Goal: Information Seeking & Learning: Learn about a topic

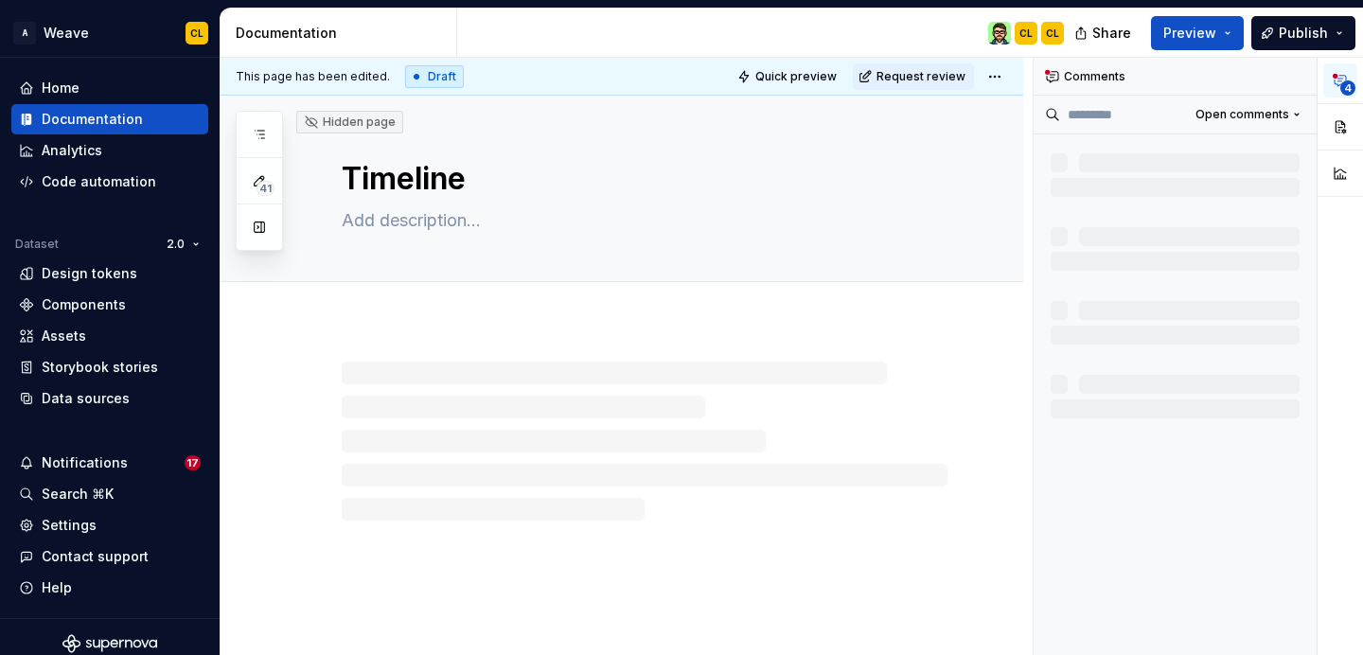
type textarea "*"
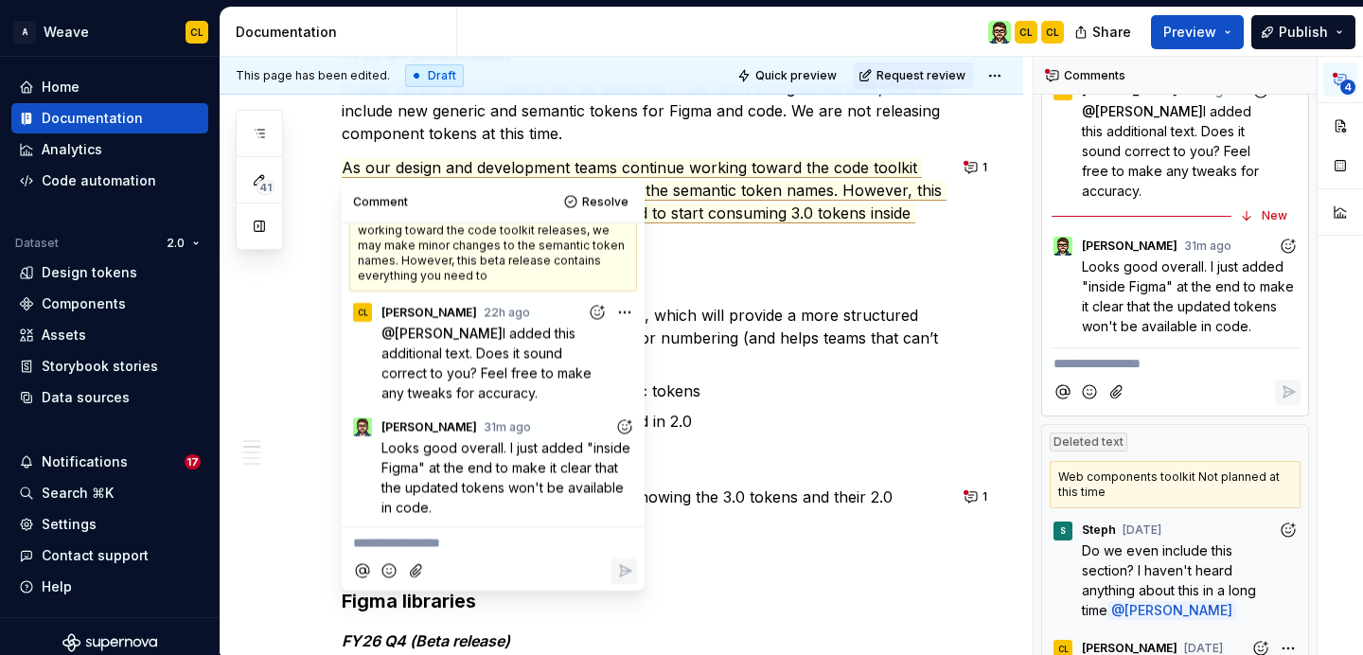
scroll to position [476, 0]
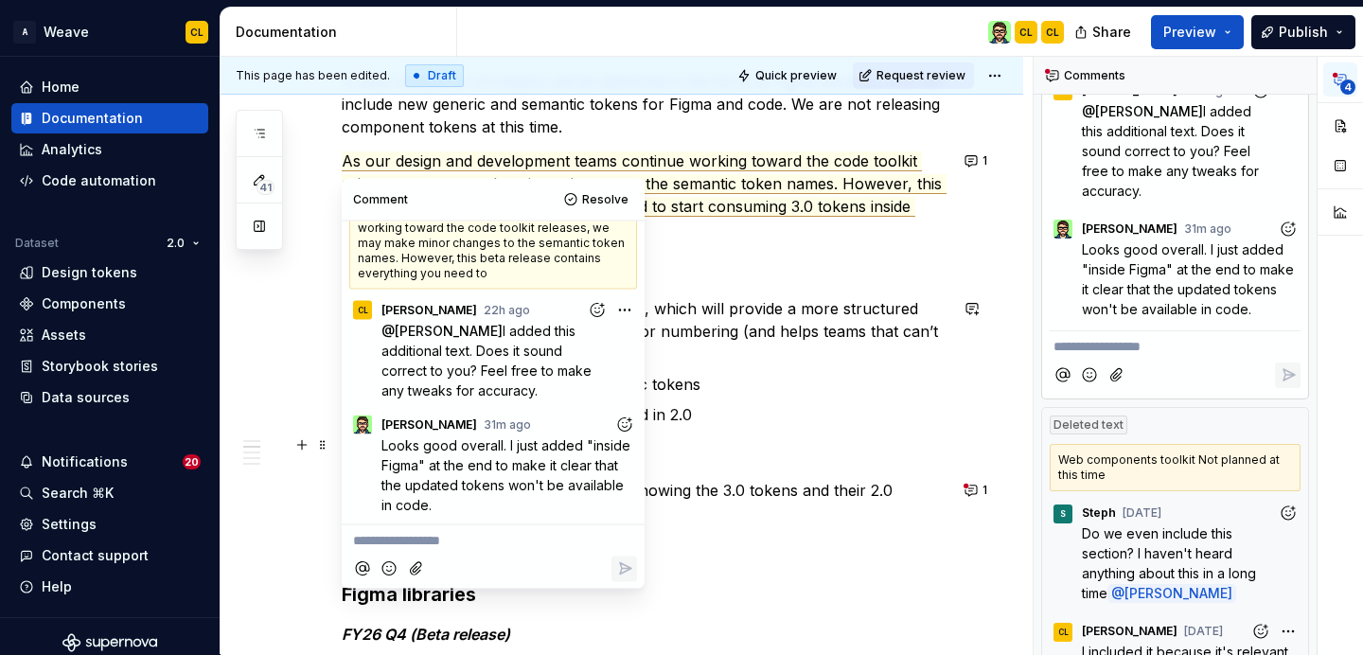
click at [621, 427] on icon "Add reaction" at bounding box center [624, 424] width 19 height 19
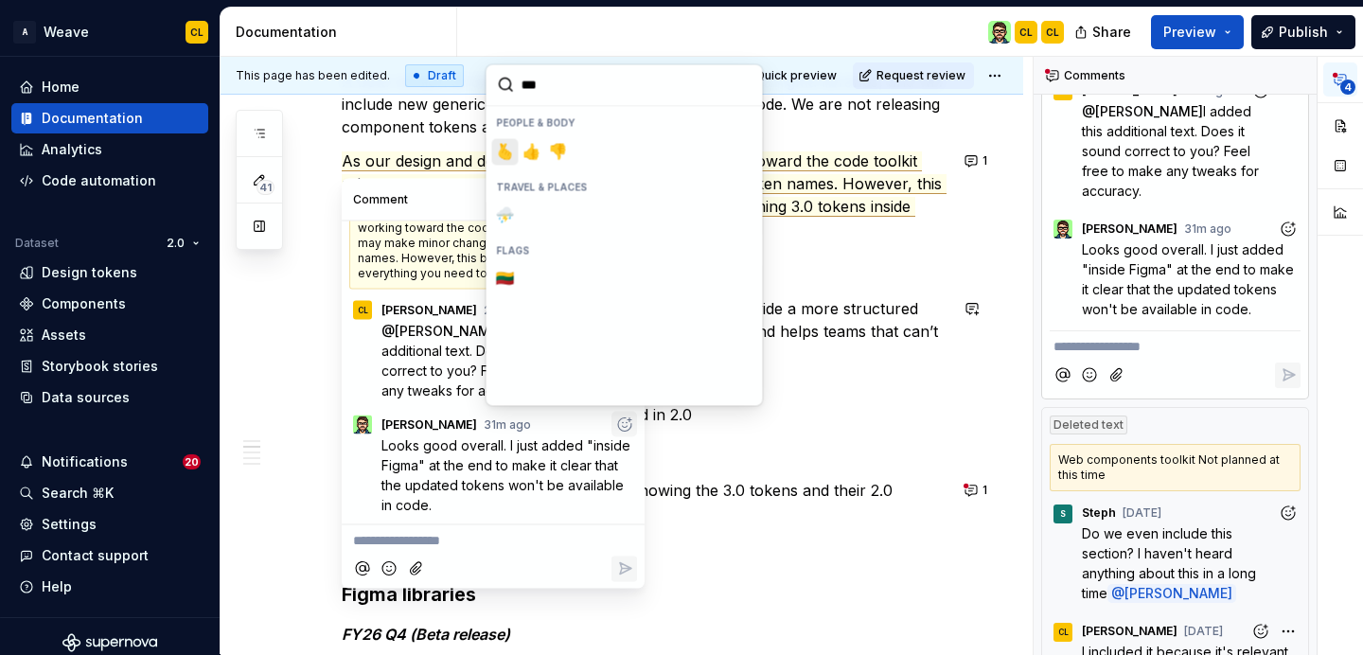
type input "****"
click at [538, 152] on span "👍️" at bounding box center [531, 151] width 15 height 19
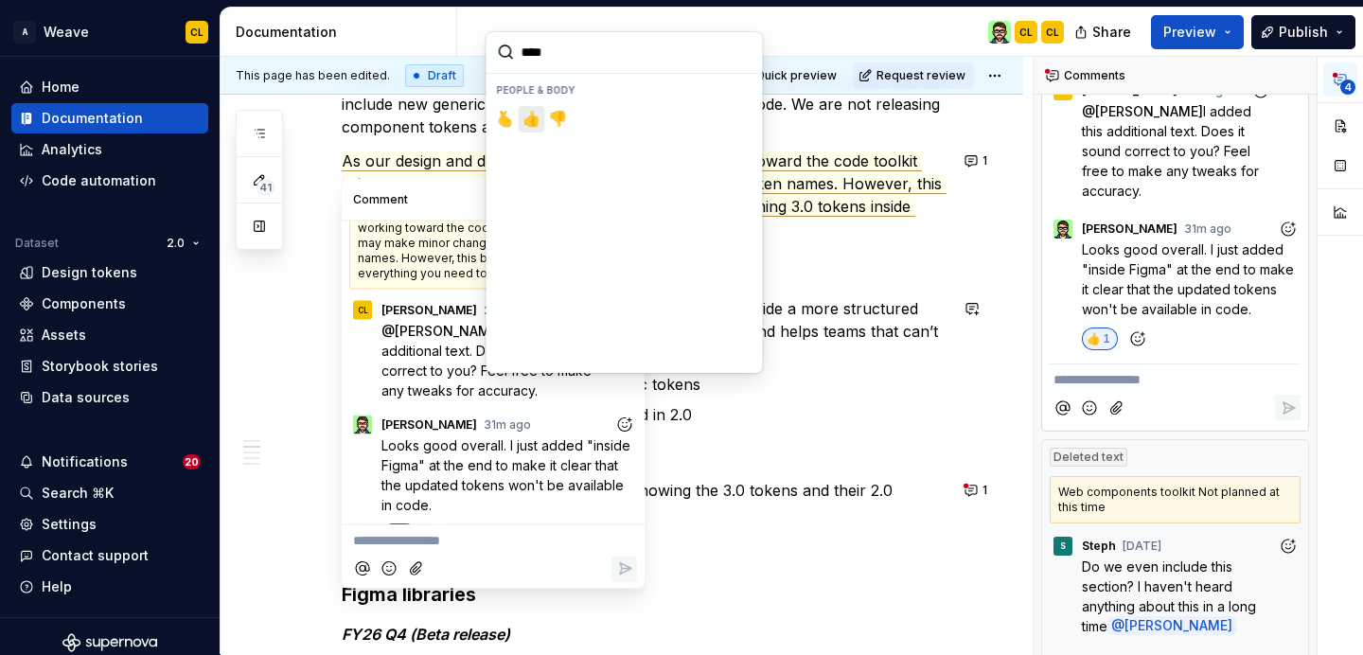
scroll to position [64, 0]
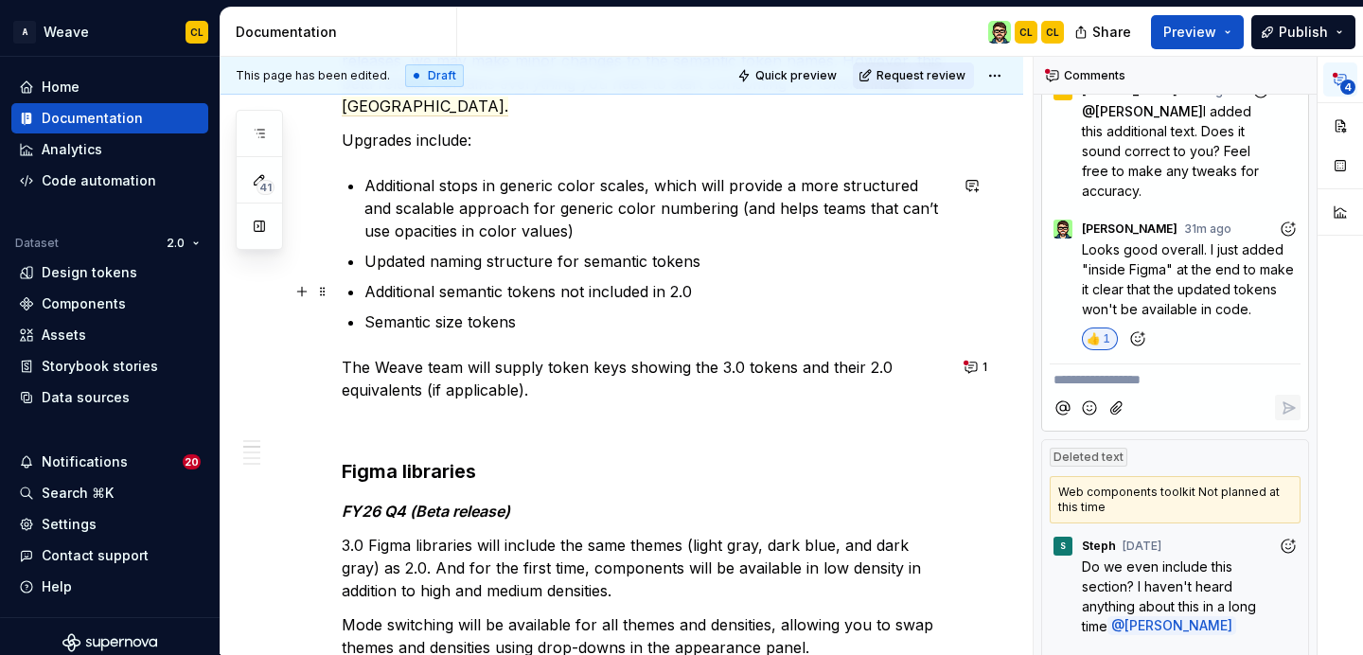
scroll to position [603, 0]
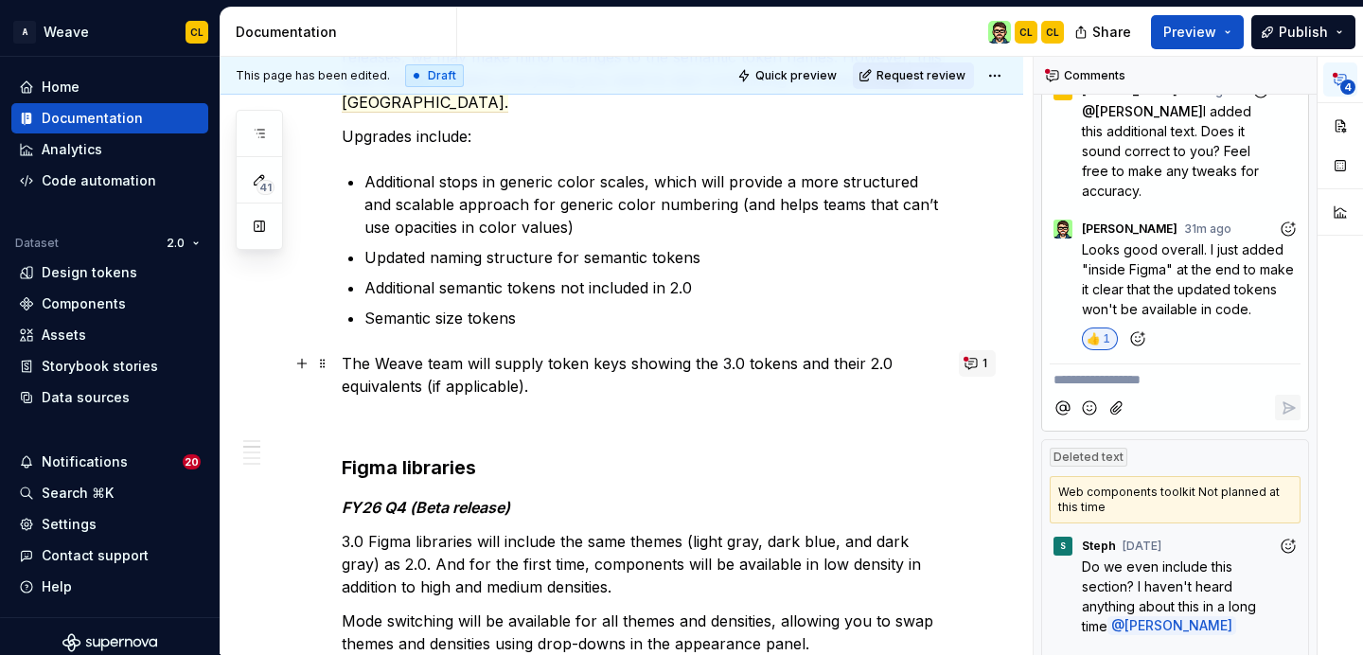
click at [983, 364] on button "1" at bounding box center [977, 363] width 37 height 27
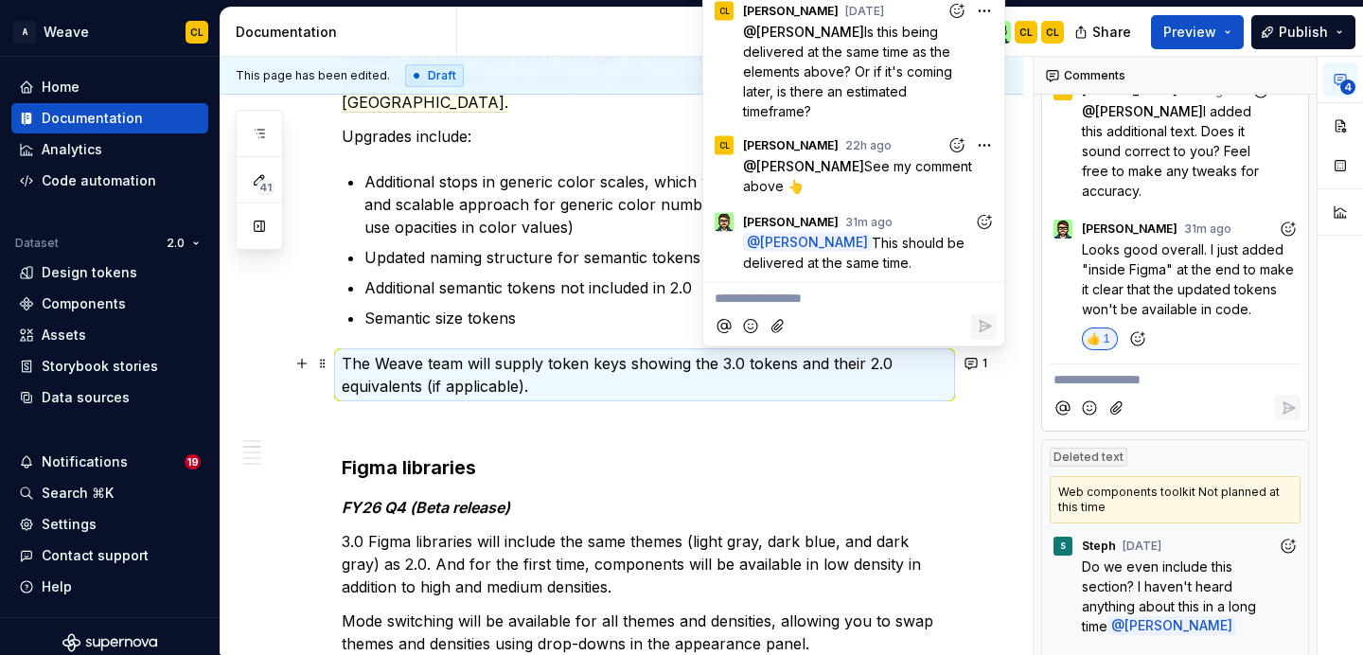
click at [986, 223] on icon "Add reaction" at bounding box center [983, 222] width 5 height 5
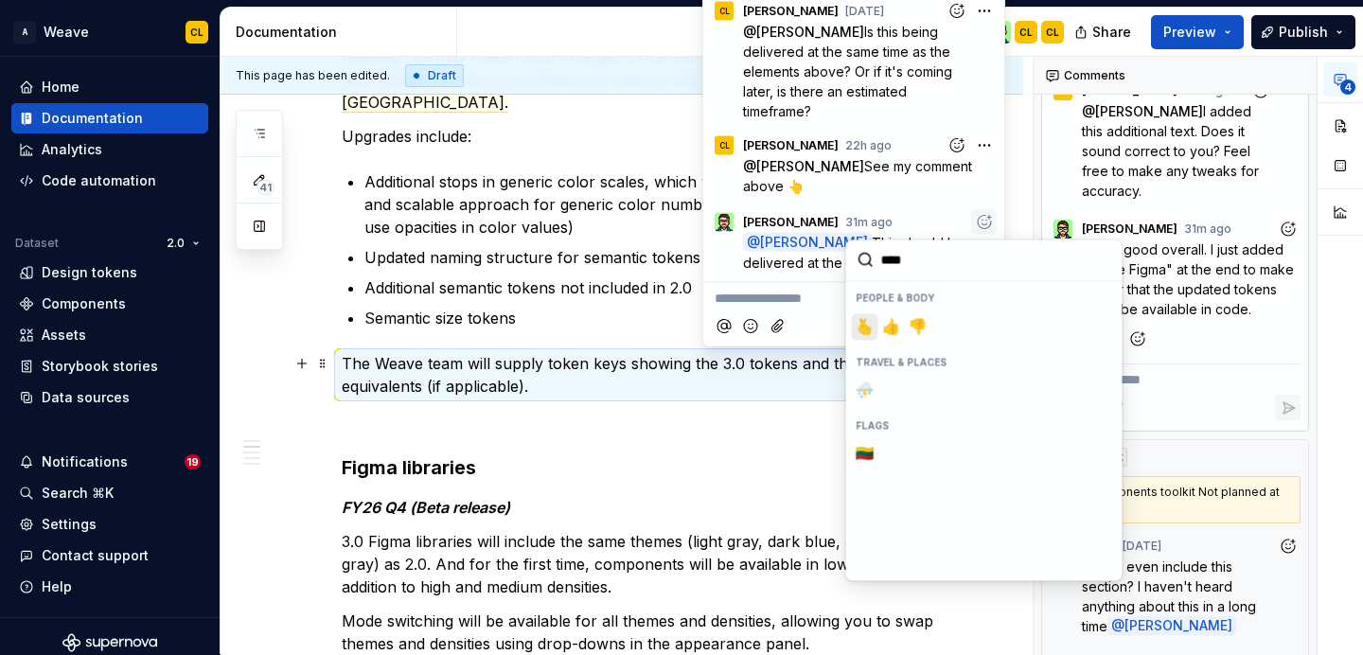
type input "*****"
click at [893, 331] on span "👍️" at bounding box center [891, 326] width 15 height 19
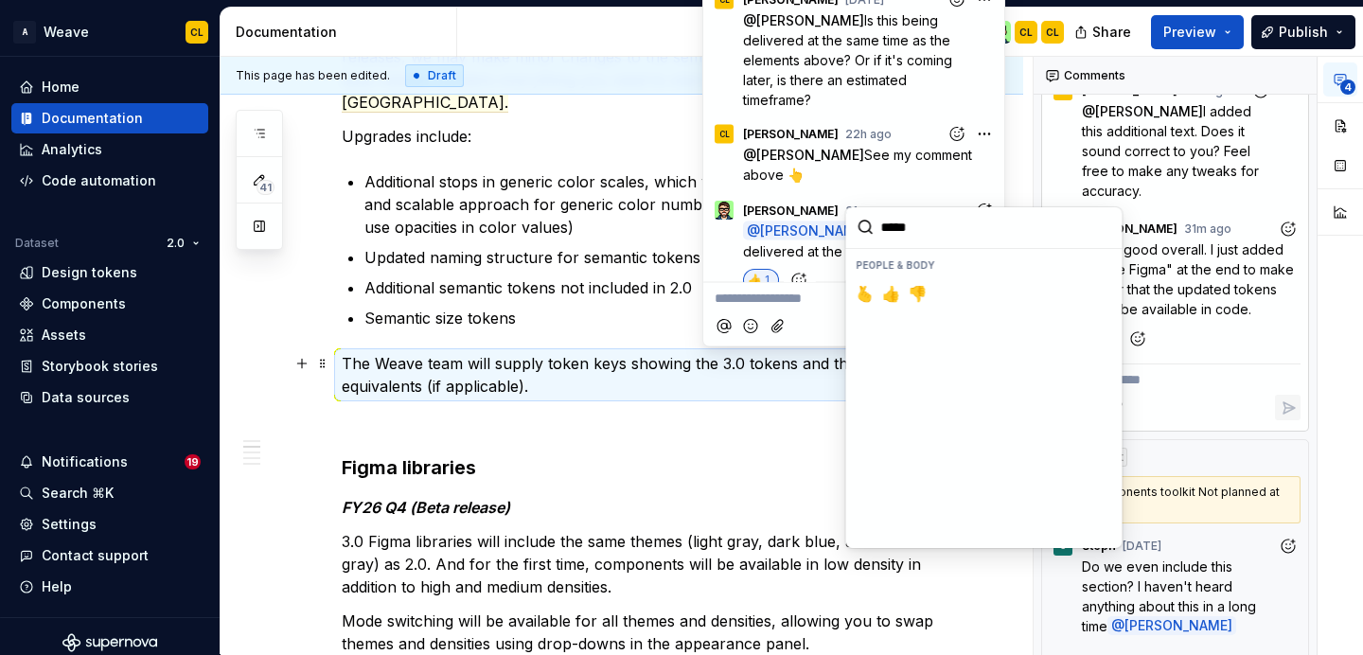
scroll to position [21, 0]
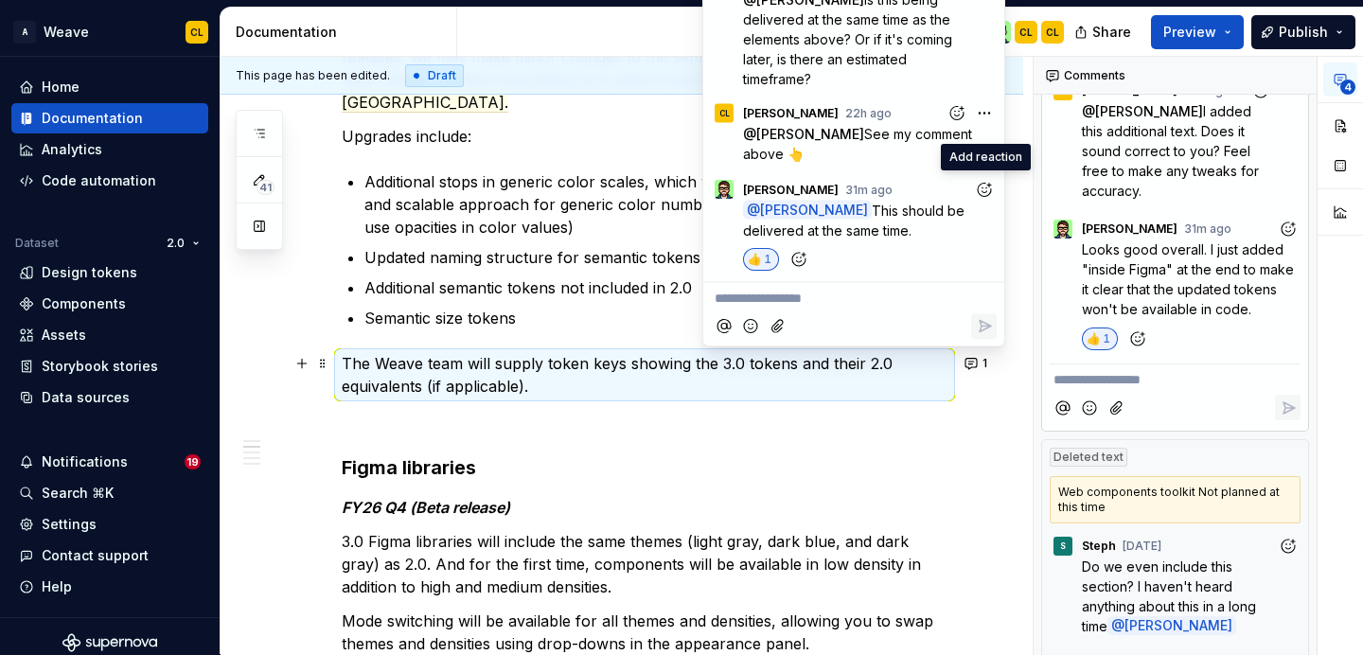
click at [567, 360] on p "The Weave team will supply token keys showing the 3.0 tokens and their 2.0 equi…" at bounding box center [645, 374] width 606 height 45
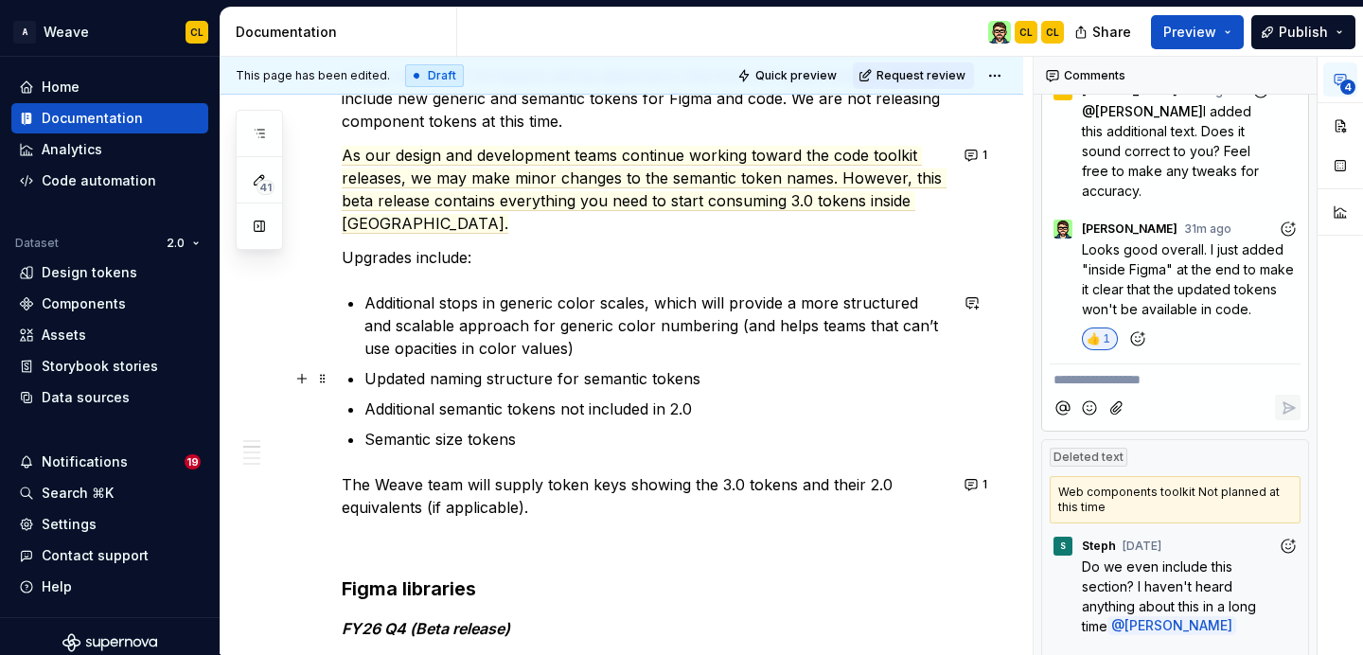
scroll to position [481, 0]
click at [420, 493] on p "The Weave team will supply token keys showing the 3.0 tokens and their 2.0 equi…" at bounding box center [645, 496] width 606 height 45
click at [346, 486] on p "The Weave team will supply token keys showing the 3.0 tokens and their 2.0 equi…" at bounding box center [645, 496] width 606 height 45
type textarea "*"
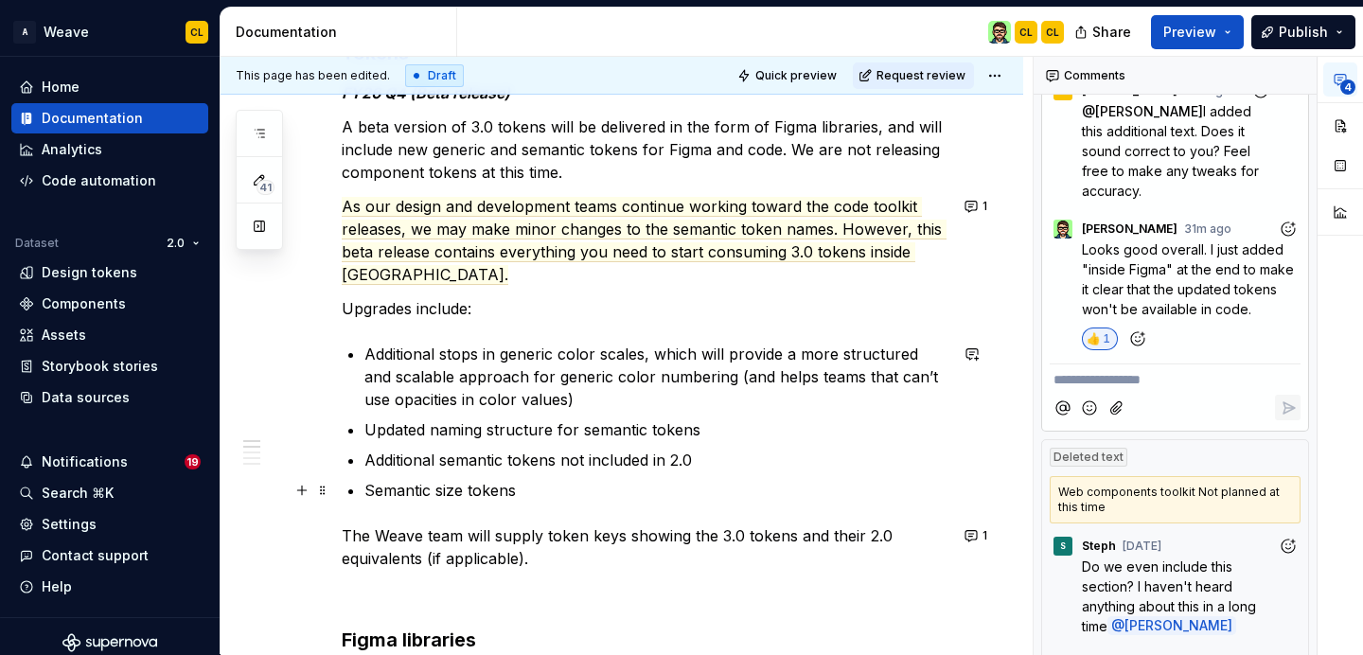
scroll to position [436, 0]
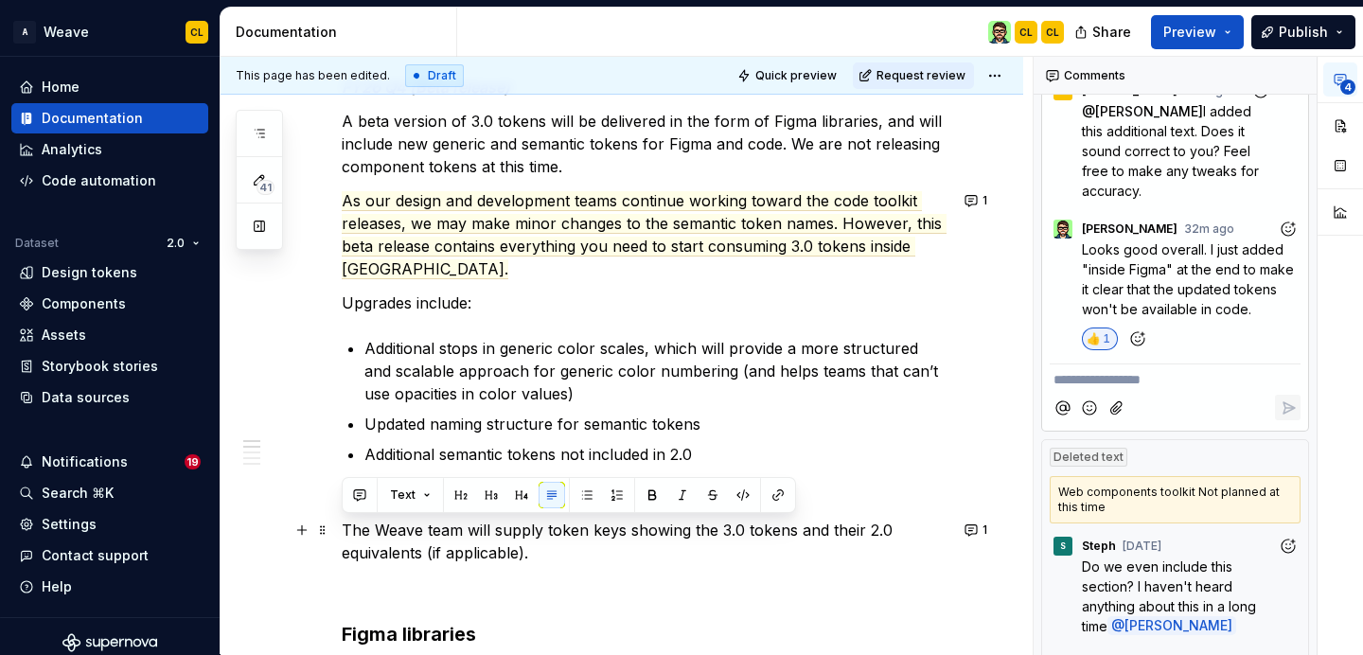
drag, startPoint x: 342, startPoint y: 530, endPoint x: 536, endPoint y: 550, distance: 195.0
click at [536, 550] on p "The Weave team will supply token keys showing the 3.0 tokens and their 2.0 equi…" at bounding box center [645, 541] width 606 height 45
click at [529, 549] on p "The Weave team will supply token keys showing the 3.0 tokens and their 2.0 equi…" at bounding box center [645, 541] width 606 height 45
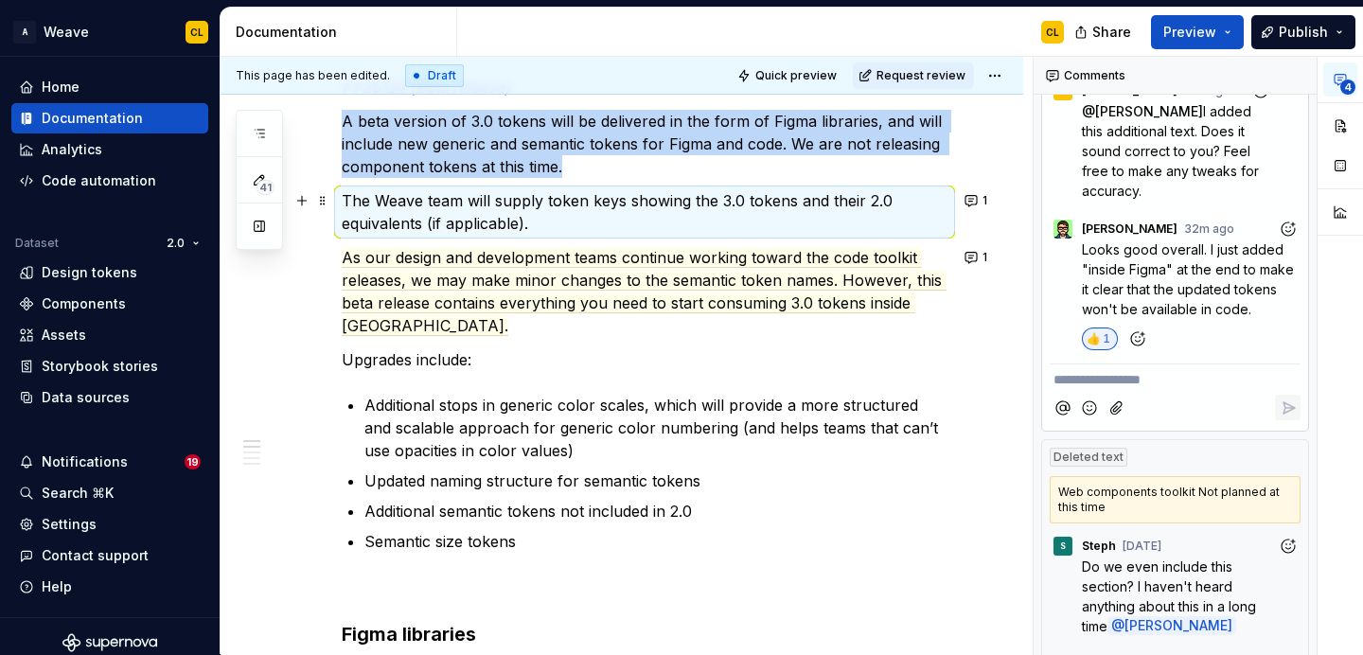
click at [463, 203] on p "The Weave team will supply token keys showing the 3.0 tokens and their 2.0 equi…" at bounding box center [645, 211] width 606 height 45
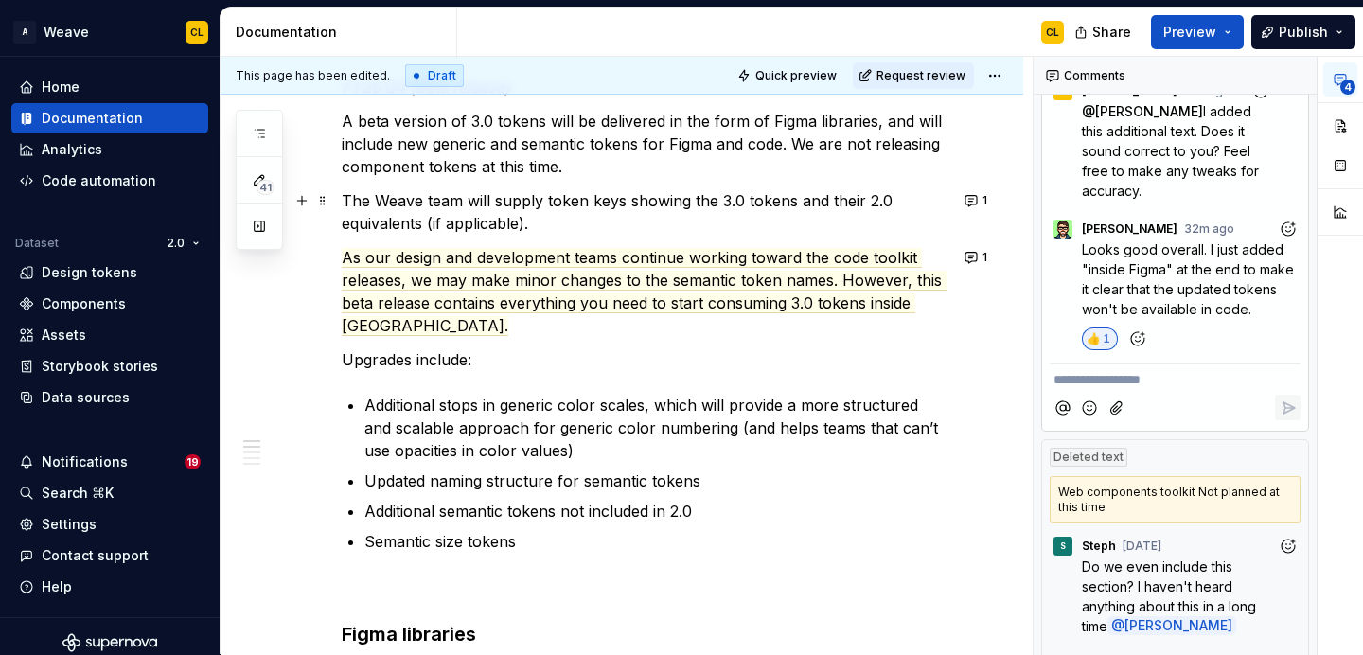
click at [342, 202] on p "The Weave team will supply token keys showing the 3.0 tokens and their 2.0 equi…" at bounding box center [645, 211] width 606 height 45
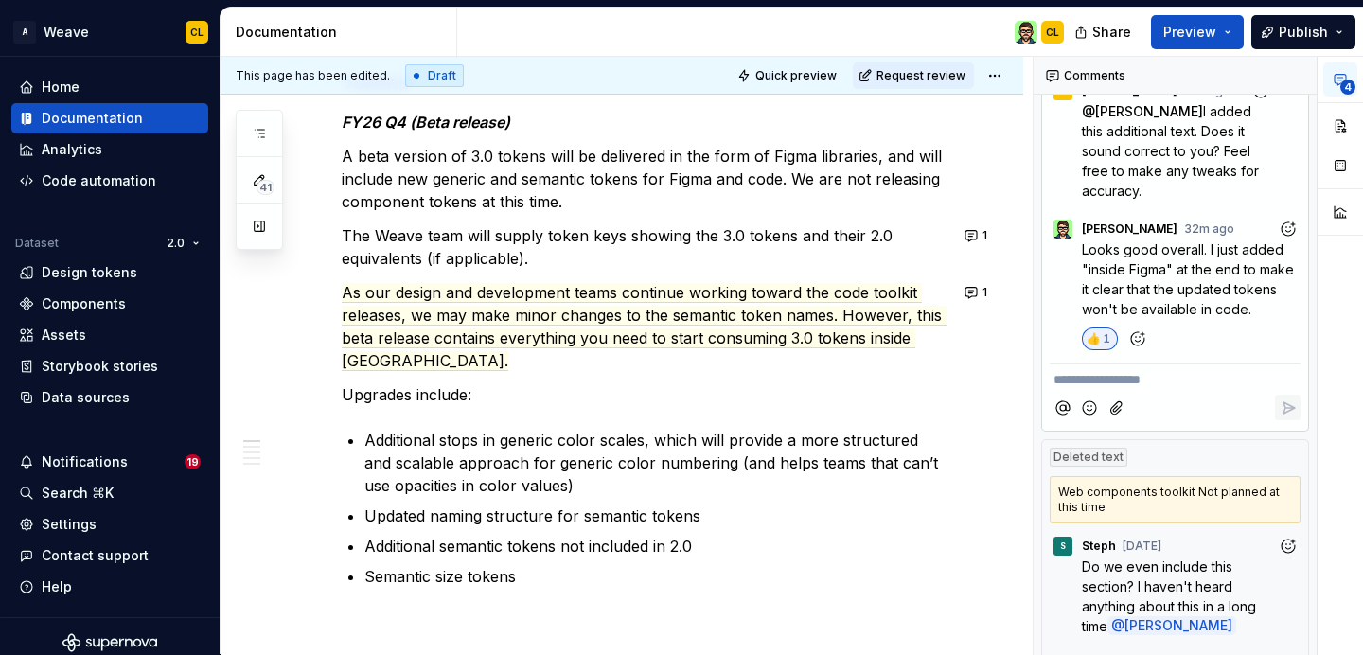
scroll to position [399, 0]
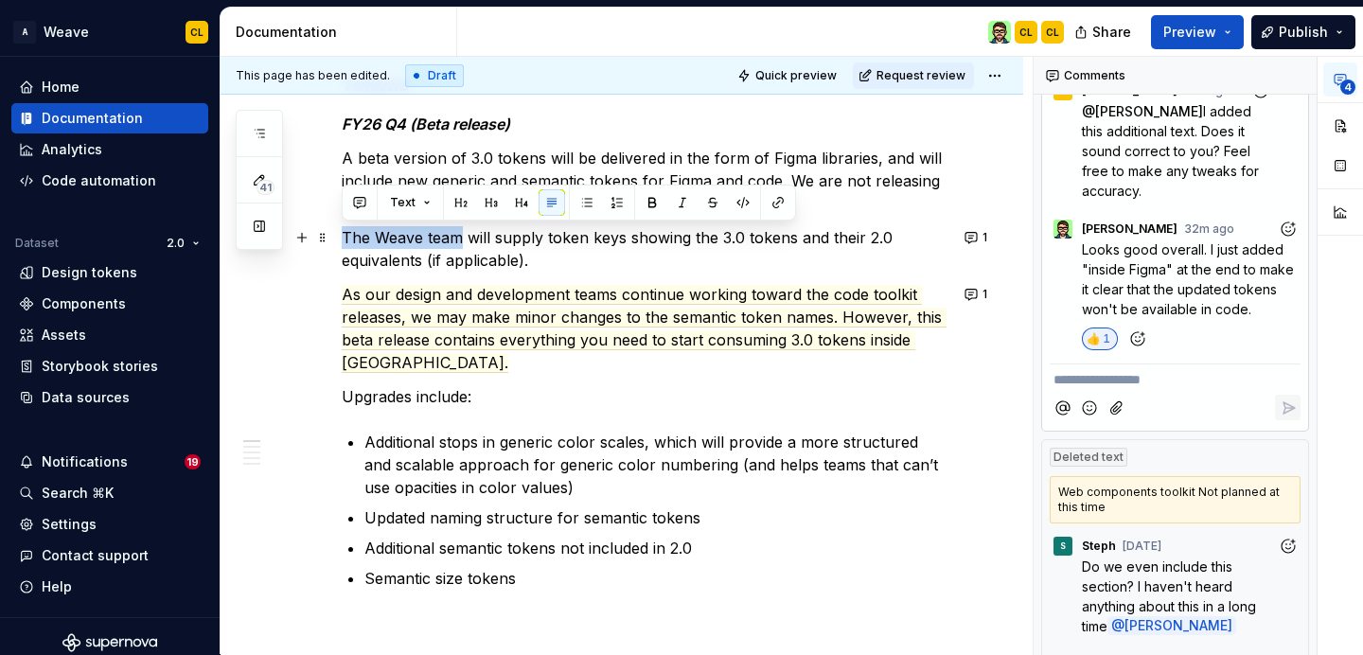
drag, startPoint x: 344, startPoint y: 235, endPoint x: 460, endPoint y: 228, distance: 116.6
click at [460, 228] on p "The Weave team will supply token keys showing the 3.0 tokens and their 2.0 equi…" at bounding box center [645, 248] width 606 height 45
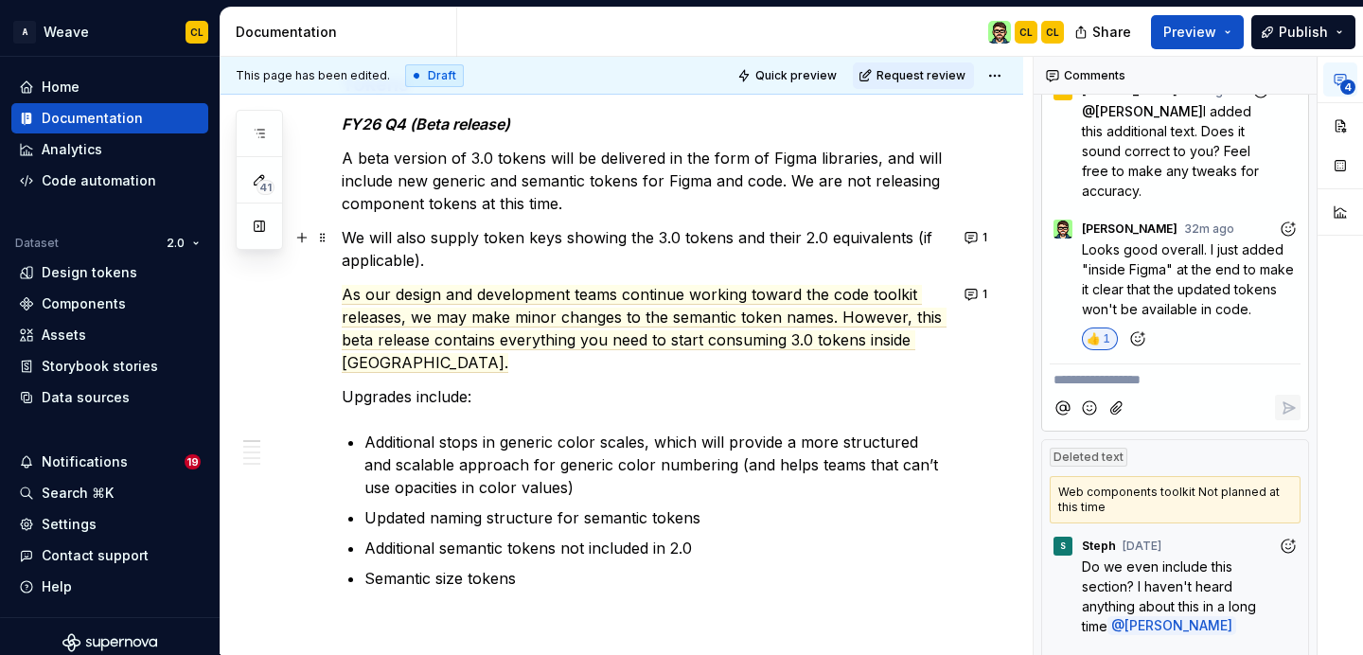
click at [342, 239] on p "We will also supply token keys showing the 3.0 tokens and their 2.0 equivalents…" at bounding box center [645, 248] width 606 height 45
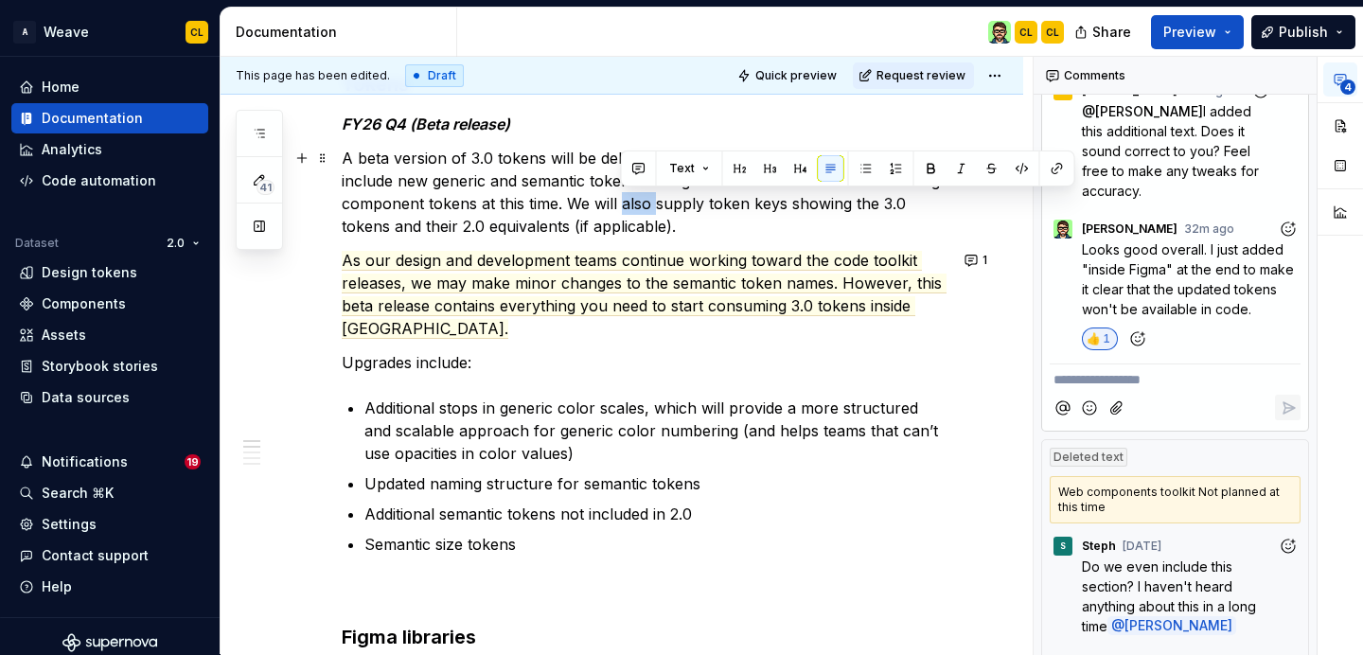
drag, startPoint x: 622, startPoint y: 206, endPoint x: 656, endPoint y: 206, distance: 34.1
click at [656, 206] on p "A beta version of 3.0 tokens will be delivered in the form of Figma libraries, …" at bounding box center [645, 192] width 606 height 91
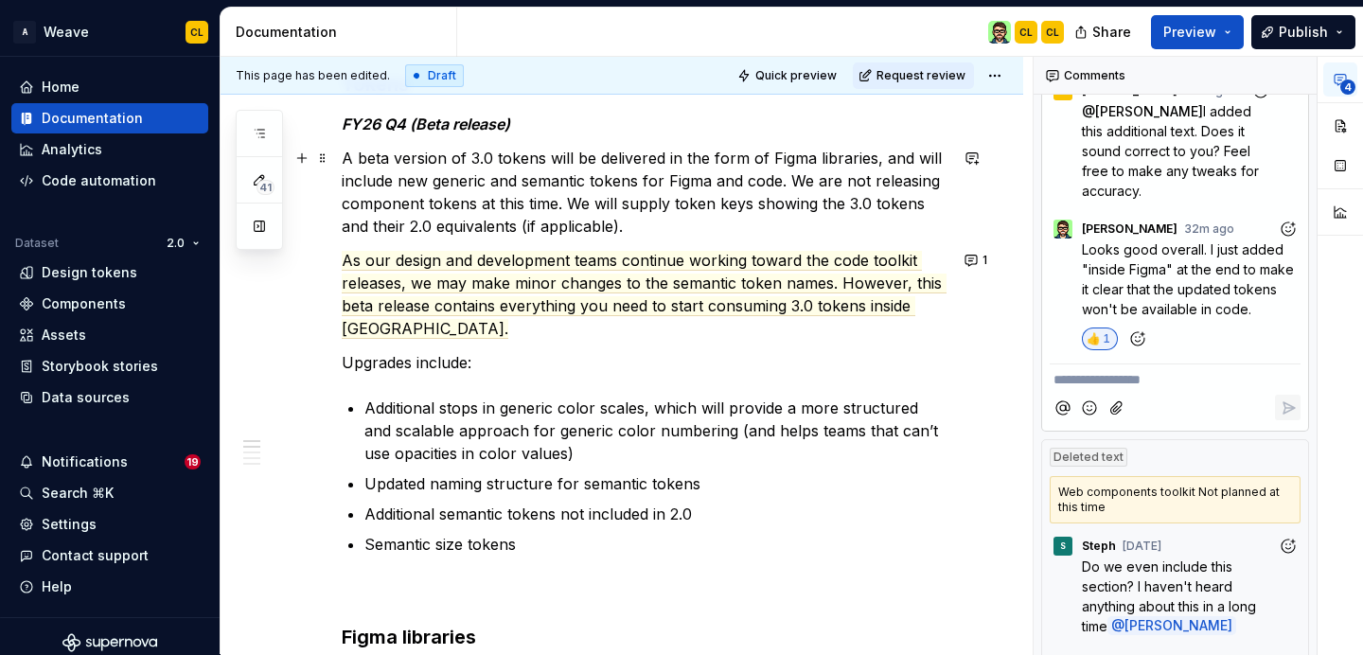
click at [780, 175] on p "A beta version of 3.0 tokens will be delivered in the form of Figma libraries, …" at bounding box center [645, 192] width 606 height 91
click at [621, 186] on p "A beta version of 3.0 tokens will be delivered in the form of Figma libraries, …" at bounding box center [645, 192] width 606 height 91
click at [758, 185] on p "A beta version of 3.0 tokens will be delivered in the form of Figma libraries, …" at bounding box center [645, 192] width 606 height 91
click at [645, 199] on p "A beta version of 3.0 tokens will be delivered in the form of Figma libraries, …" at bounding box center [645, 192] width 606 height 91
click at [567, 208] on p "A beta version of 3.0 tokens will be delivered in the form of Figma libraries, …" at bounding box center [645, 192] width 606 height 91
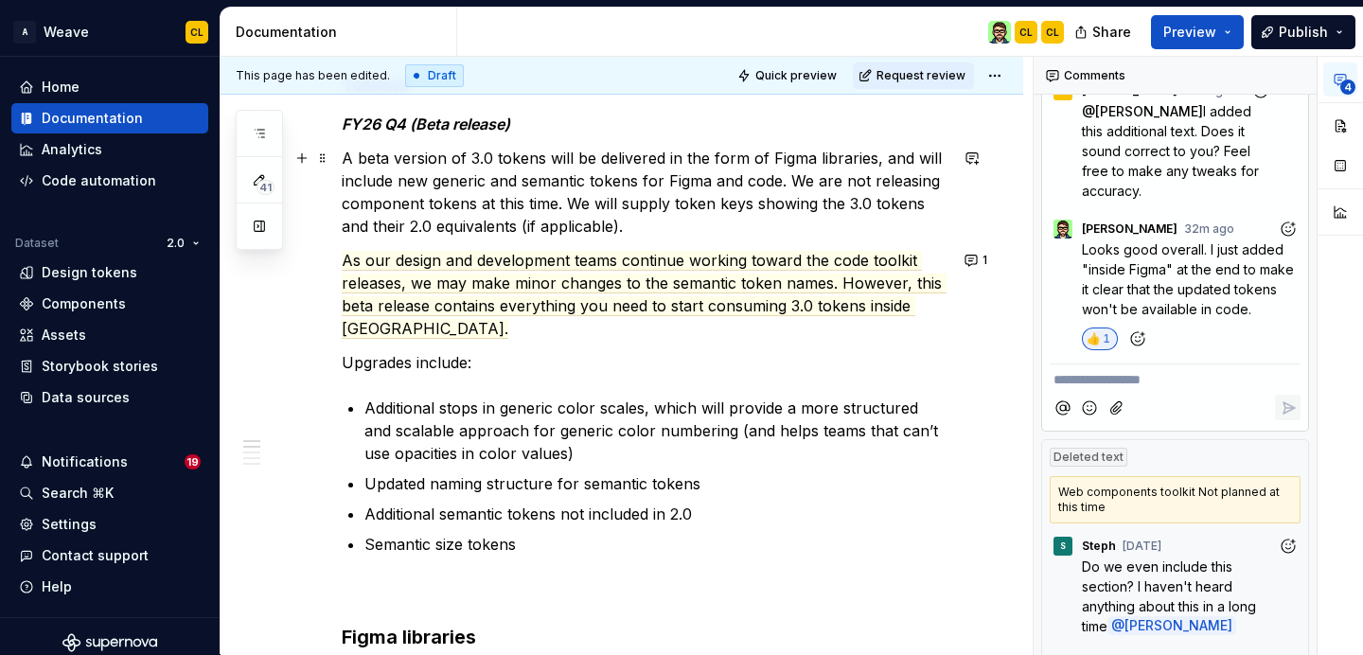
click at [627, 223] on p "A beta version of 3.0 tokens will be delivered in the form of Figma libraries, …" at bounding box center [645, 192] width 606 height 91
click at [570, 224] on p "A beta version of 3.0 tokens will be delivered in the form of Figma libraries, …" at bounding box center [645, 192] width 606 height 91
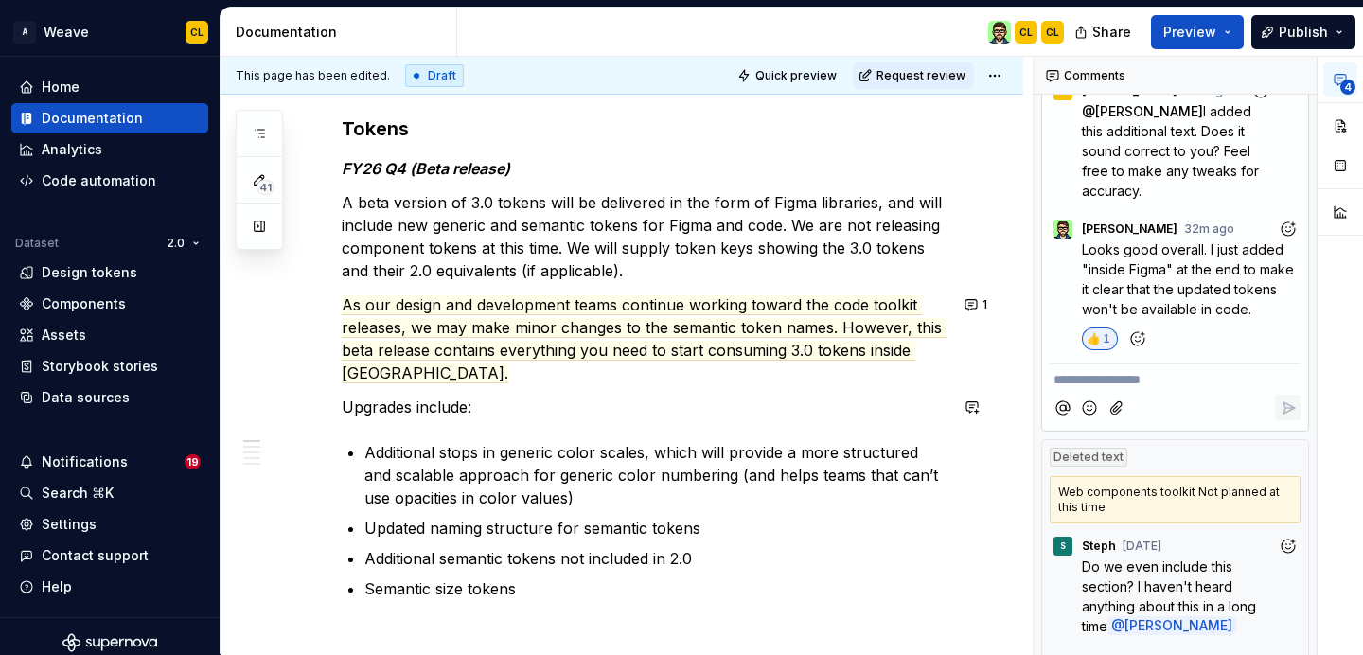
scroll to position [327, 0]
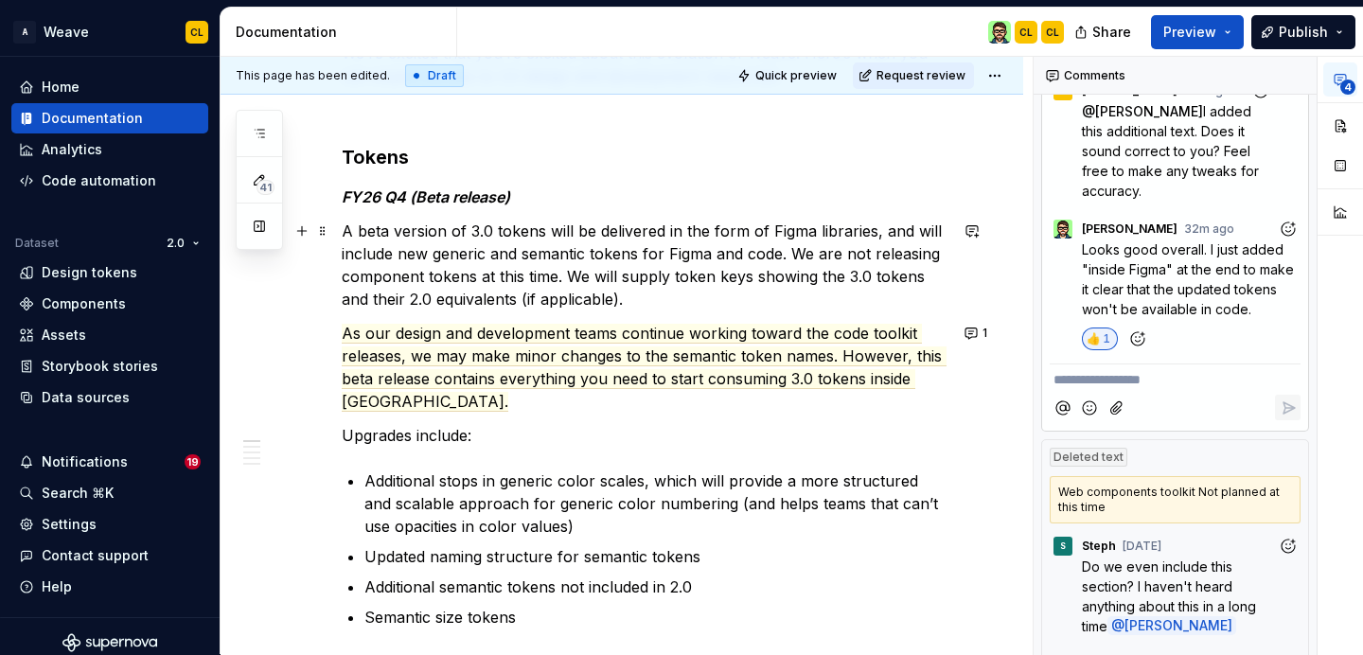
click at [863, 276] on p "A beta version of 3.0 tokens will be delivered in the form of Figma libraries, …" at bounding box center [645, 265] width 606 height 91
click at [980, 329] on button "1" at bounding box center [977, 333] width 37 height 27
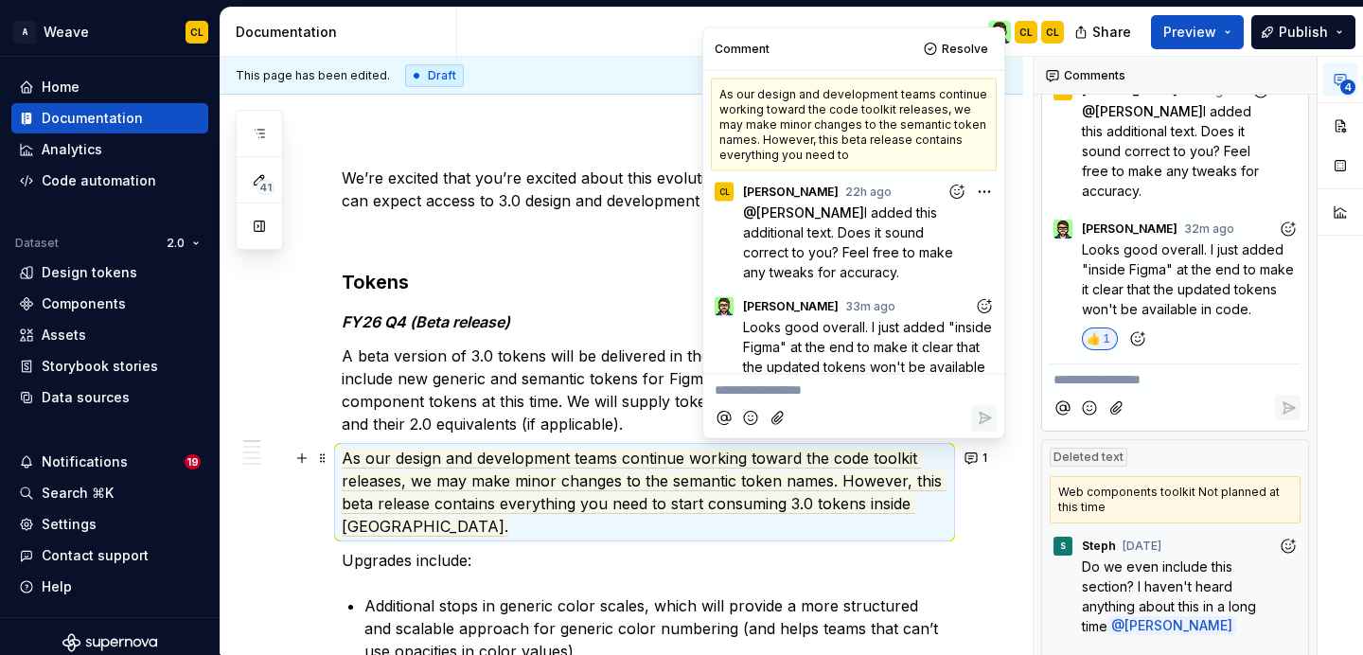
scroll to position [201, 0]
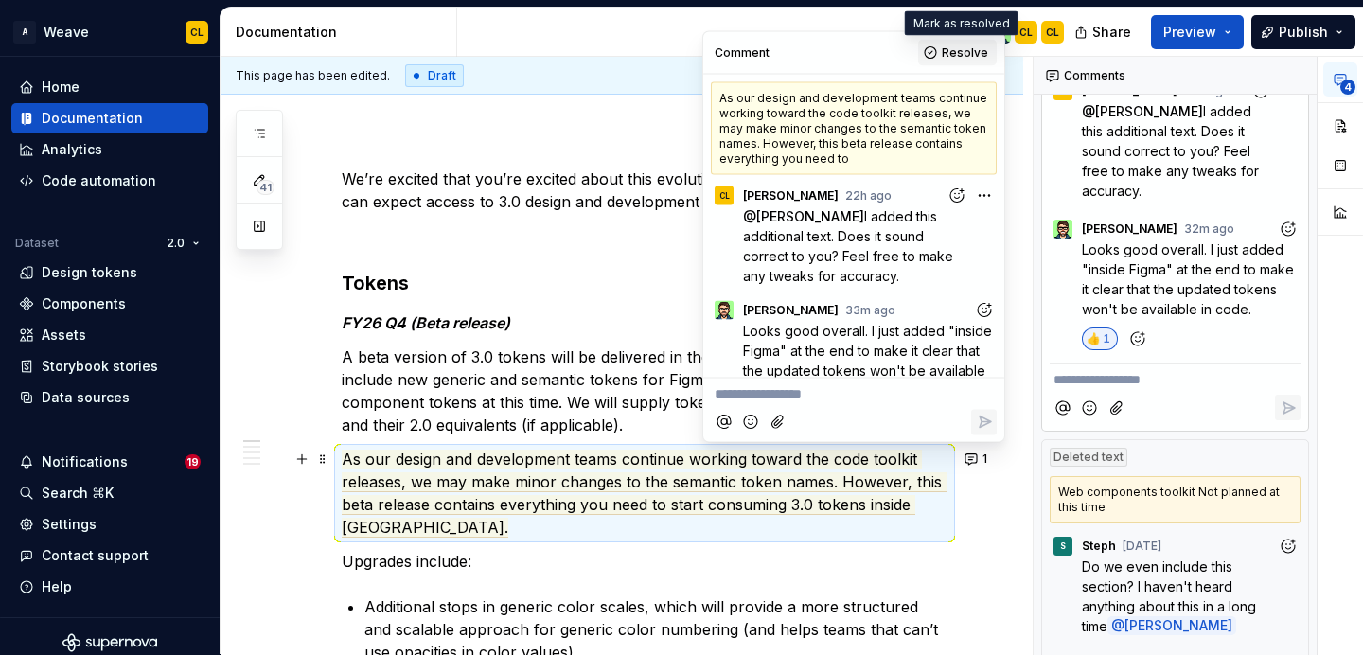
click at [964, 49] on span "Resolve" at bounding box center [965, 52] width 46 height 15
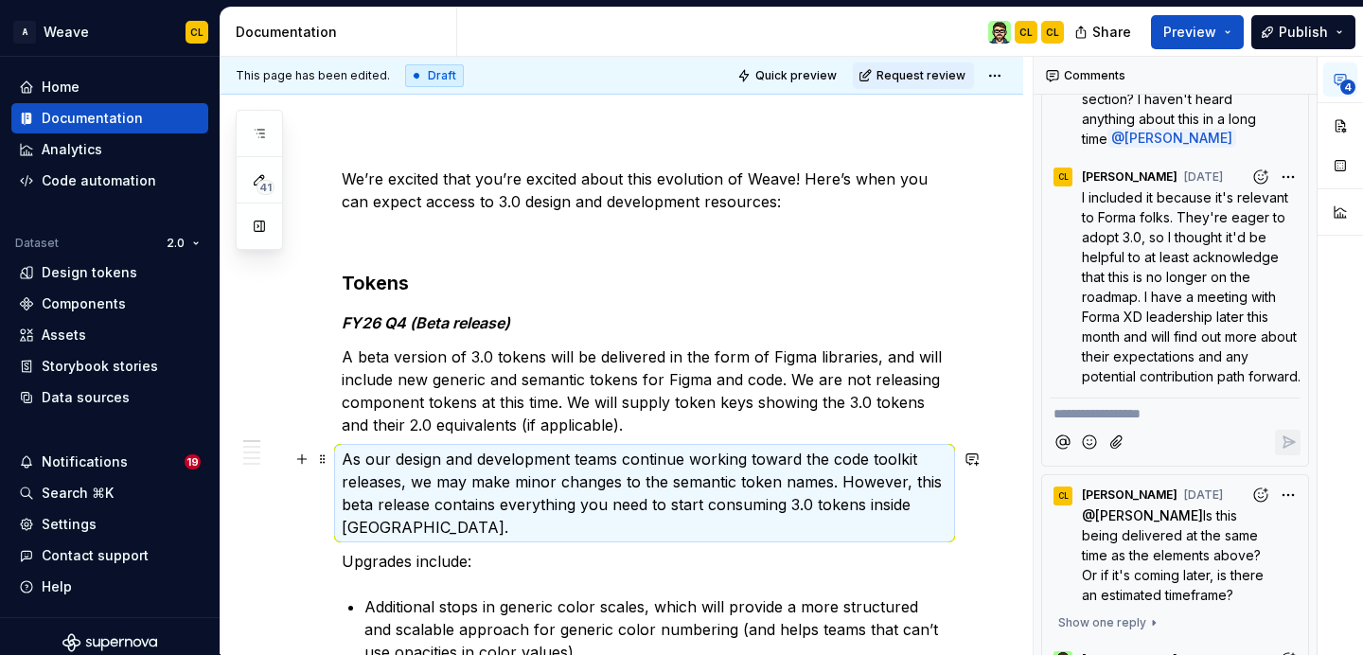
scroll to position [0, 0]
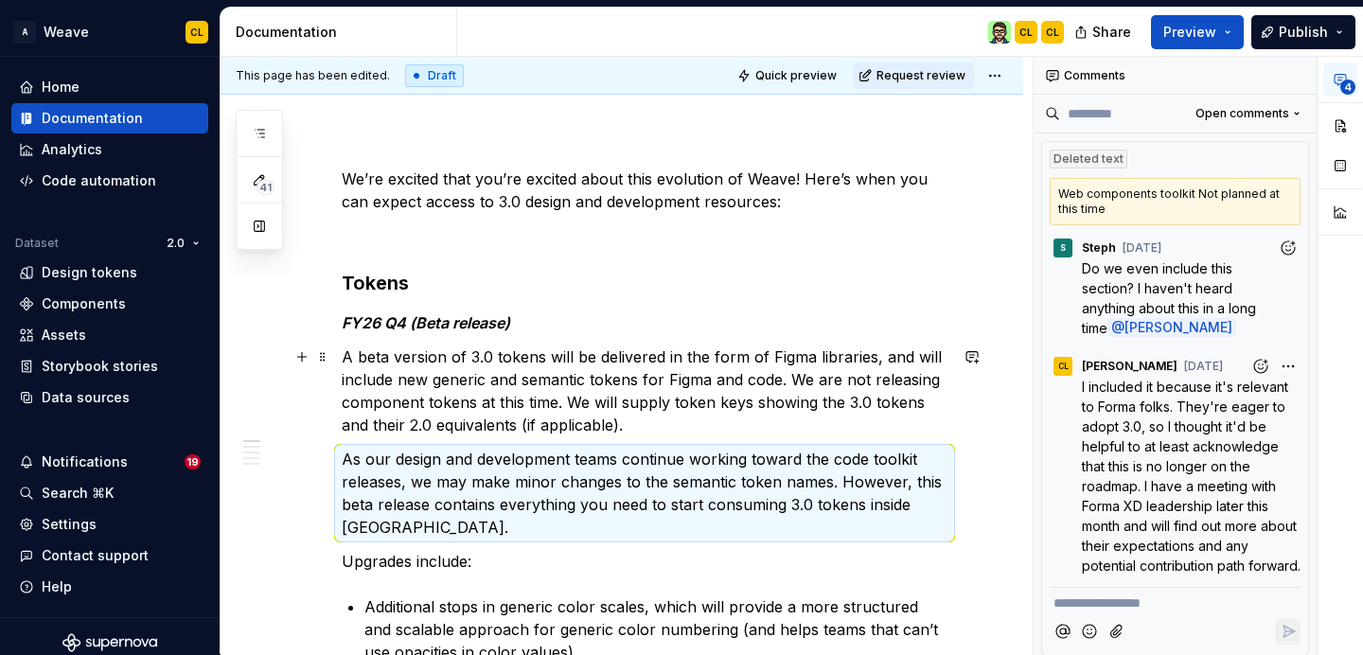
click at [729, 404] on p "A beta version of 3.0 tokens will be delivered in the form of Figma libraries, …" at bounding box center [645, 390] width 606 height 91
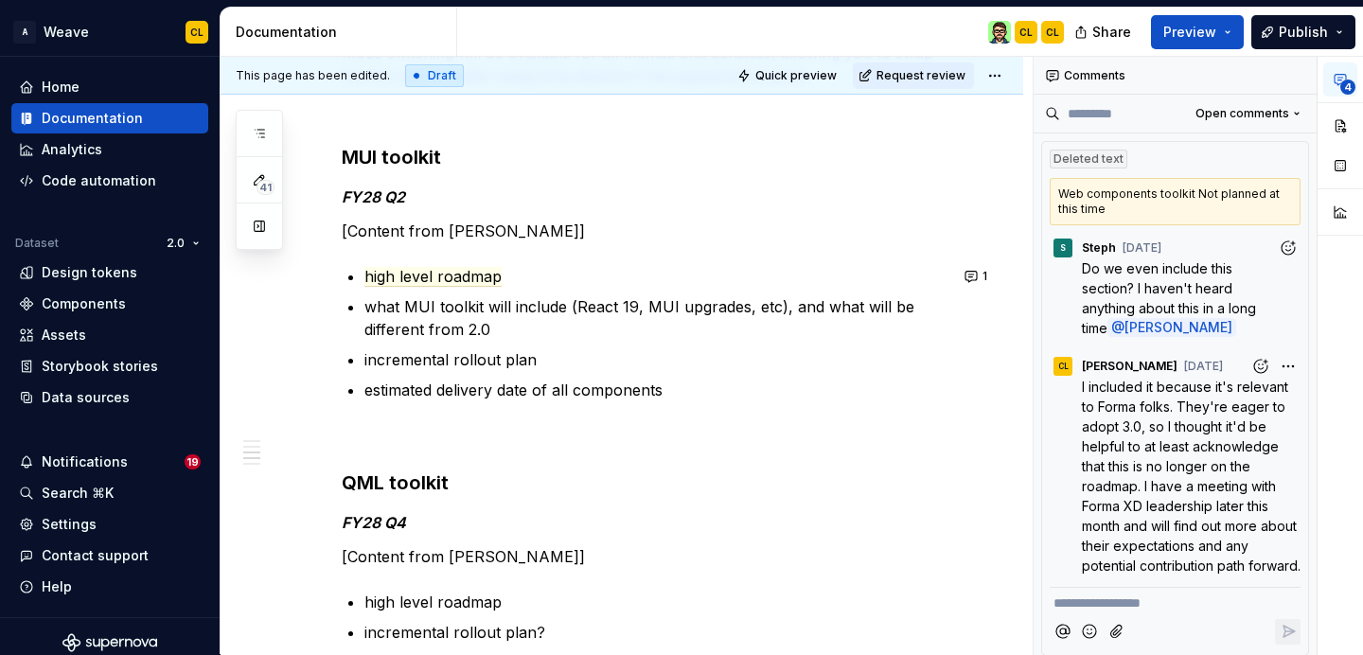
scroll to position [1139, 0]
click at [467, 280] on span "high level roadmap" at bounding box center [432, 275] width 137 height 20
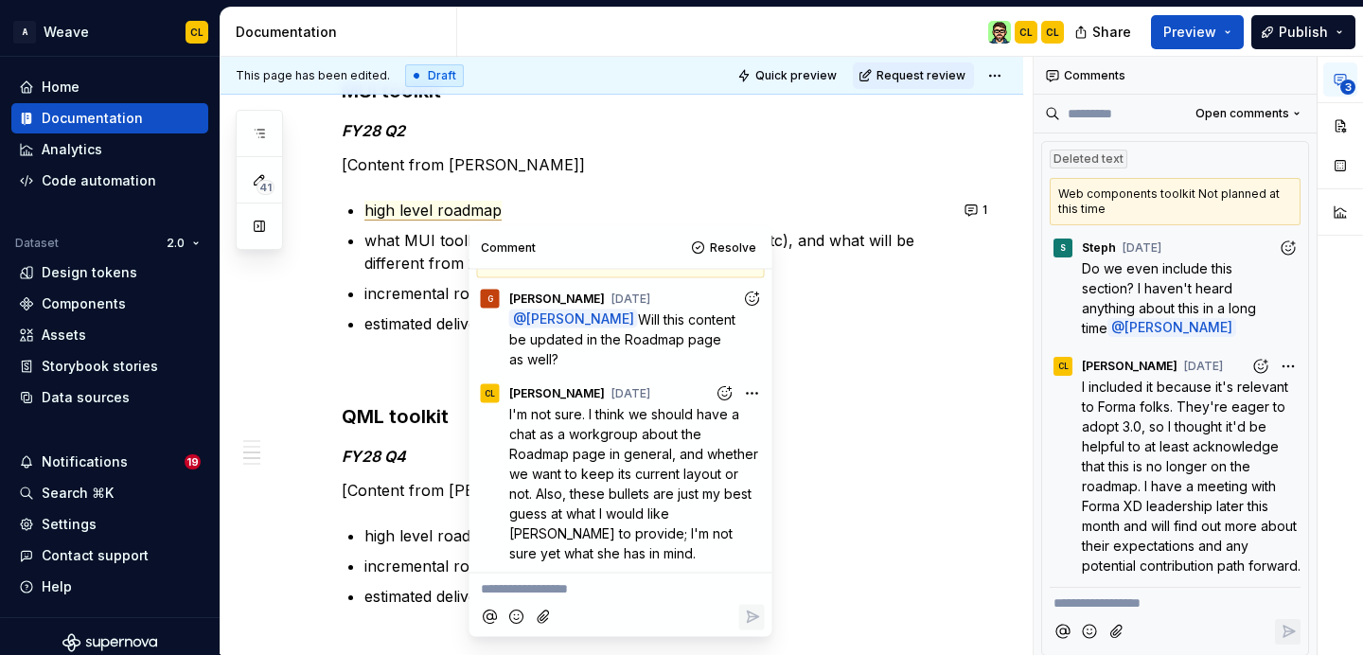
scroll to position [1208, 0]
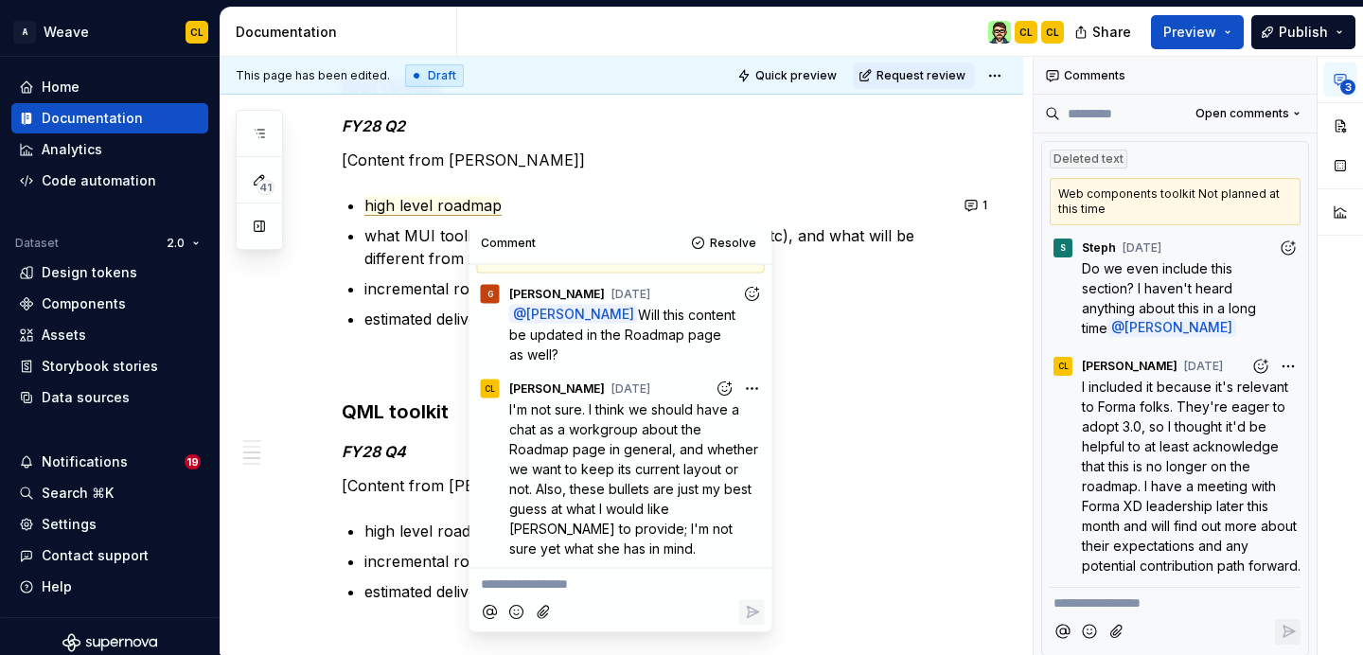
click at [414, 297] on p "incremental rollout plan" at bounding box center [655, 288] width 583 height 23
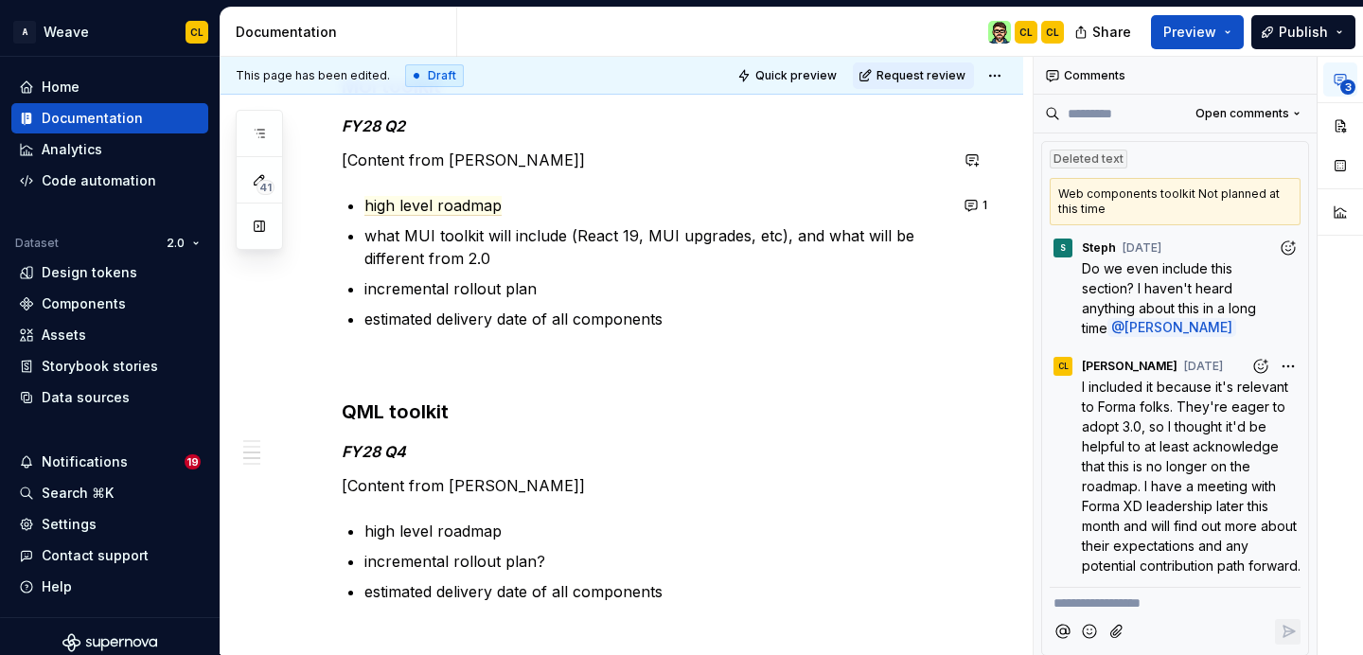
type textarea "*"
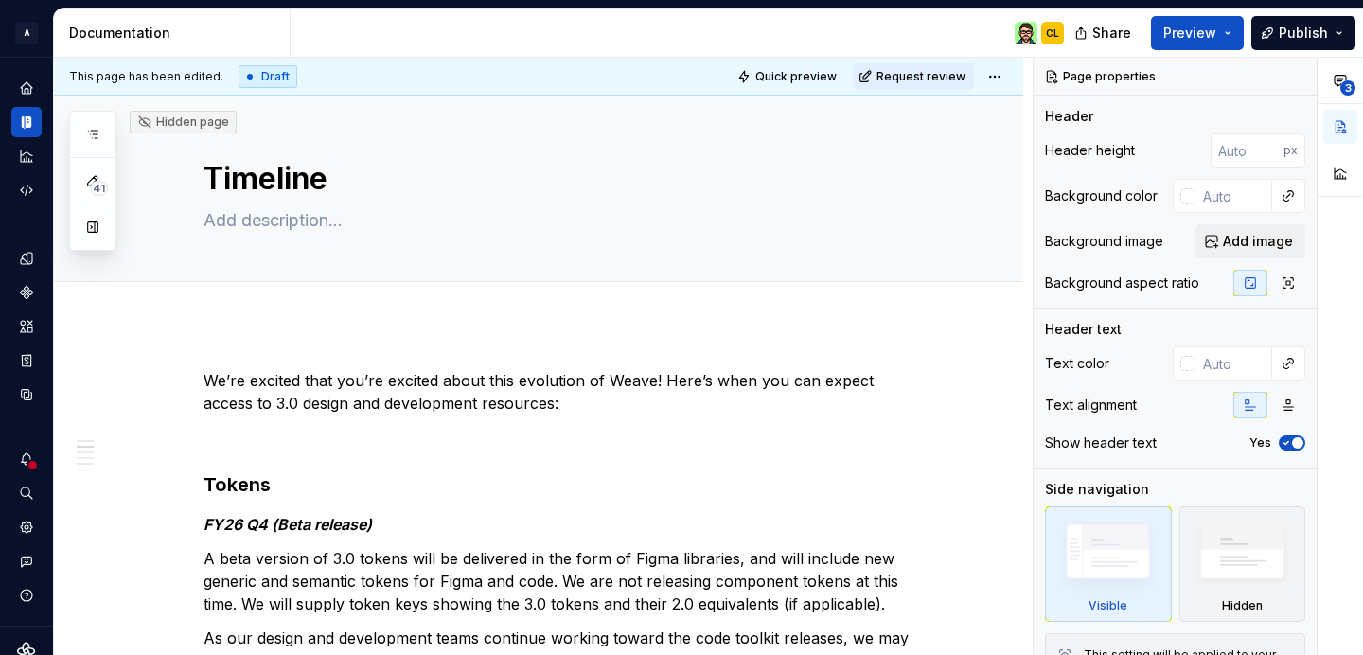
scroll to position [526, 0]
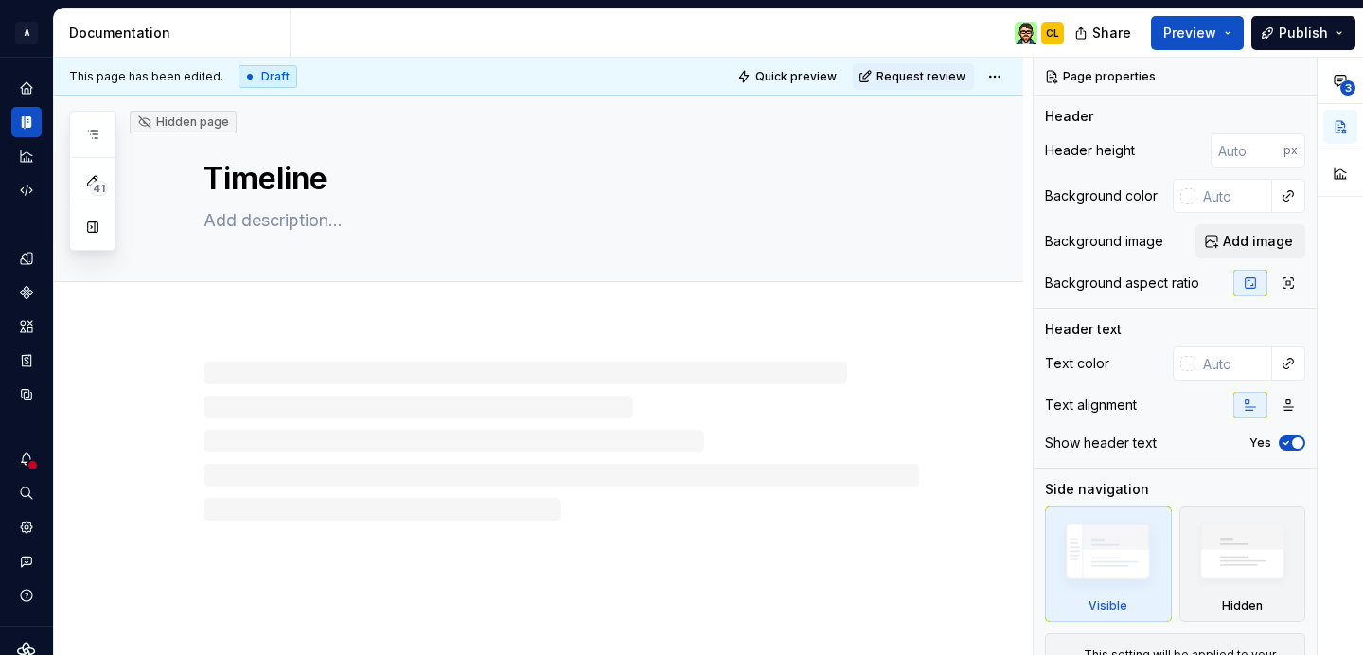
click at [93, 236] on button "button" at bounding box center [93, 227] width 34 height 34
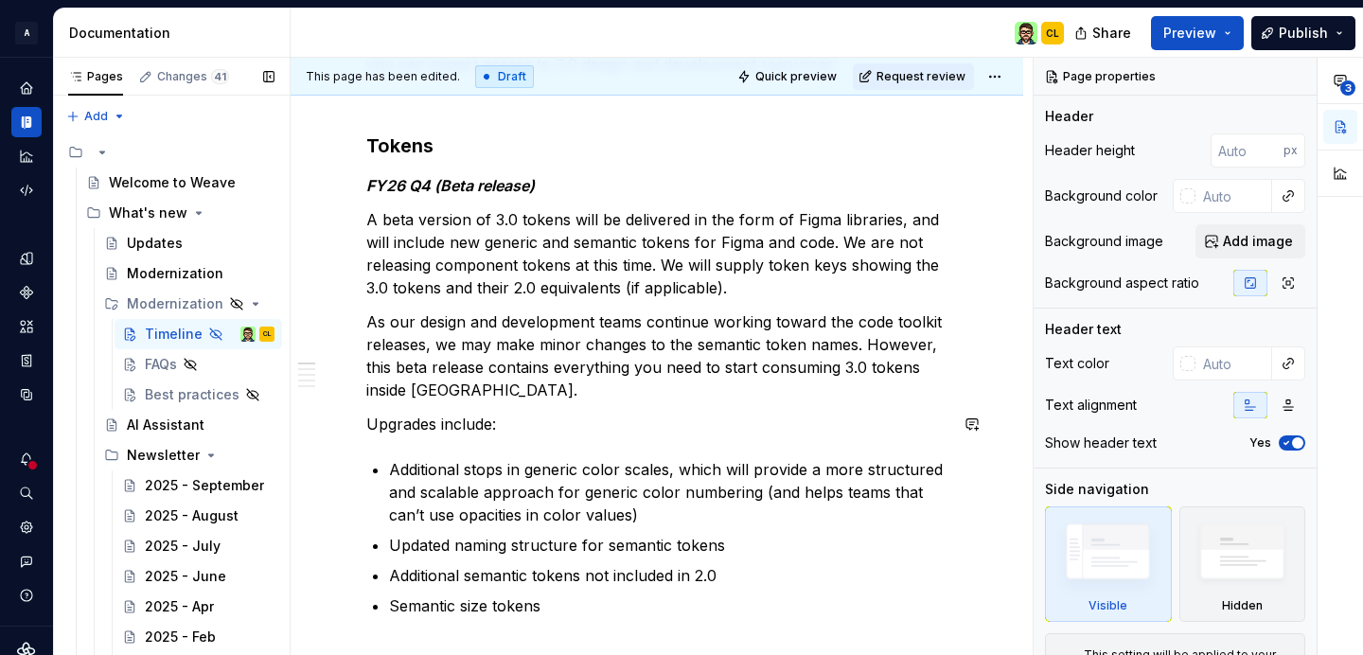
scroll to position [344, 0]
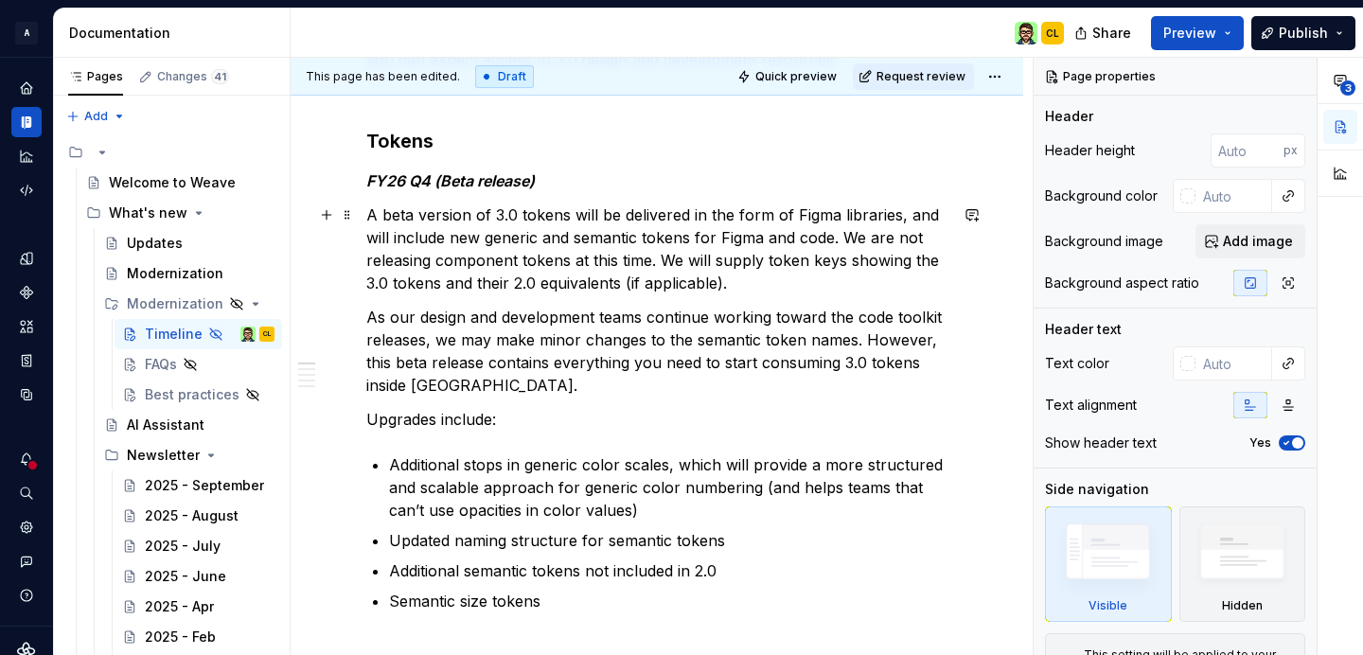
click at [714, 252] on p "A beta version of 3.0 tokens will be delivered in the form of Figma libraries, …" at bounding box center [656, 248] width 581 height 91
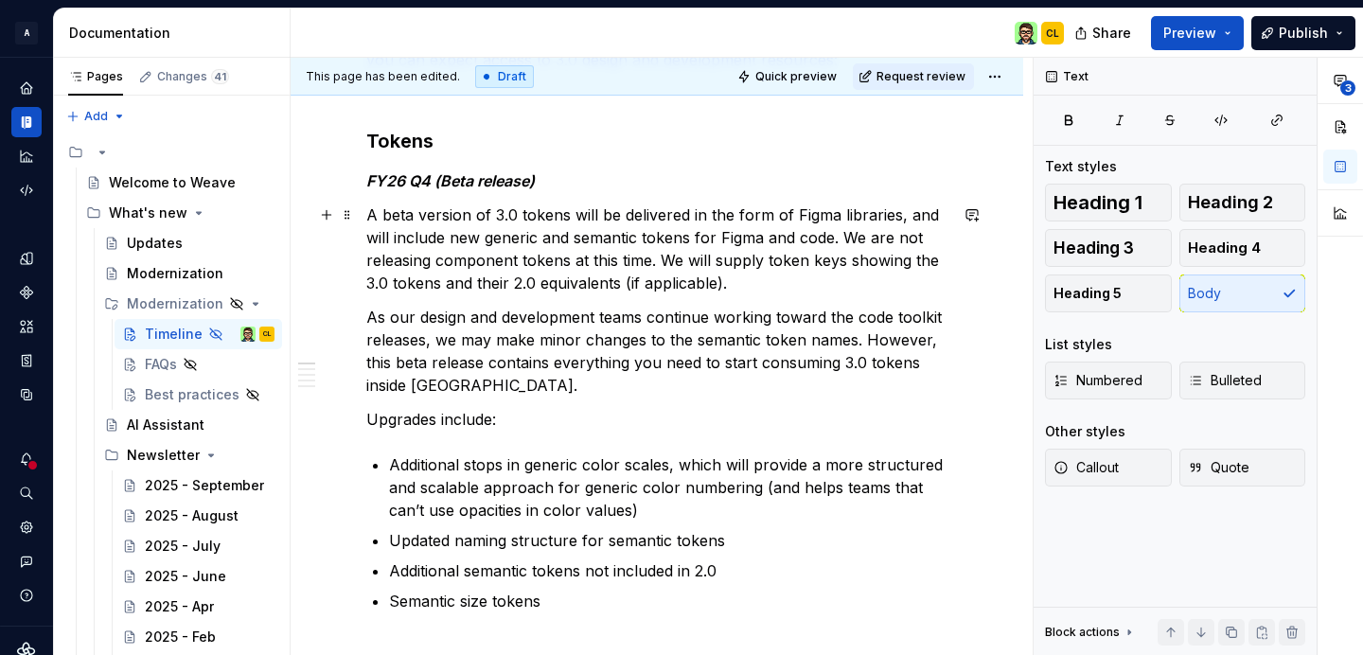
type textarea "*"
click at [680, 244] on p "A beta version of 3.0 tokens will be delivered in the form of Figma libraries, …" at bounding box center [656, 248] width 581 height 91
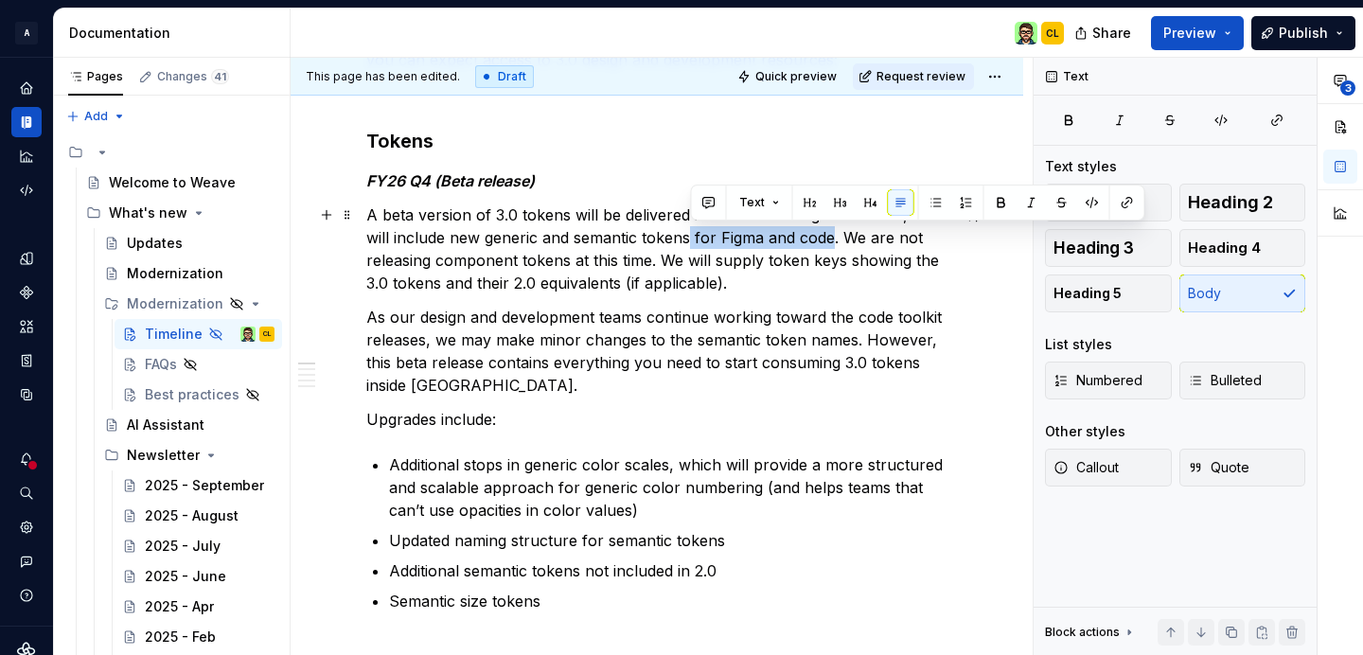
drag, startPoint x: 690, startPoint y: 239, endPoint x: 832, endPoint y: 238, distance: 142.0
click at [832, 238] on p "A beta version of 3.0 tokens will be delivered in the form of Figma libraries, …" at bounding box center [656, 248] width 581 height 91
click at [716, 198] on button "button" at bounding box center [709, 202] width 27 height 27
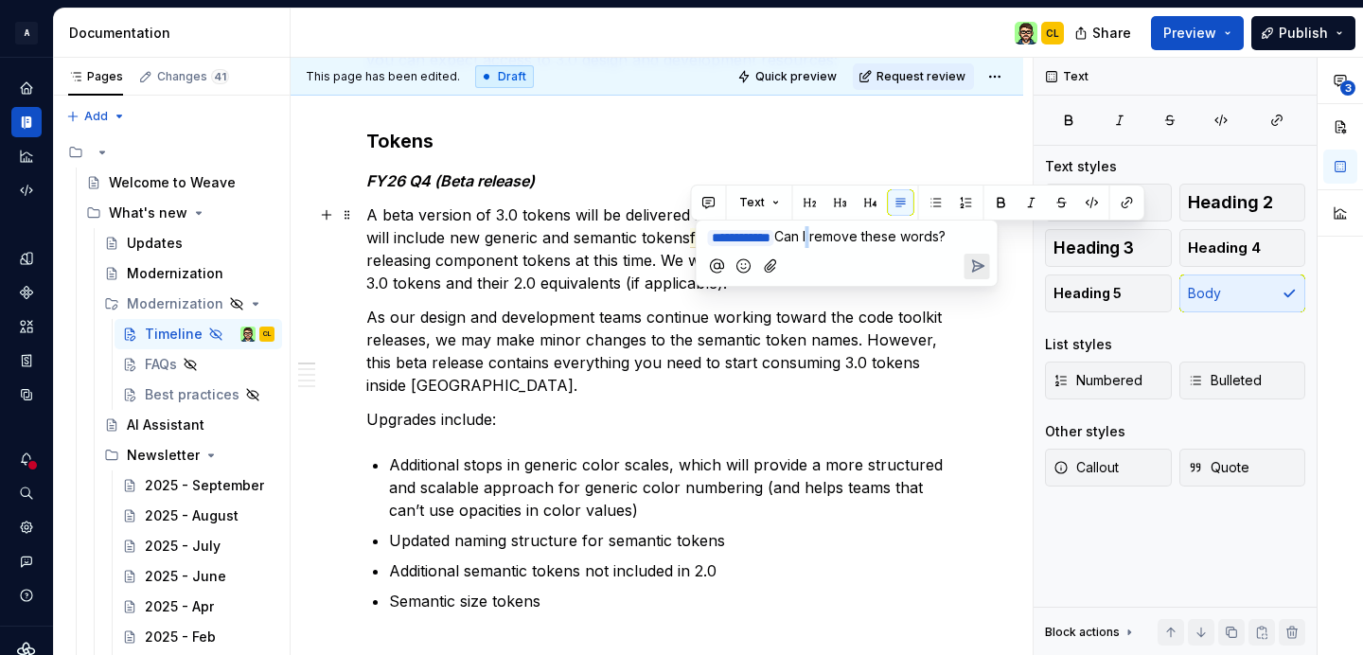
click at [840, 239] on span "Can I remove these words?" at bounding box center [859, 236] width 171 height 16
click at [787, 248] on p "**********" at bounding box center [847, 237] width 278 height 22
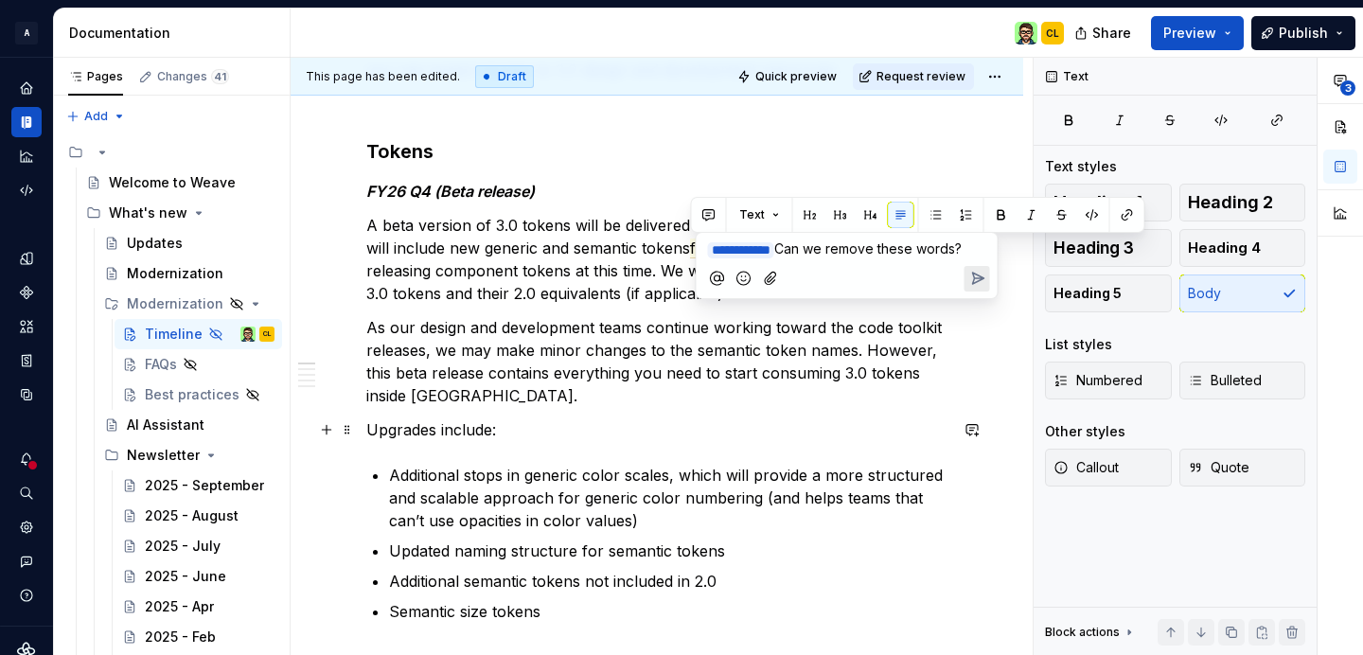
scroll to position [327, 0]
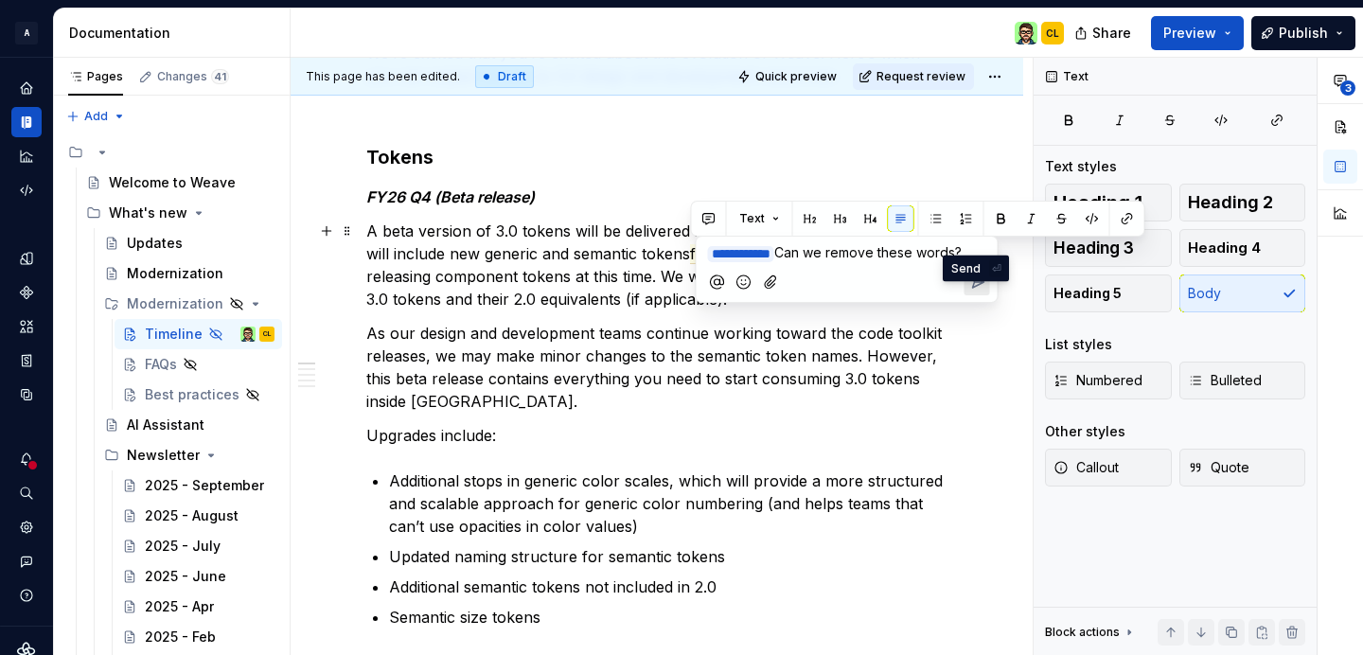
click at [980, 288] on icon "Send" at bounding box center [977, 281] width 11 height 11
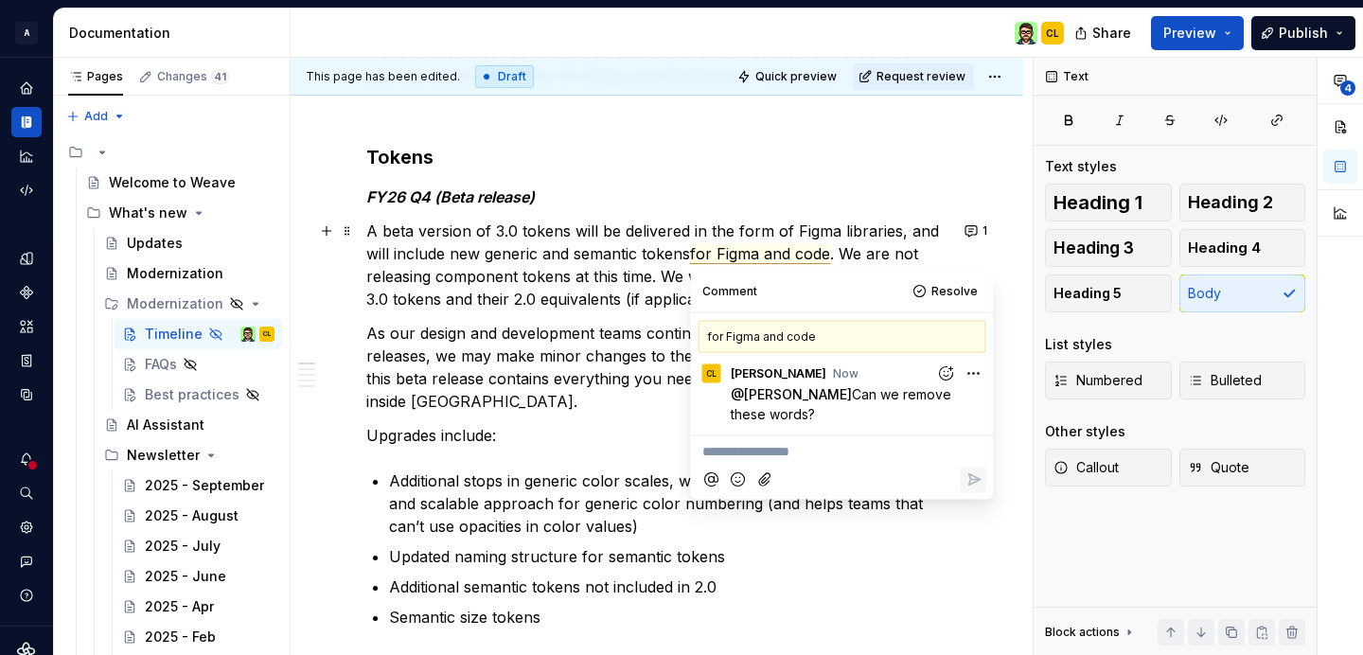
click at [505, 292] on p "A beta version of 3.0 tokens will be delivered in the form of Figma libraries, …" at bounding box center [656, 265] width 581 height 91
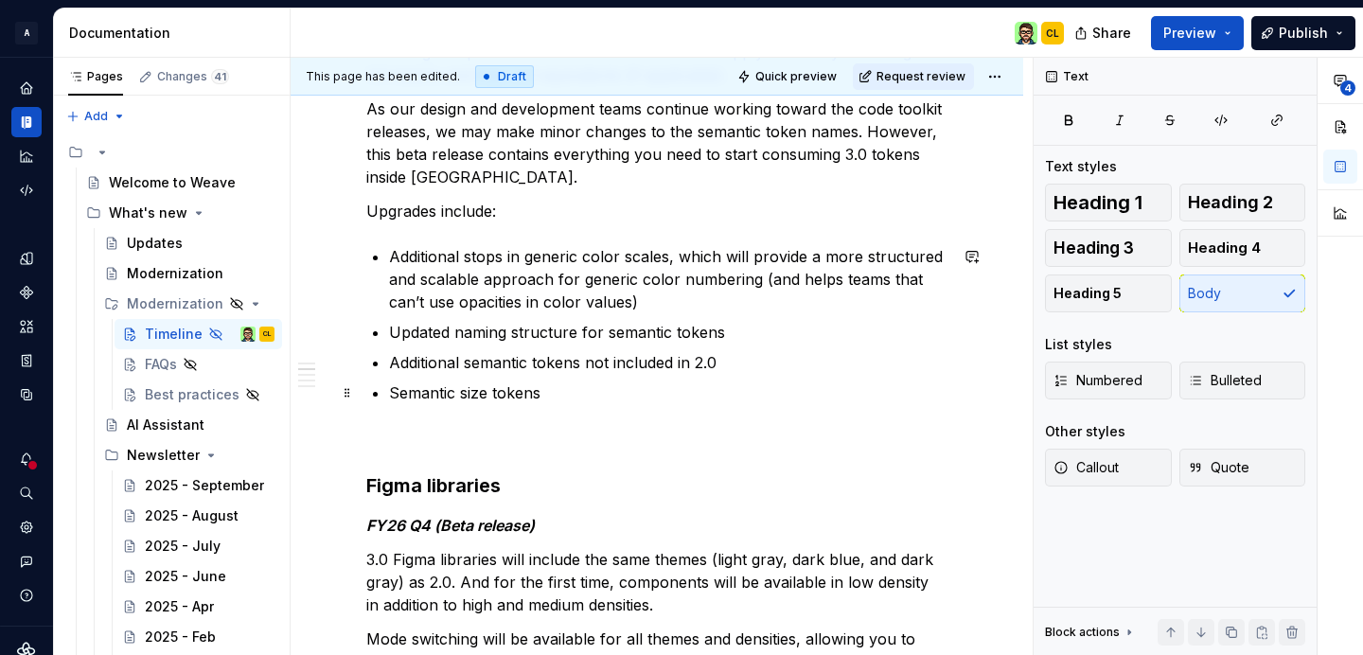
scroll to position [558, 0]
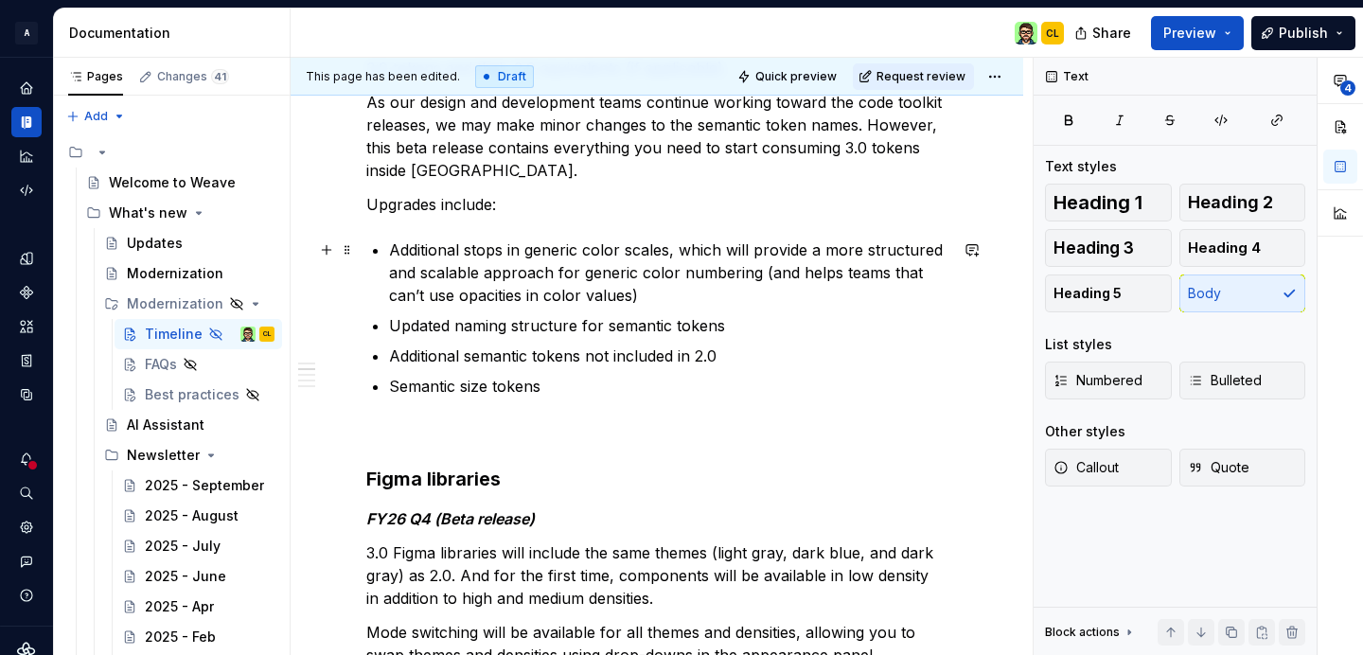
click at [561, 255] on p "Additional stops in generic color scales, which will provide a more structured …" at bounding box center [668, 273] width 558 height 68
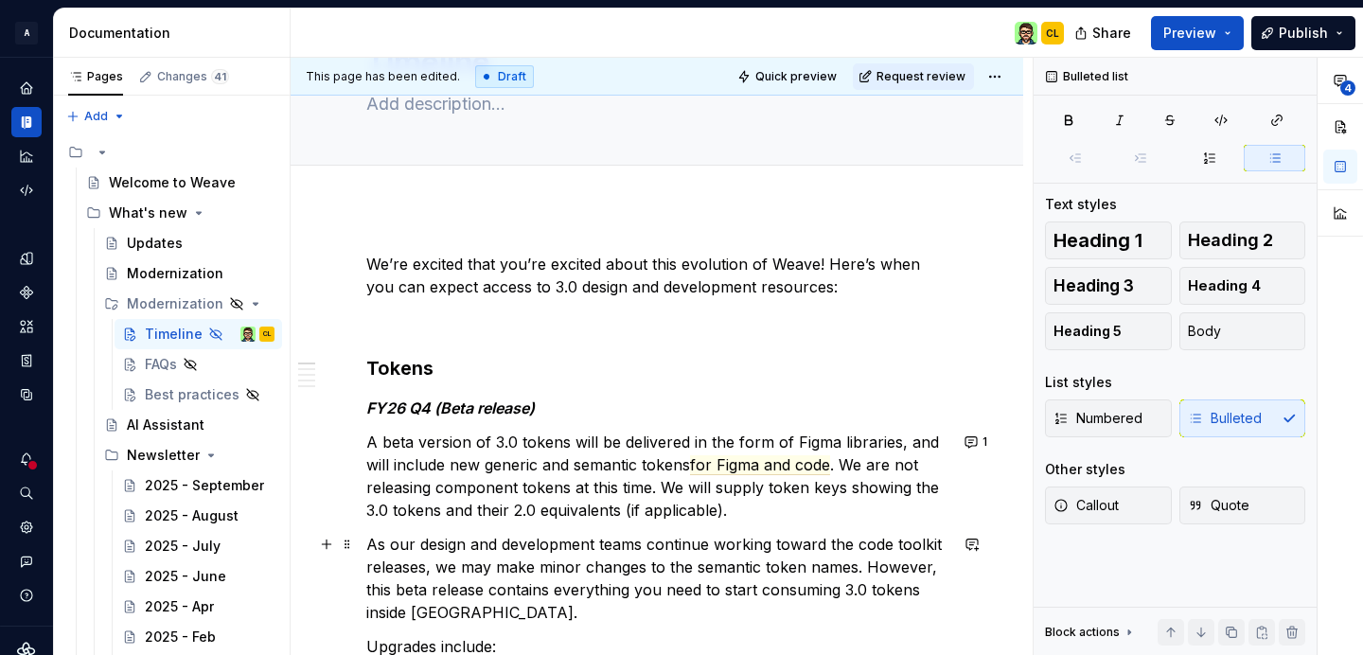
scroll to position [0, 0]
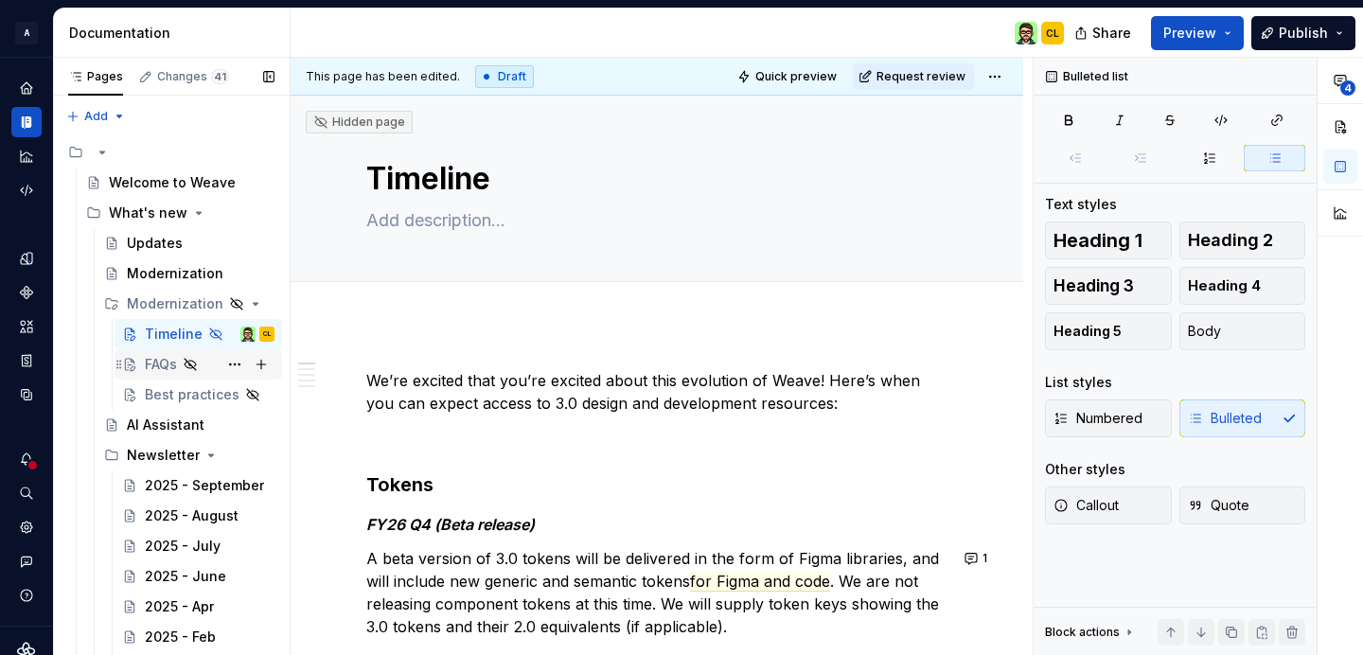
click at [166, 356] on div "FAQs" at bounding box center [161, 364] width 32 height 19
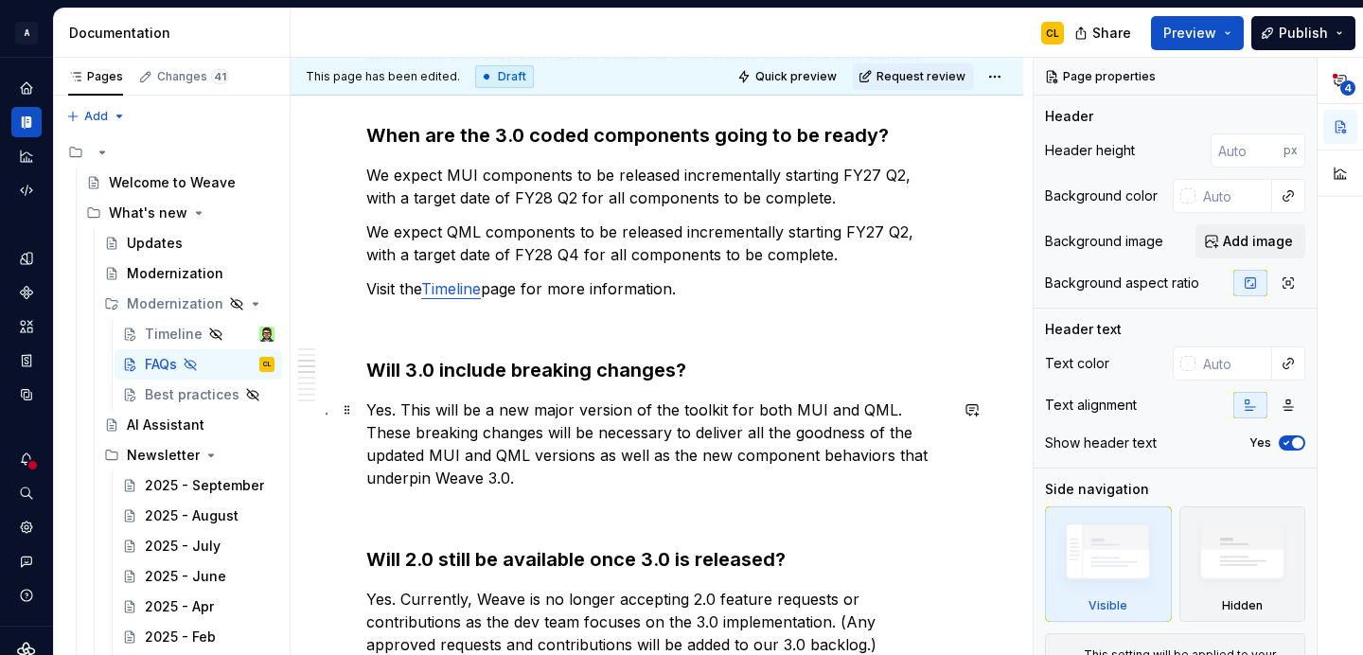
scroll to position [1010, 0]
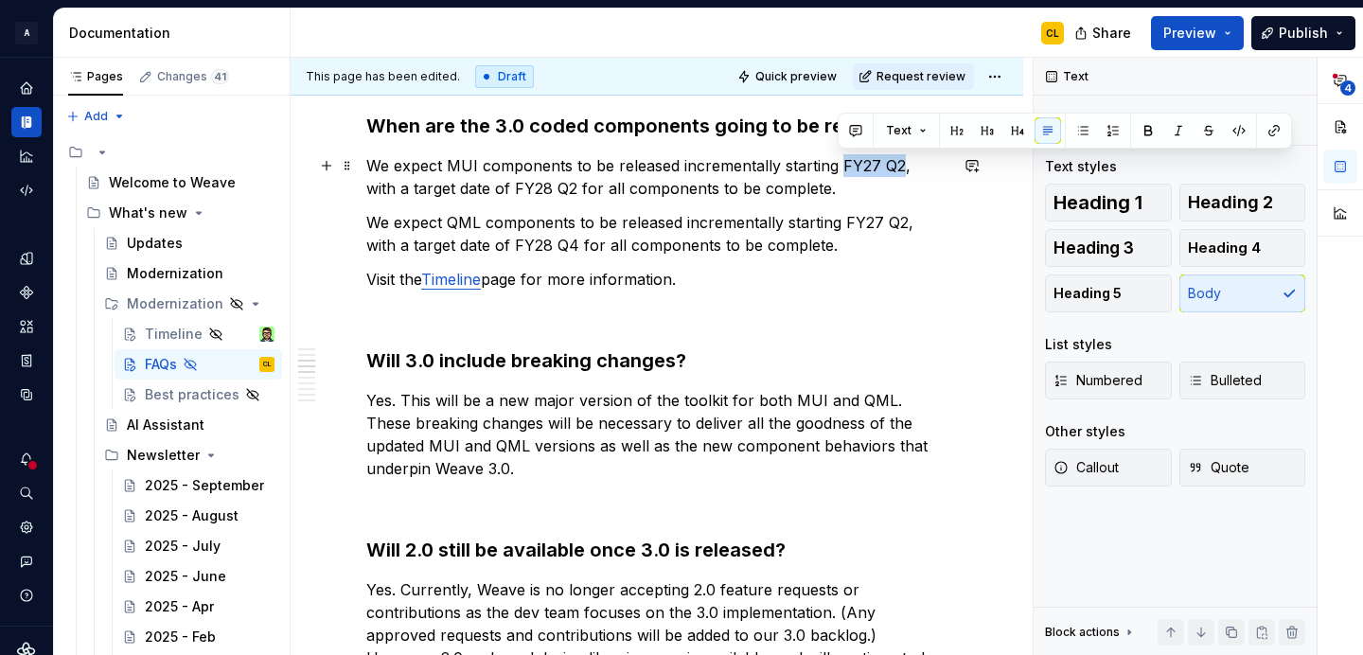
drag, startPoint x: 839, startPoint y: 166, endPoint x: 898, endPoint y: 168, distance: 59.7
click at [898, 168] on p "We expect MUI components to be released incrementally starting FY27 Q2, with a …" at bounding box center [656, 176] width 581 height 45
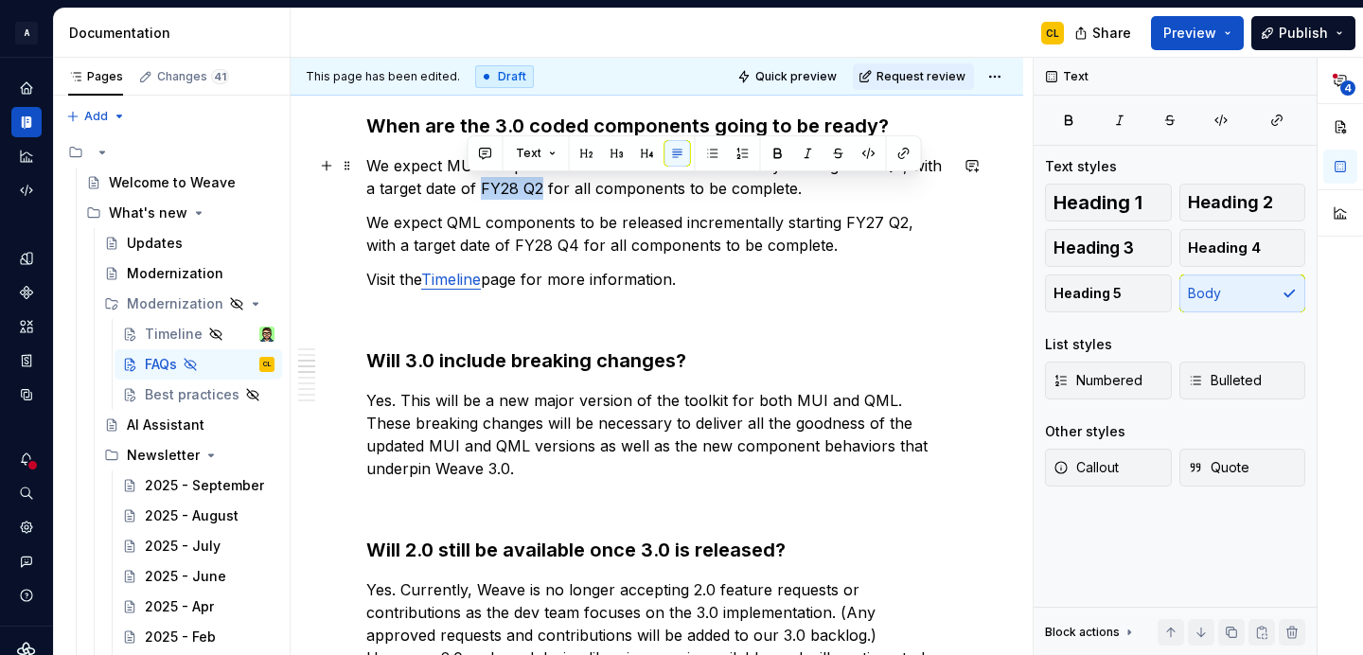
drag, startPoint x: 469, startPoint y: 189, endPoint x: 526, endPoint y: 190, distance: 56.8
click at [526, 190] on p "We expect MUI components to be released incrementally starting FY27 Q2 , with a…" at bounding box center [656, 176] width 581 height 45
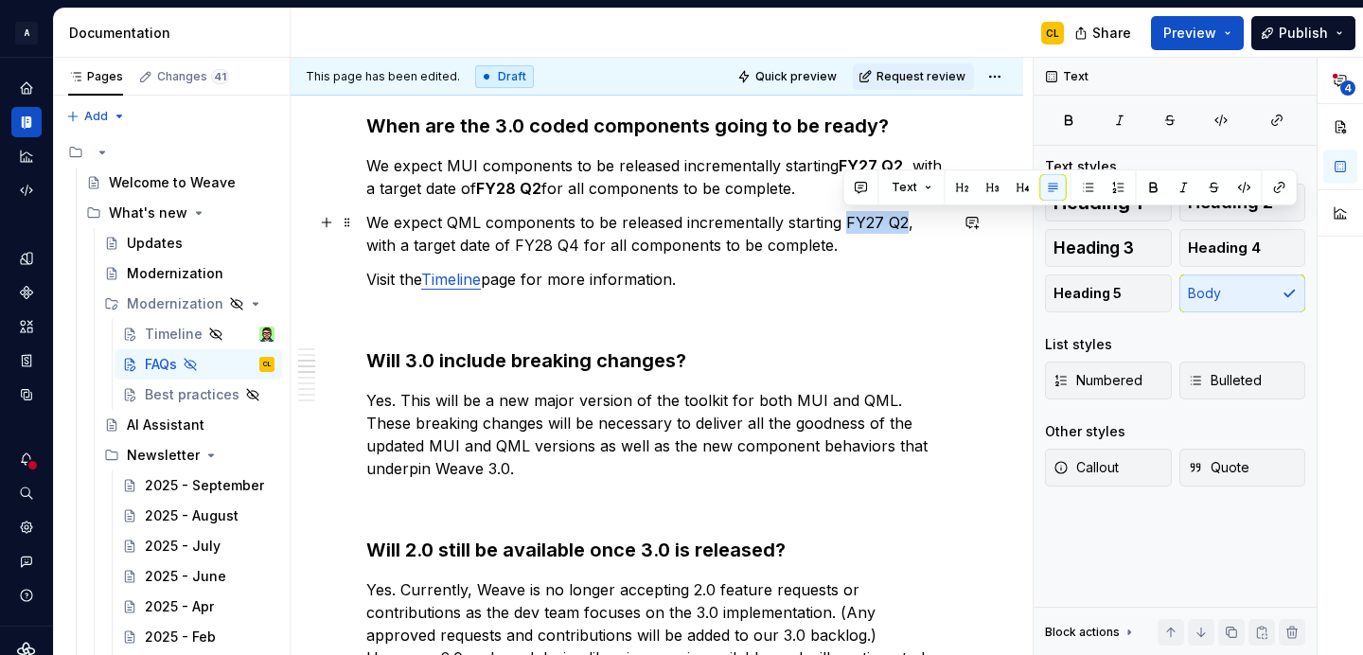
drag, startPoint x: 842, startPoint y: 220, endPoint x: 904, endPoint y: 219, distance: 61.5
click at [904, 219] on p "We expect QML components to be released incrementally starting FY27 Q2, with a …" at bounding box center [656, 233] width 581 height 45
click at [664, 219] on p "We expect QML components to be released incrementally starting FY27 Q2, with a …" at bounding box center [656, 233] width 581 height 45
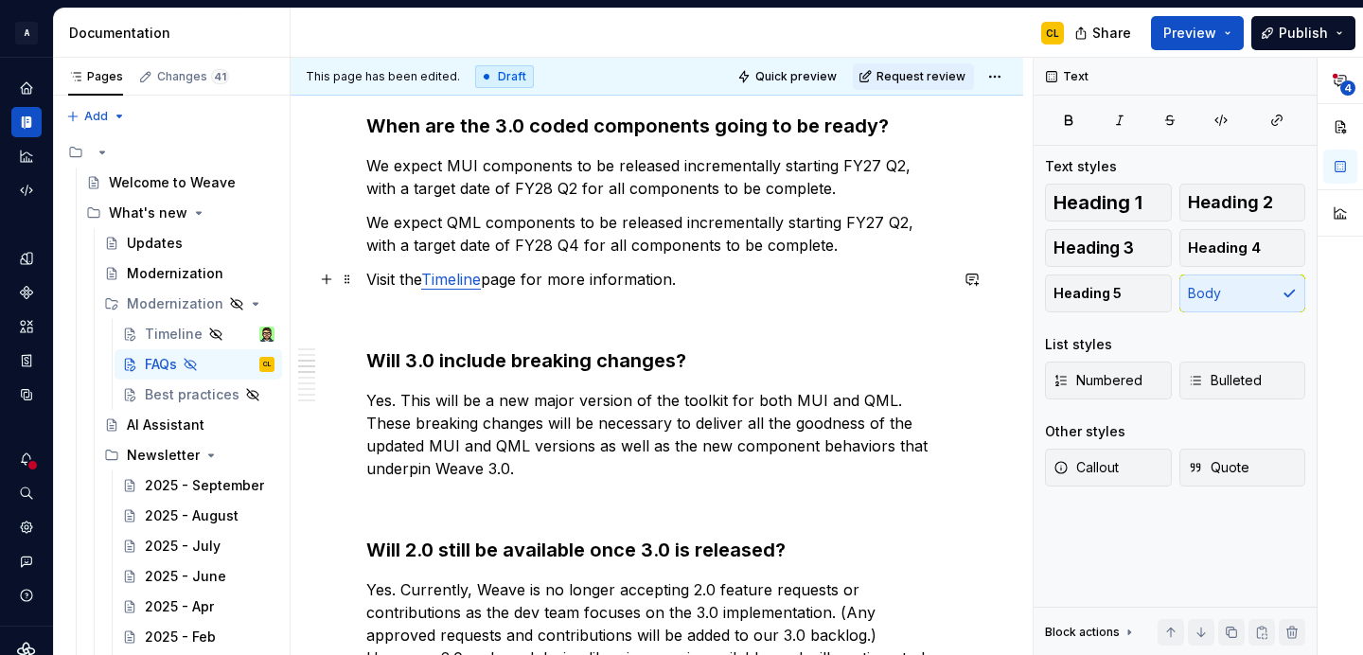
click at [637, 282] on p "Visit the Timeline page for more information." at bounding box center [656, 279] width 581 height 23
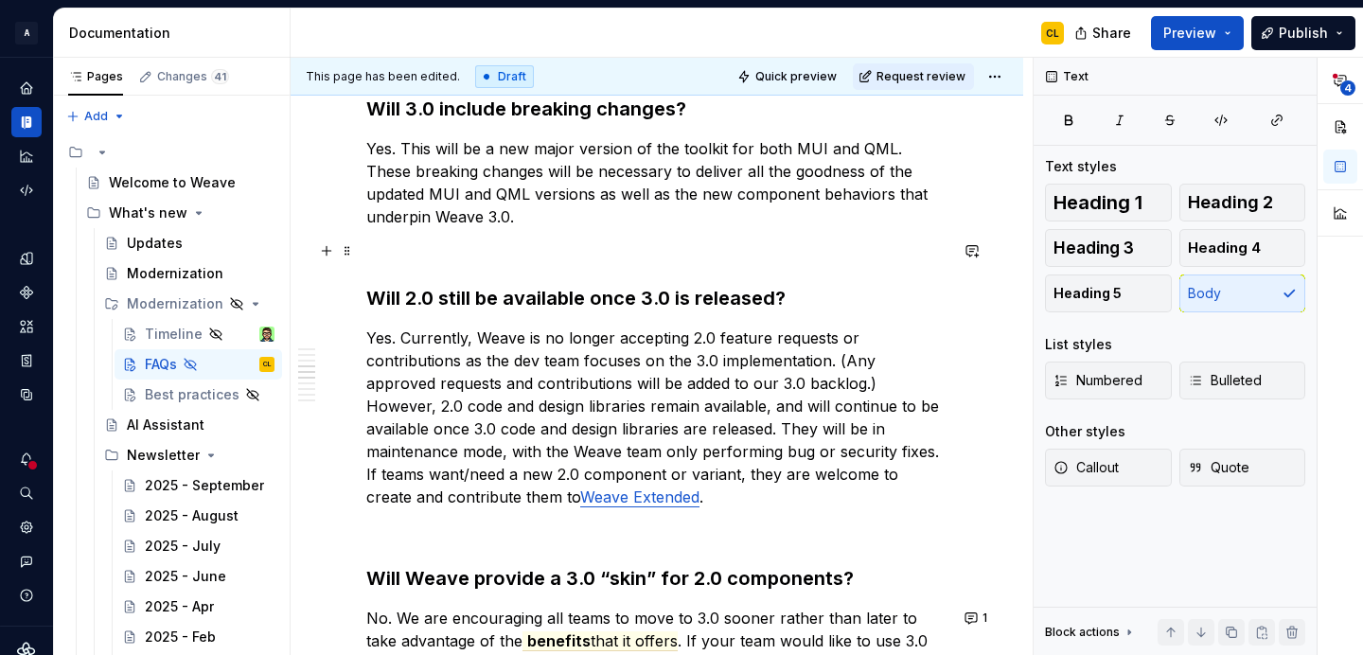
scroll to position [1263, 0]
type textarea "*"
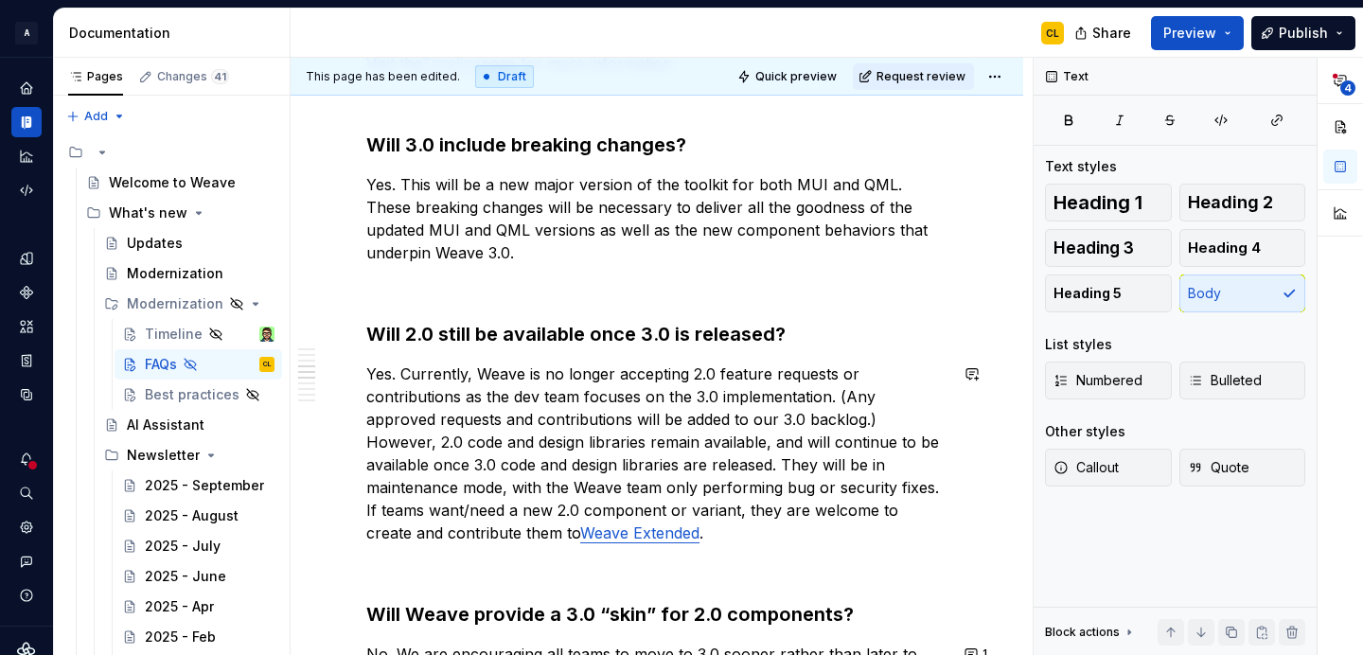
scroll to position [1215, 0]
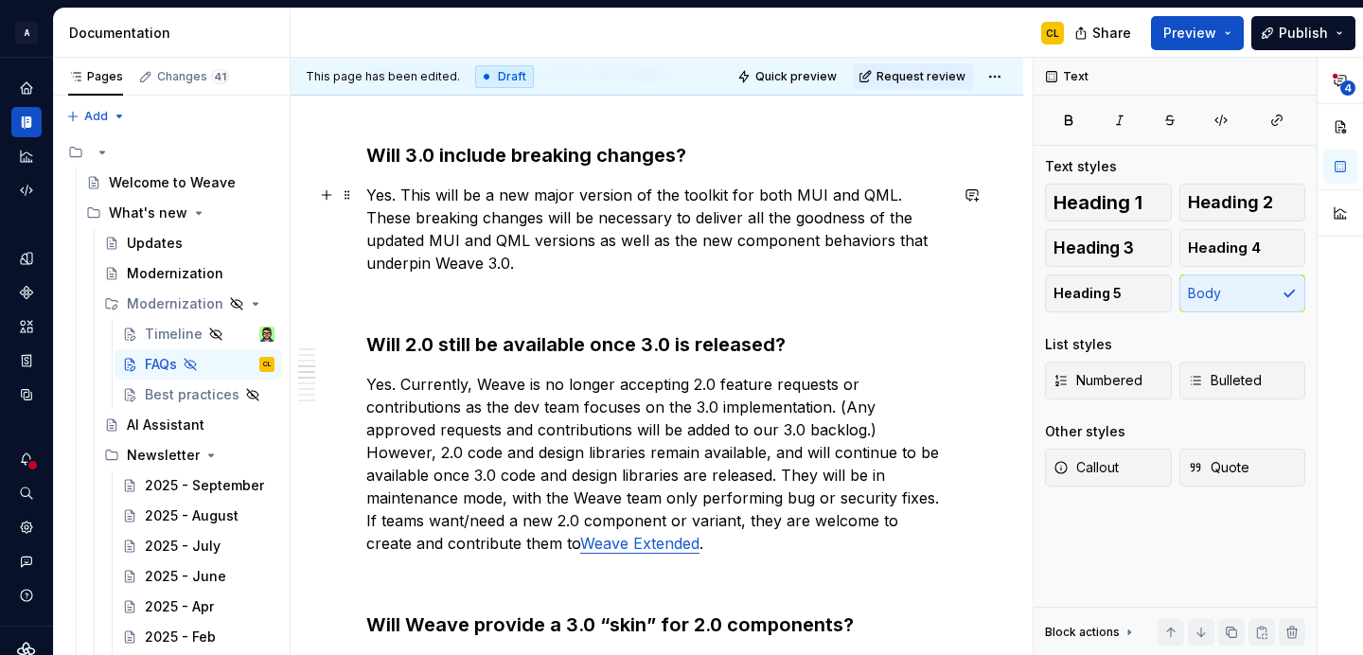
click at [419, 192] on p "Yes. This will be a new major version of the toolkit for both MUI and QML. Thes…" at bounding box center [656, 229] width 581 height 91
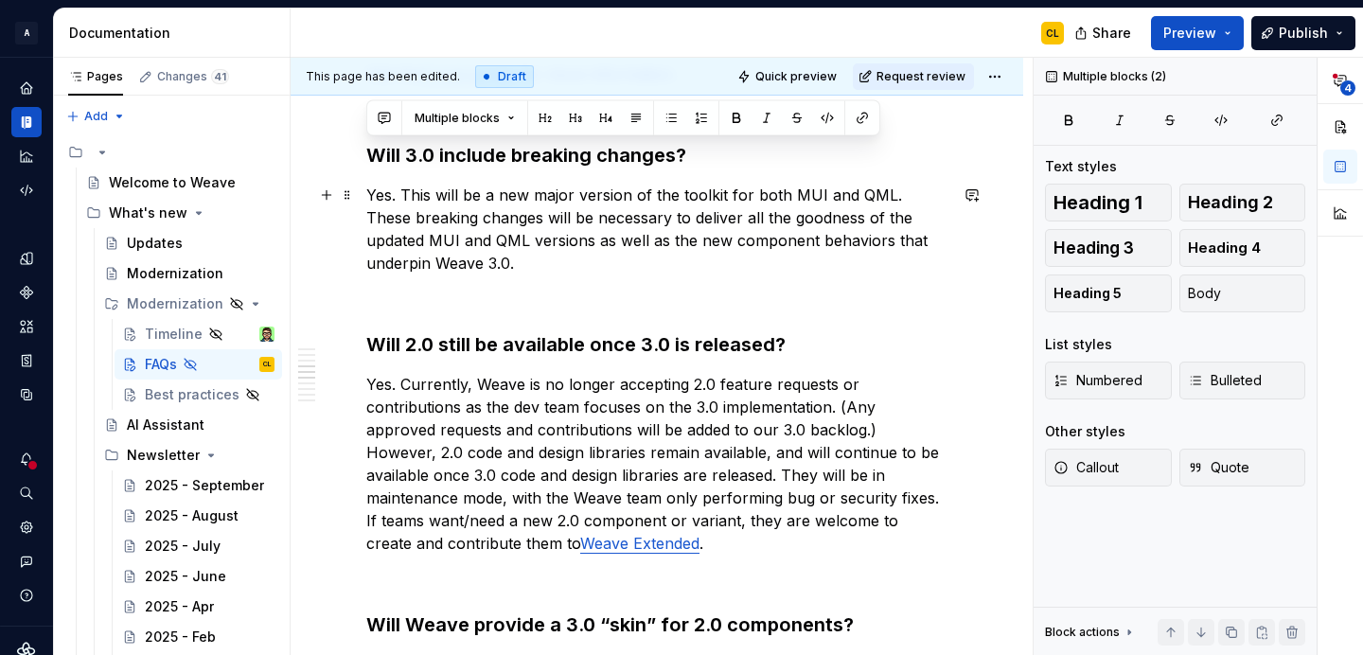
drag, startPoint x: 370, startPoint y: 156, endPoint x: 901, endPoint y: 266, distance: 542.2
click at [901, 266] on div "Do I have to switch to 3.0 right now, or can I still use 2.0? For existing prod…" at bounding box center [656, 433] width 581 height 2559
click at [981, 199] on button "button" at bounding box center [972, 195] width 27 height 27
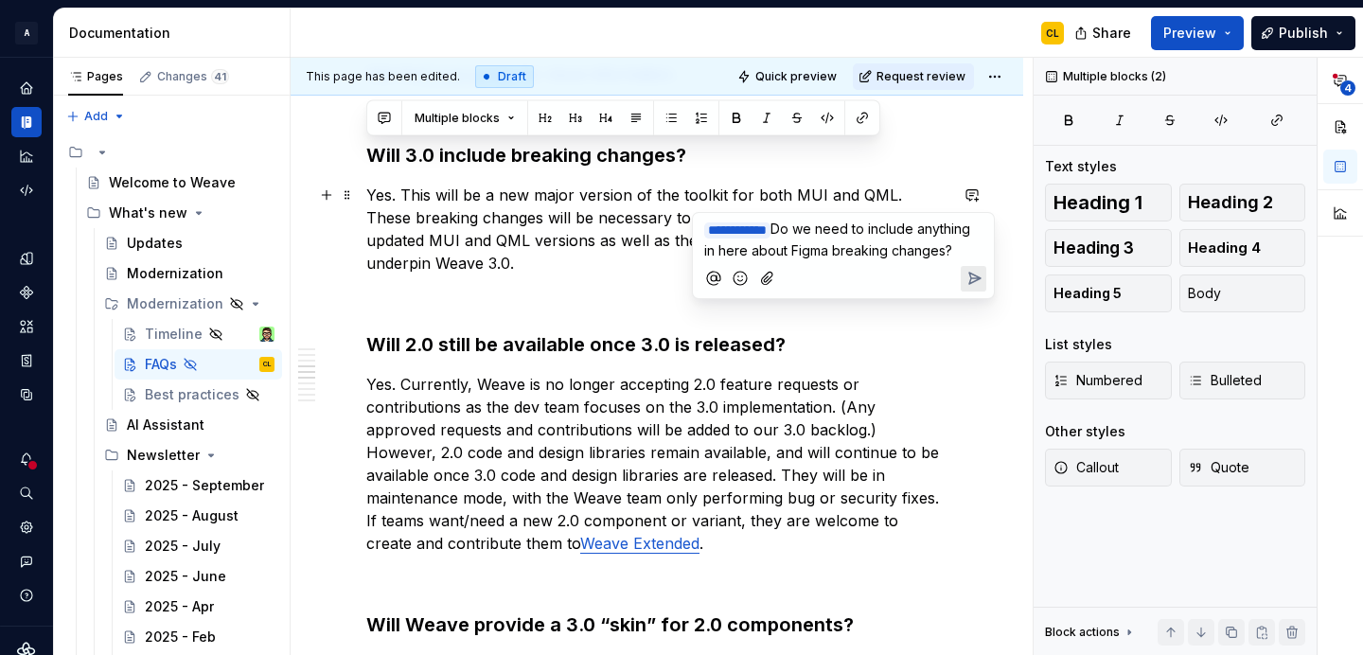
click at [920, 249] on span "Do we need to include anything in here about Figma breaking changes?" at bounding box center [839, 240] width 270 height 38
click at [976, 284] on icon "Send" at bounding box center [974, 278] width 11 height 11
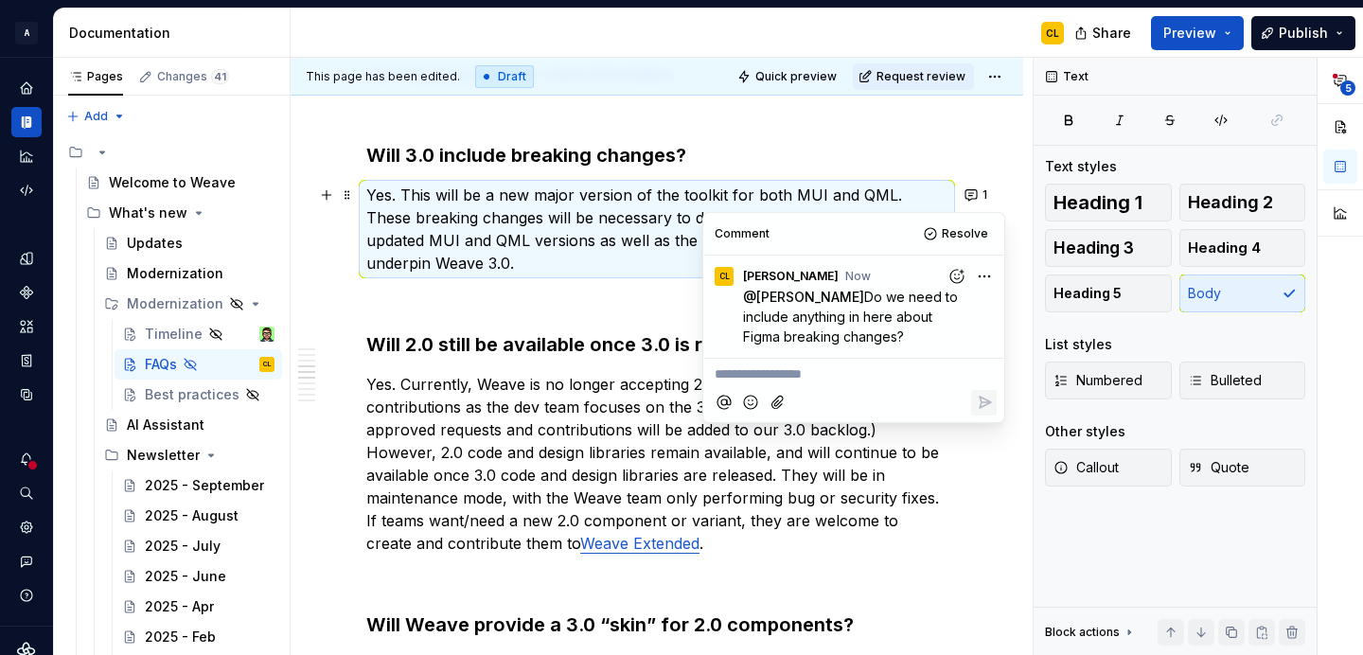
click at [580, 283] on div "Do I have to switch to 3.0 right now, or can I still use 2.0? For existing prod…" at bounding box center [656, 433] width 581 height 2559
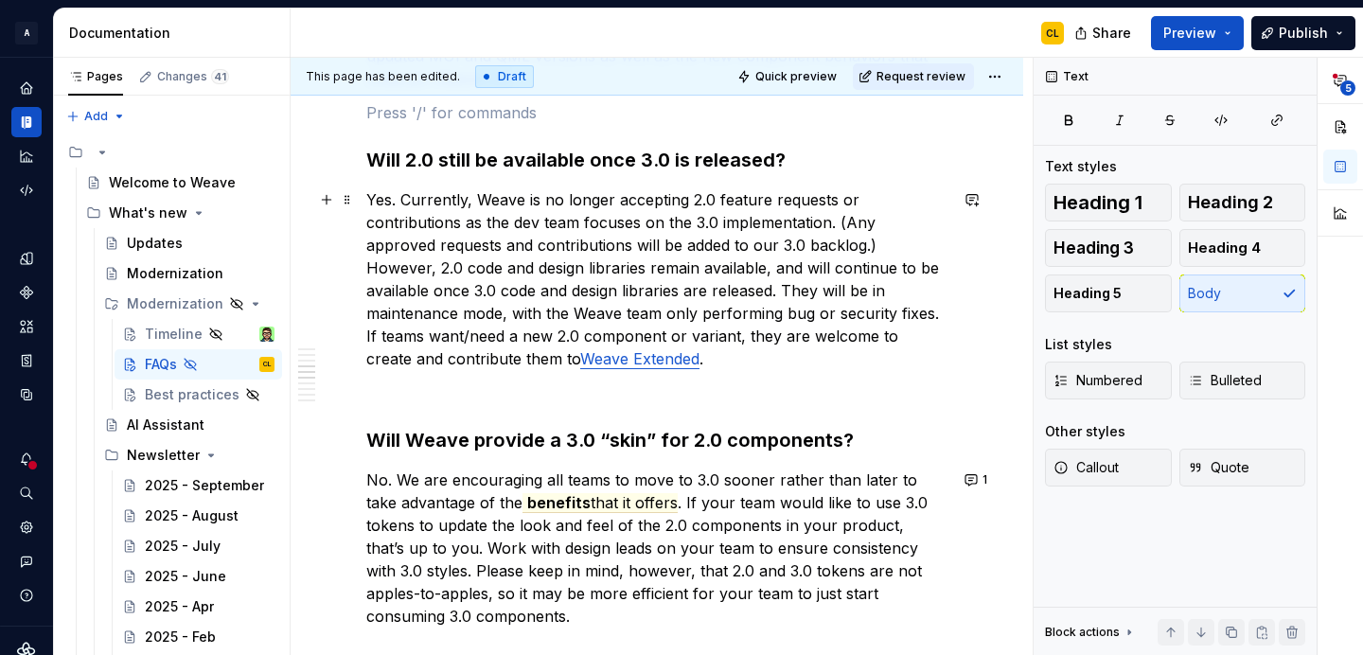
scroll to position [1027, 0]
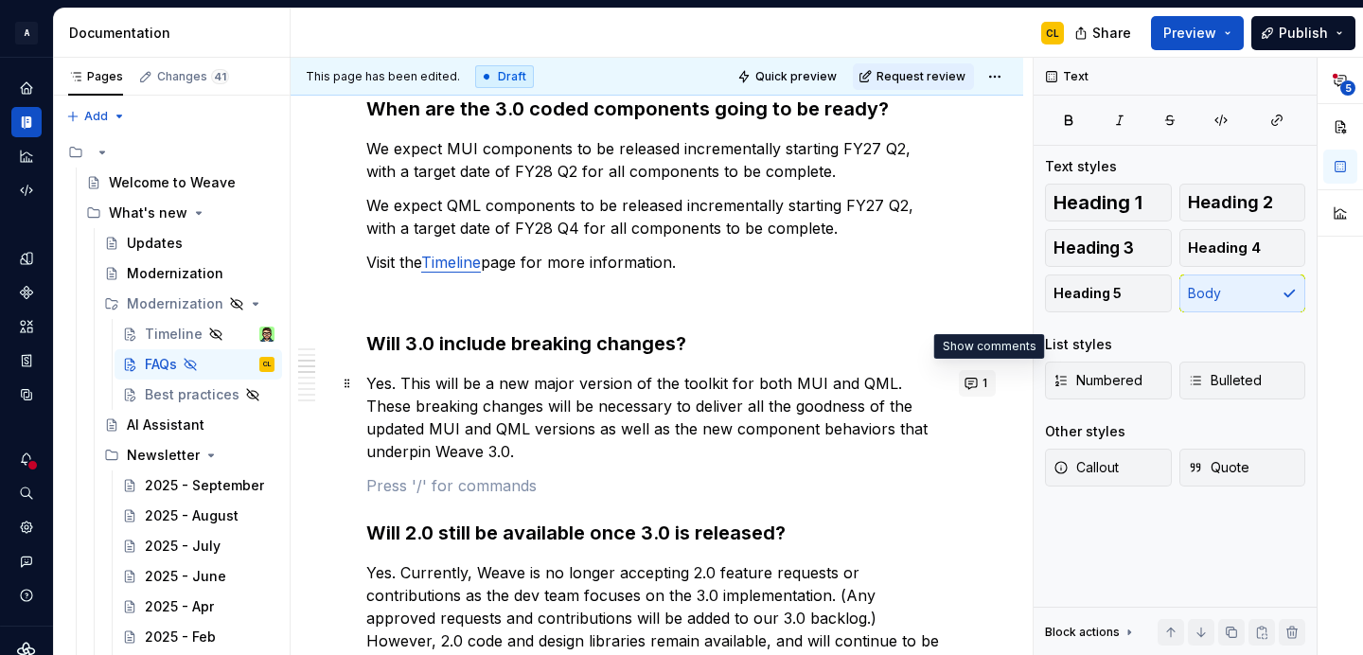
click at [978, 382] on button "1" at bounding box center [977, 383] width 37 height 27
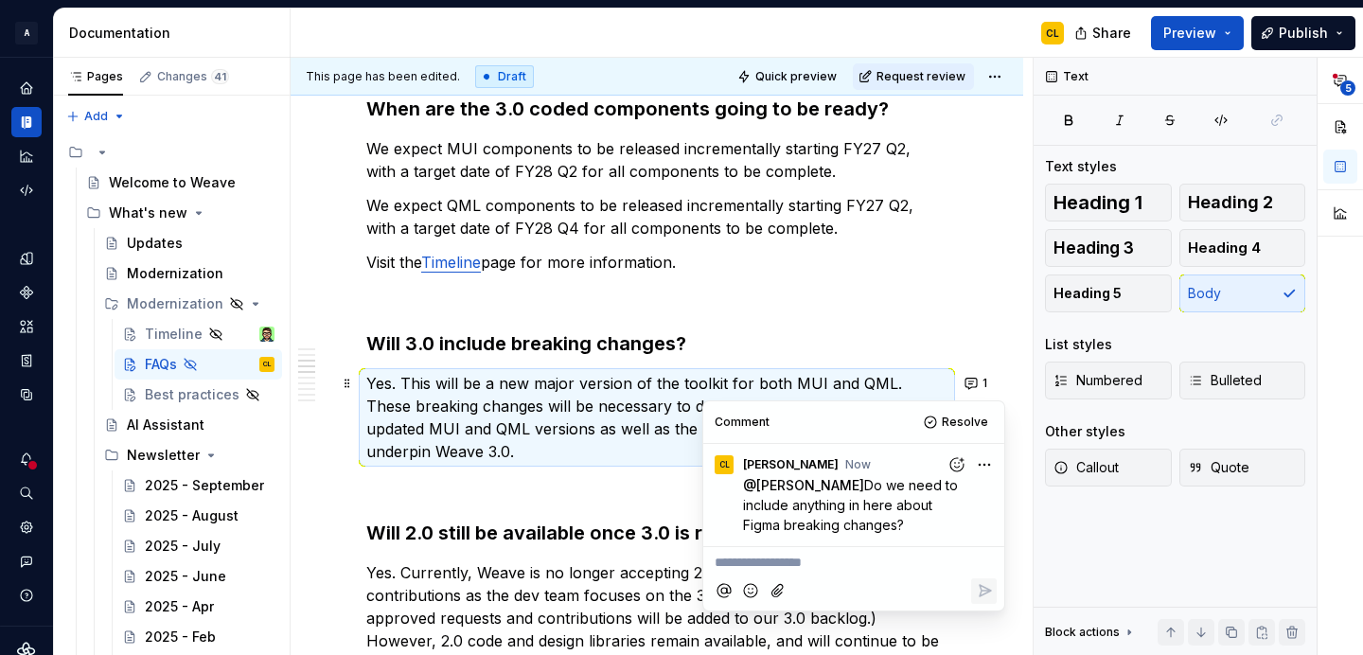
click at [555, 421] on p "Yes. This will be a new major version of the toolkit for both MUI and QML. Thes…" at bounding box center [656, 417] width 581 height 91
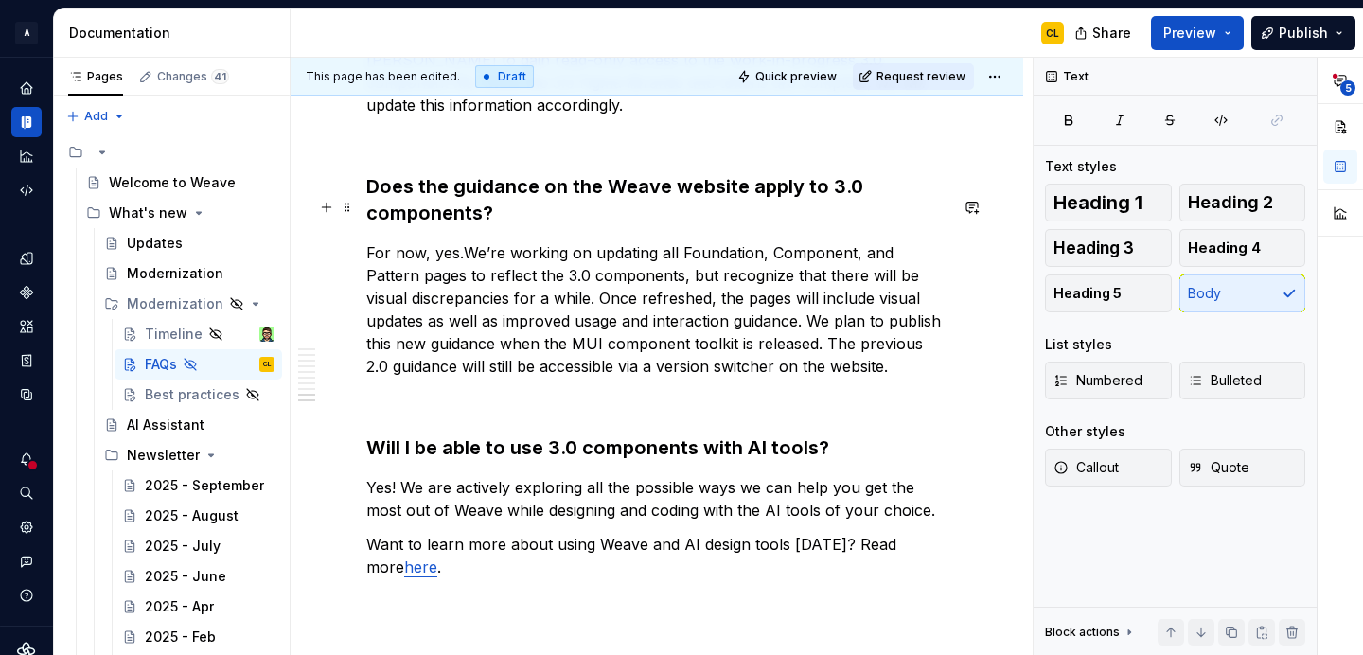
scroll to position [2311, 0]
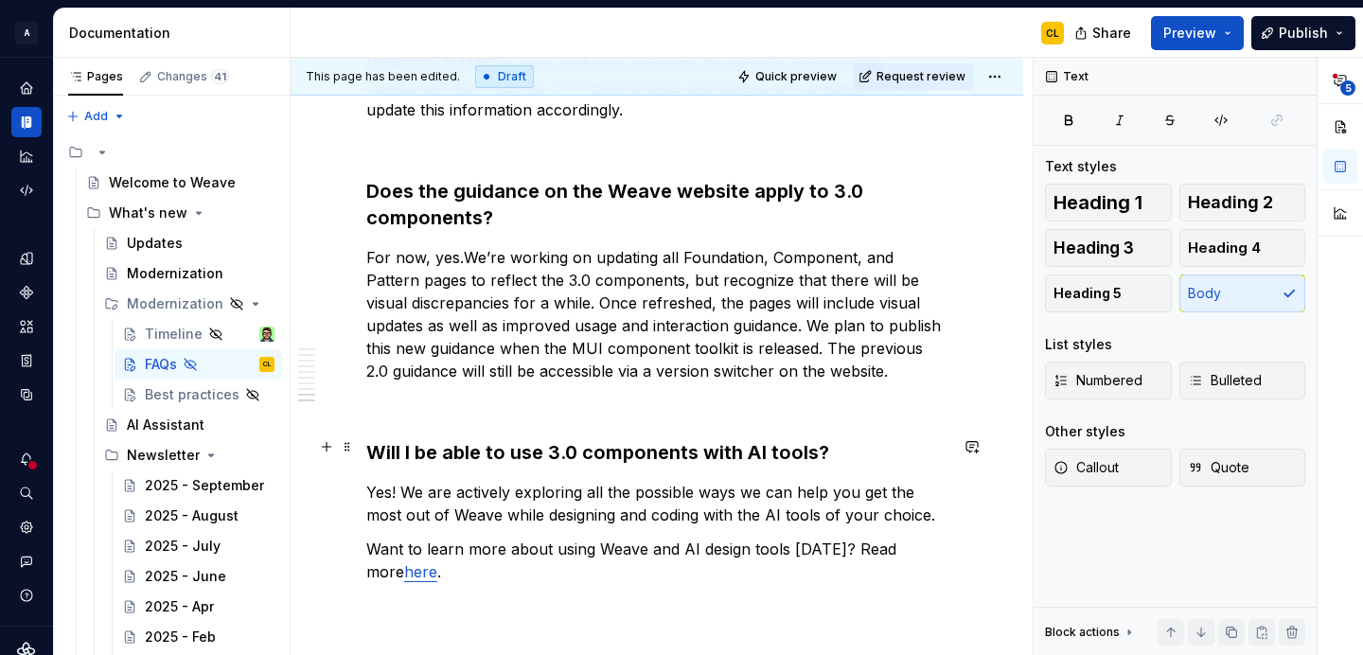
click at [389, 481] on p "Yes! We are actively exploring all the possible ways we can help you get the mo…" at bounding box center [656, 503] width 581 height 45
click at [469, 305] on p "For now, yes. We’re working on updating all Foundation, Component, and Pattern …" at bounding box center [656, 314] width 581 height 136
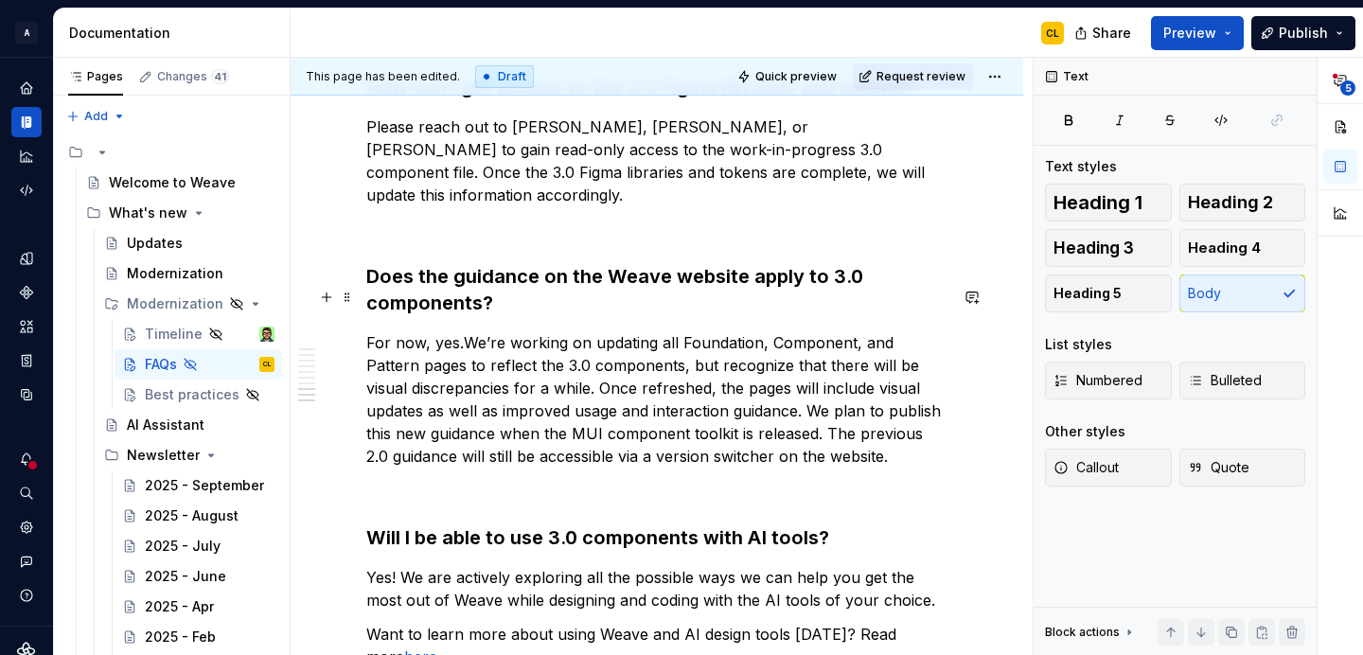
scroll to position [2223, 0]
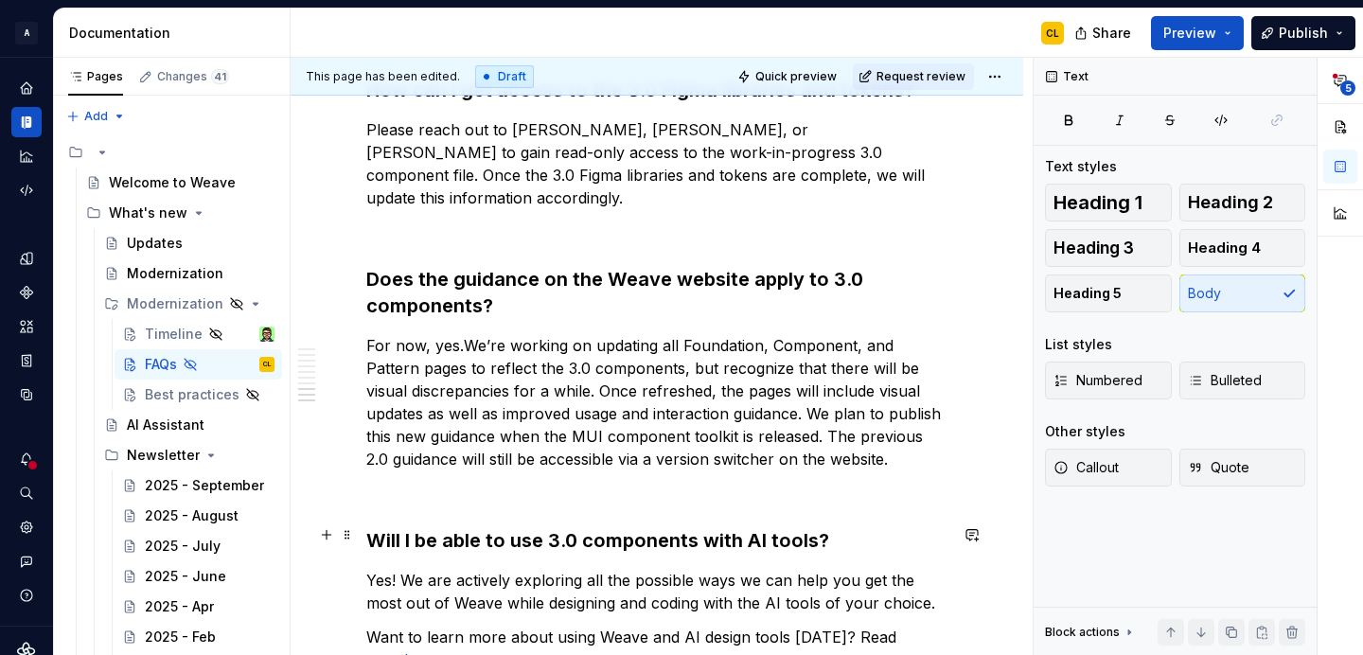
click at [397, 569] on p "Yes! We are actively exploring all the possible ways we can help you get the mo…" at bounding box center [656, 591] width 581 height 45
click at [398, 569] on p "Yes! We are actively exploring all the possible ways we can help you get the mo…" at bounding box center [656, 591] width 581 height 45
click at [406, 569] on p "Yes! We are actively exploring all the possible ways we can help you get the mo…" at bounding box center [656, 591] width 581 height 45
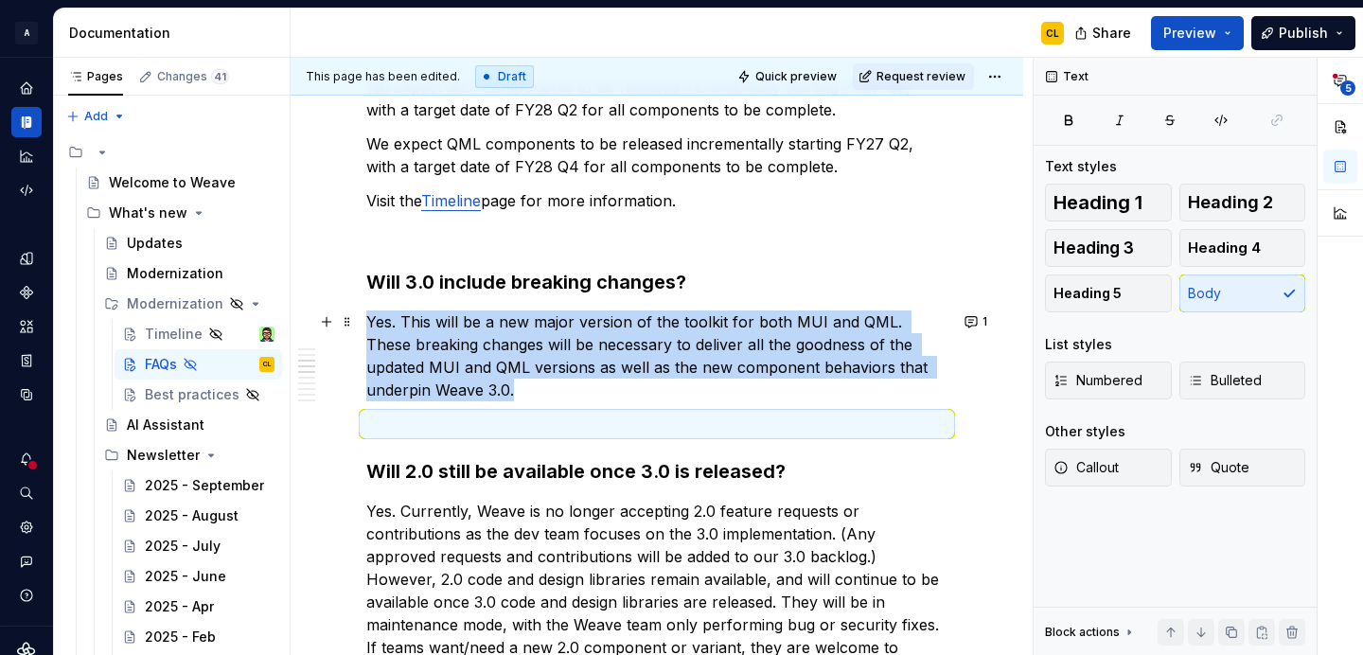
scroll to position [1046, 0]
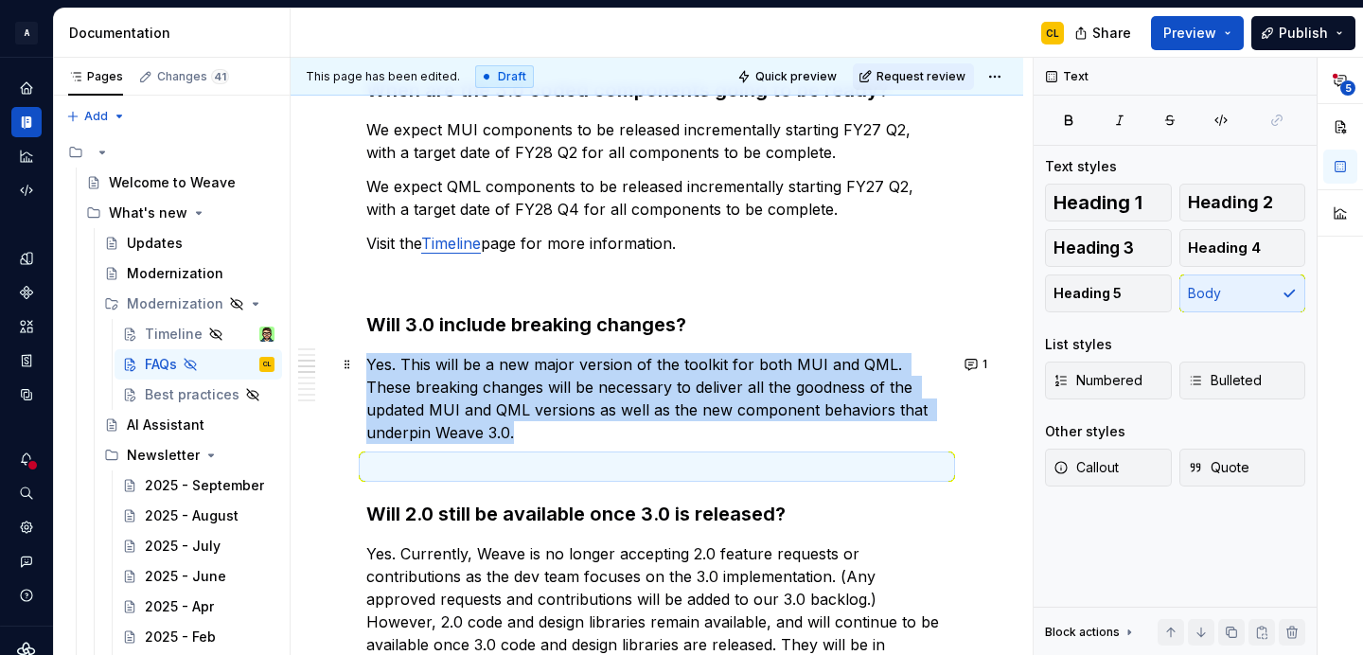
click at [777, 366] on p "Yes. This will be a new major version of the toolkit for both MUI and QML. Thes…" at bounding box center [656, 398] width 581 height 91
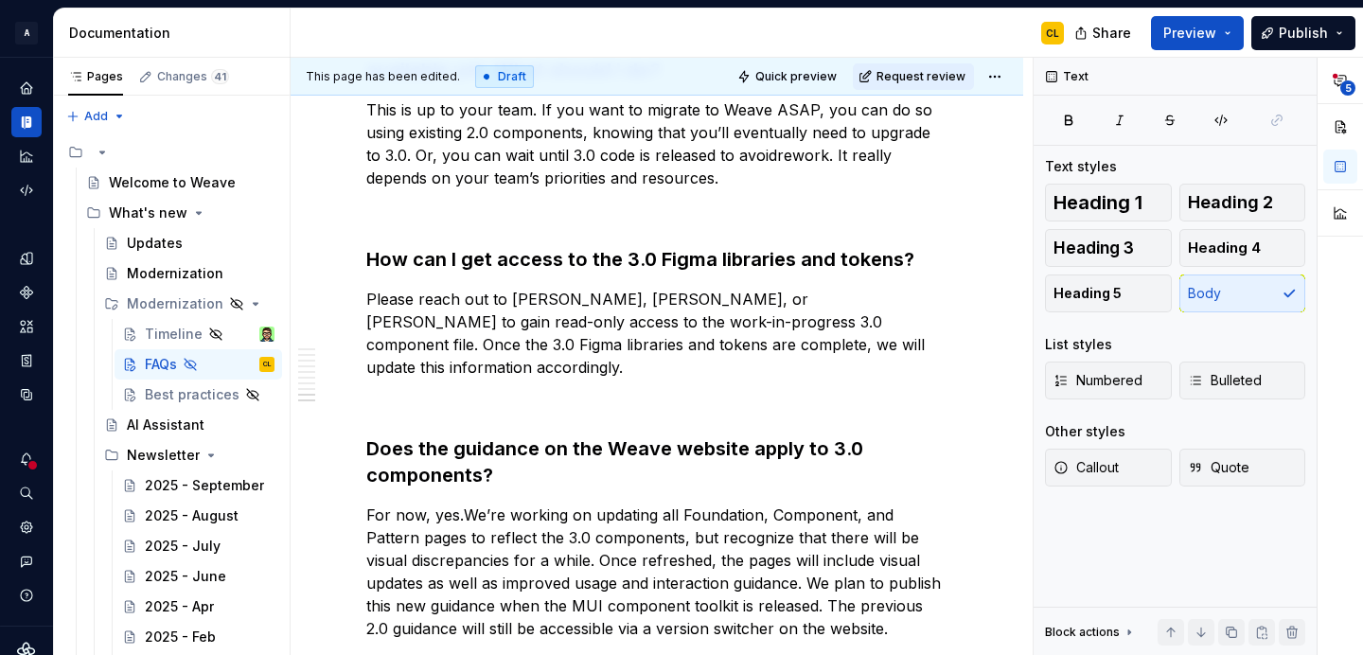
scroll to position [2392, 0]
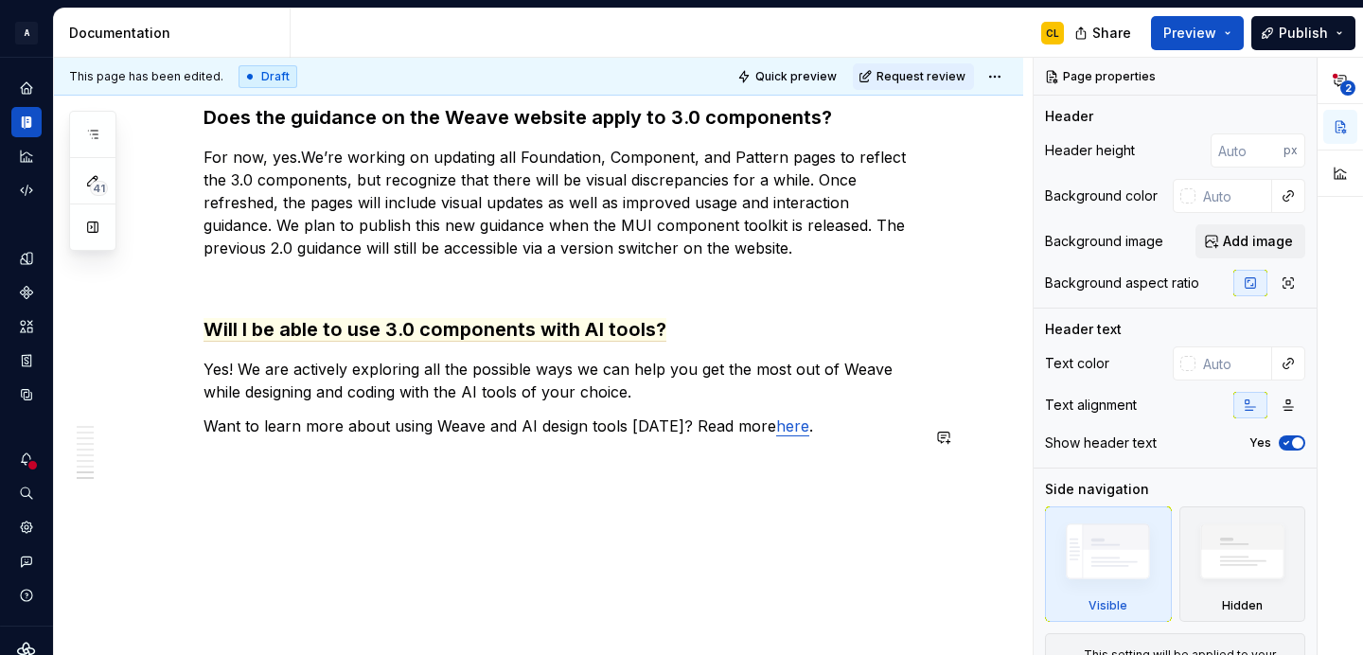
scroll to position [2192, 0]
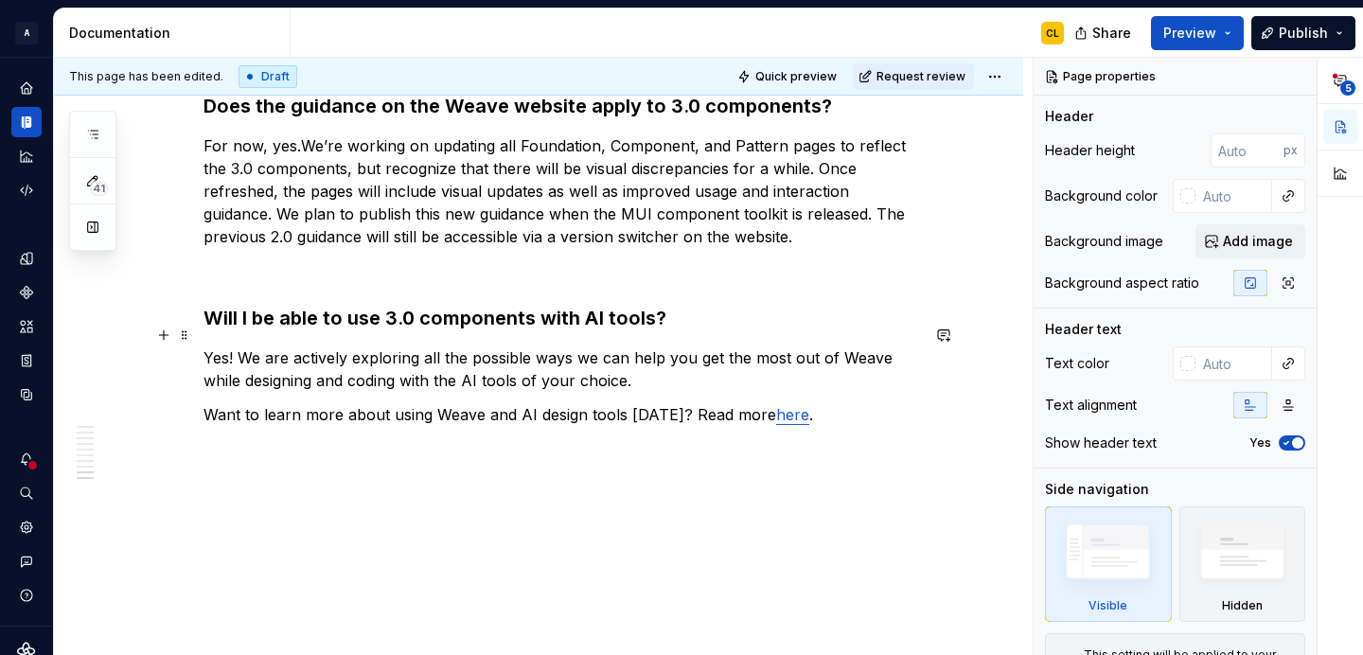
type textarea "*"
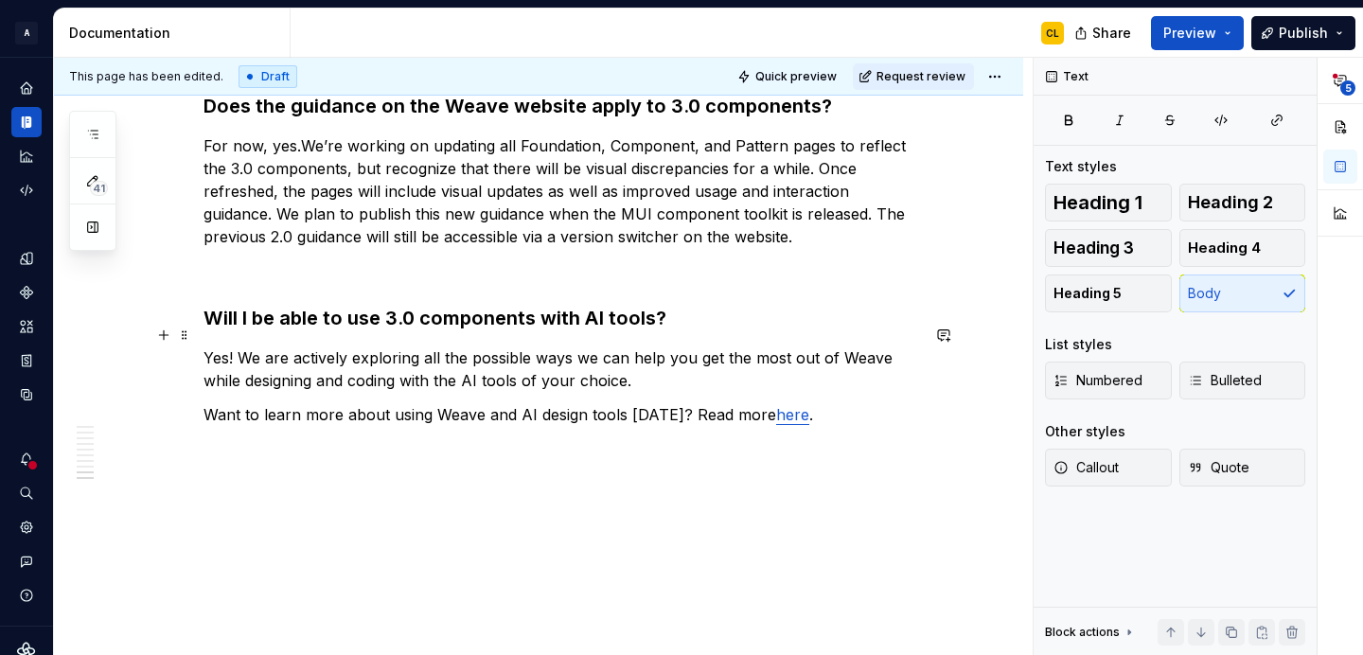
click at [240, 346] on p "Yes! We are actively exploring all the possible ways we can help you get the mo…" at bounding box center [561, 368] width 716 height 45
click at [489, 346] on p "Yes. We are actively exploring all the possible ways we can help you get the mo…" at bounding box center [561, 368] width 716 height 45
click at [468, 346] on p "Yes. We are actively exploring all the possible ways we can help you get the mo…" at bounding box center [561, 368] width 716 height 45
click at [379, 346] on p "Yes. We are actively exploring all the possible ways we can help you get the mo…" at bounding box center [561, 368] width 716 height 45
click at [493, 346] on p "Yes. We are actively exploring all the possible ways we can help you get the mo…" at bounding box center [561, 368] width 716 height 45
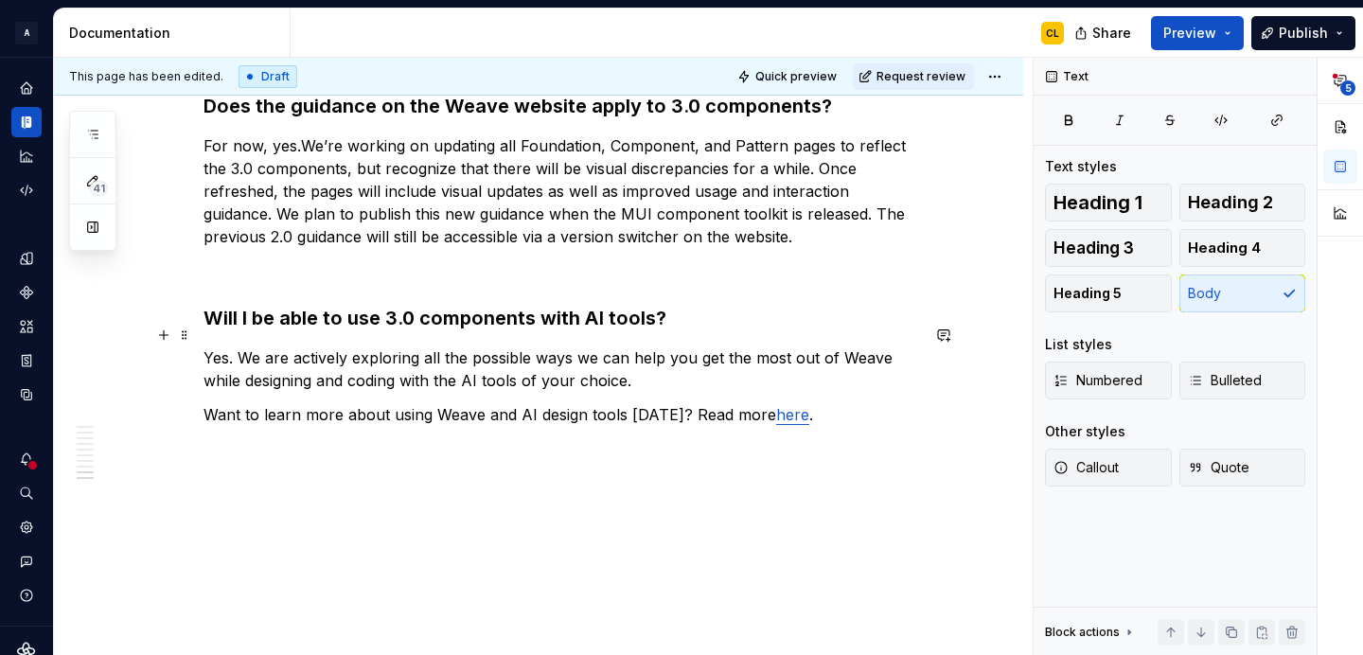
click at [623, 358] on p "Yes. We are actively exploring all the possible ways we can help you get the mo…" at bounding box center [561, 368] width 716 height 45
click at [457, 403] on p "Want to learn more about using Weave and AI design tools today? Read more here ." at bounding box center [561, 414] width 716 height 23
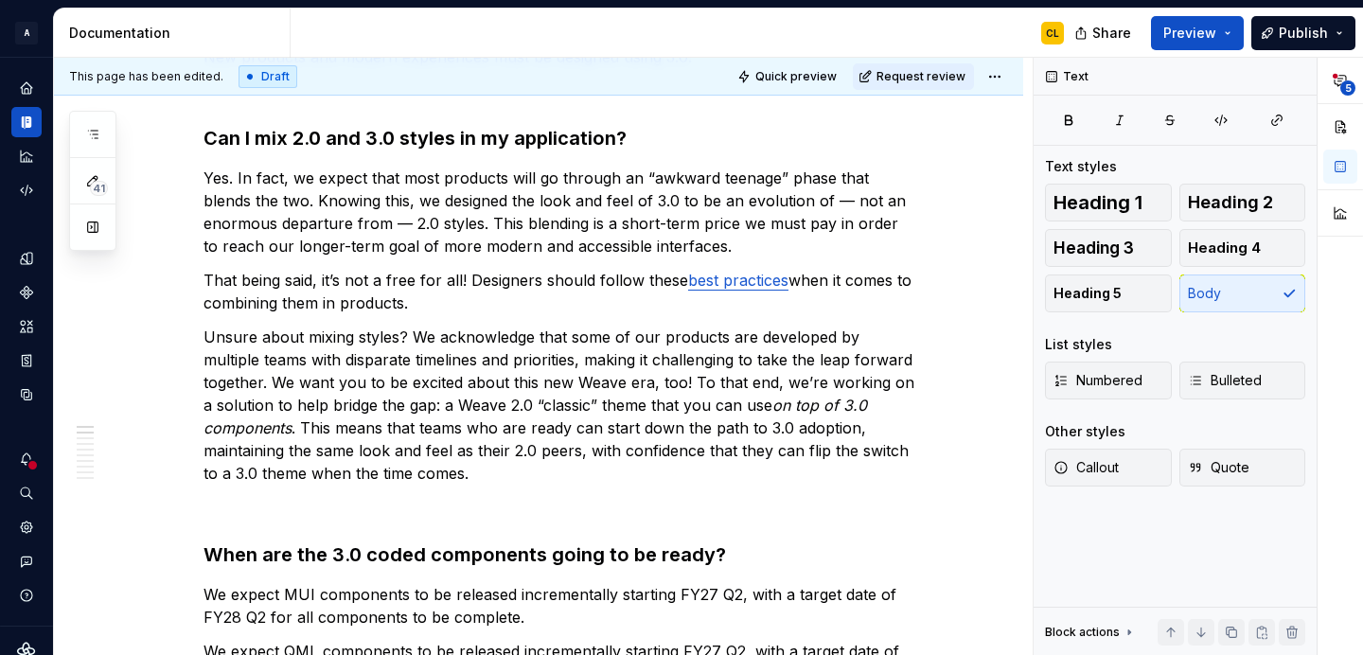
scroll to position [0, 0]
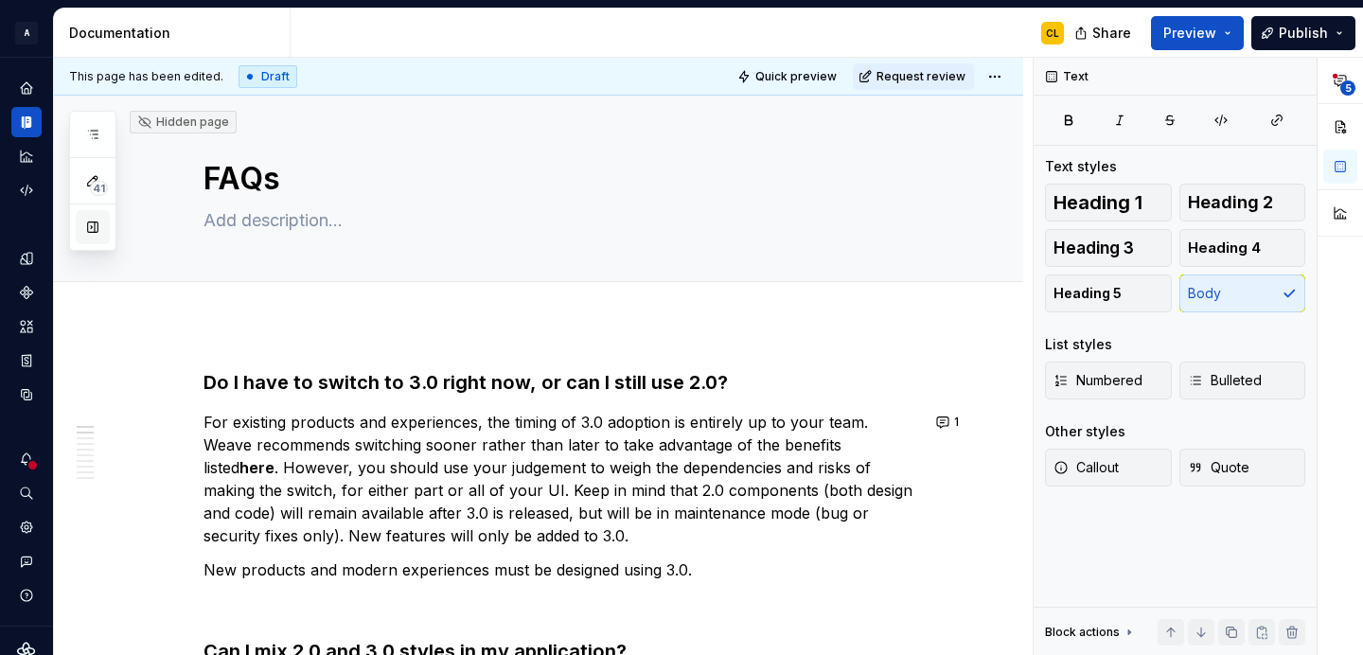
click at [82, 231] on button "button" at bounding box center [93, 227] width 34 height 34
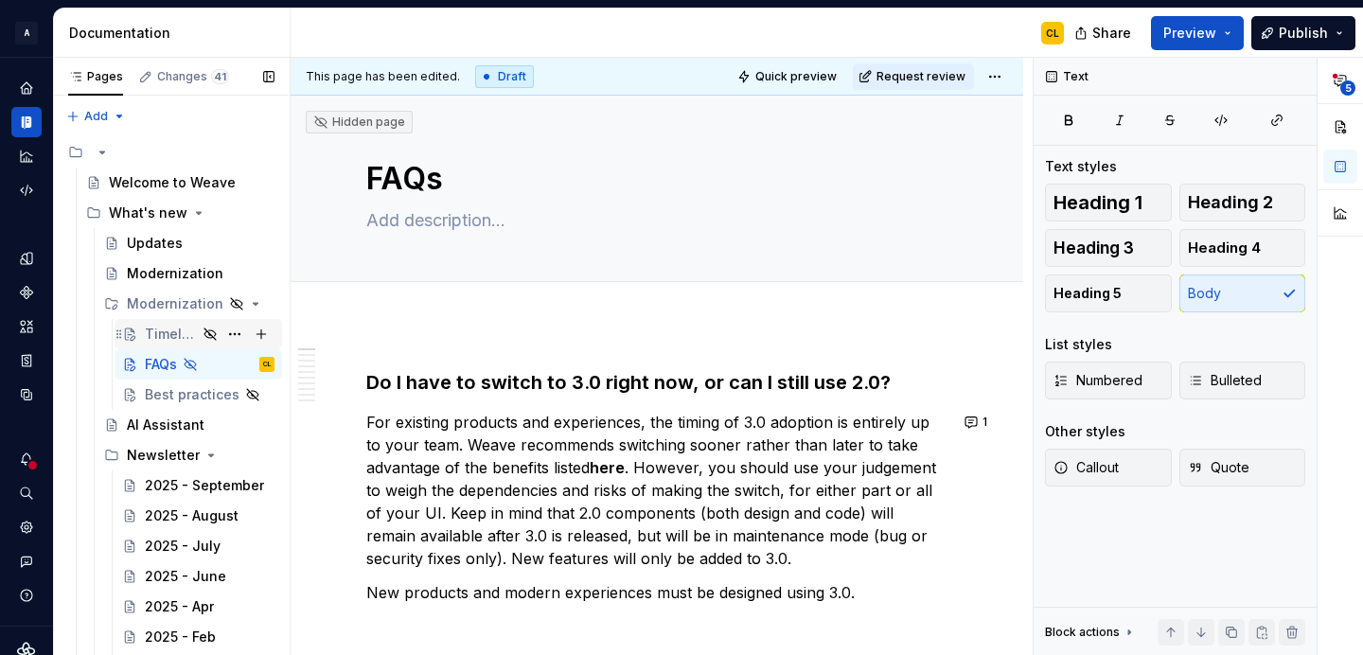
click at [166, 336] on div "Timeline" at bounding box center [171, 334] width 52 height 19
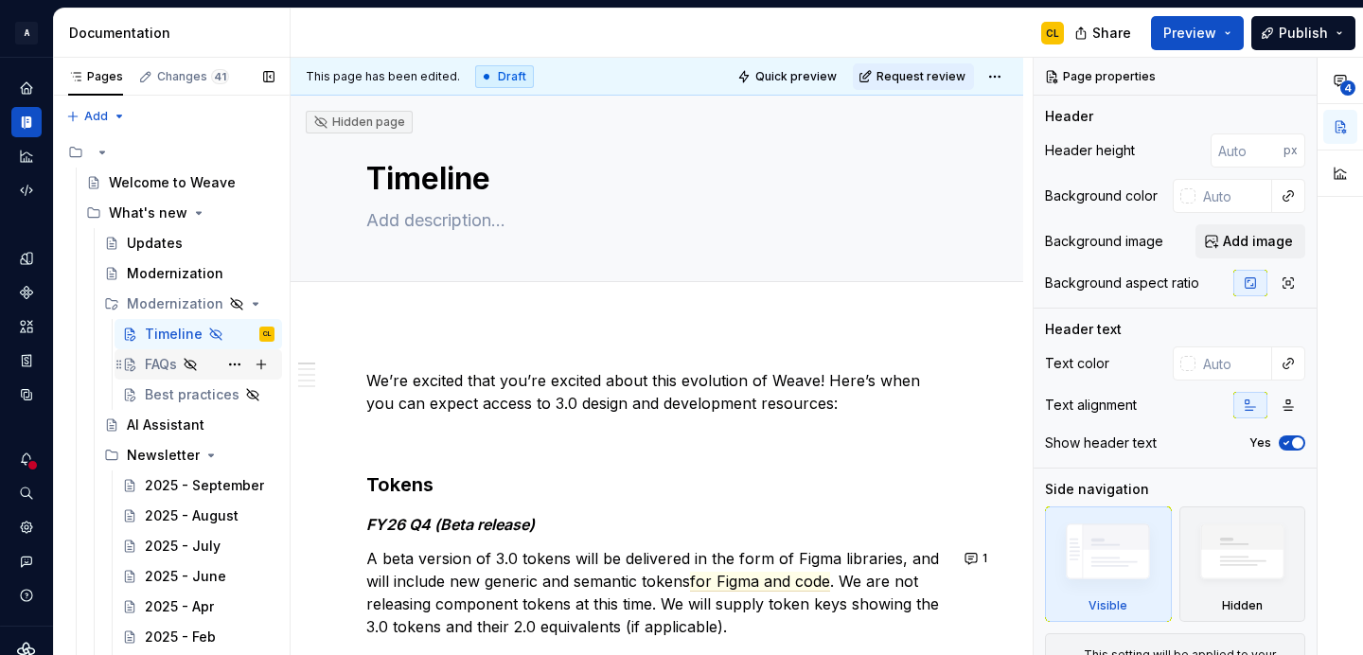
click at [163, 363] on div "FAQs" at bounding box center [161, 364] width 32 height 19
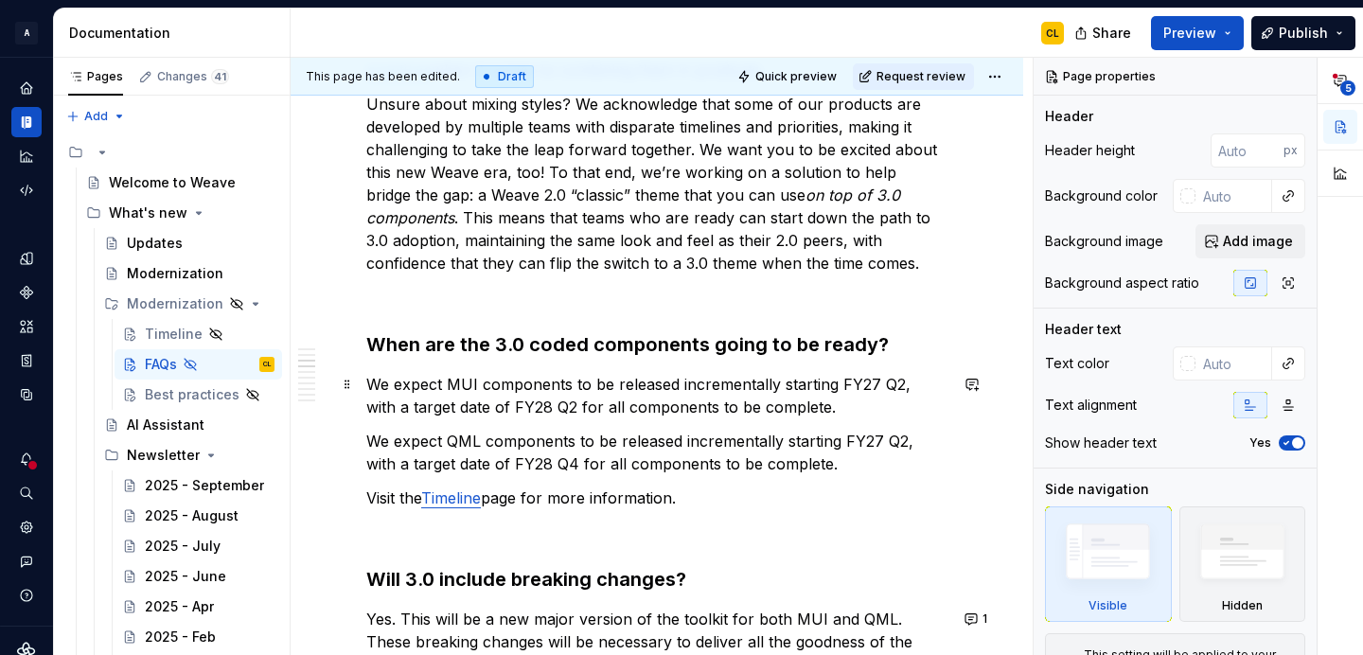
scroll to position [769, 0]
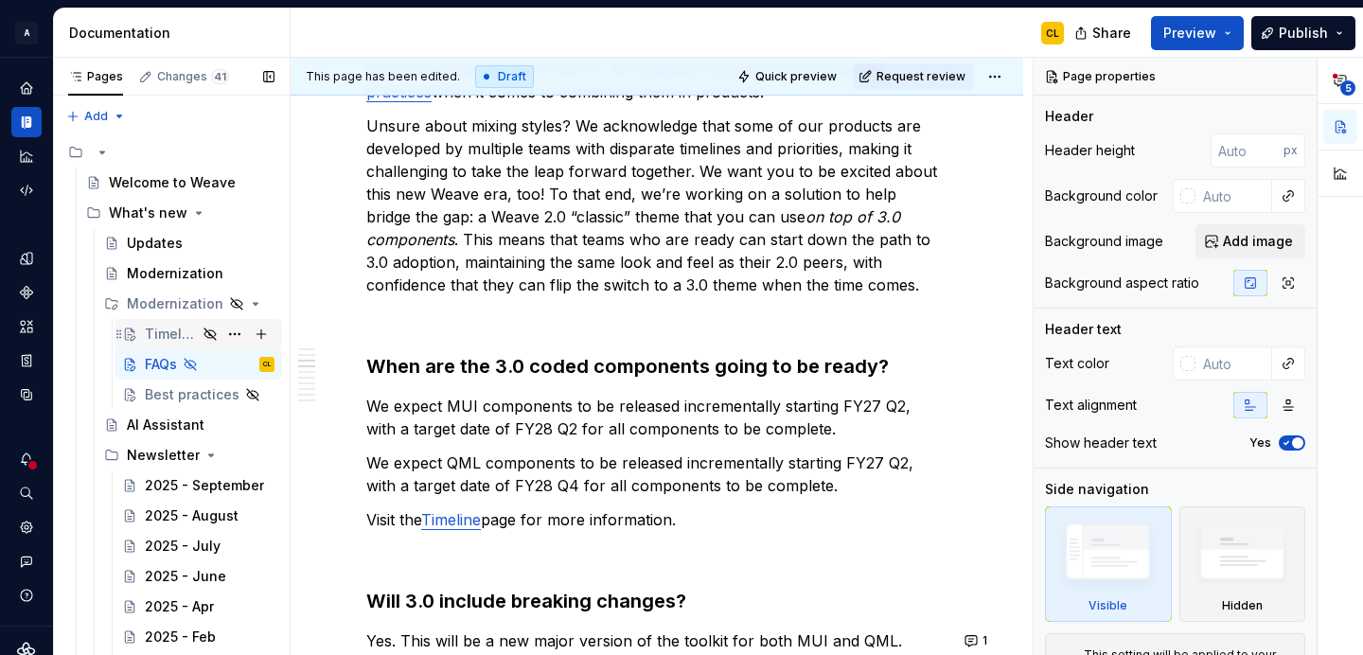
click at [165, 339] on div "Timeline" at bounding box center [171, 334] width 52 height 19
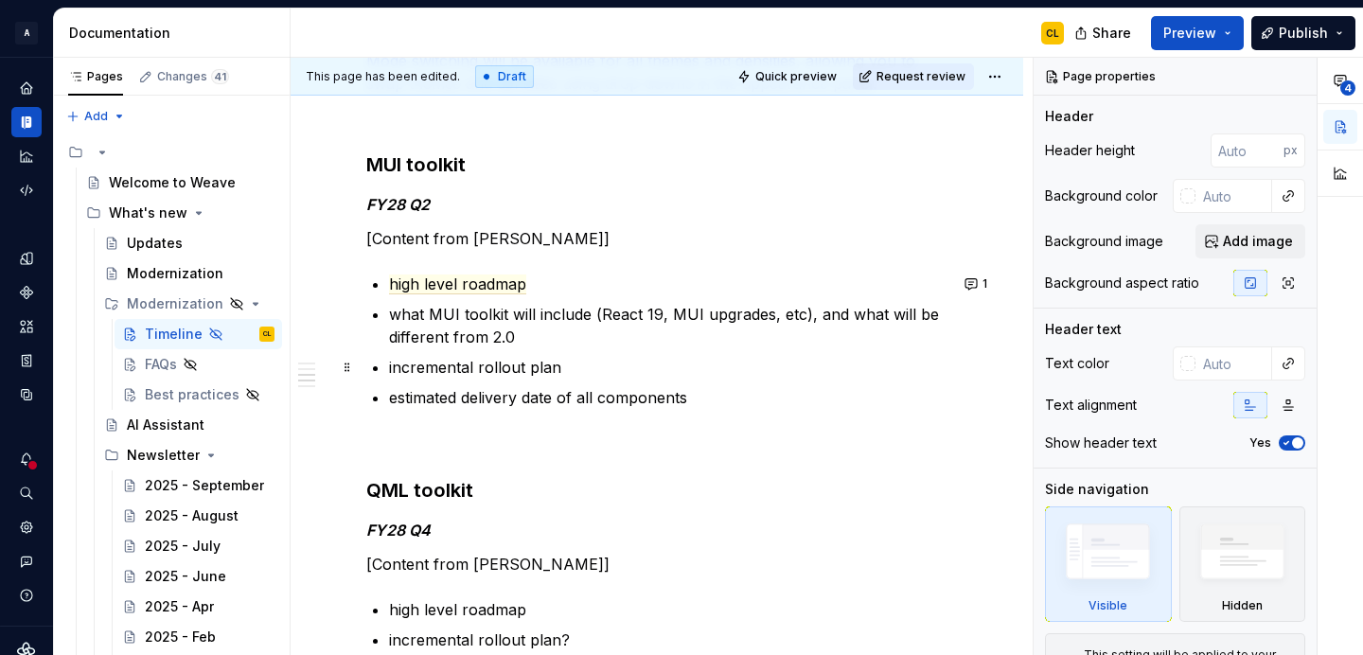
scroll to position [1160, 0]
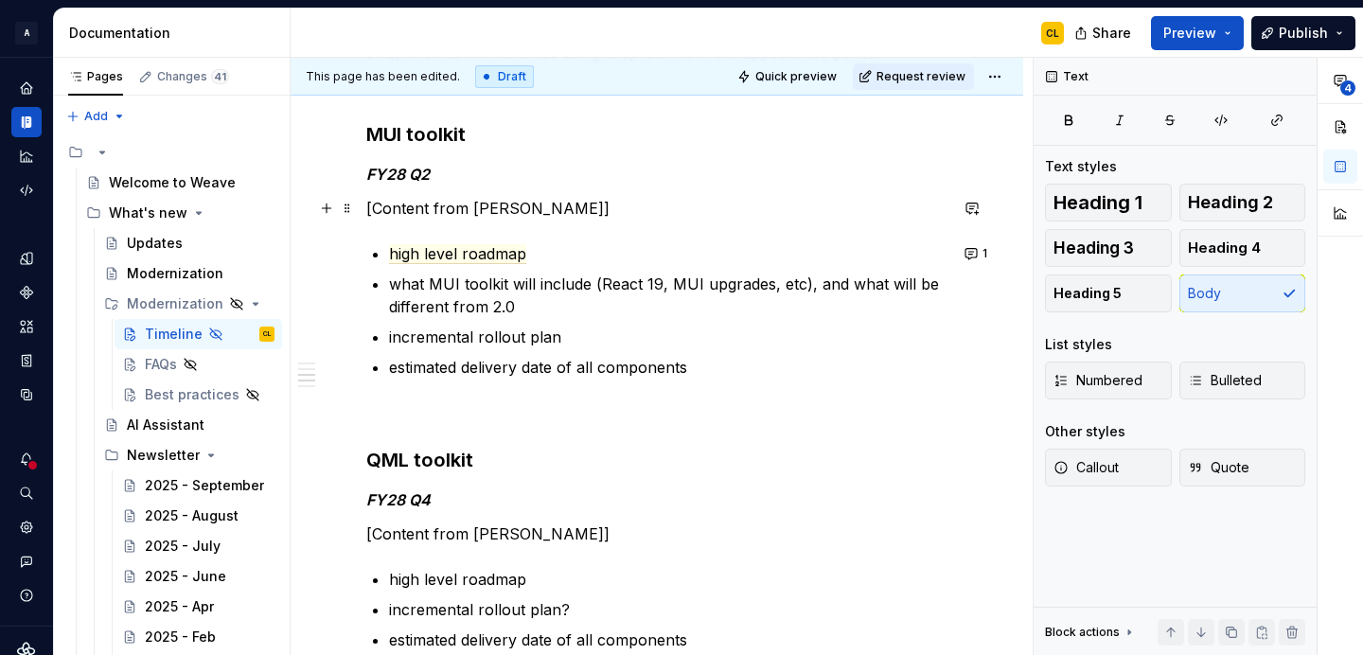
type textarea "*"
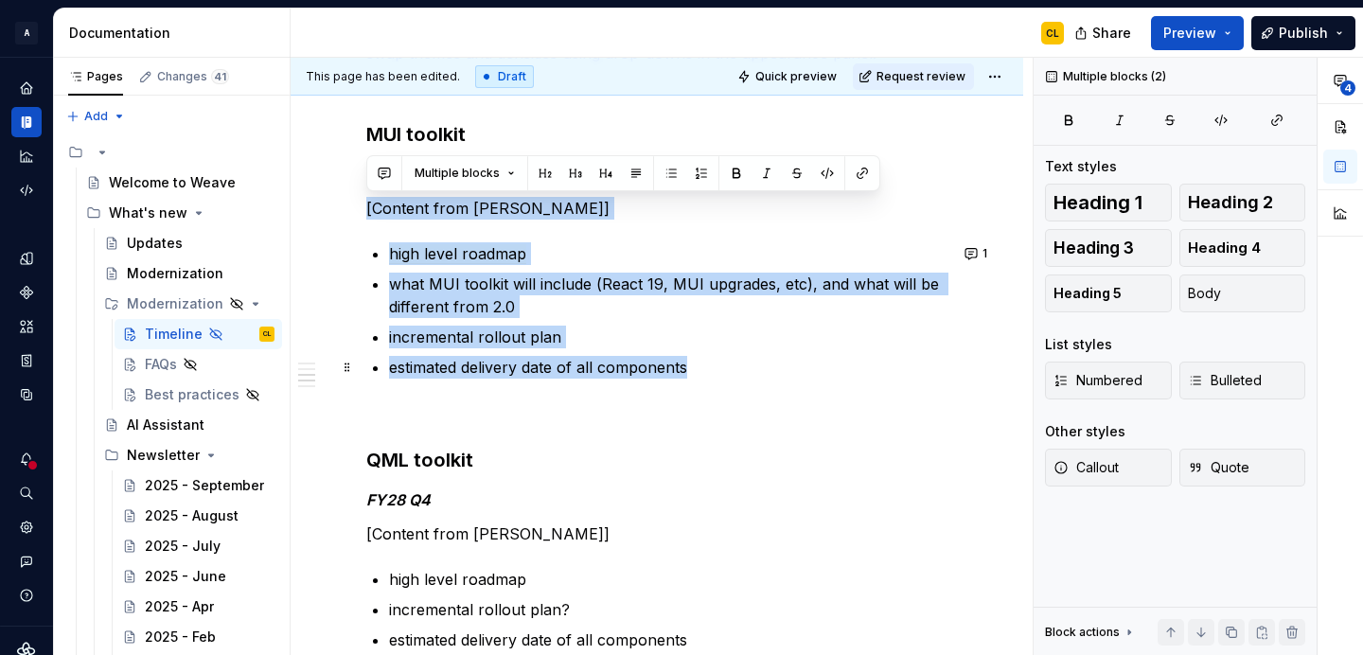
drag, startPoint x: 379, startPoint y: 207, endPoint x: 703, endPoint y: 363, distance: 360.2
click at [703, 363] on div "We’re excited that you’re excited about this evolution of Weave! Here’s when yo…" at bounding box center [656, 167] width 581 height 1916
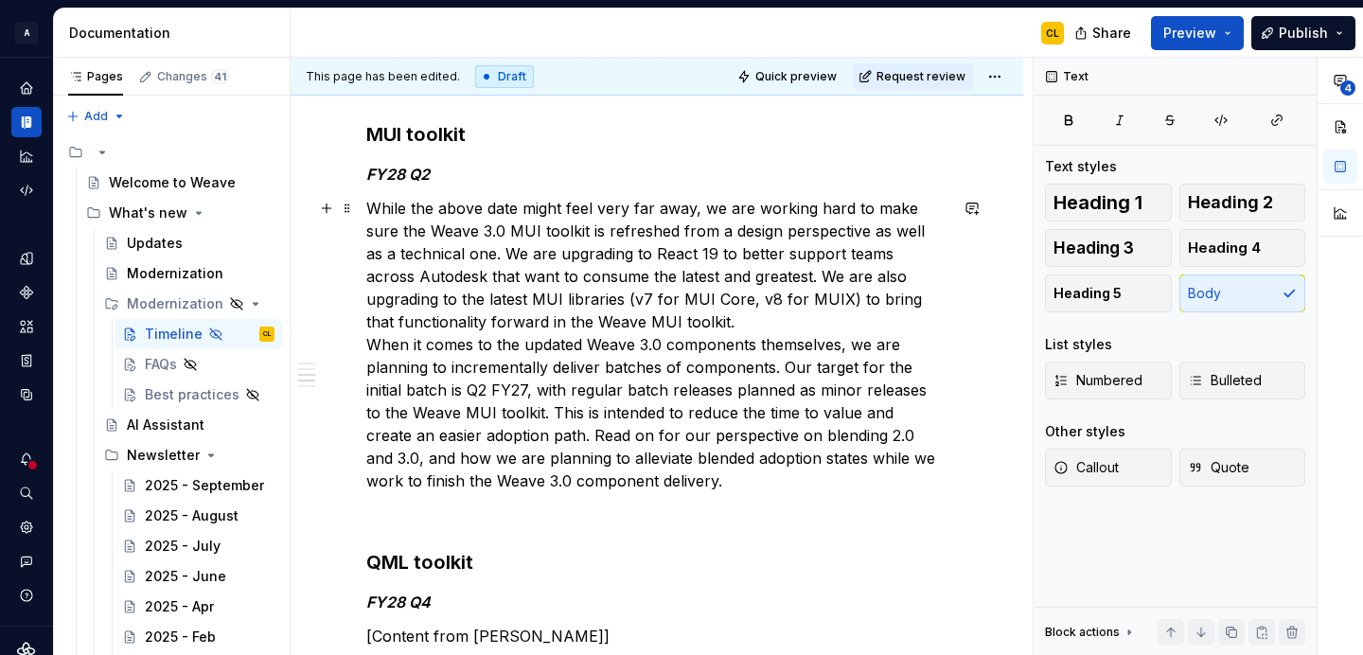
click at [367, 344] on p "While the above date might feel very far away, we are working hard to make sure…" at bounding box center [656, 344] width 581 height 295
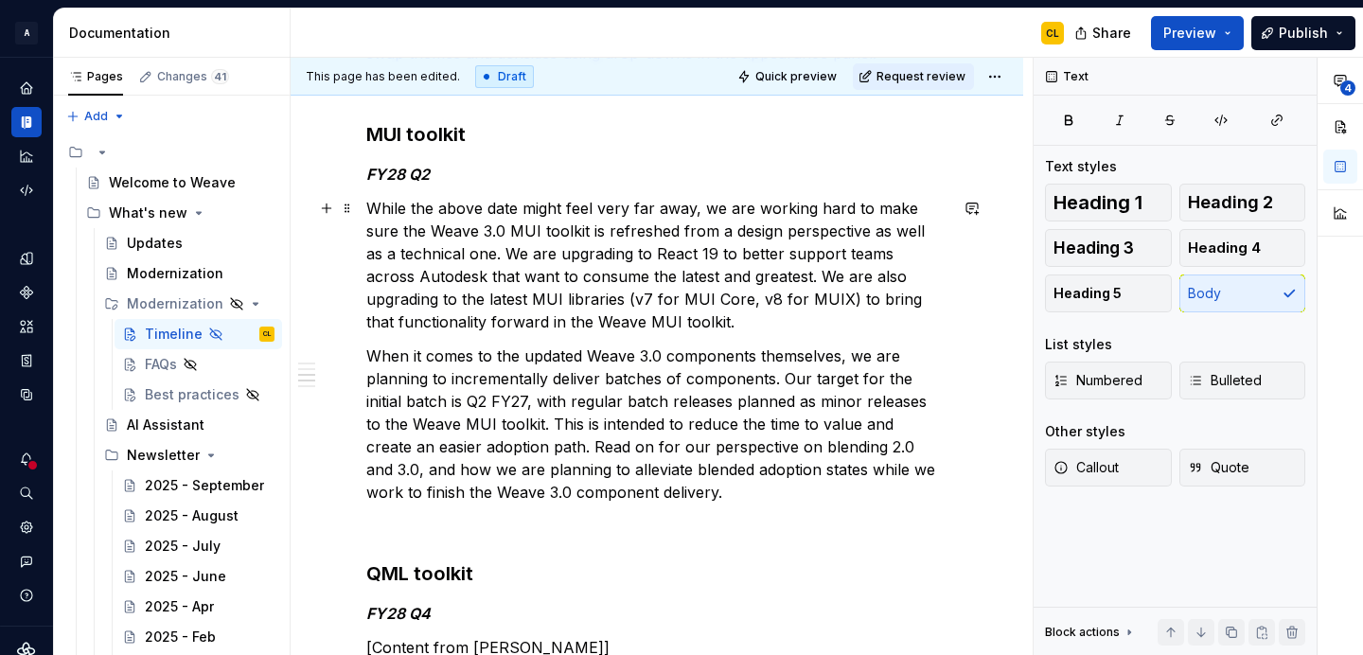
click at [603, 233] on p "While the above date might feel very far away, we are working hard to make sure…" at bounding box center [656, 265] width 581 height 136
click at [725, 214] on p "While the above date might feel very far away, we are working hard to make sure…" at bounding box center [656, 265] width 581 height 136
click at [734, 255] on p "While the above date might feel very far away, we are working hard to make sure…" at bounding box center [656, 265] width 581 height 136
click at [611, 285] on p "While the above date might feel very far away, we are working hard to make sure…" at bounding box center [656, 265] width 581 height 136
click at [568, 306] on p "While the above date might feel very far away, we are working hard to make sure…" at bounding box center [656, 265] width 581 height 136
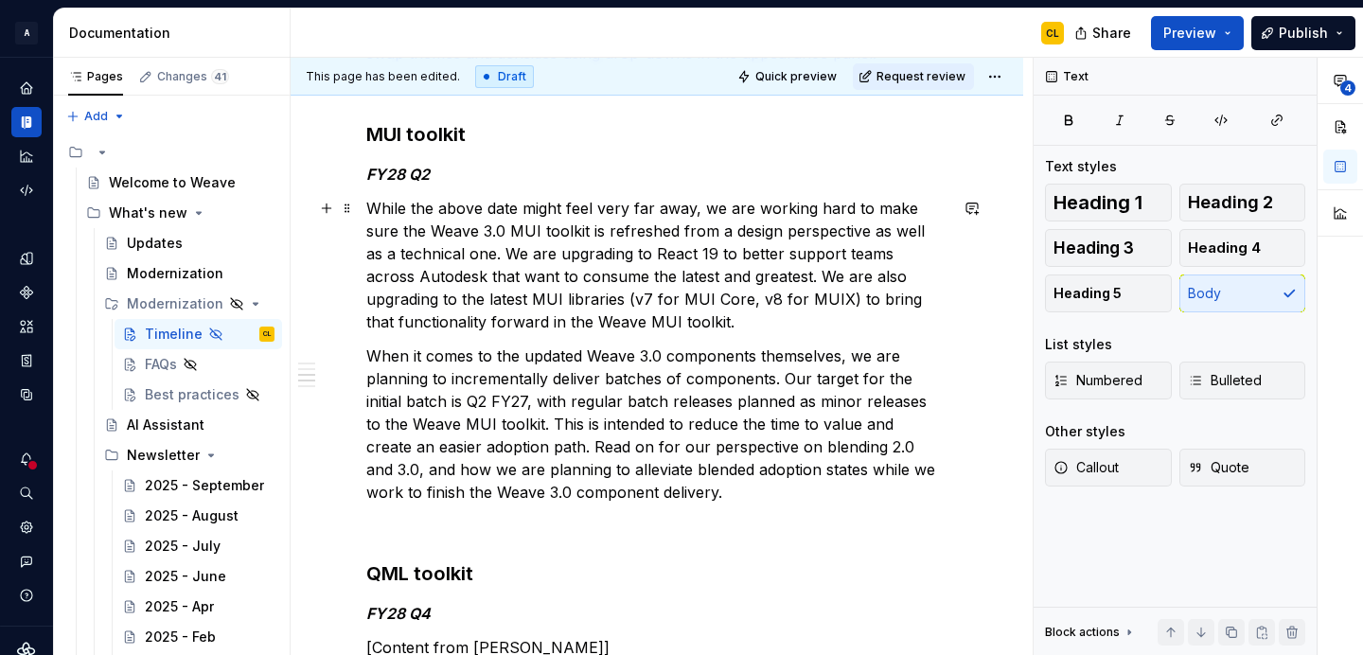
click at [649, 247] on p "While the above date might feel very far away, we are working hard to make sure…" at bounding box center [656, 265] width 581 height 136
click at [680, 271] on p "While the above date might feel very far away, we are working hard to make sure…" at bounding box center [656, 265] width 581 height 136
click at [718, 280] on p "While the above date might feel very far away, we are working hard to make sure…" at bounding box center [656, 265] width 581 height 136
click at [765, 278] on p "While the above date might feel very far away, we are working hard to make sure…" at bounding box center [656, 265] width 581 height 136
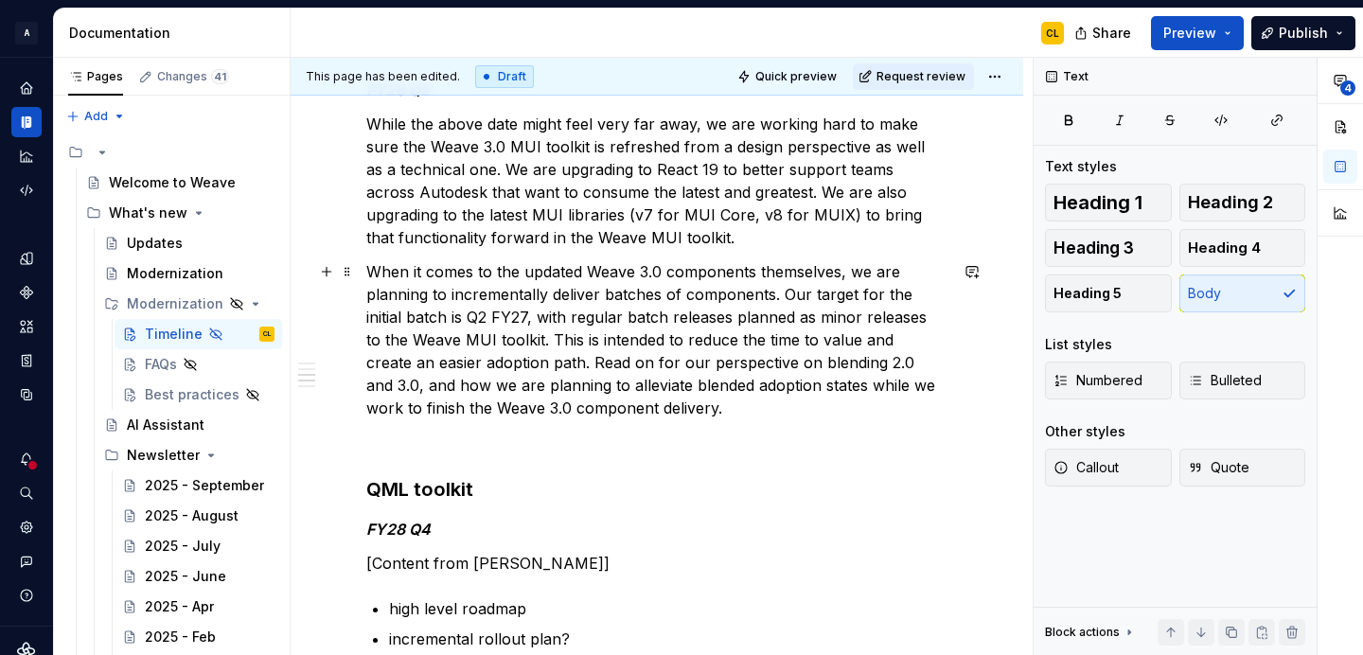
scroll to position [1250, 0]
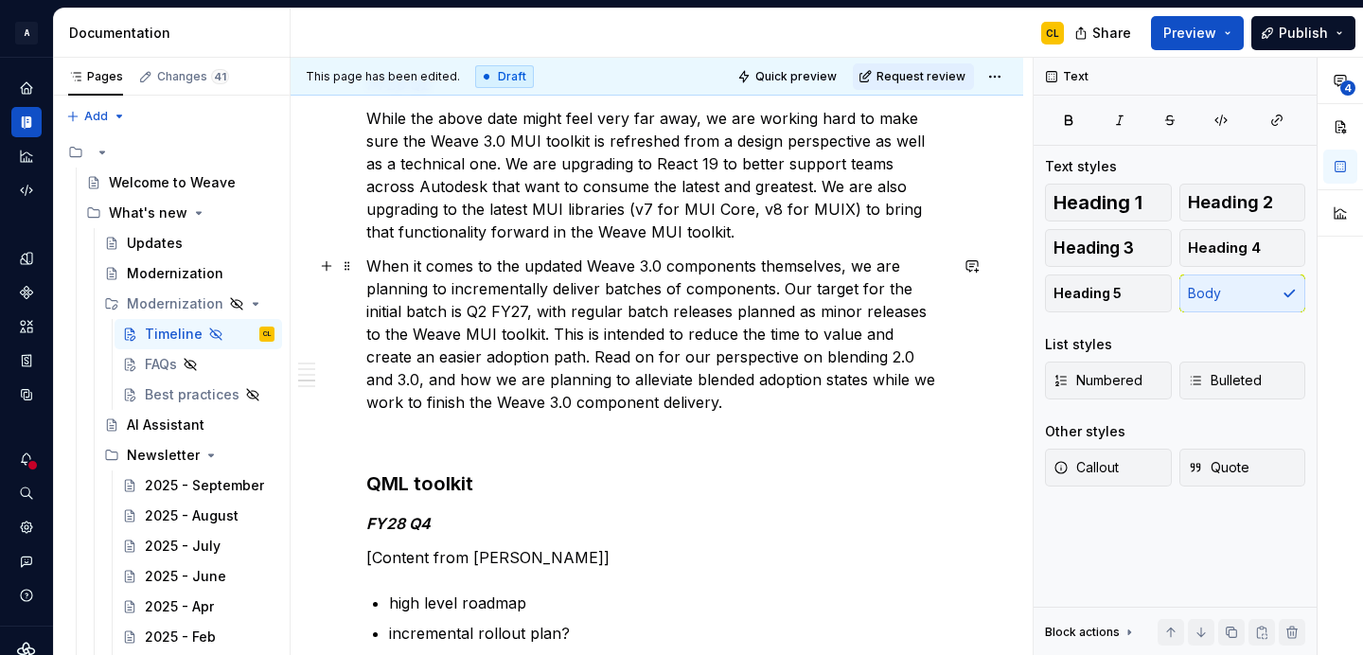
click at [561, 305] on p "When it comes to the updated Weave 3.0 components themselves, we are planning t…" at bounding box center [656, 334] width 581 height 159
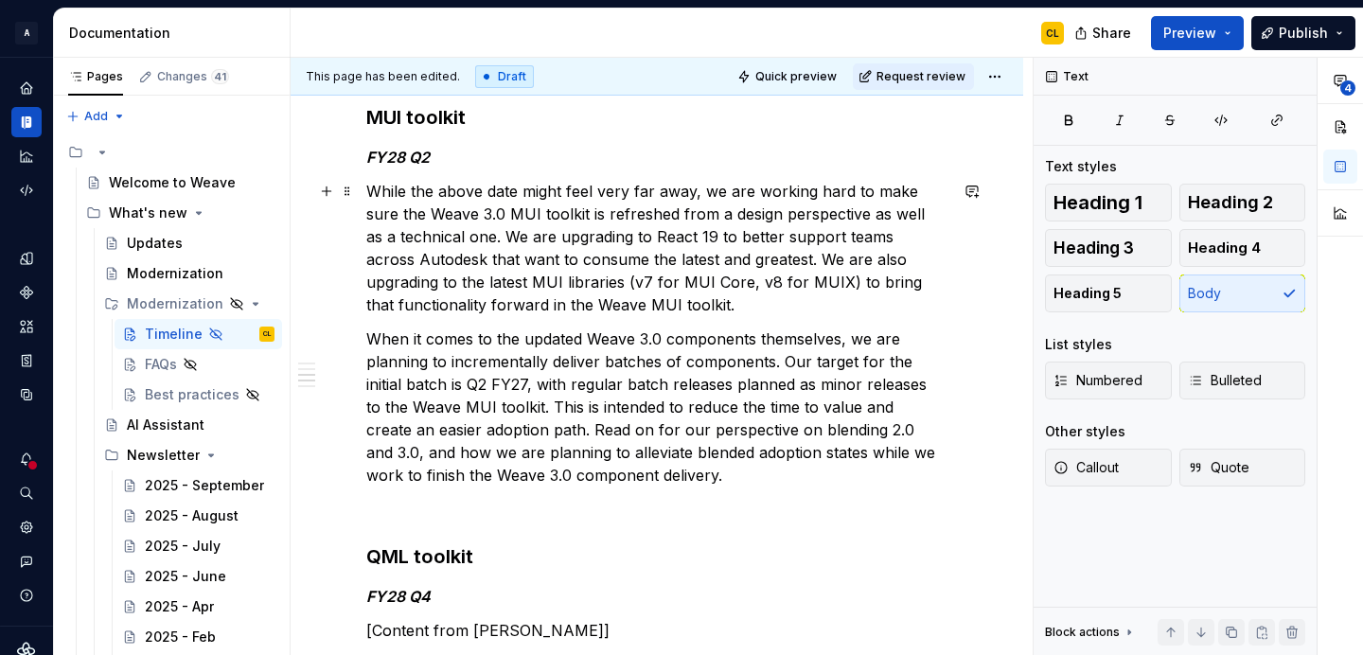
scroll to position [1173, 0]
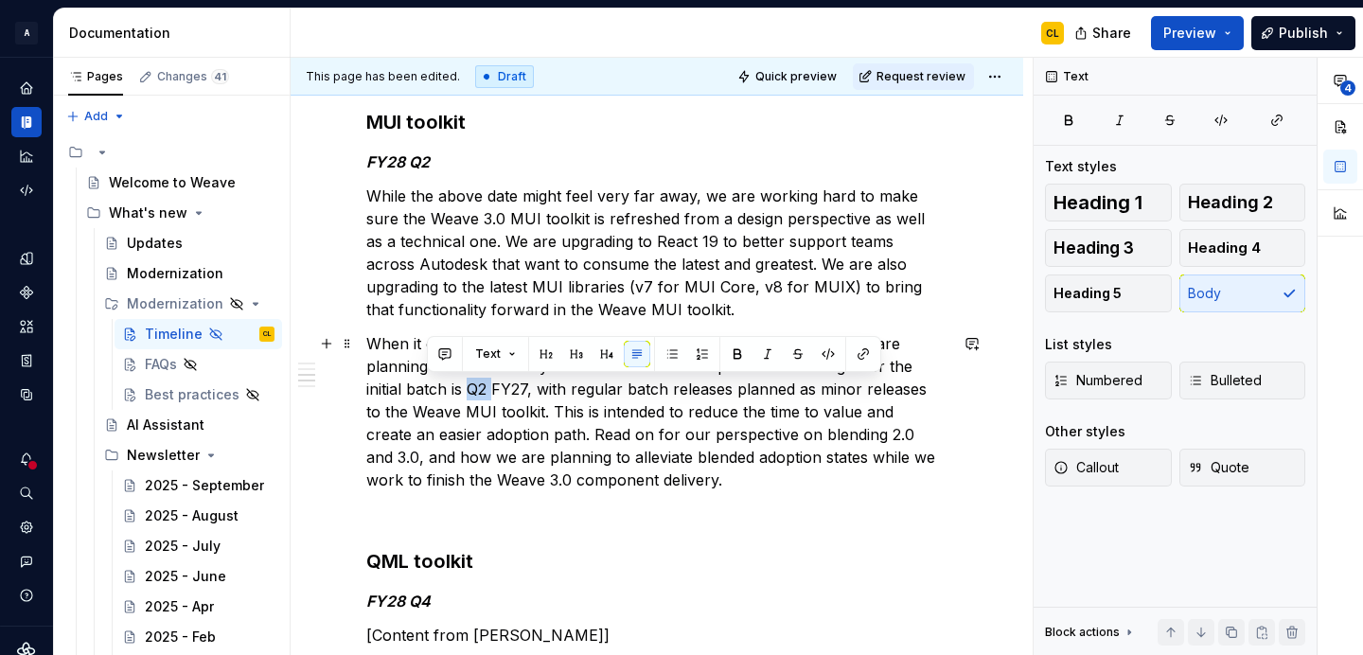
drag, startPoint x: 429, startPoint y: 388, endPoint x: 453, endPoint y: 388, distance: 24.6
click at [453, 388] on p "When it comes to the updated Weave 3.0 components themselves, we are planning t…" at bounding box center [656, 411] width 581 height 159
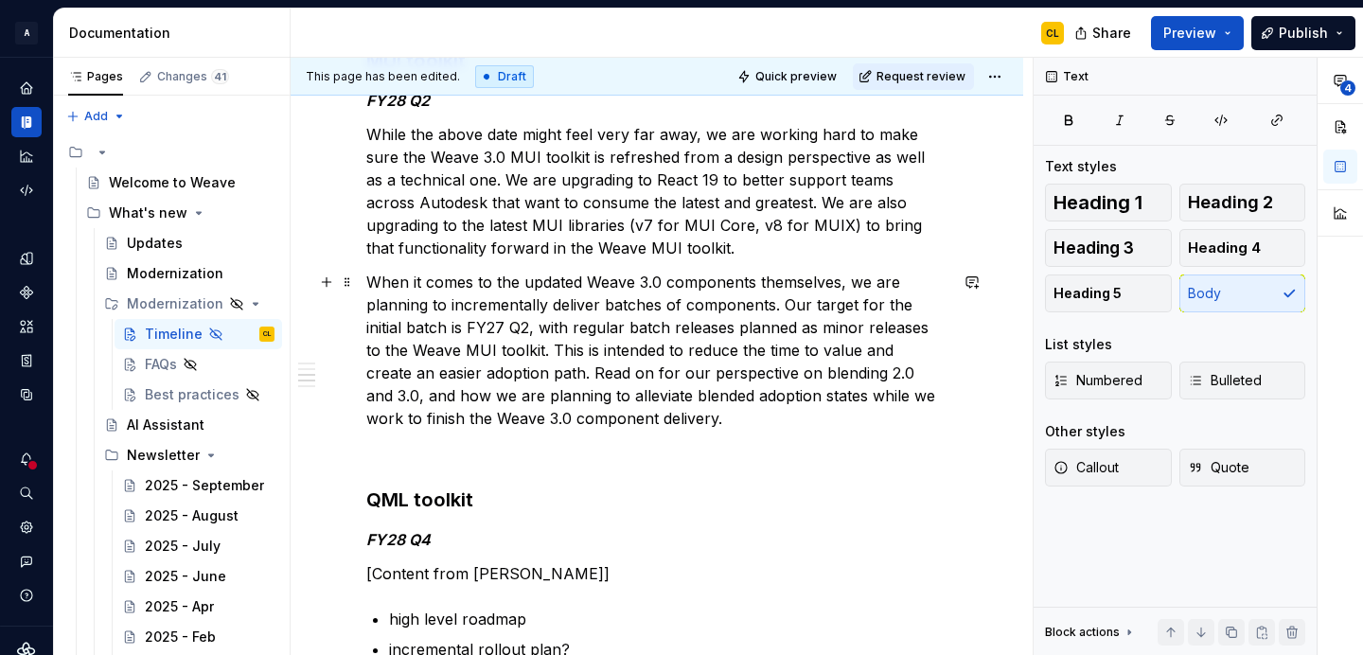
scroll to position [1244, 0]
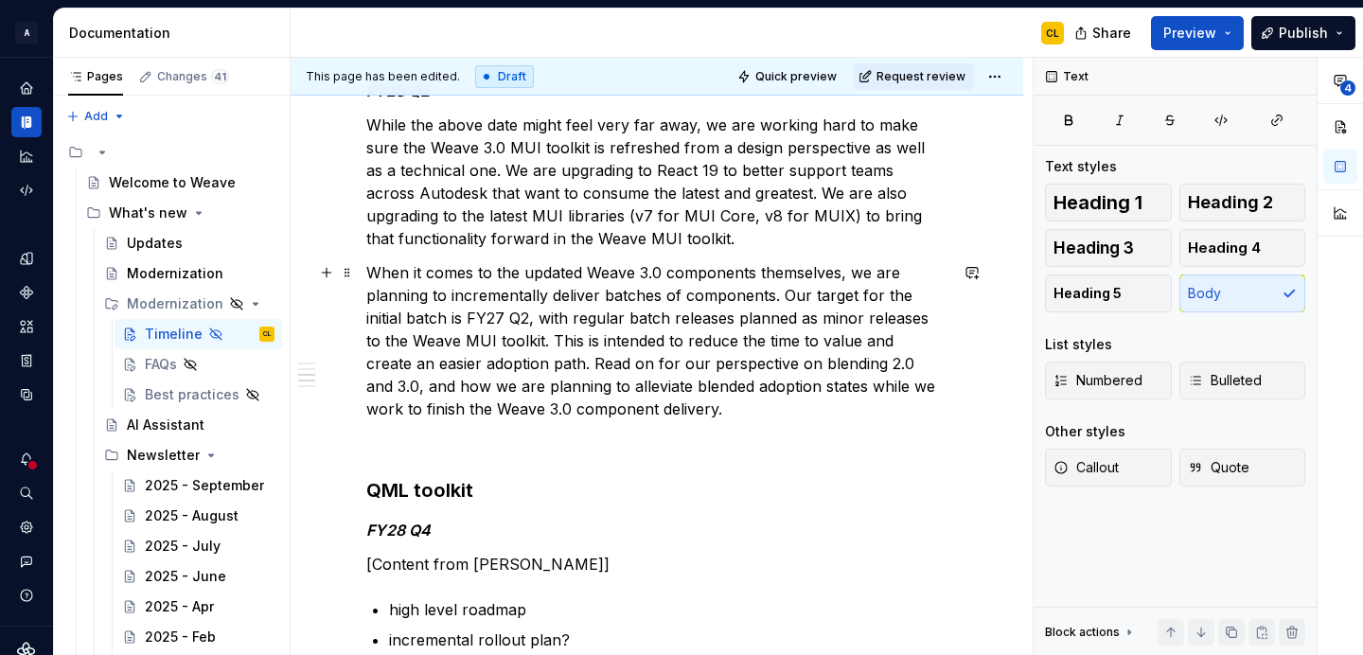
click at [594, 364] on p "When it comes to the updated Weave 3.0 components themselves, we are planning t…" at bounding box center [656, 340] width 581 height 159
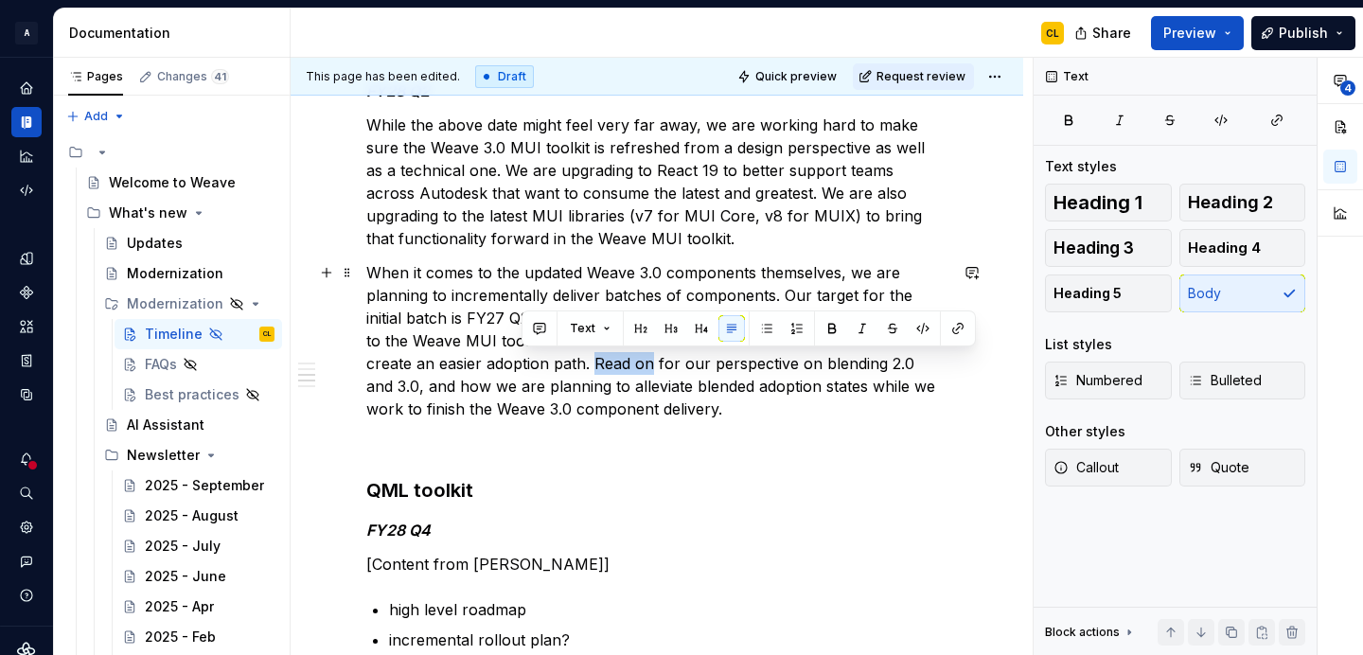
drag, startPoint x: 522, startPoint y: 366, endPoint x: 578, endPoint y: 363, distance: 56.9
click at [578, 363] on p "When it comes to the updated Weave 3.0 components themselves, we are planning t…" at bounding box center [656, 340] width 581 height 159
click at [567, 361] on p "When it comes to the updated Weave 3.0 components themselves, we are planning t…" at bounding box center [656, 340] width 581 height 159
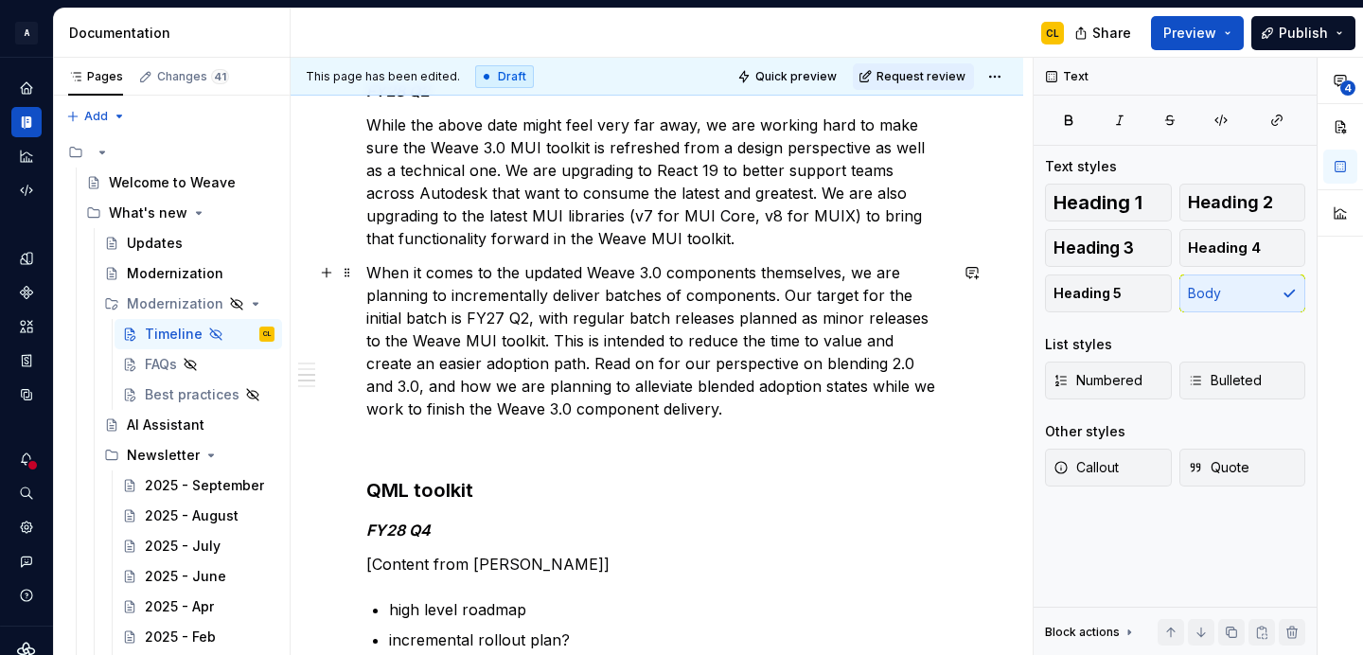
click at [567, 361] on p "When it comes to the updated Weave 3.0 components themselves, we are planning t…" at bounding box center [656, 340] width 581 height 159
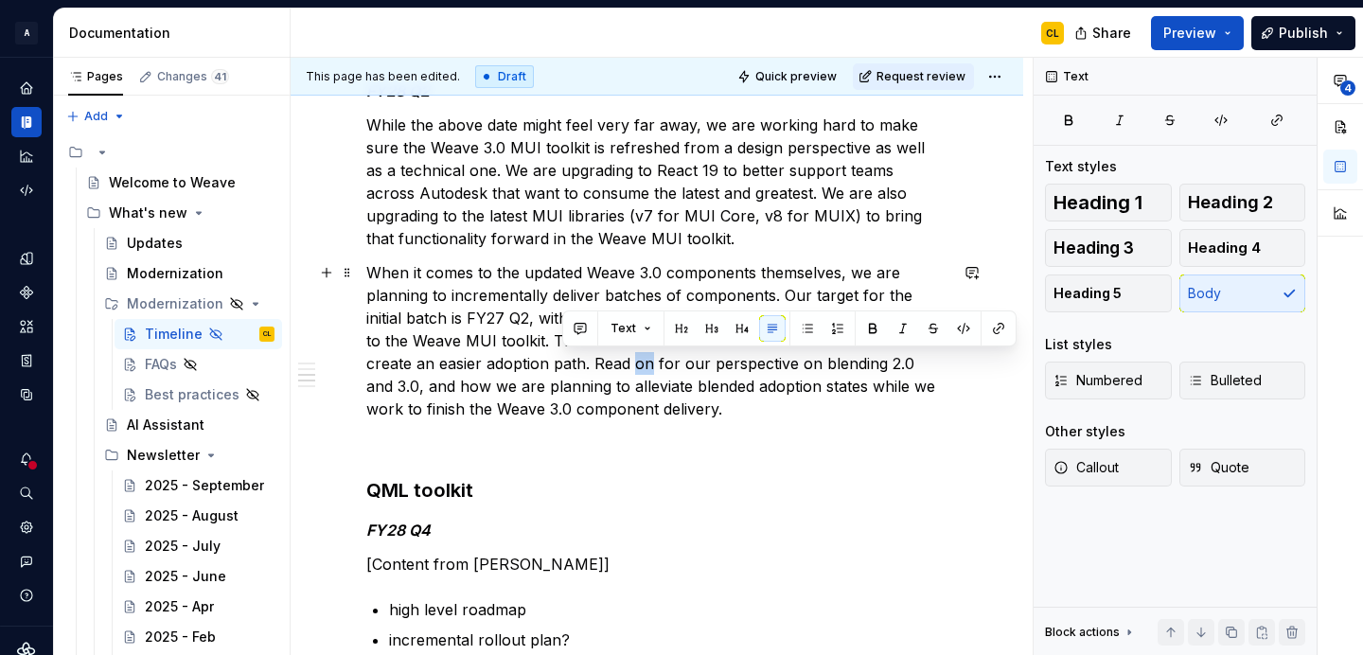
click at [538, 363] on p "When it comes to the updated Weave 3.0 components themselves, we are planning t…" at bounding box center [656, 340] width 581 height 159
drag, startPoint x: 526, startPoint y: 363, endPoint x: 576, endPoint y: 366, distance: 50.2
click at [576, 366] on p "When it comes to the updated Weave 3.0 components themselves, we are planning t…" at bounding box center [656, 340] width 581 height 159
click at [565, 363] on p "When it comes to the updated Weave 3.0 components themselves, we are planning t…" at bounding box center [656, 340] width 581 height 159
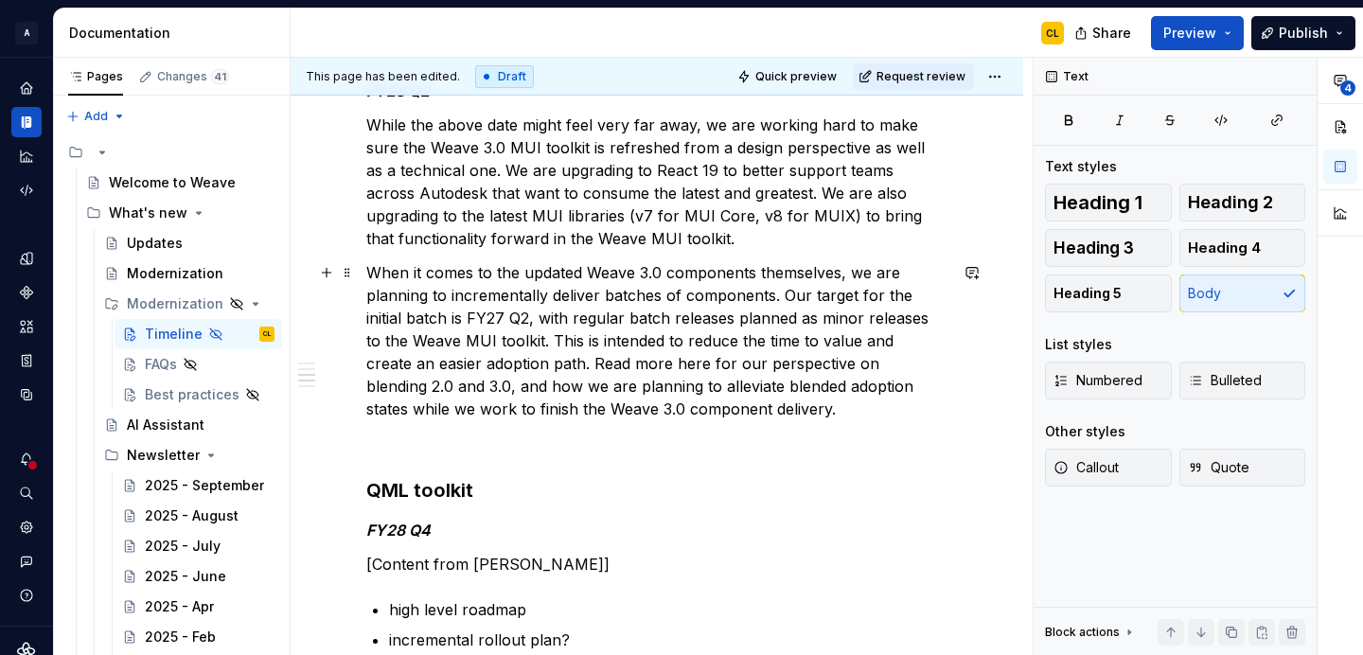
click at [647, 362] on p "When it comes to the updated Weave 3.0 components themselves, we are planning t…" at bounding box center [656, 340] width 581 height 159
click at [618, 370] on p "When it comes to the updated Weave 3.0 components themselves, we are planning t…" at bounding box center [656, 340] width 581 height 159
click at [611, 367] on p "When it comes to the updated Weave 3.0 components themselves, we are planning t…" at bounding box center [656, 340] width 581 height 159
click at [522, 364] on p "When it comes to the updated Weave 3.0 components themselves, we are planning t…" at bounding box center [656, 340] width 581 height 159
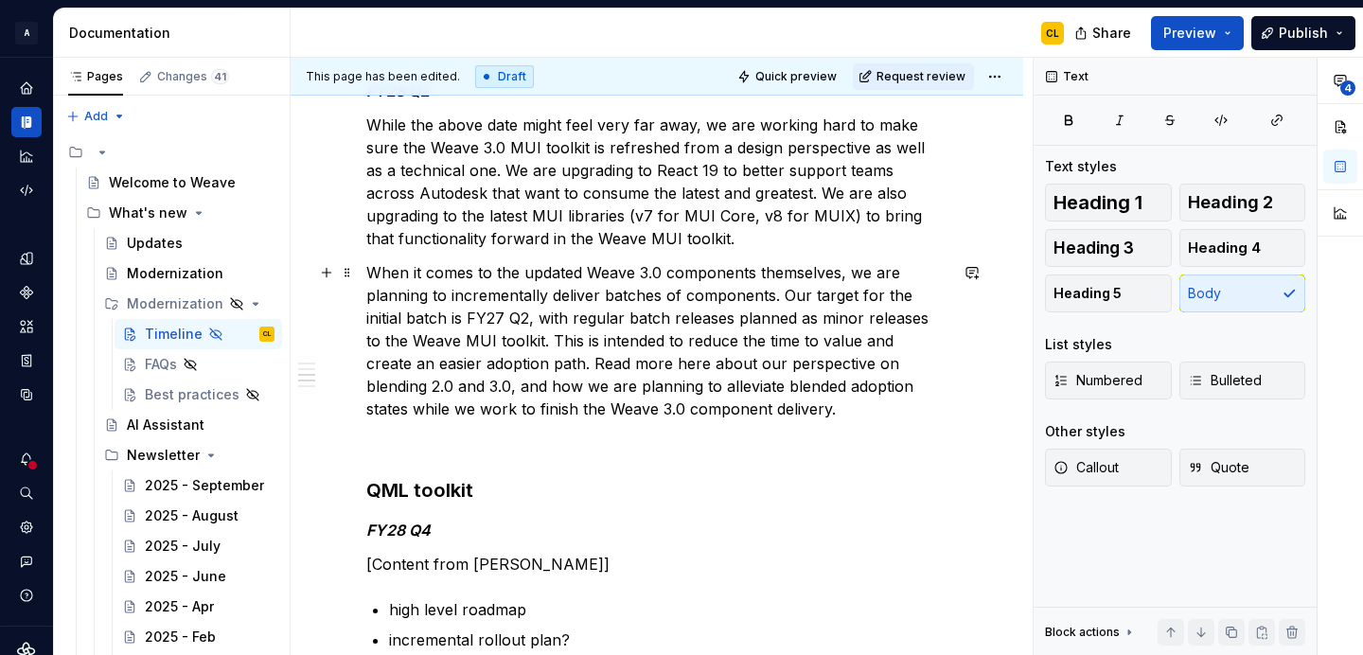
click at [610, 364] on p "When it comes to the updated Weave 3.0 components themselves, we are planning t…" at bounding box center [656, 340] width 581 height 159
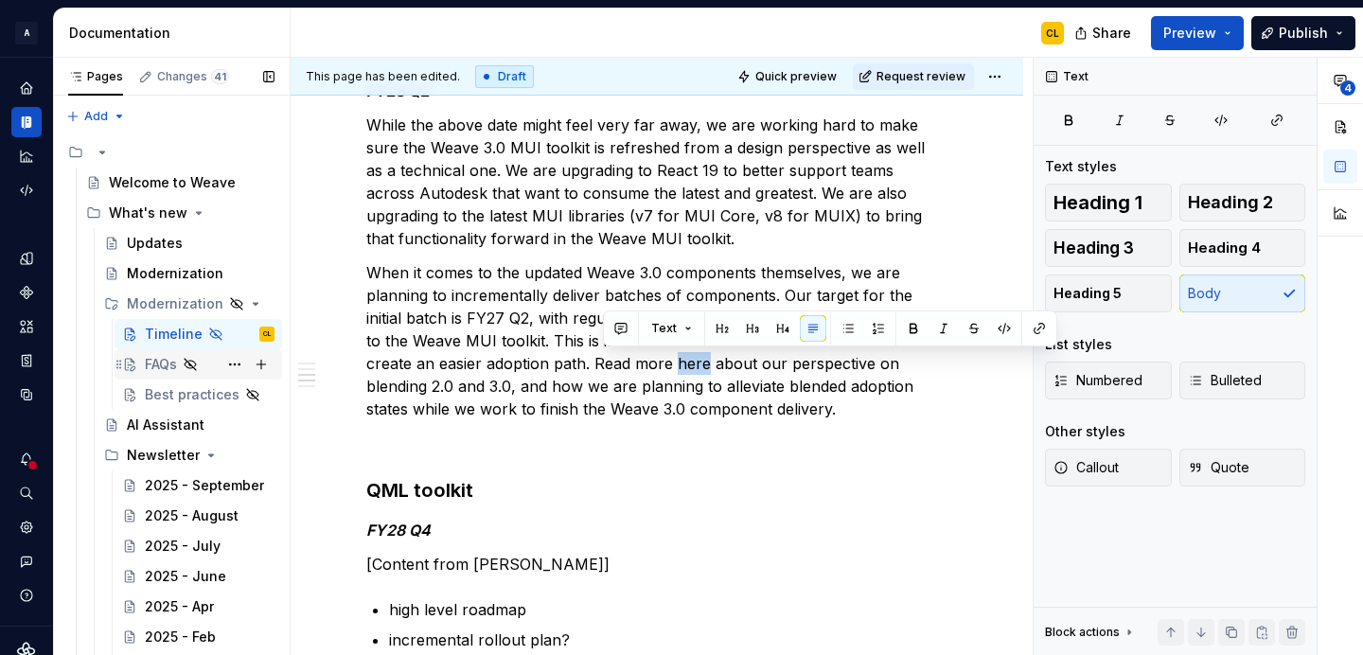
click at [152, 362] on div "FAQs" at bounding box center [161, 364] width 32 height 19
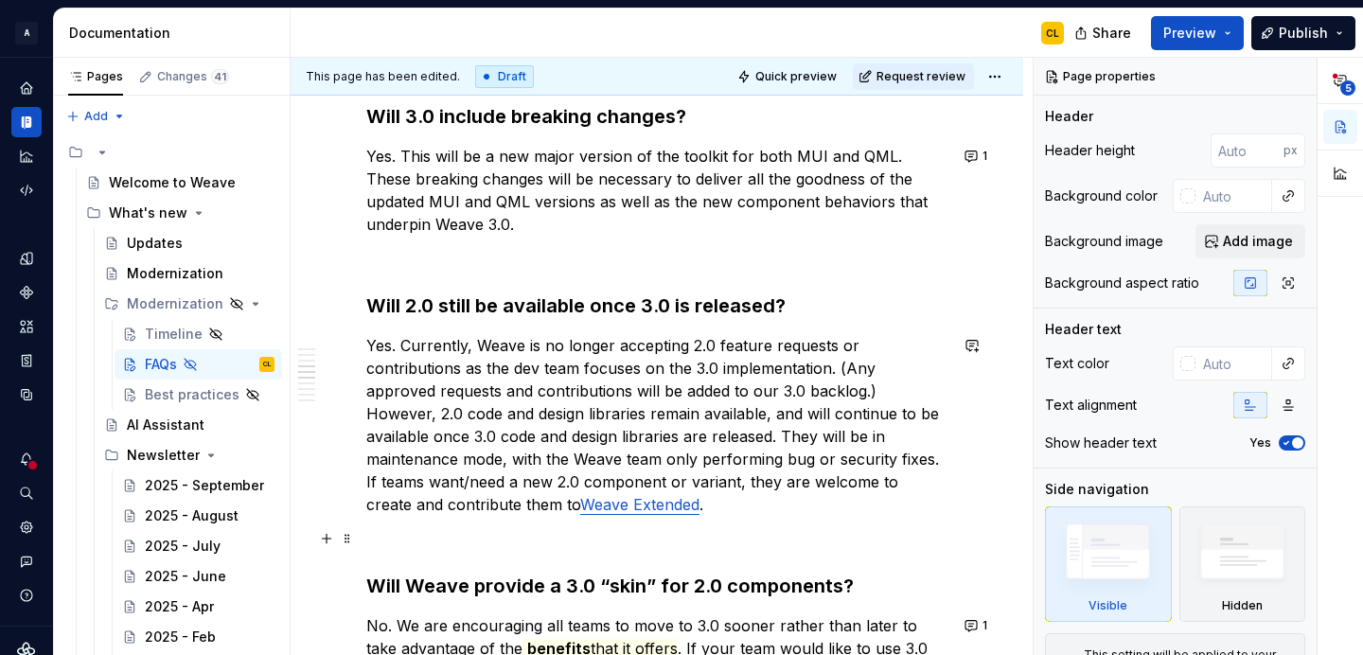
scroll to position [1317, 0]
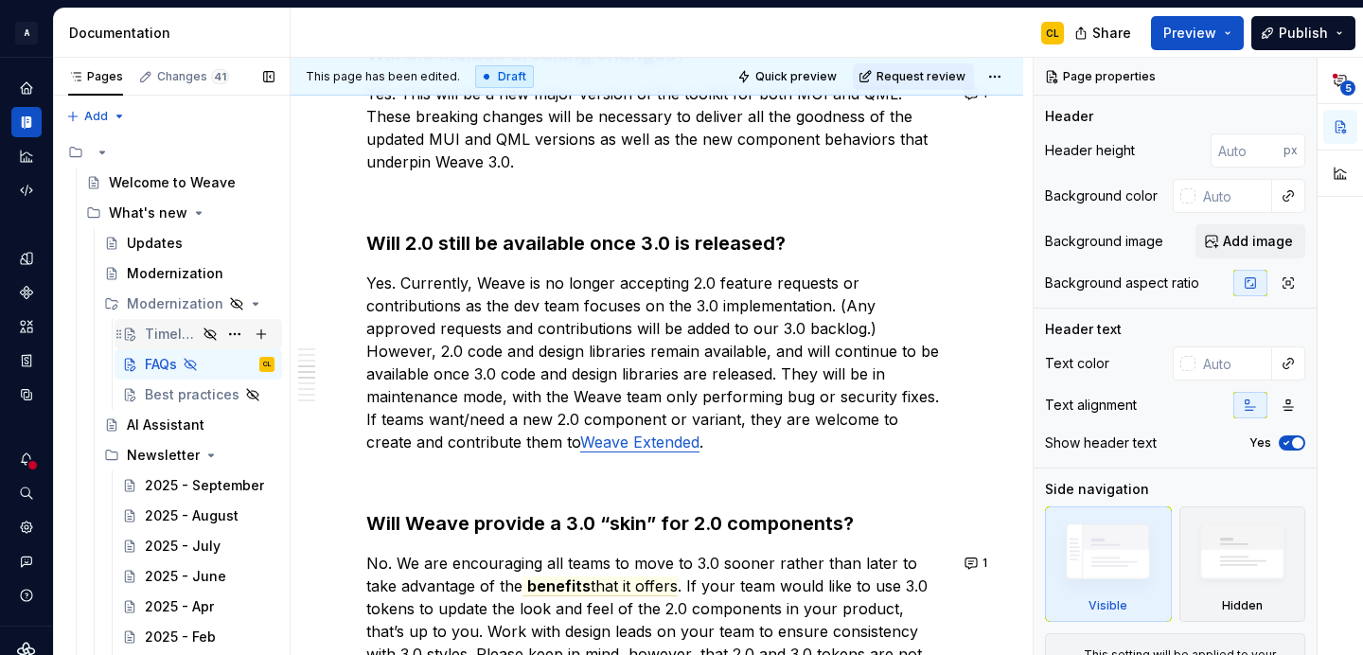
click at [158, 328] on div "Timeline" at bounding box center [171, 334] width 52 height 19
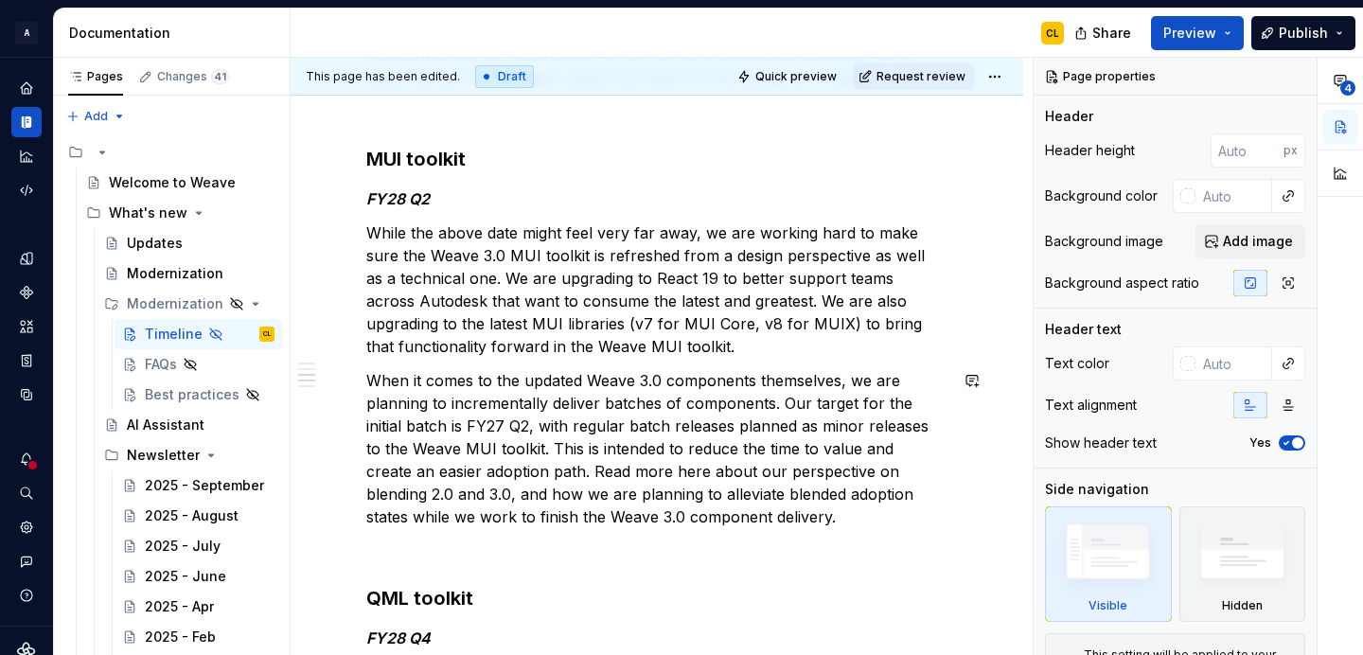
scroll to position [1205, 0]
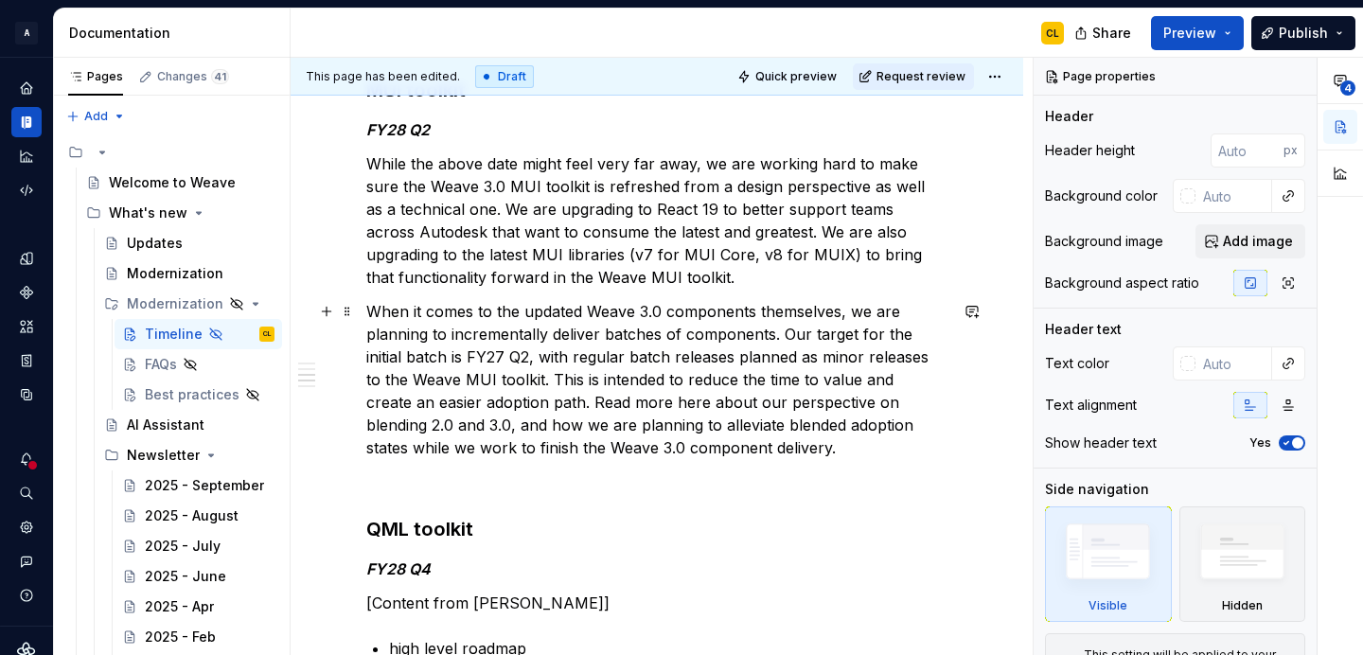
click at [612, 405] on p "When it comes to the updated Weave 3.0 components themselves, we are planning t…" at bounding box center [656, 379] width 581 height 159
type textarea "*"
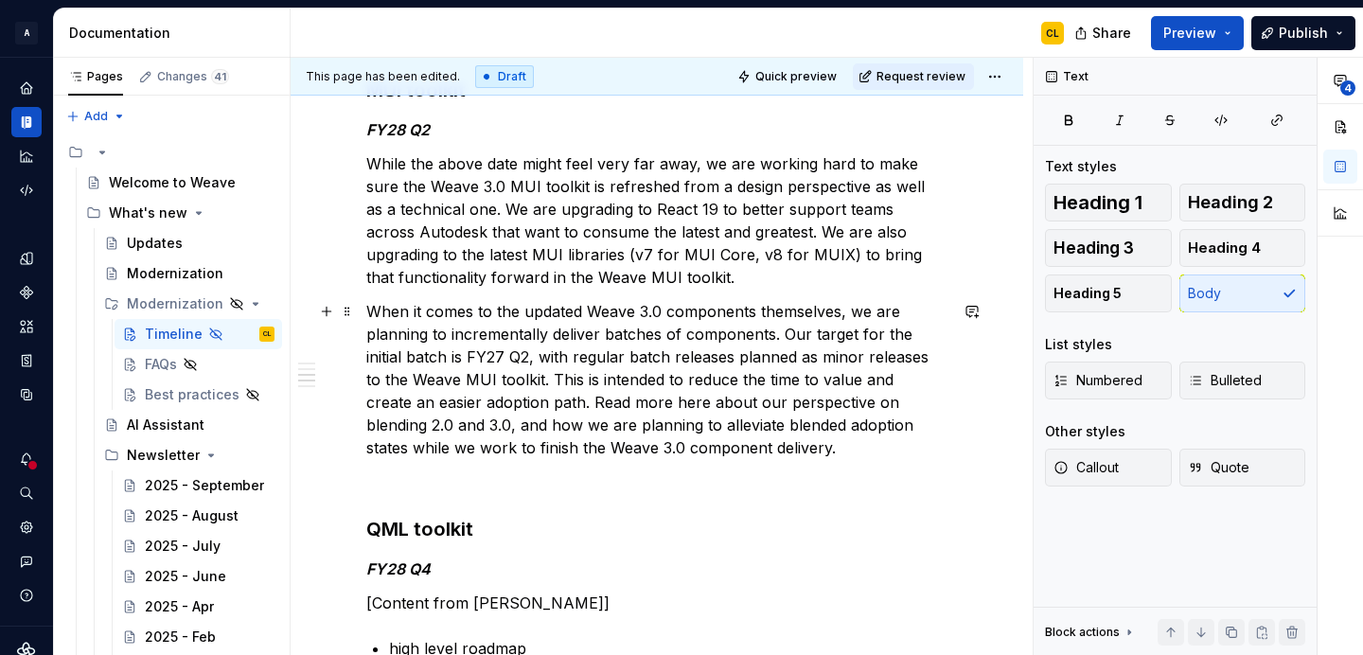
click at [612, 405] on p "When it comes to the updated Weave 3.0 components themselves, we are planning t…" at bounding box center [656, 379] width 581 height 159
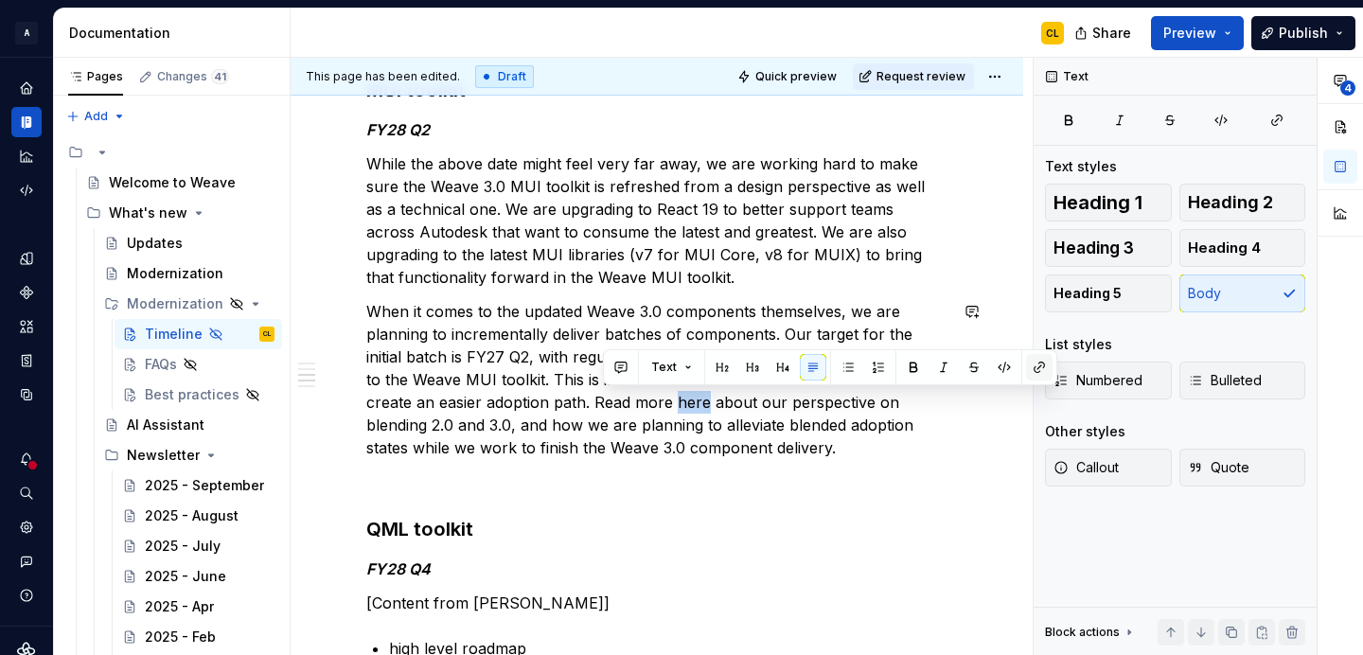
click at [1038, 364] on button "button" at bounding box center [1039, 367] width 27 height 27
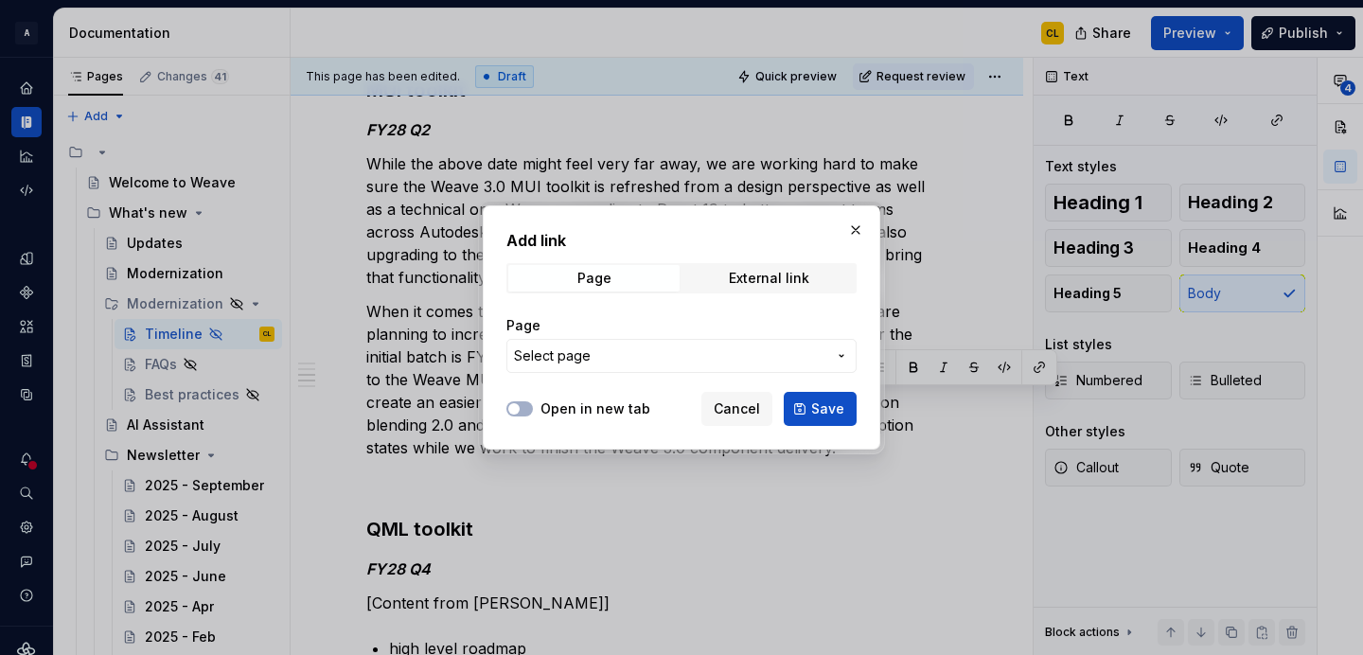
click at [623, 360] on span "Select page" at bounding box center [670, 355] width 312 height 19
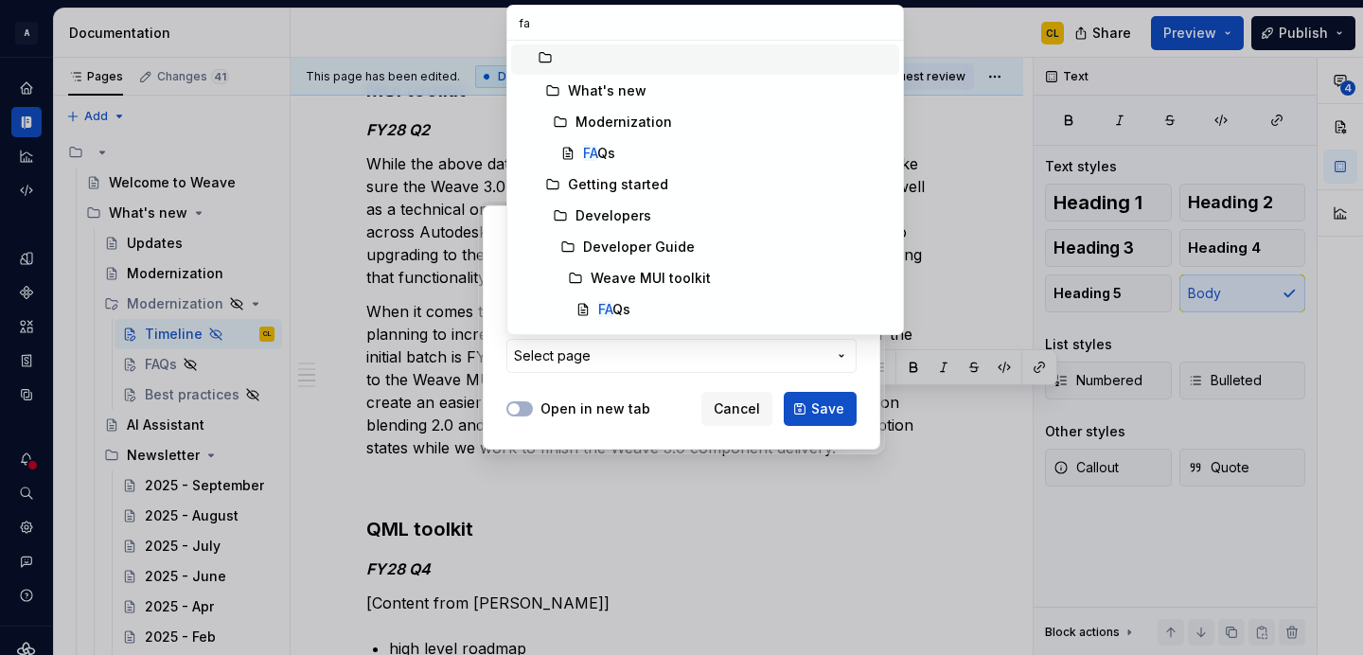
type input "faq"
click at [593, 148] on mark "FAQ" at bounding box center [595, 153] width 25 height 16
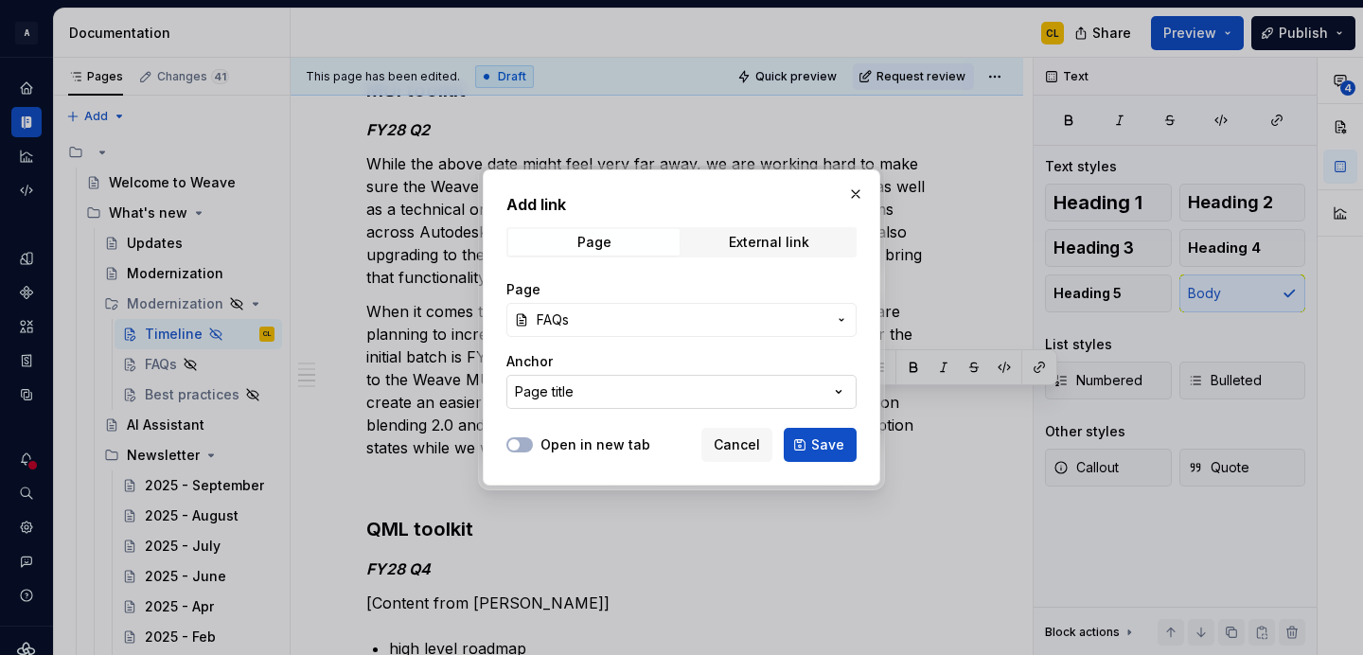
click at [596, 396] on button "Page title" at bounding box center [681, 392] width 350 height 34
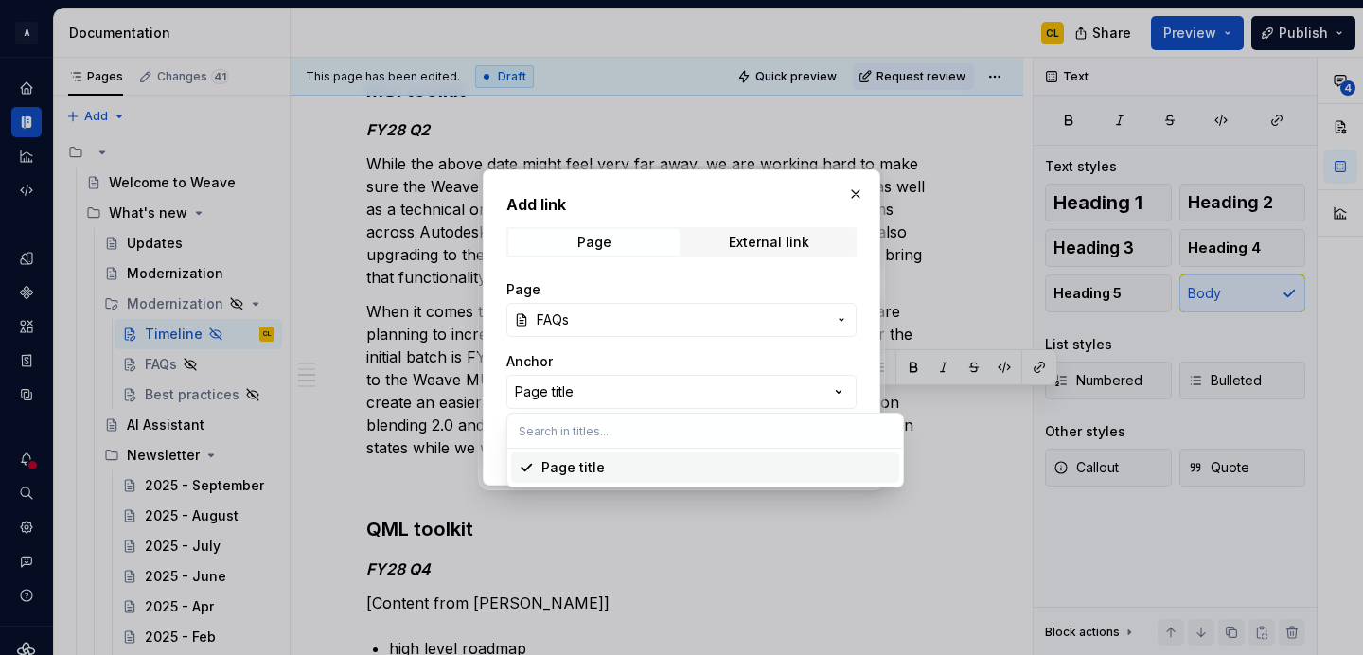
click at [575, 378] on div "Add link Page External link Page FAQs Anchor Page title Open in new tab Cancel …" at bounding box center [681, 327] width 1363 height 655
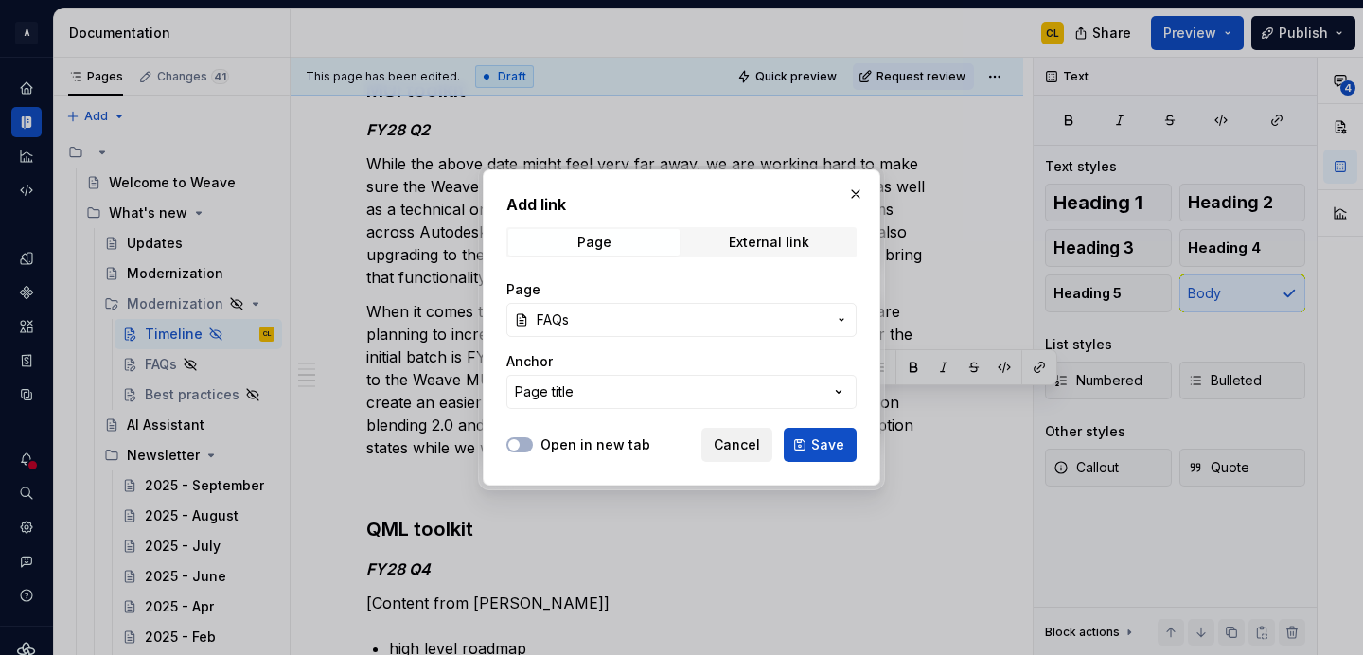
click at [732, 446] on span "Cancel" at bounding box center [737, 444] width 46 height 19
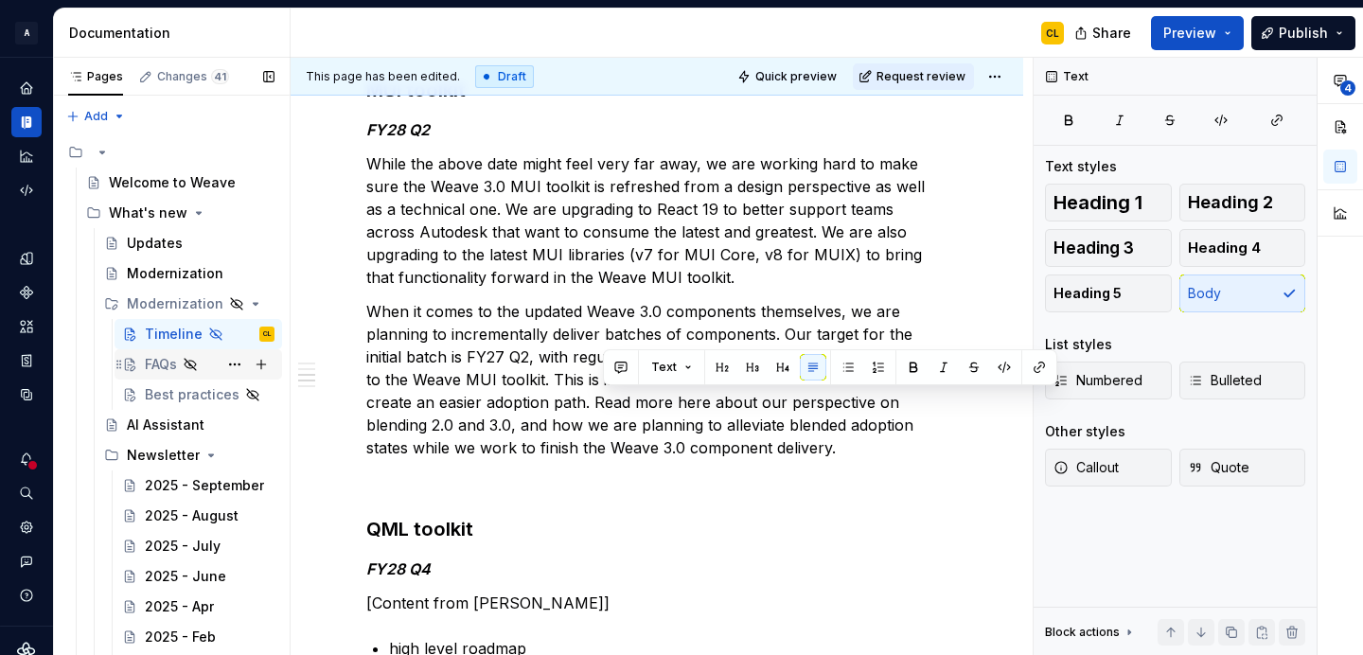
click at [146, 366] on div "FAQs" at bounding box center [161, 364] width 32 height 19
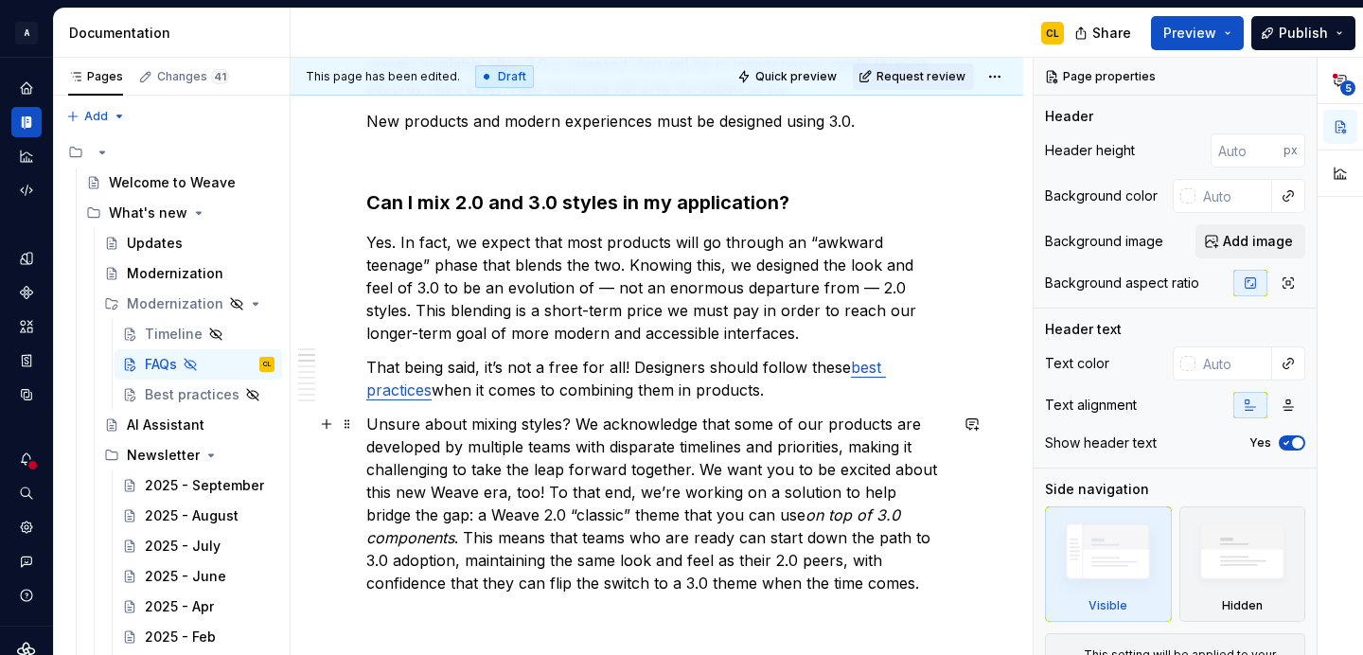
scroll to position [414, 0]
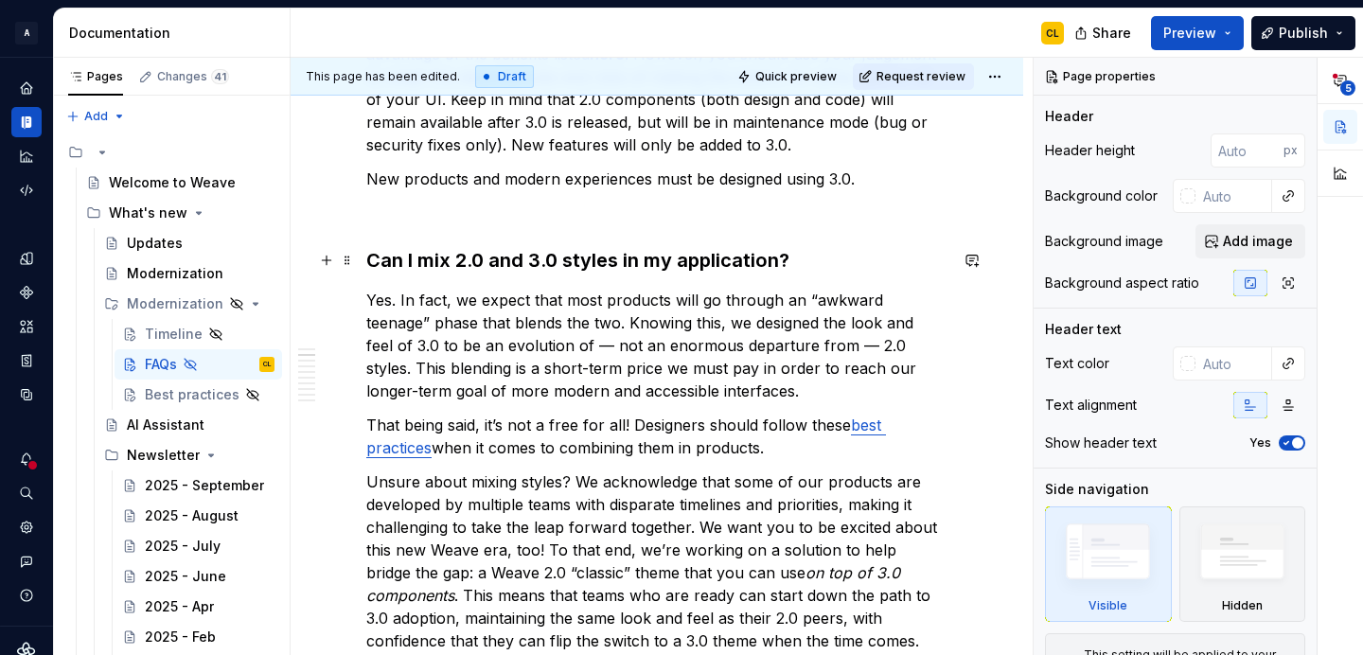
click at [395, 264] on h3 "Can I mix 2.0 and 3.0 styles in my application?" at bounding box center [656, 260] width 581 height 27
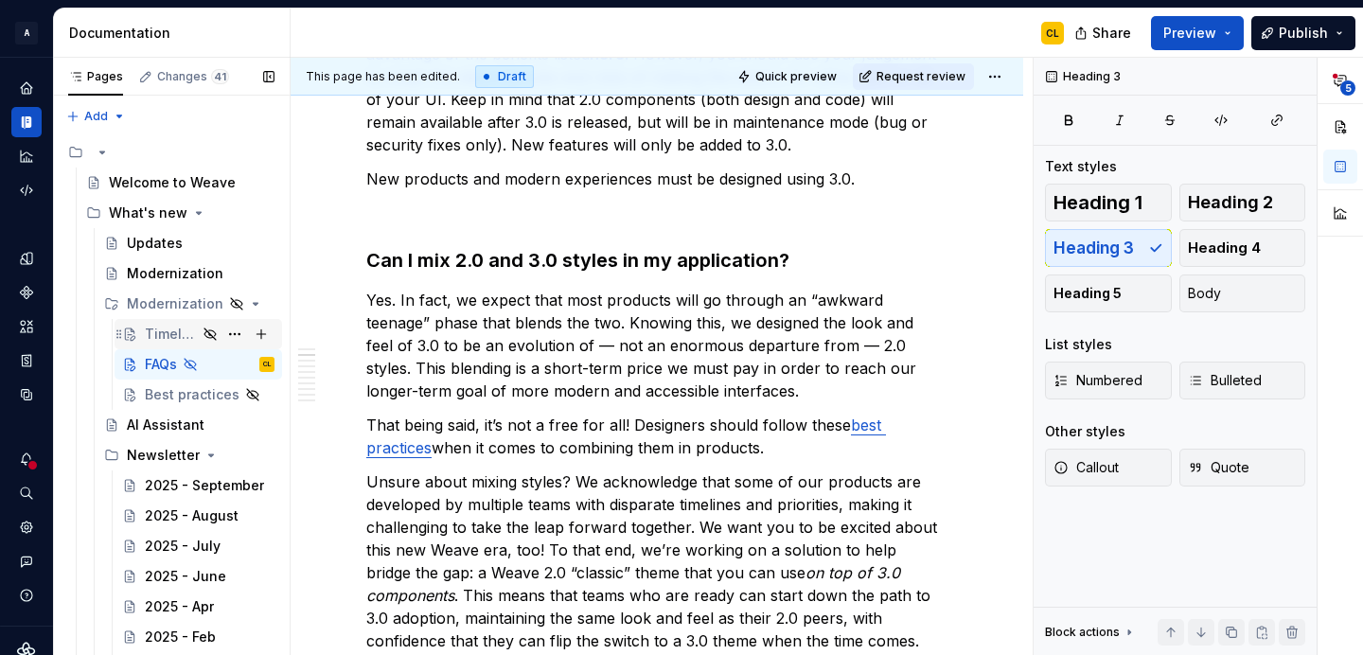
click at [177, 333] on div "Timeline" at bounding box center [171, 334] width 52 height 19
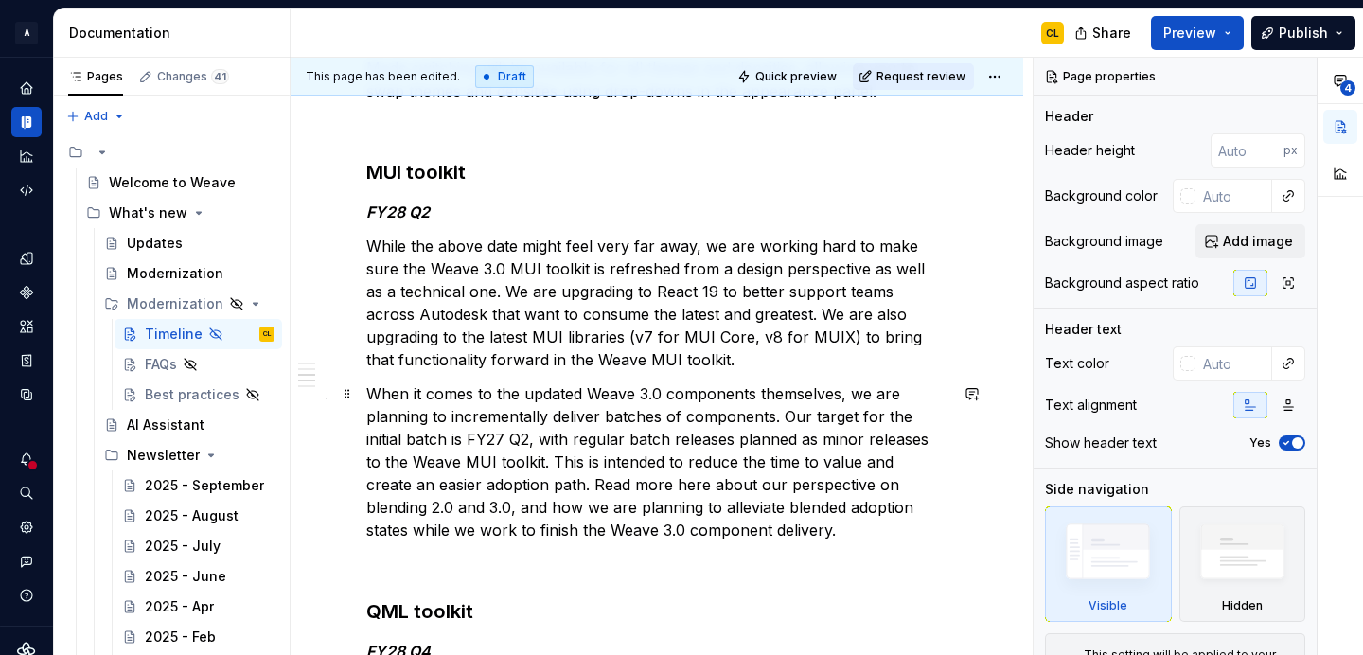
scroll to position [1118, 0]
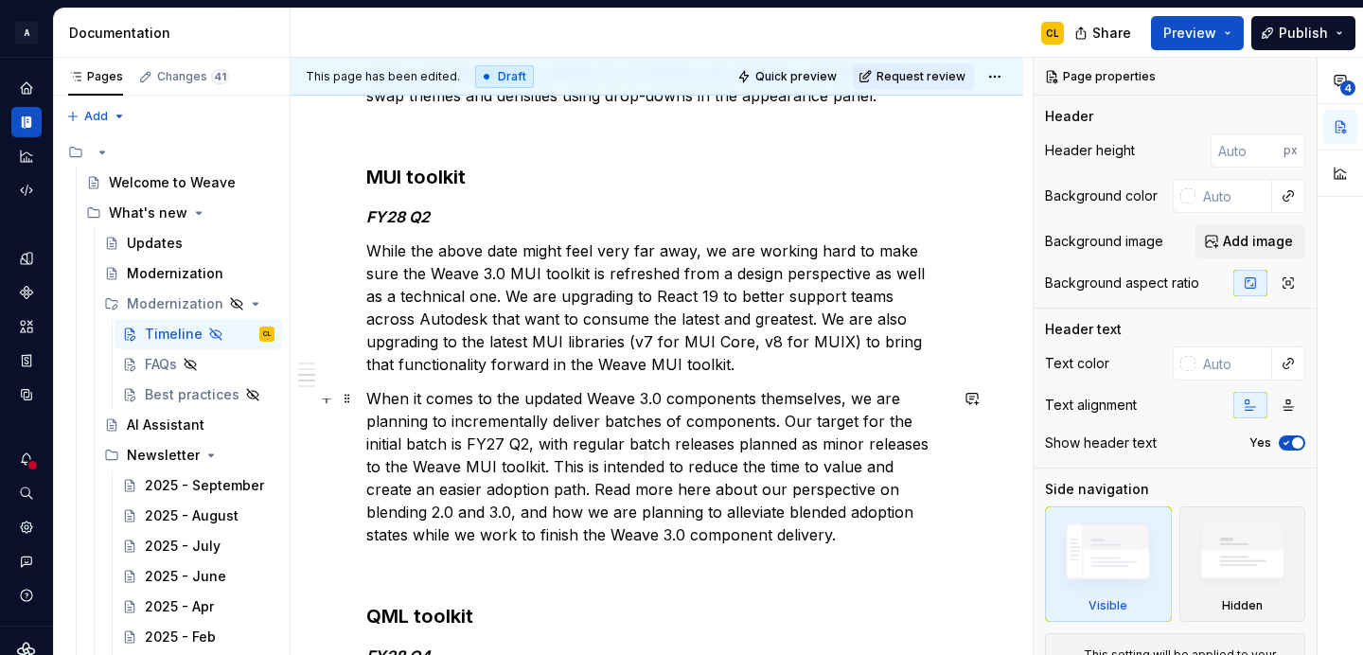
click at [619, 488] on p "When it comes to the updated Weave 3.0 components themselves, we are planning t…" at bounding box center [656, 466] width 581 height 159
type textarea "*"
click at [619, 488] on p "When it comes to the updated Weave 3.0 components themselves, we are planning t…" at bounding box center [656, 466] width 581 height 159
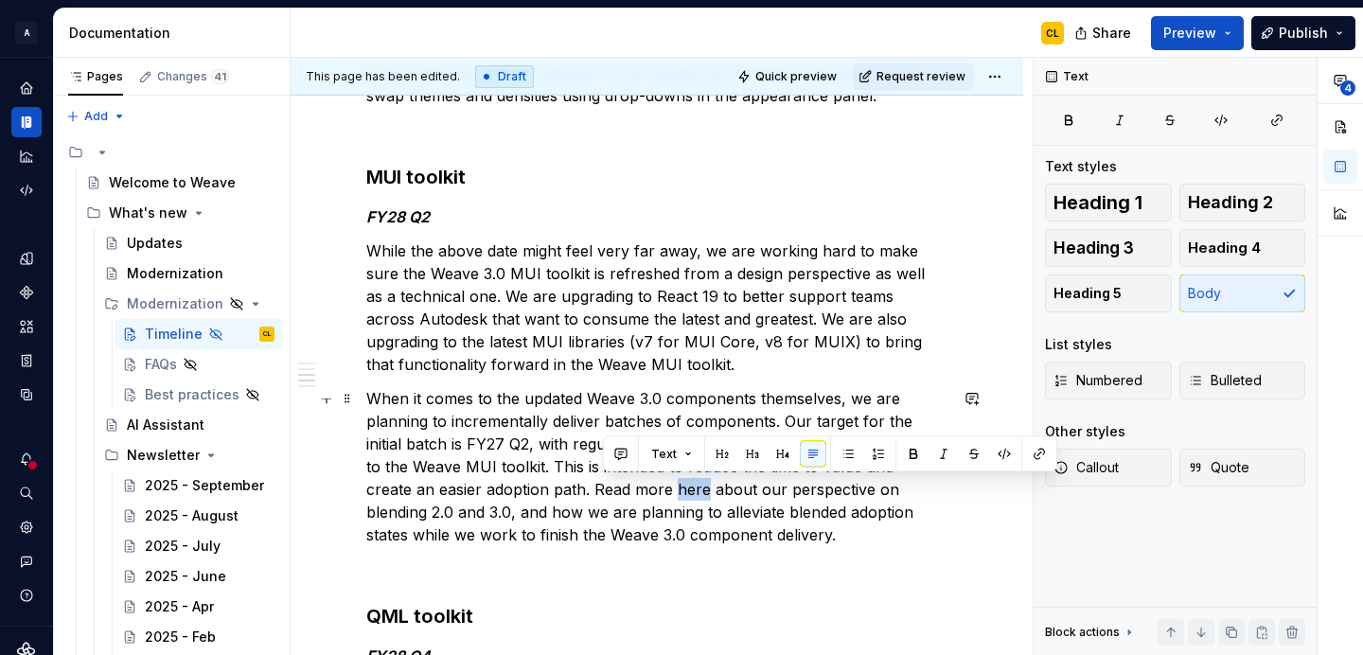
click at [619, 488] on p "When it comes to the updated Weave 3.0 components themselves, we are planning t…" at bounding box center [656, 466] width 581 height 159
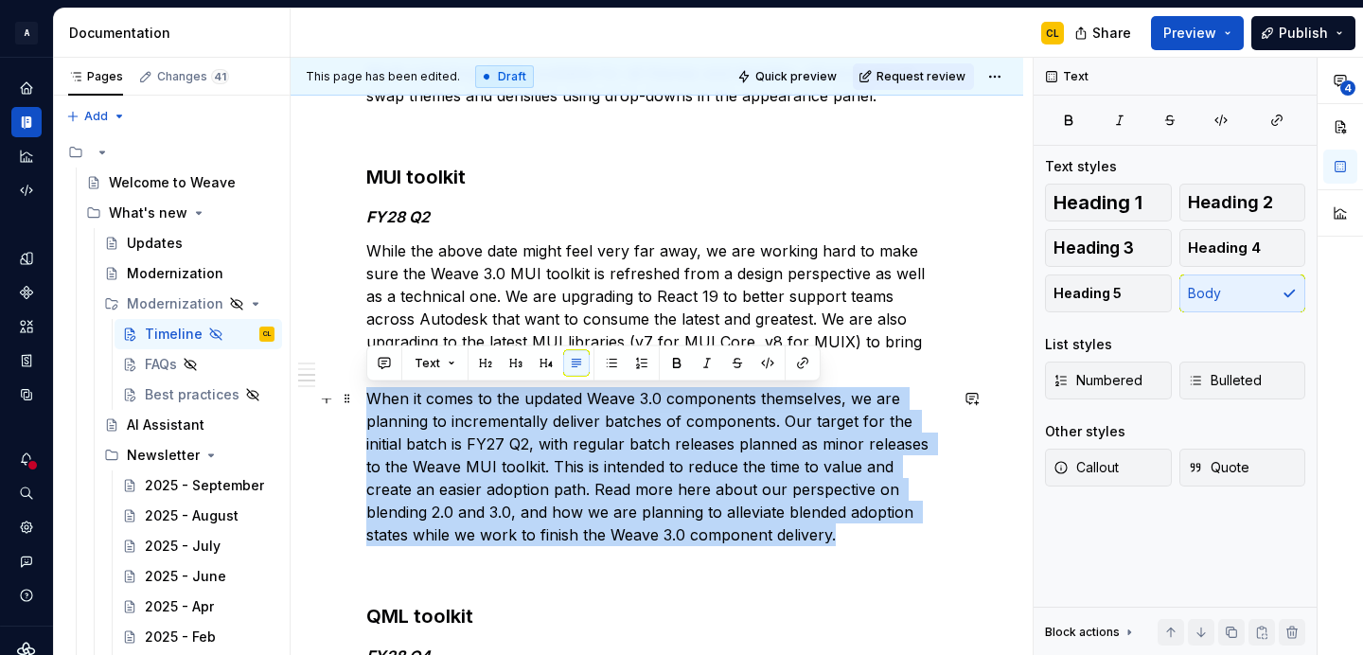
click at [734, 551] on div "We’re excited that you’re excited about this evolution of Weave! Here’s when yo…" at bounding box center [656, 265] width 581 height 2029
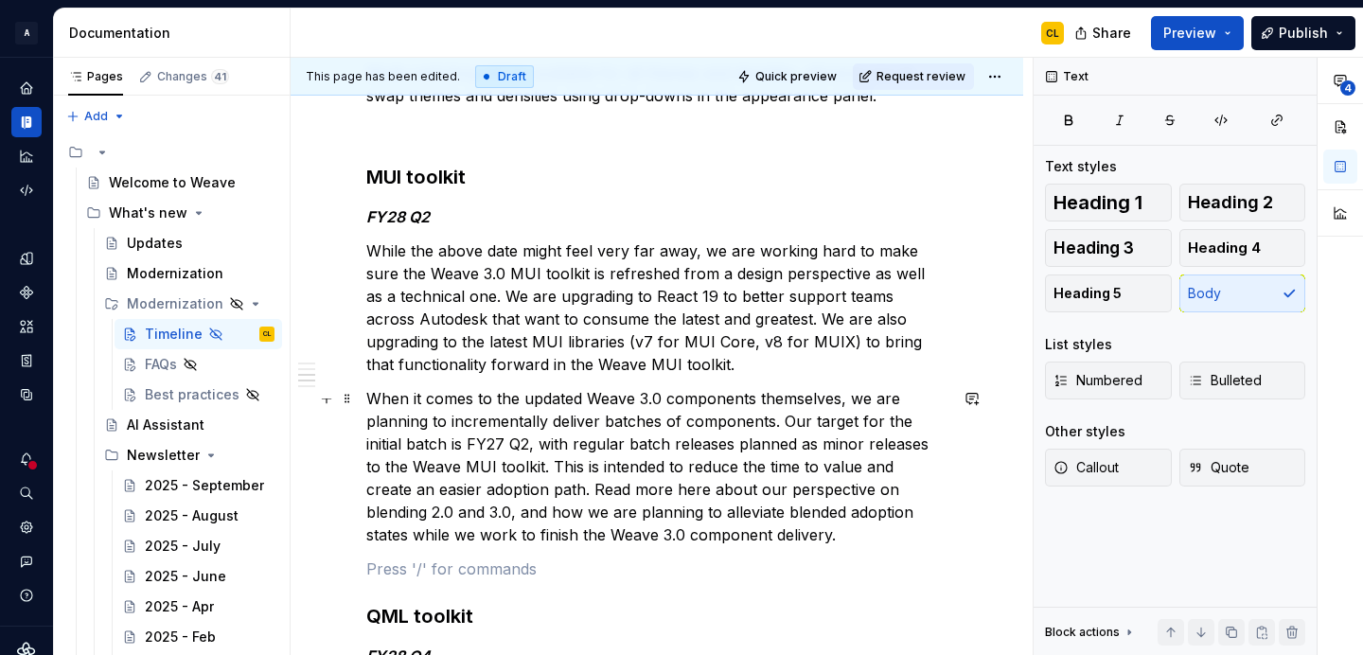
click at [712, 540] on p "When it comes to the updated Weave 3.0 components themselves, we are planning t…" at bounding box center [656, 466] width 581 height 159
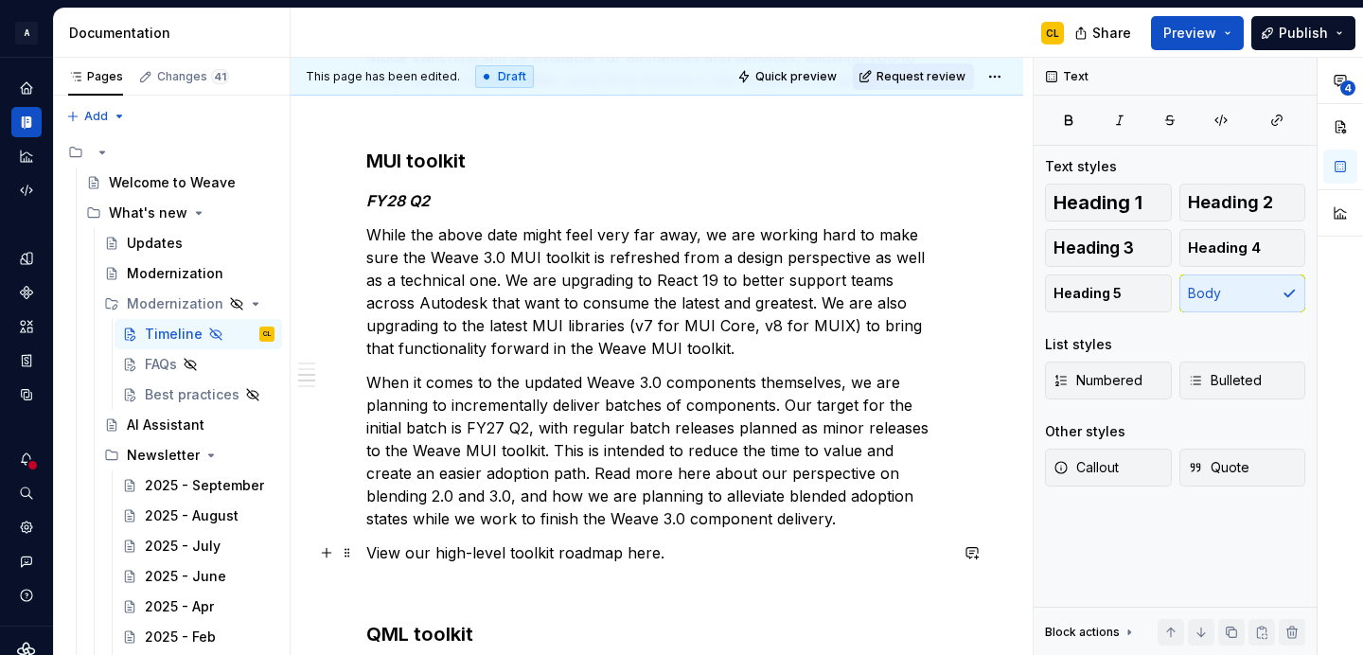
click at [638, 552] on p "View our high-level toolkit roadmap here." at bounding box center [656, 552] width 581 height 23
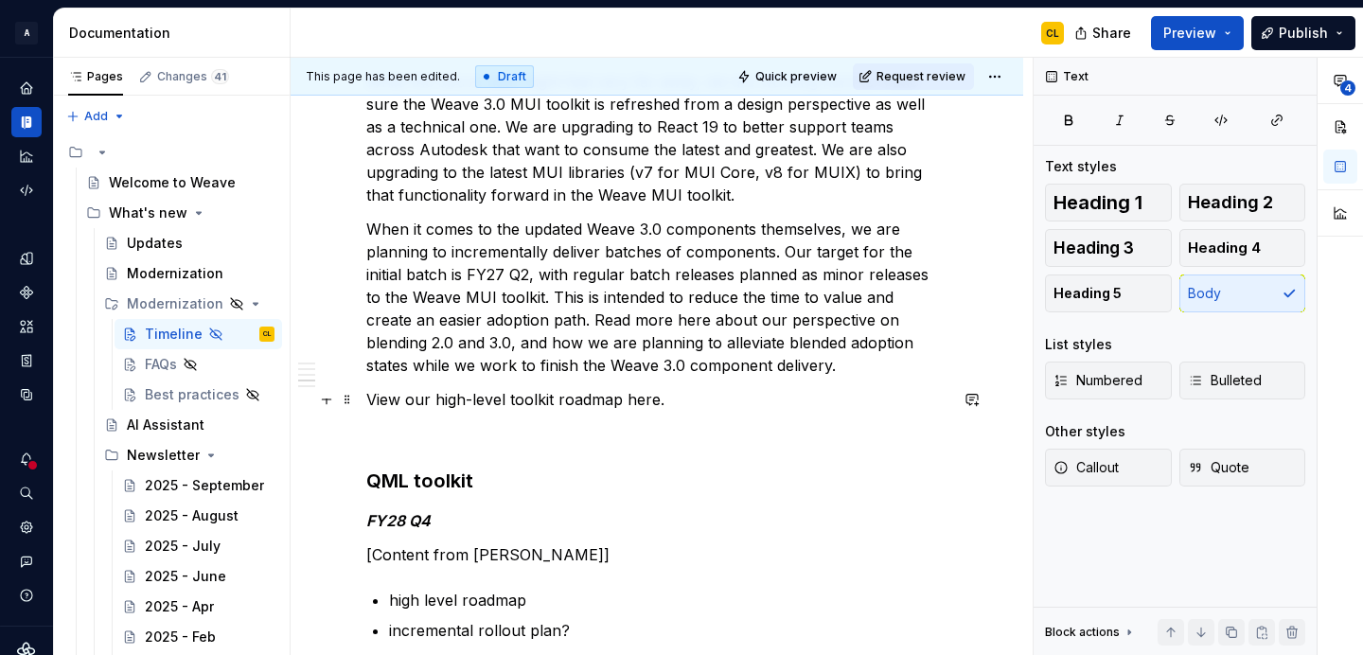
scroll to position [1288, 0]
click at [628, 400] on p "View our high-level toolkit roadmap here." at bounding box center [656, 398] width 581 height 23
click at [508, 399] on p "View our high-level toolkit roadmap here." at bounding box center [656, 398] width 581 height 23
click at [622, 408] on p "View our high-level toolkit roadmap here." at bounding box center [656, 398] width 581 height 23
click at [638, 403] on p "View our high-level toolkit roadmap here." at bounding box center [656, 398] width 581 height 23
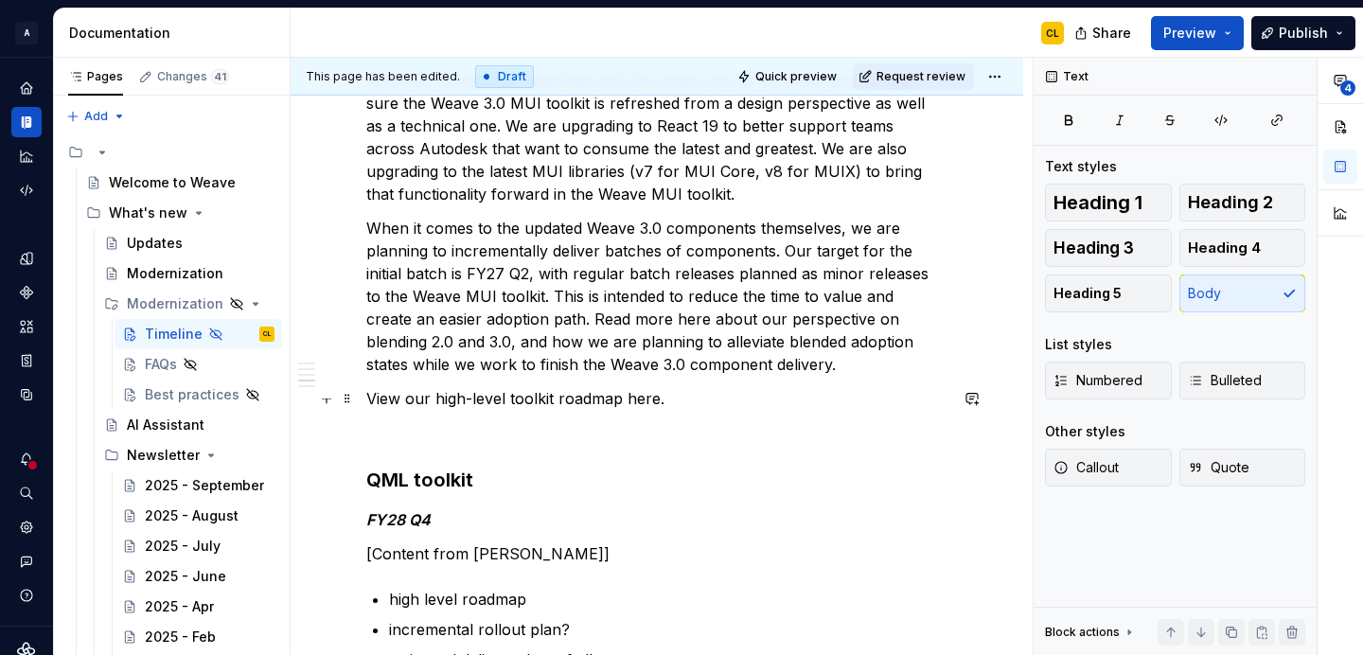
click at [638, 403] on p "View our high-level toolkit roadmap here." at bounding box center [656, 398] width 581 height 23
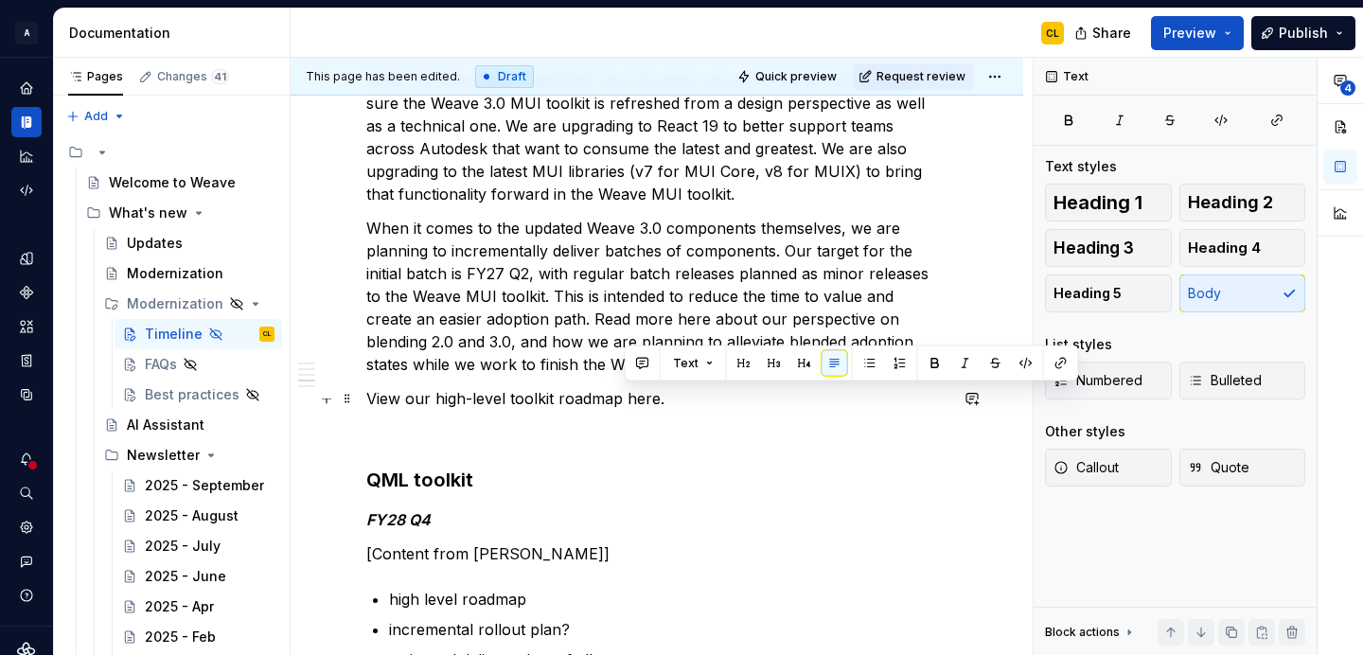
click at [435, 402] on p "View our high-level toolkit roadmap here." at bounding box center [656, 398] width 581 height 23
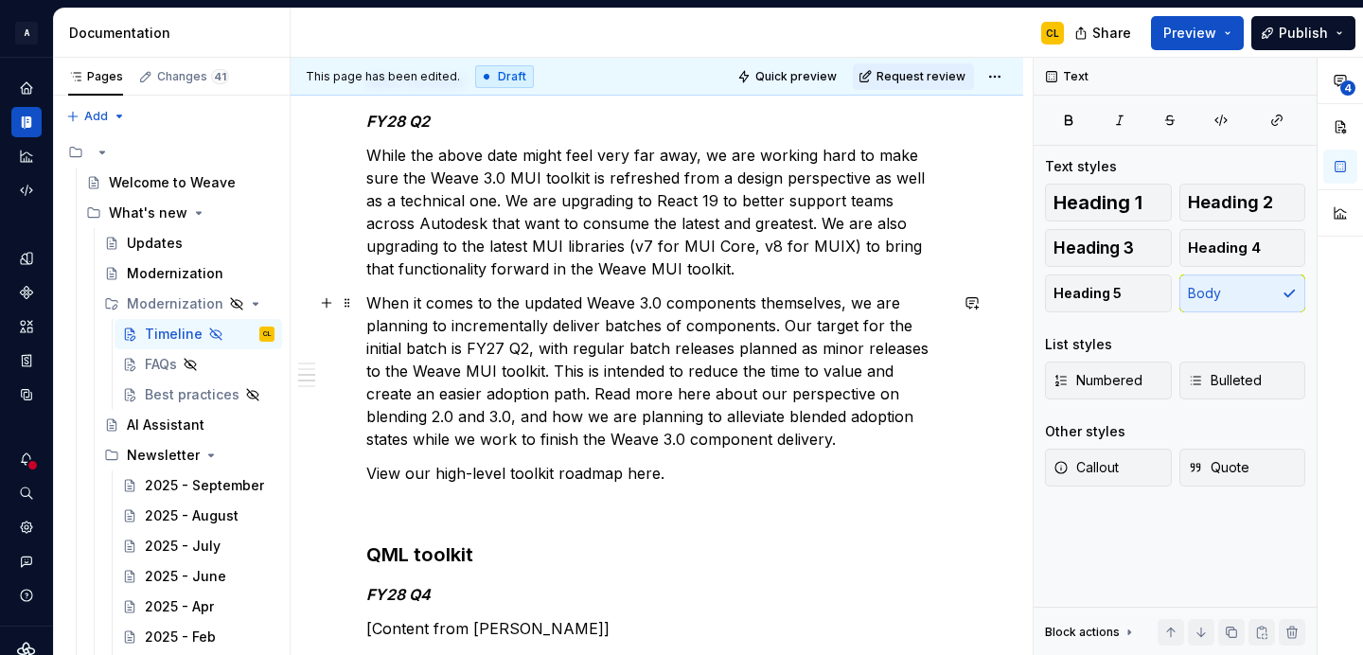
scroll to position [1214, 0]
type textarea "*"
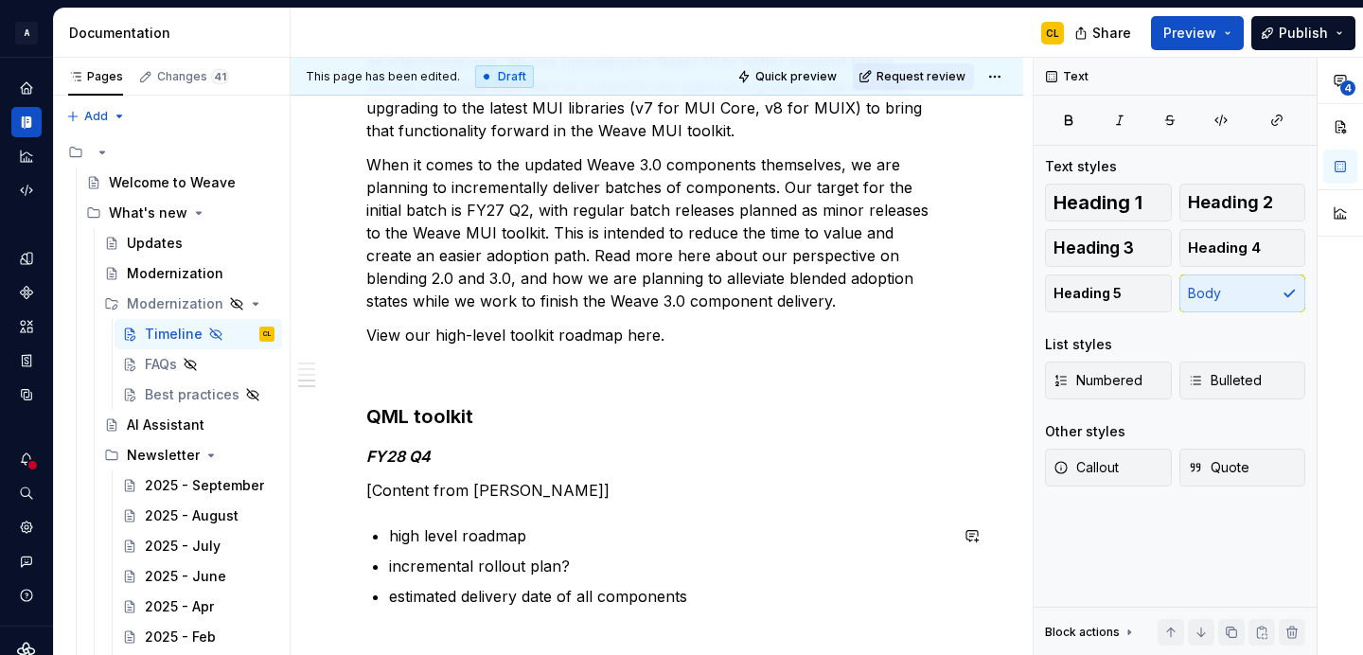
scroll to position [1496, 0]
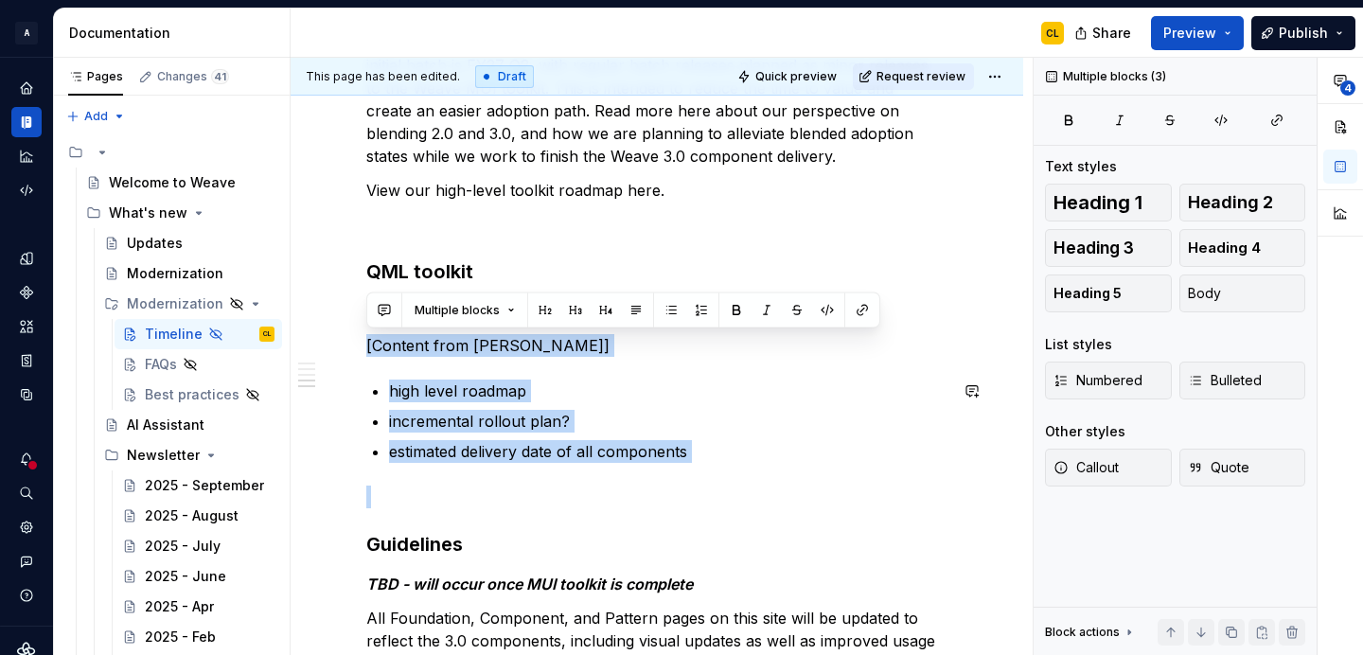
drag, startPoint x: 366, startPoint y: 344, endPoint x: 755, endPoint y: 470, distance: 409.1
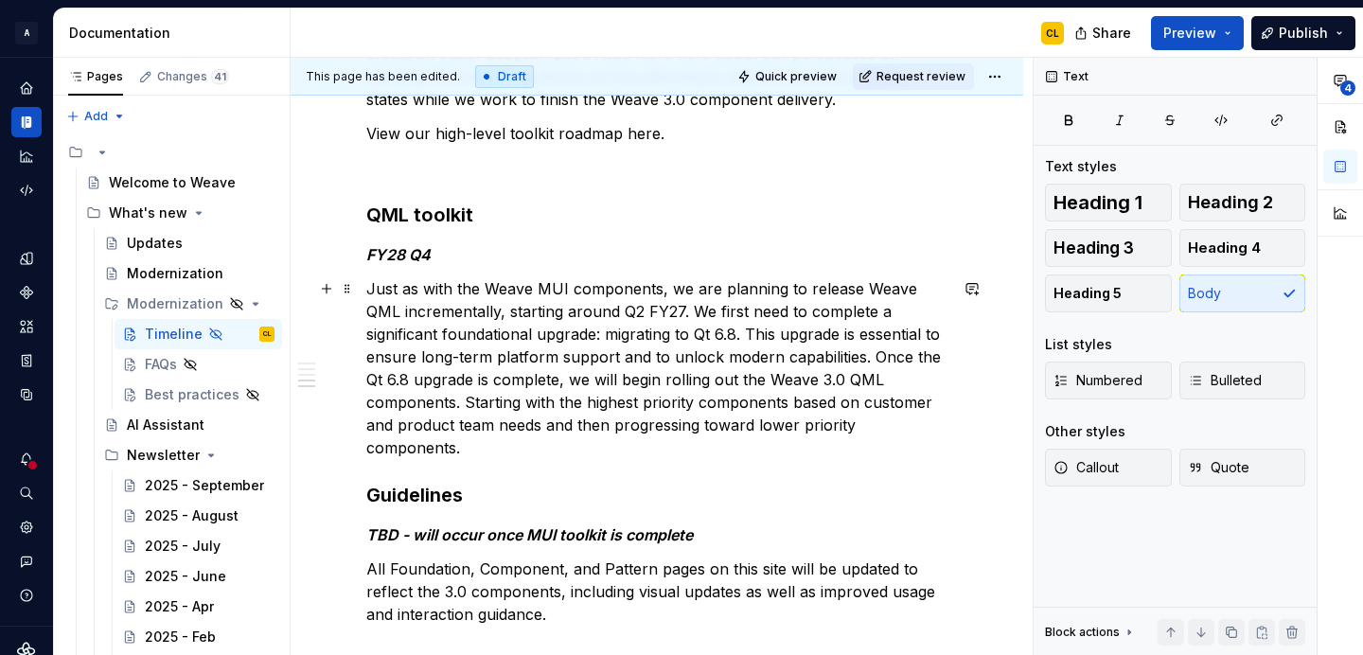
scroll to position [1629, 0]
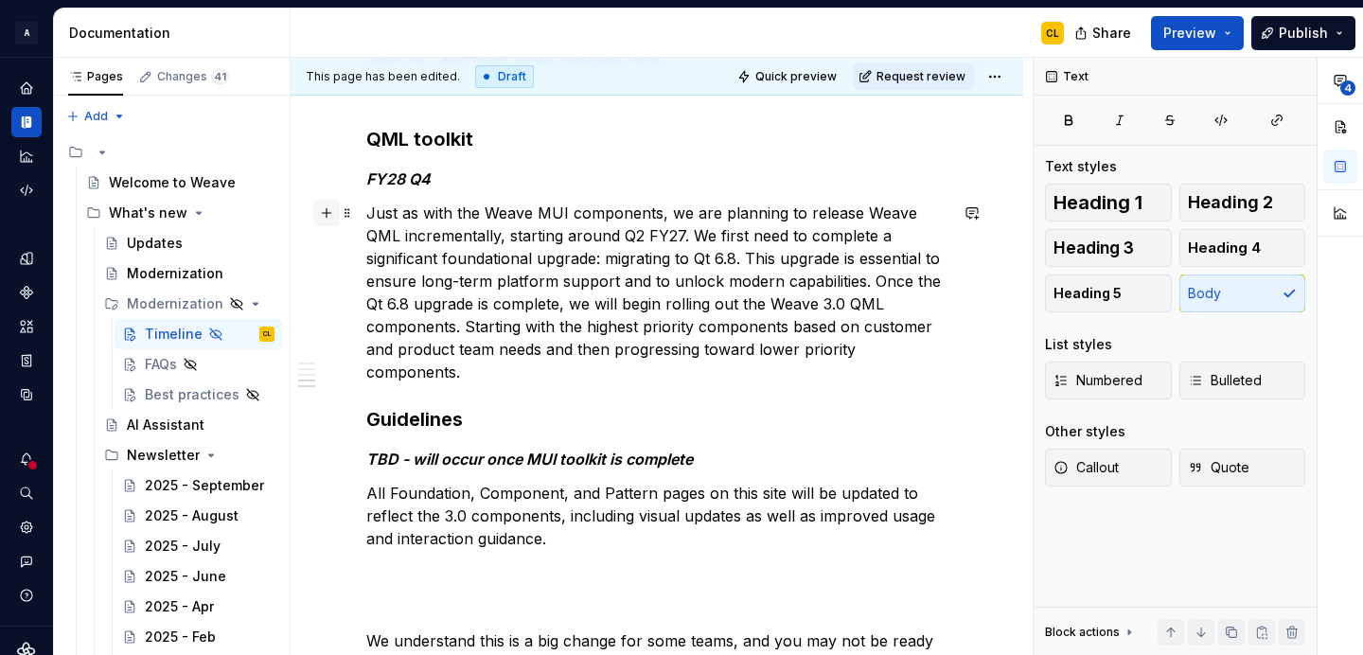
click at [325, 212] on button "button" at bounding box center [326, 213] width 27 height 27
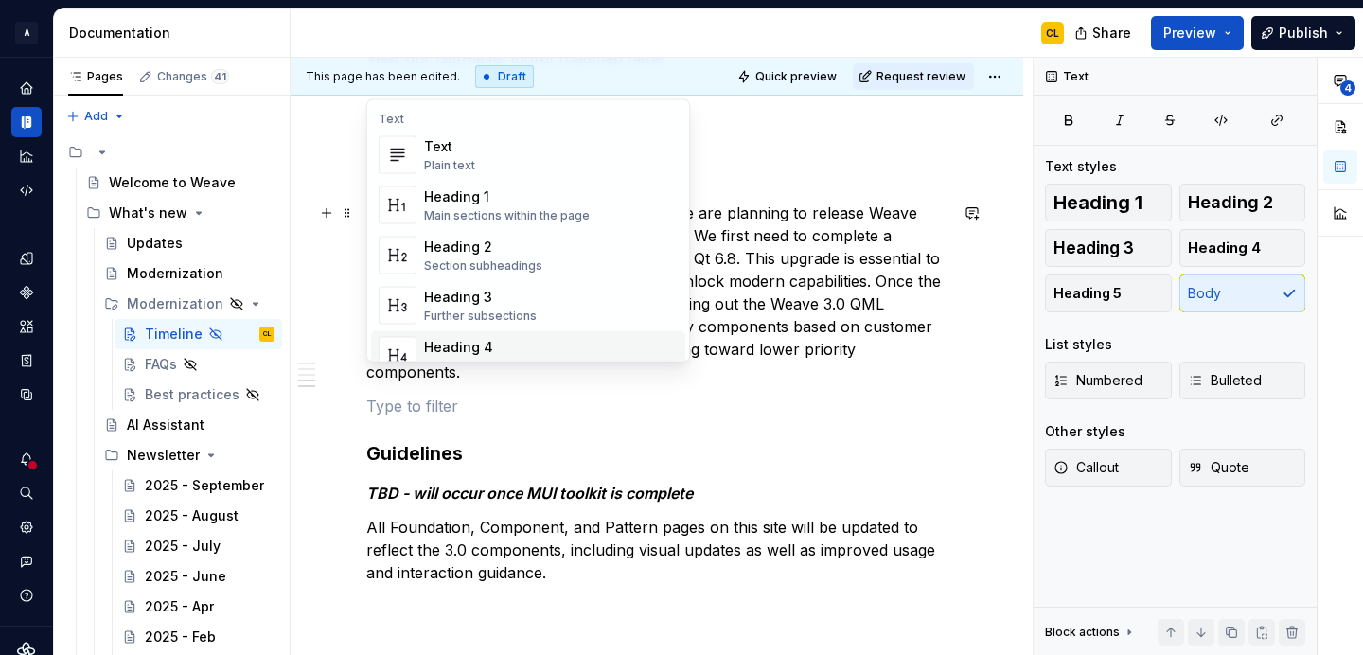
click at [810, 331] on p "Just as with the Weave MUI components, we are planning to release Weave QML inc…" at bounding box center [656, 293] width 581 height 182
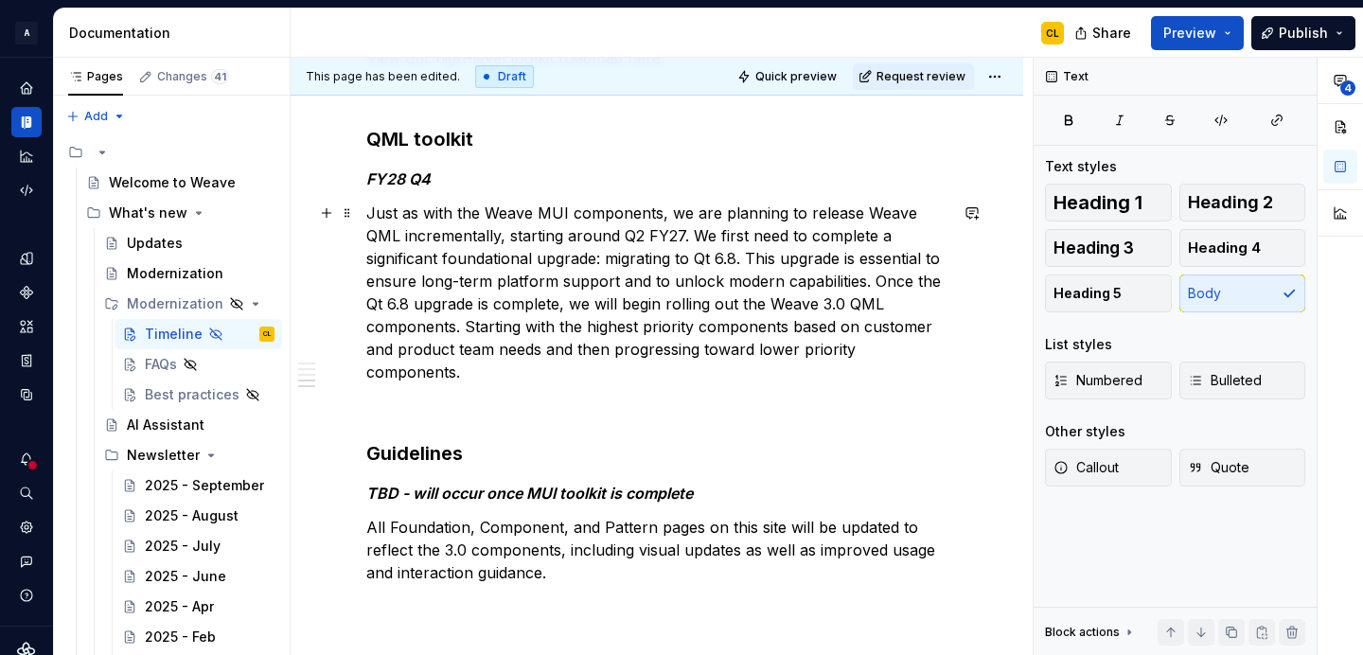
click at [879, 350] on p "Just as with the Weave MUI components, we are planning to release Weave QML inc…" at bounding box center [656, 293] width 581 height 182
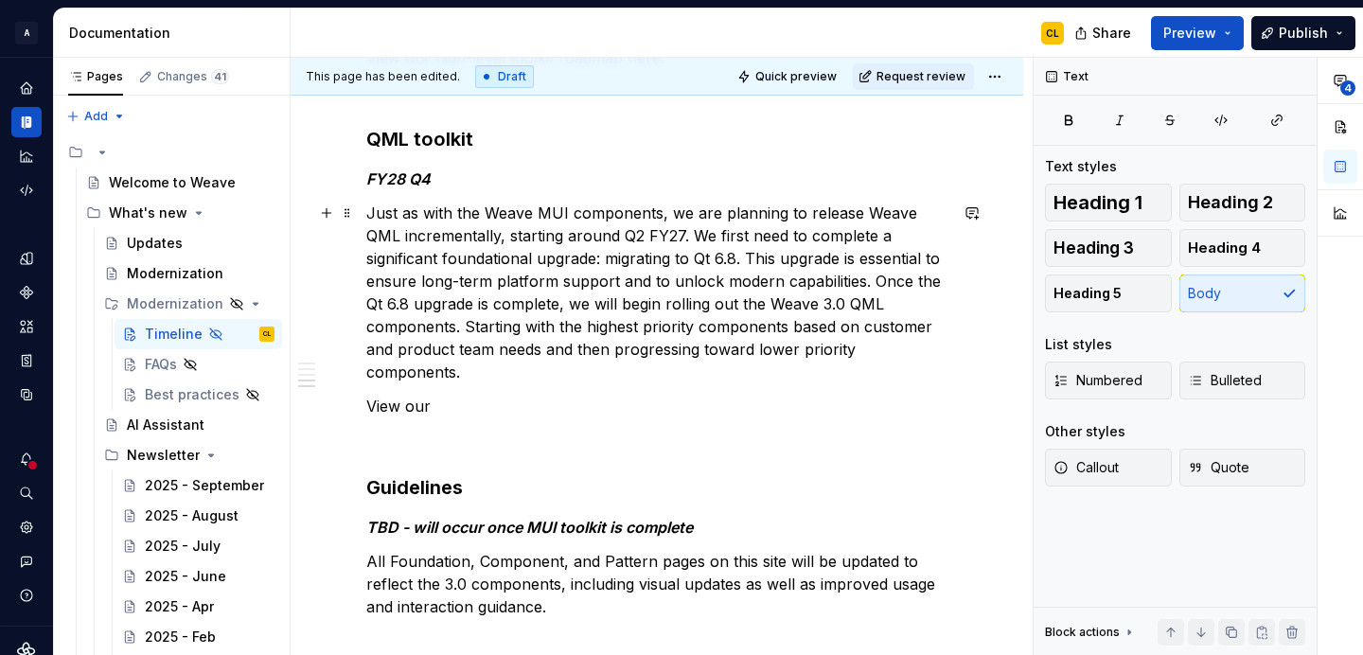
scroll to position [1547, 0]
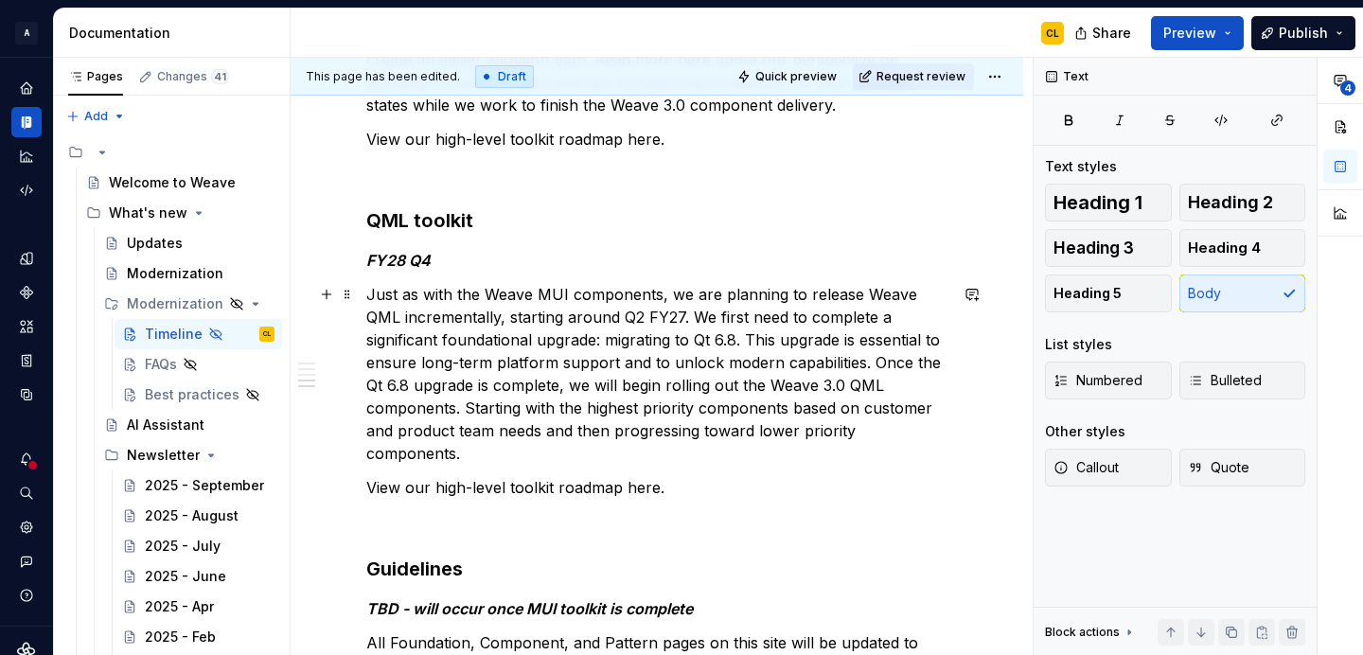
click at [645, 318] on p "Just as with the Weave MUI components, we are planning to release Weave QML inc…" at bounding box center [656, 374] width 581 height 182
drag, startPoint x: 582, startPoint y: 317, endPoint x: 610, endPoint y: 317, distance: 27.4
click at [610, 317] on p "Just as with the Weave MUI components, we are planning to release Weave QML inc…" at bounding box center [656, 374] width 581 height 182
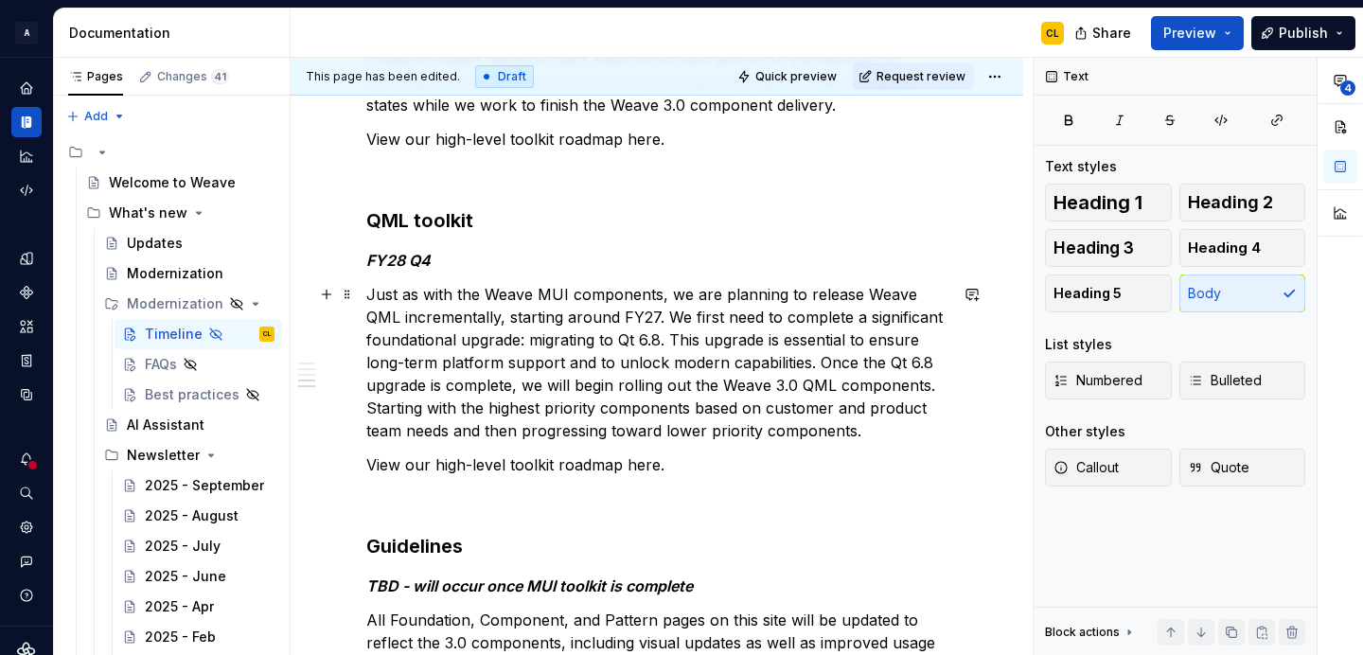
click at [621, 317] on p "Just as with the Weave MUI components, we are planning to release Weave QML inc…" at bounding box center [656, 362] width 581 height 159
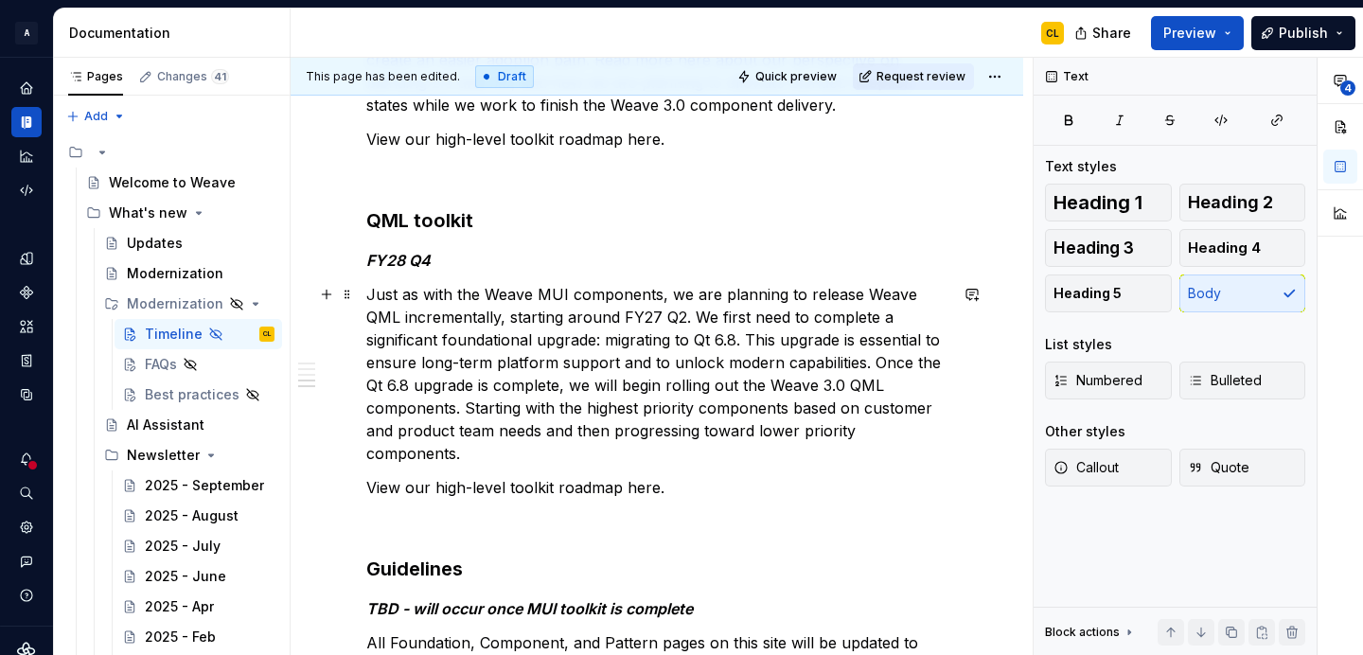
click at [789, 326] on p "Just as with the Weave MUI components, we are planning to release Weave QML inc…" at bounding box center [656, 374] width 581 height 182
click at [764, 374] on p "Just as with the Weave MUI components, we are planning to release Weave QML inc…" at bounding box center [656, 374] width 581 height 182
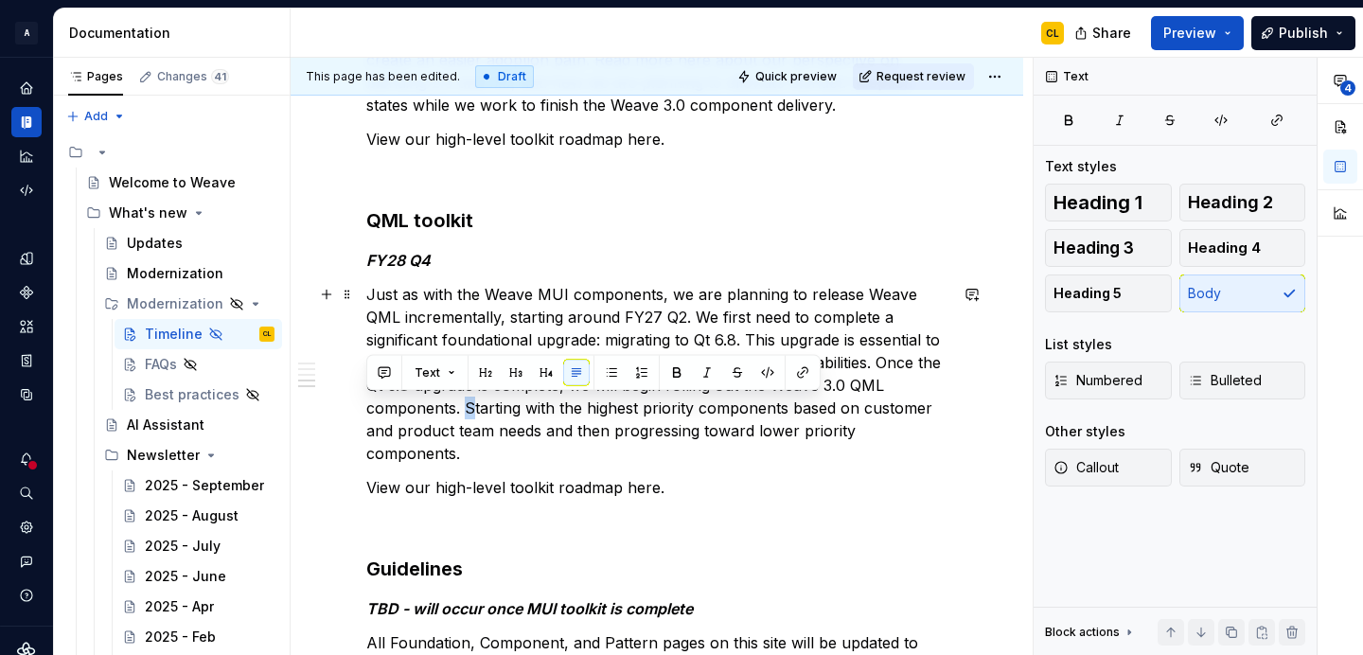
click at [372, 410] on p "Just as with the Weave MUI components, we are planning to release Weave QML inc…" at bounding box center [656, 374] width 581 height 182
click at [454, 418] on p "Just as with the Weave MUI components, we are planning to release Weave QML inc…" at bounding box center [656, 374] width 581 height 182
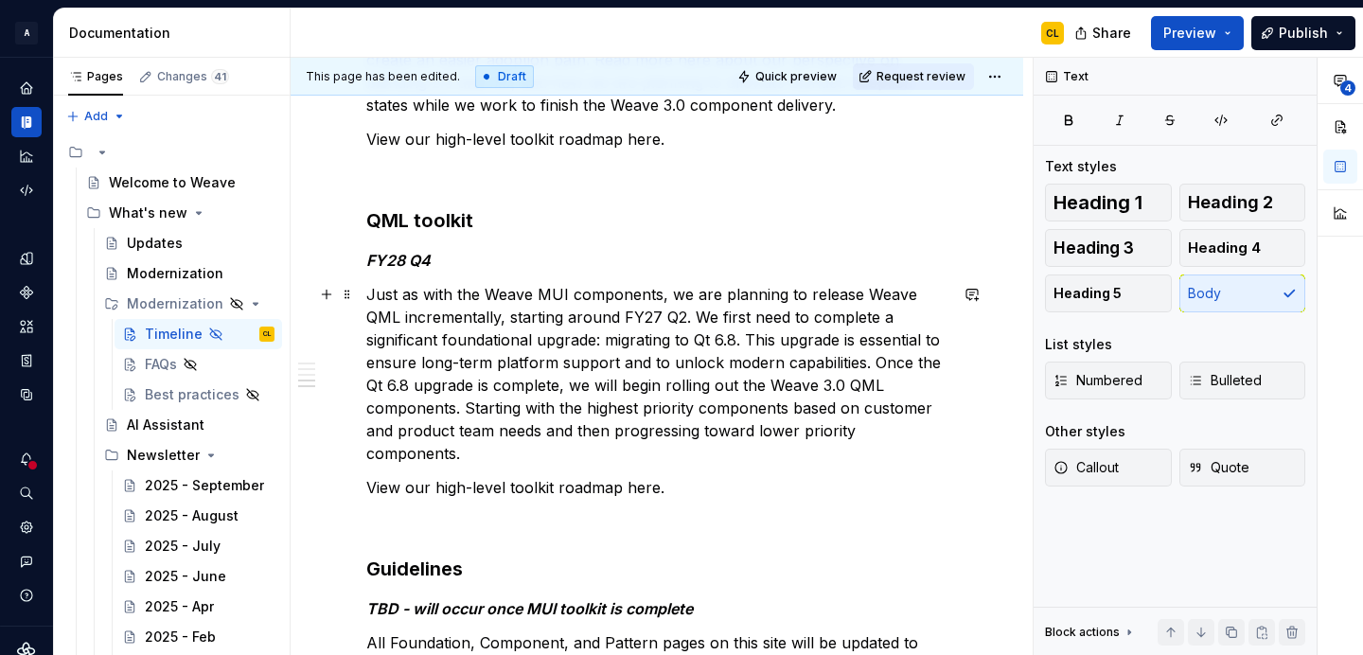
click at [440, 414] on p "Just as with the Weave MUI components, we are planning to release Weave QML inc…" at bounding box center [656, 374] width 581 height 182
click at [519, 404] on p "Just as with the Weave MUI components, we are planning to release Weave QML inc…" at bounding box center [656, 374] width 581 height 182
click at [557, 422] on p "Just as with the Weave MUI components, we are planning to release Weave QML inc…" at bounding box center [656, 374] width 581 height 182
click at [557, 414] on p "Just as with the Weave MUI components, we are planning to release Weave QML inc…" at bounding box center [656, 374] width 581 height 182
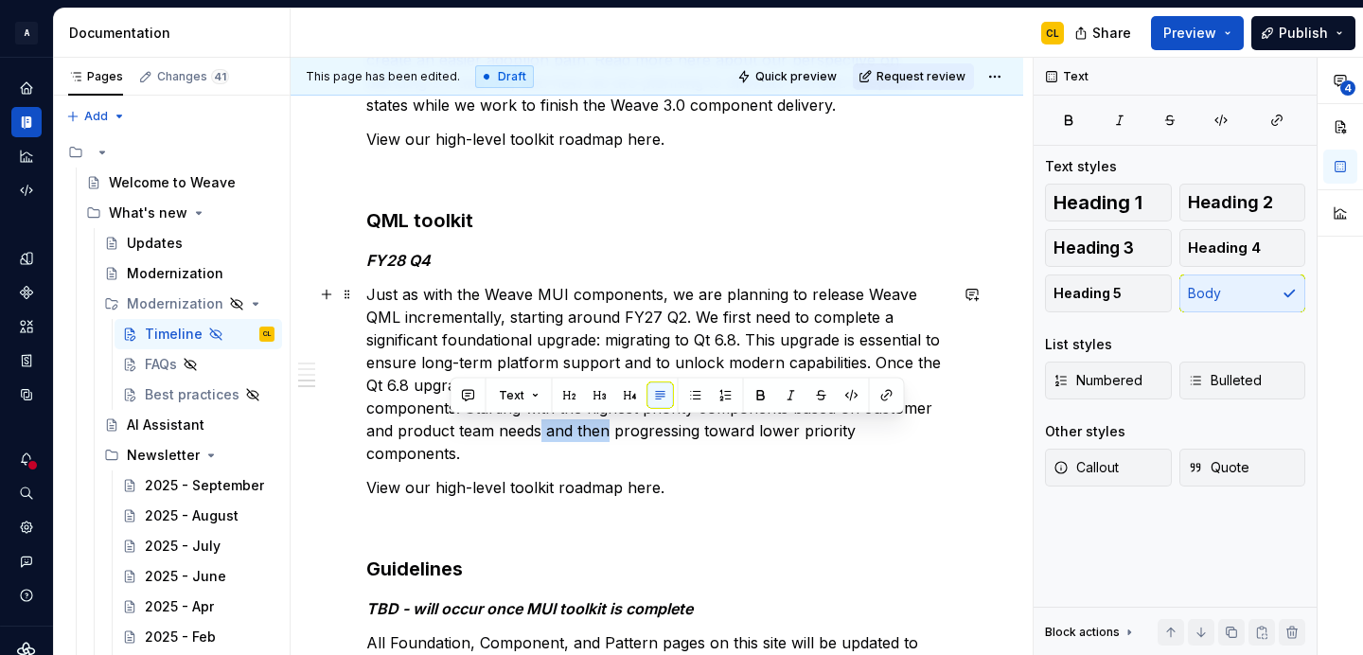
drag, startPoint x: 449, startPoint y: 434, endPoint x: 516, endPoint y: 432, distance: 67.3
click at [516, 432] on p "Just as with the Weave MUI components, we are planning to release Weave QML inc…" at bounding box center [656, 374] width 581 height 182
click at [467, 432] on p "Just as with the Weave MUI components, we are planning to release Weave QML inc…" at bounding box center [656, 374] width 581 height 182
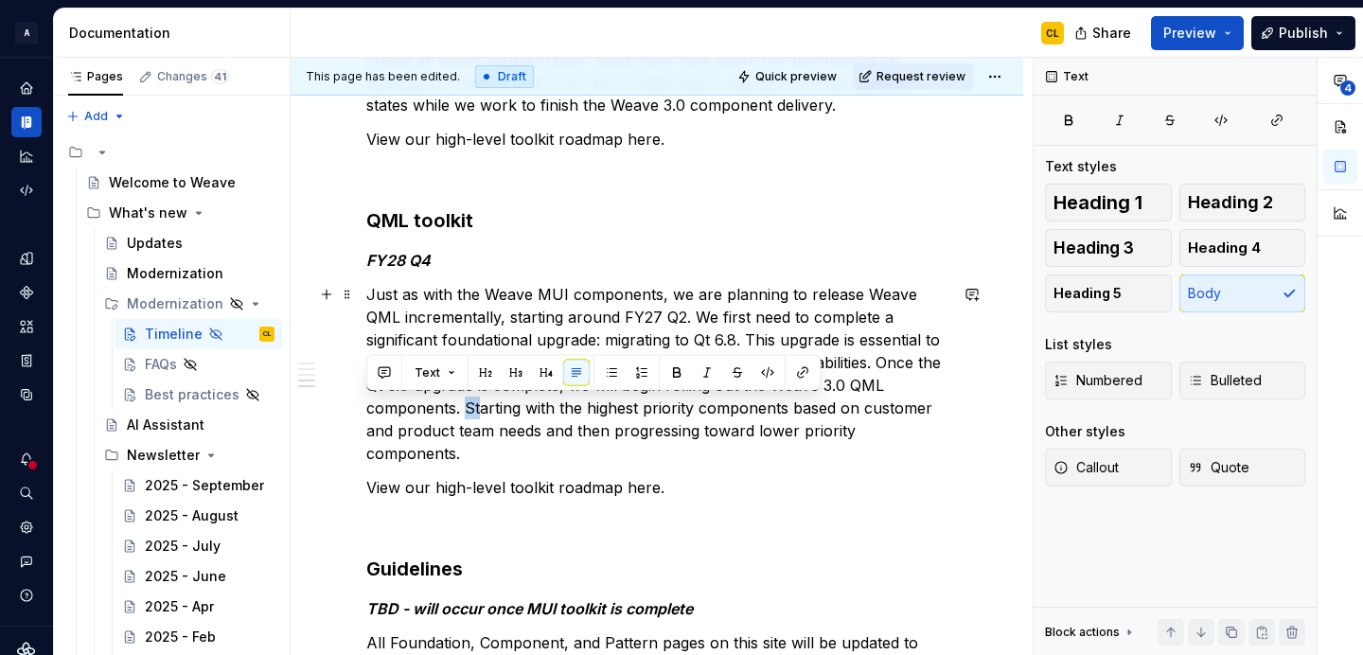
drag, startPoint x: 367, startPoint y: 408, endPoint x: 380, endPoint y: 408, distance: 12.3
click at [380, 408] on p "Just as with the Weave MUI components, we are planning to release Weave QML inc…" at bounding box center [656, 374] width 581 height 182
click at [435, 422] on p "Just as with the Weave MUI components, we are planning to release Weave QML inc…" at bounding box center [656, 374] width 581 height 182
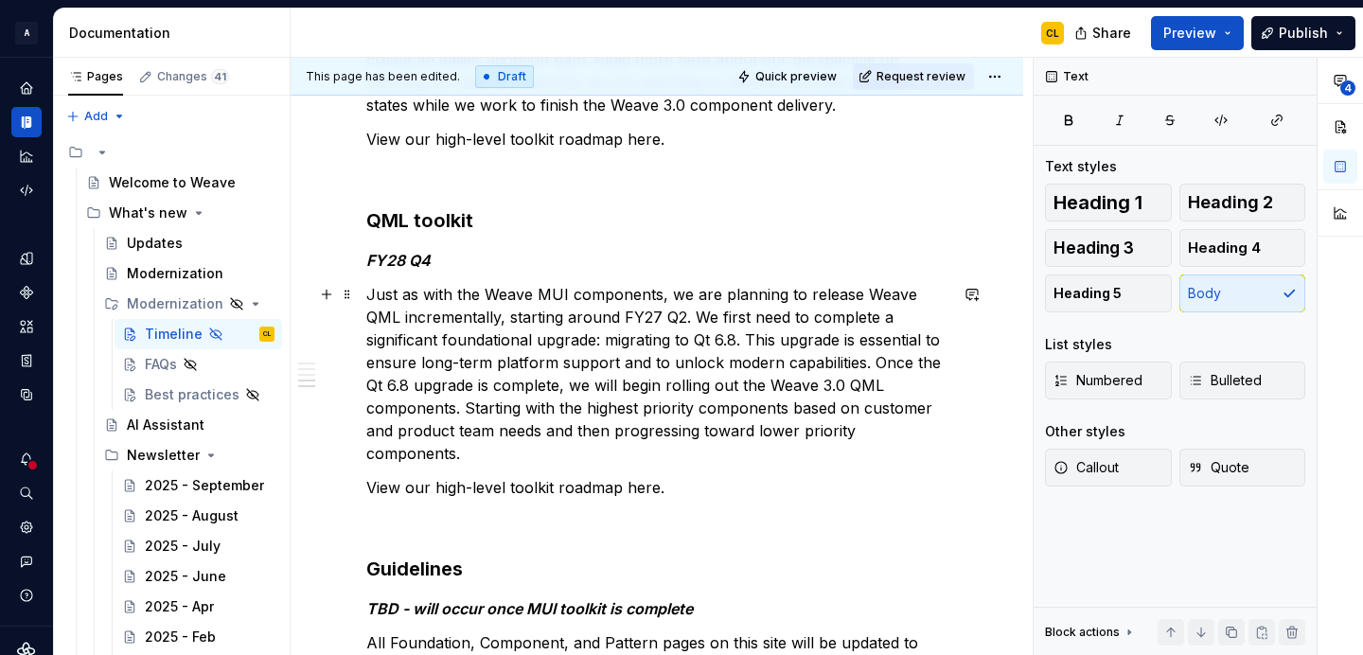
click at [560, 386] on p "Just as with the Weave MUI components, we are planning to release Weave QML inc…" at bounding box center [656, 374] width 581 height 182
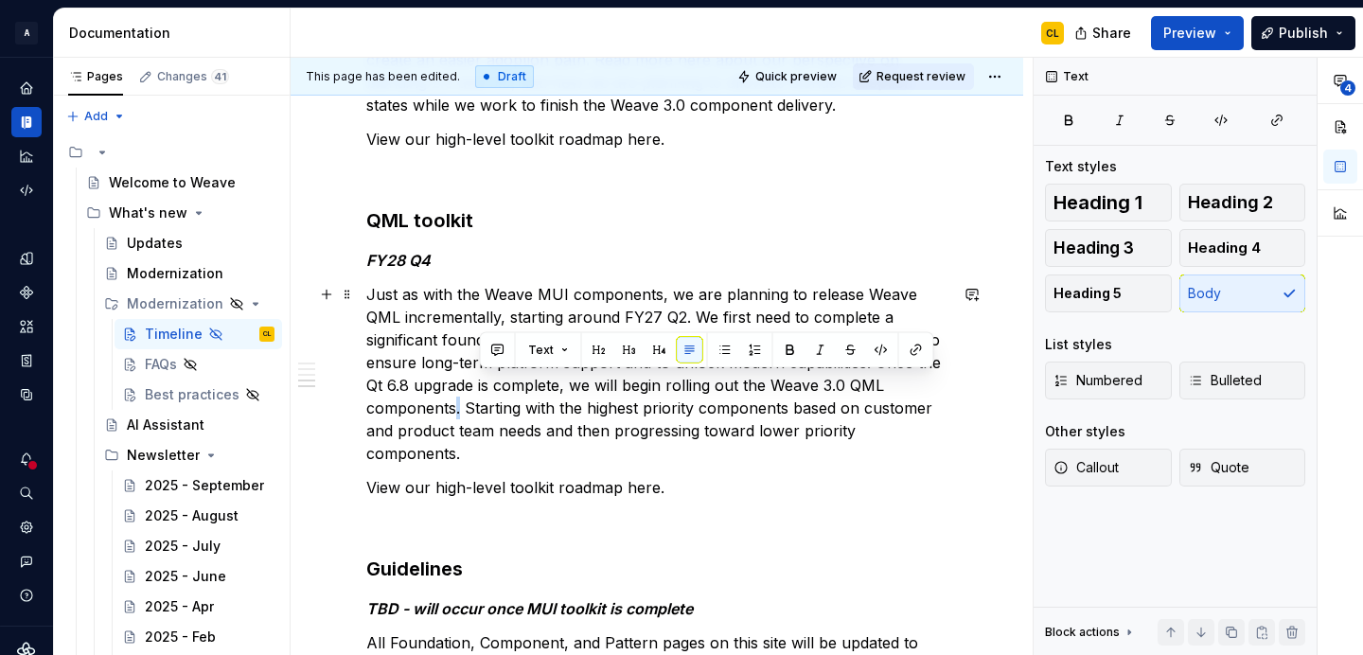
click at [929, 387] on p "Just as with the Weave MUI components, we are planning to release Weave QML inc…" at bounding box center [656, 374] width 581 height 182
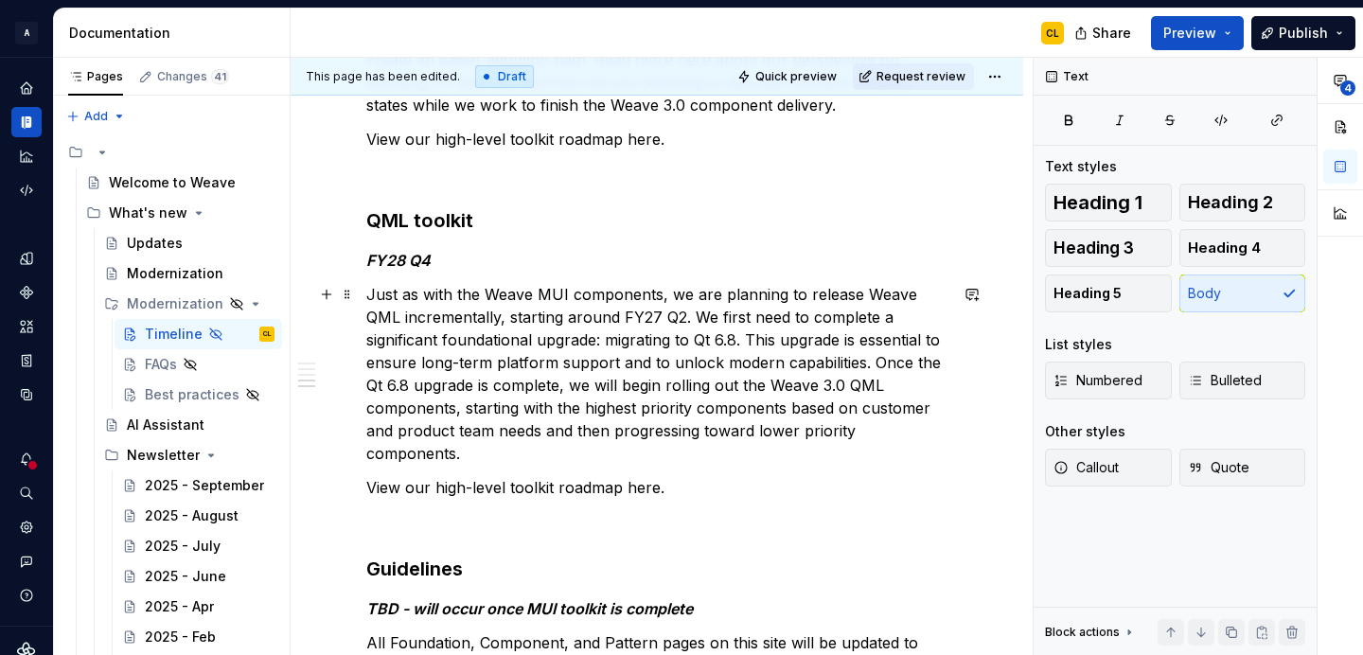
click at [821, 422] on p "Just as with the Weave MUI components, we are planning to release Weave QML inc…" at bounding box center [656, 374] width 581 height 182
click at [745, 415] on p "Just as with the Weave MUI components, we are planning to release Weave QML inc…" at bounding box center [656, 374] width 581 height 182
click at [592, 424] on p "Just as with the Weave MUI components, we are planning to release Weave QML inc…" at bounding box center [656, 374] width 581 height 182
click at [677, 430] on p "Just as with the Weave MUI components, we are planning to release Weave QML inc…" at bounding box center [656, 374] width 581 height 182
click at [669, 476] on p "View our high-level toolkit roadmap here." at bounding box center [656, 487] width 581 height 23
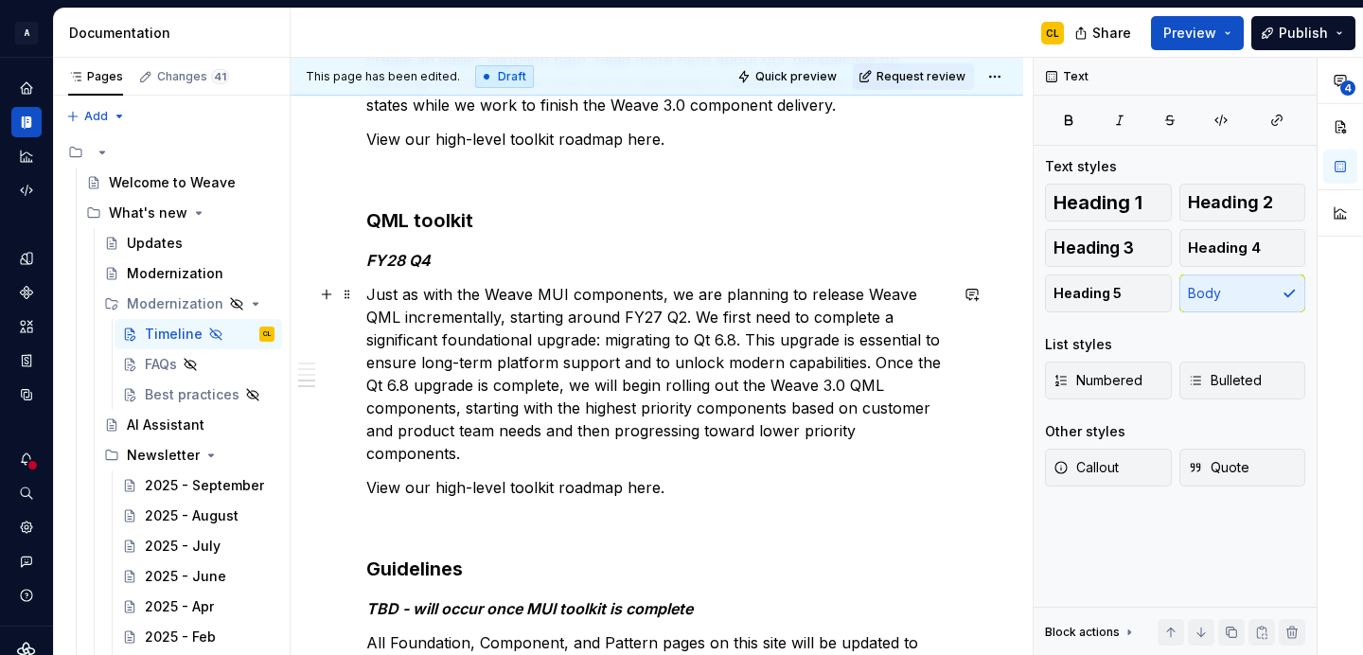
click at [546, 414] on p "Just as with the Weave MUI components, we are planning to release Weave QML inc…" at bounding box center [656, 374] width 581 height 182
click at [503, 439] on p "Just as with the Weave MUI components, we are planning to release Weave QML inc…" at bounding box center [656, 374] width 581 height 182
click at [498, 437] on p "Just as with the Weave MUI components, we are planning to release Weave QML inc…" at bounding box center [656, 374] width 581 height 182
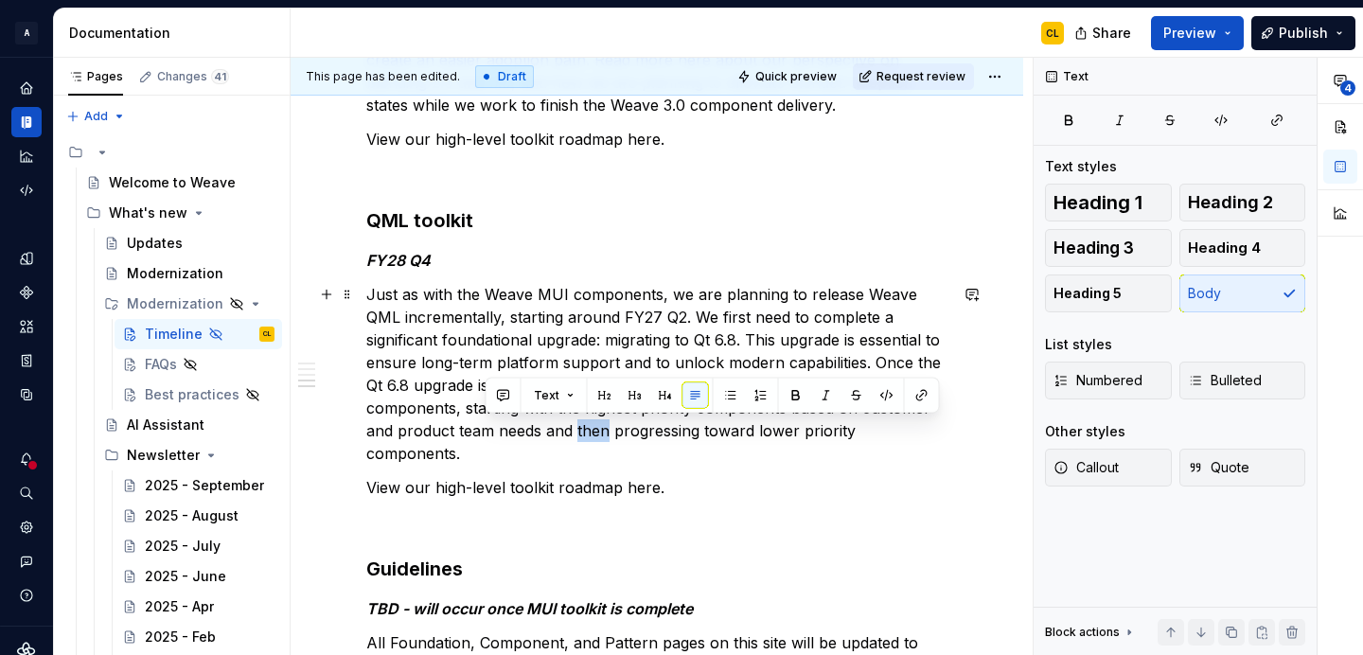
click at [459, 334] on p "Just as with the Weave MUI components, we are planning to release Weave QML inc…" at bounding box center [656, 374] width 581 height 182
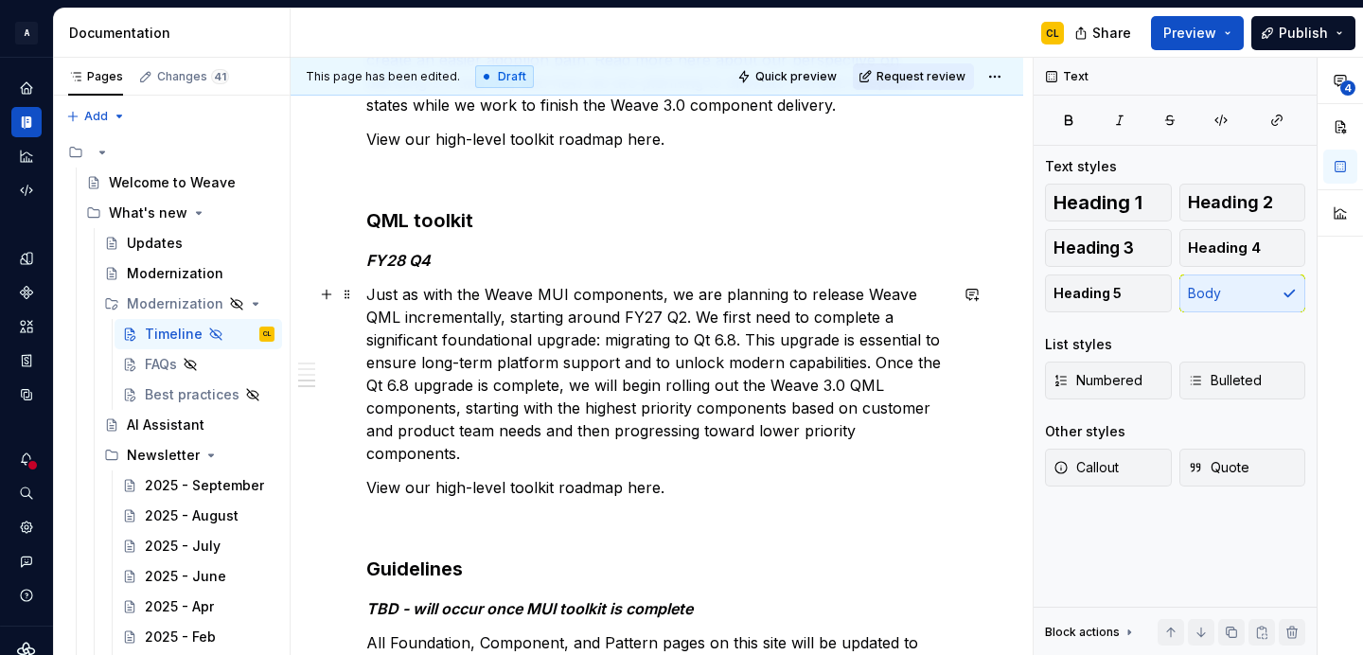
click at [666, 324] on p "Just as with the Weave MUI components, we are planning to release Weave QML inc…" at bounding box center [656, 374] width 581 height 182
click at [736, 320] on p "Just as with the Weave MUI components, we are planning to release Weave QML inc…" at bounding box center [656, 374] width 581 height 182
click at [734, 348] on p "Just as with the Weave MUI components, we are planning to release Weave QML inc…" at bounding box center [656, 374] width 581 height 182
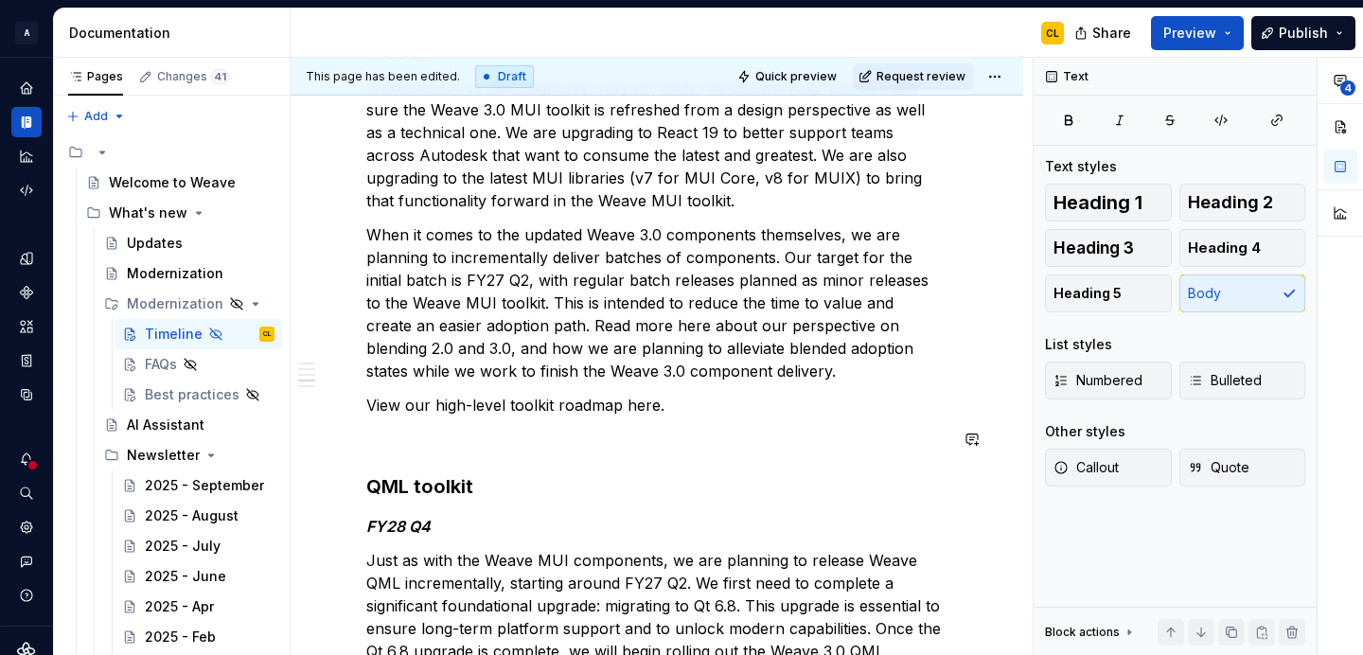
scroll to position [1285, 0]
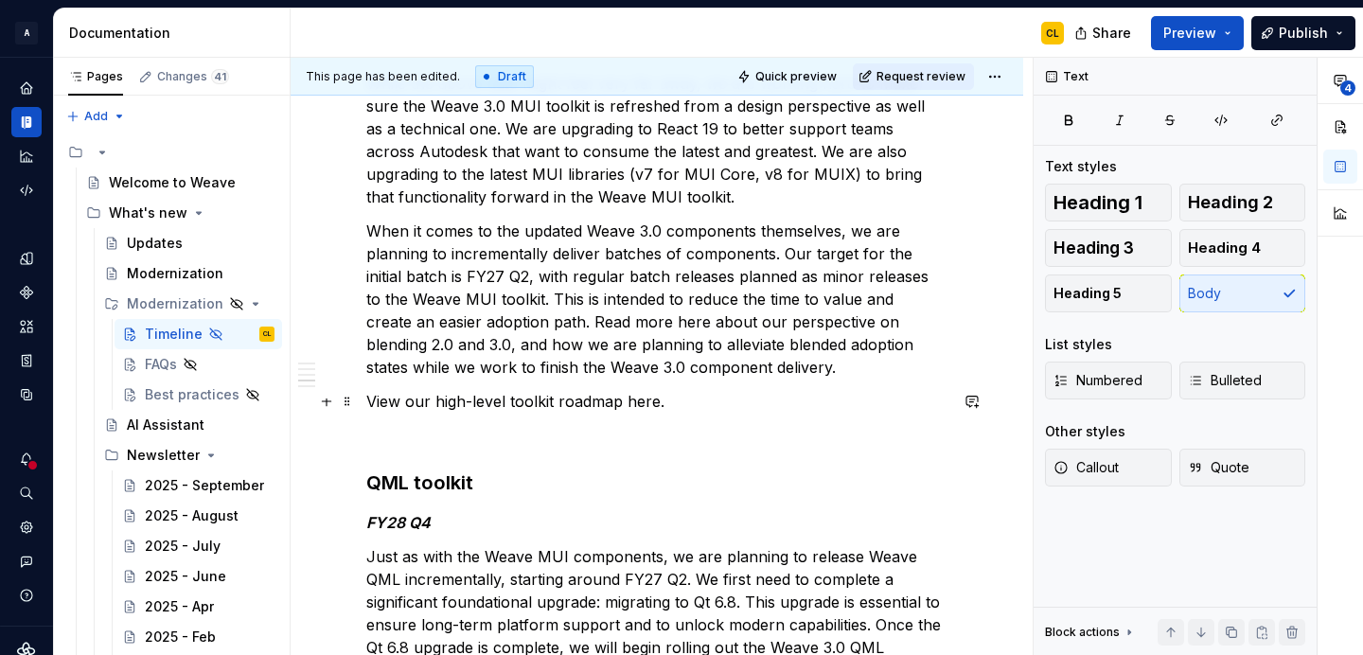
click at [640, 403] on p "View our high-level toolkit roadmap here." at bounding box center [656, 401] width 581 height 23
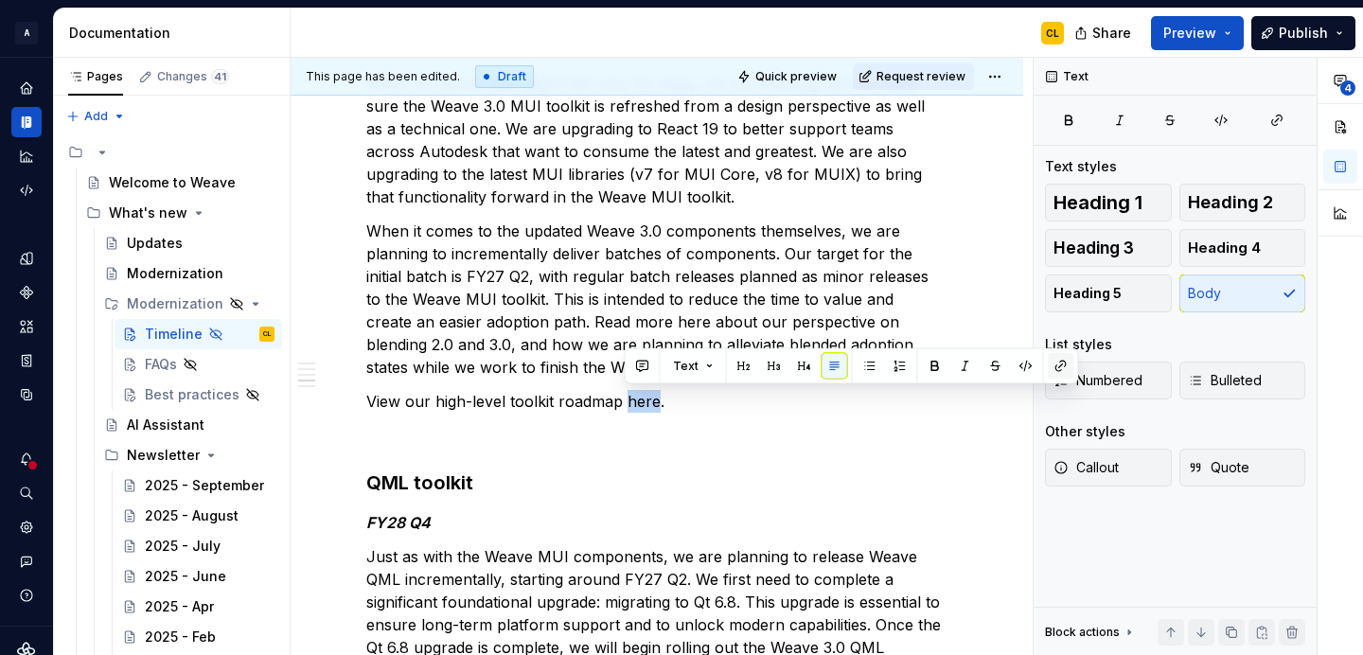
click at [1052, 366] on button "button" at bounding box center [1061, 366] width 27 height 27
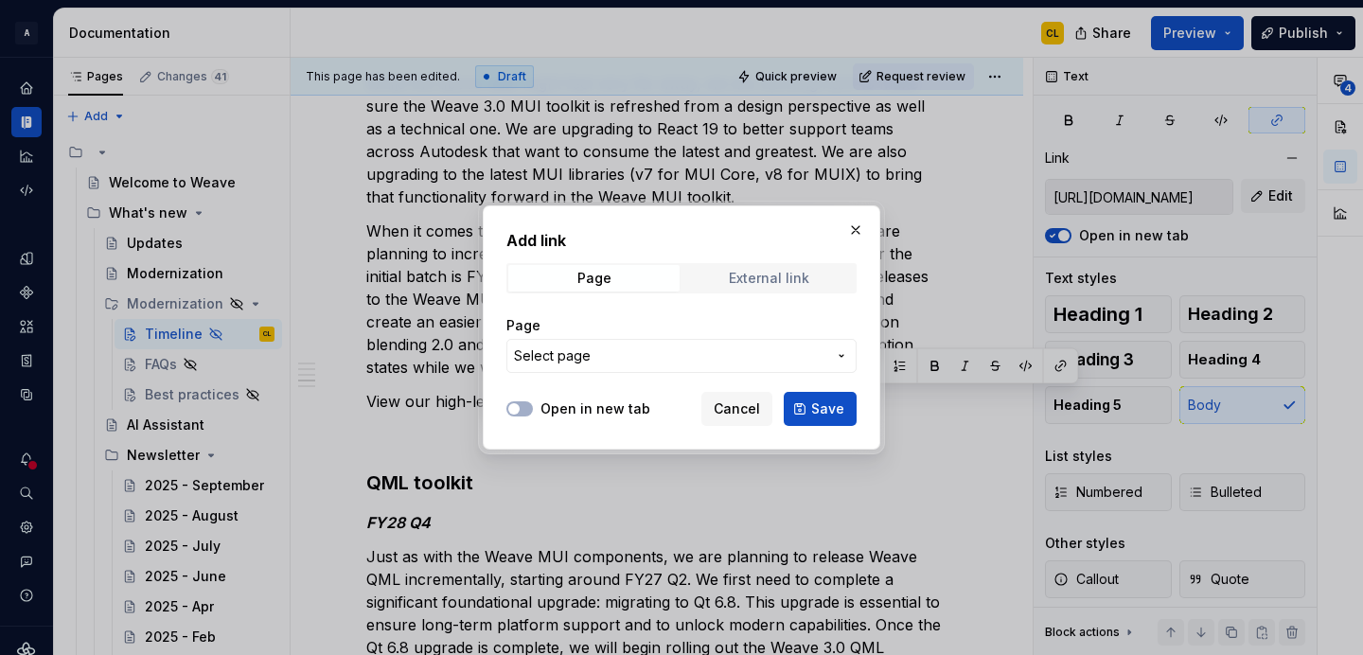
click at [811, 268] on span "External link" at bounding box center [768, 278] width 171 height 27
click at [679, 349] on input "URL" at bounding box center [681, 356] width 350 height 34
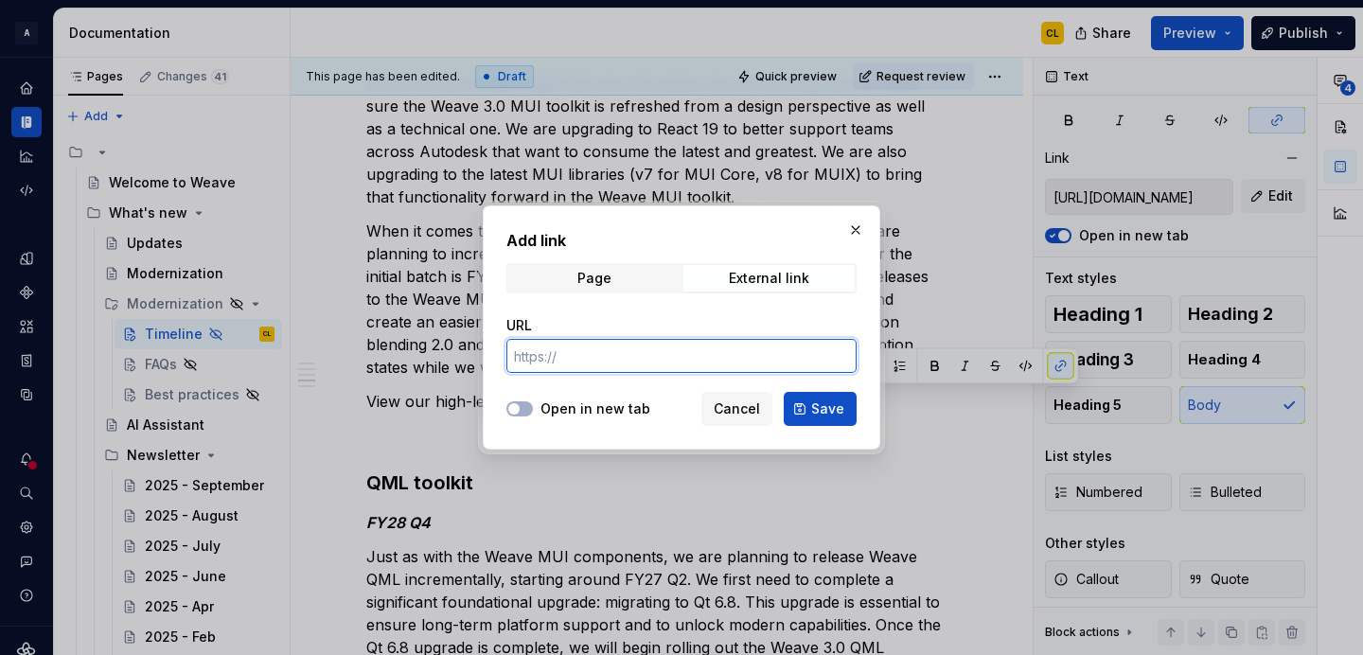
paste input "https://miro.com/app/board/uXjVJAfXYro=/?share_link_id=295619655725"
type input "https://miro.com/app/board/uXjVJAfXYro=/?share_link_id=295619655725"
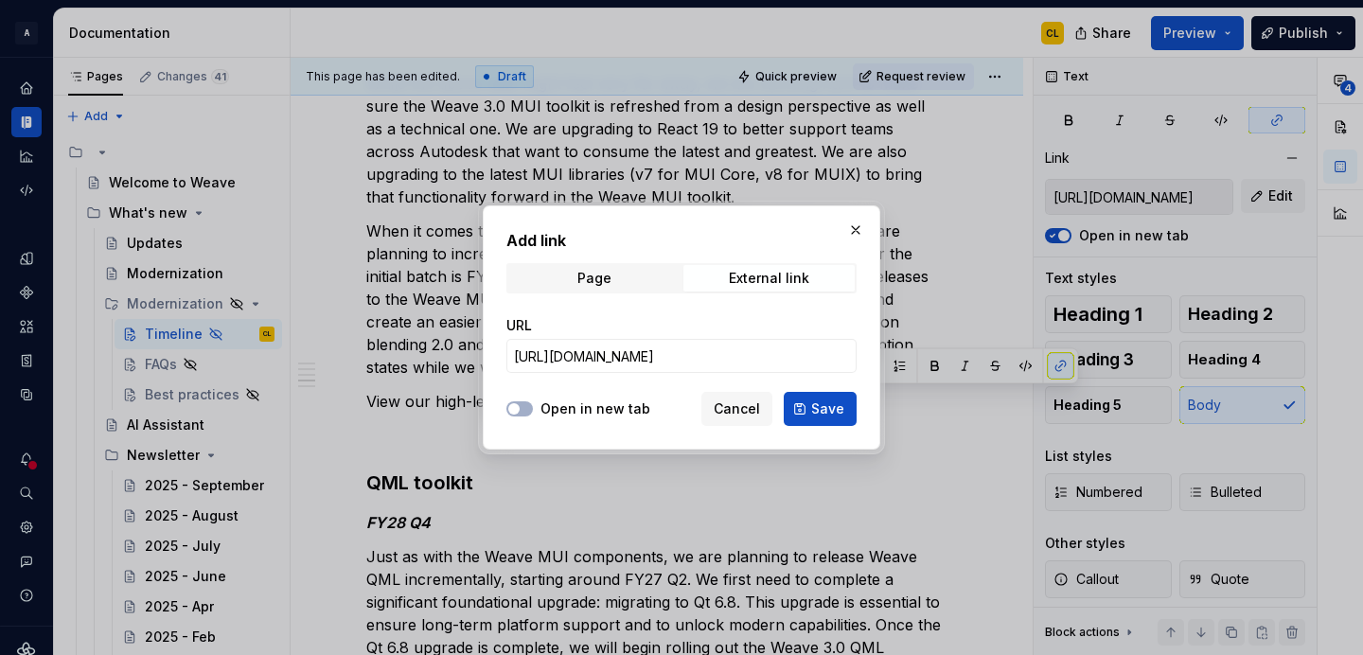
click at [571, 405] on label "Open in new tab" at bounding box center [595, 408] width 110 height 19
click at [533, 405] on button "Open in new tab" at bounding box center [519, 408] width 27 height 15
click at [830, 412] on span "Save" at bounding box center [827, 408] width 33 height 19
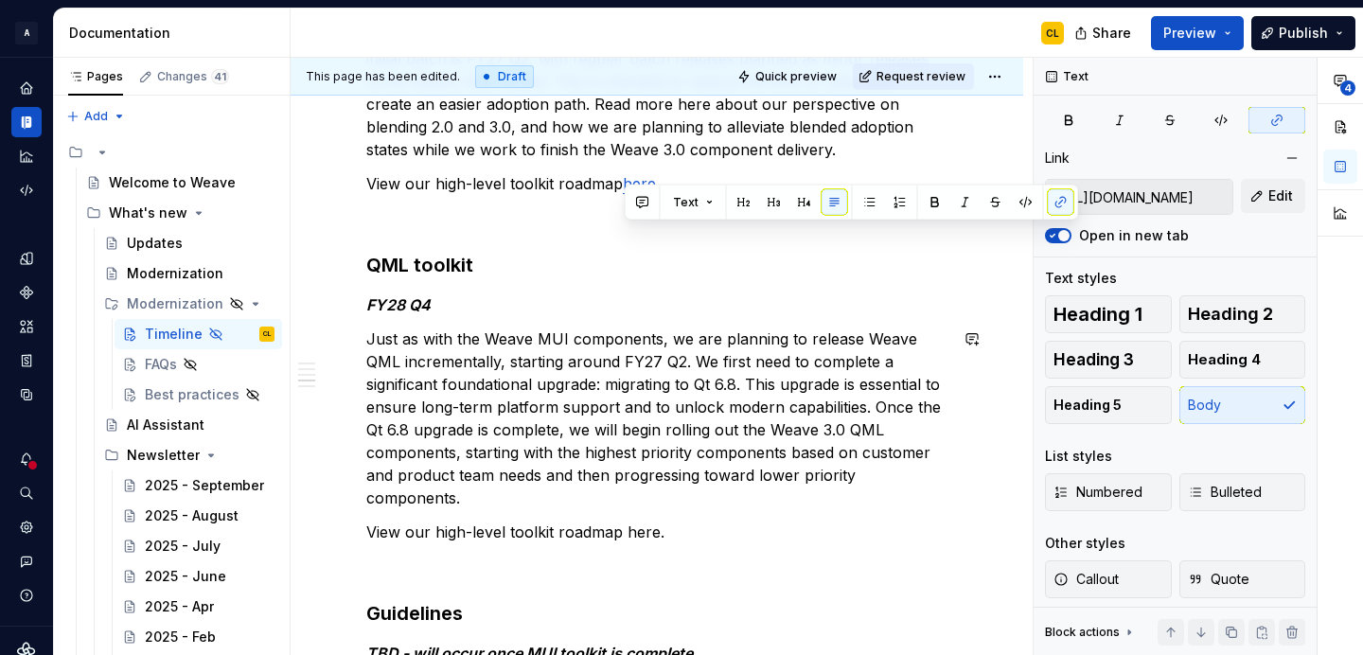
scroll to position [1654, 0]
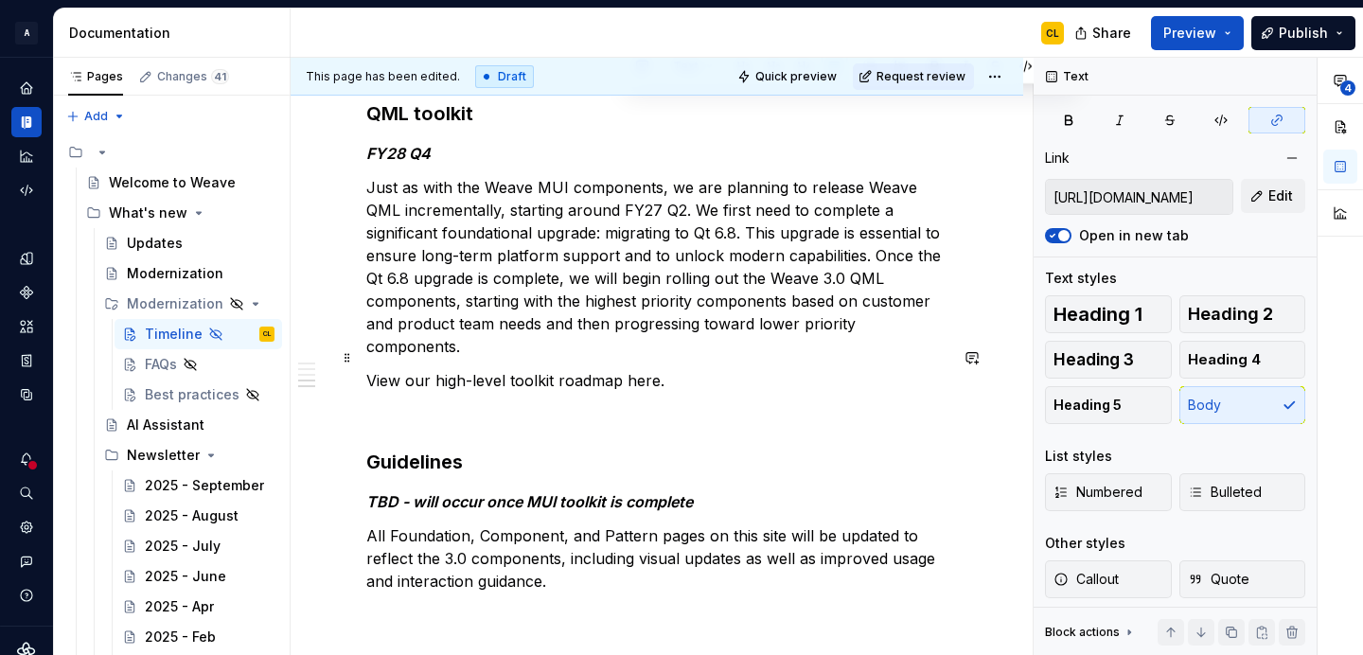
click at [645, 369] on p "View our high-level toolkit roadmap here." at bounding box center [656, 380] width 581 height 23
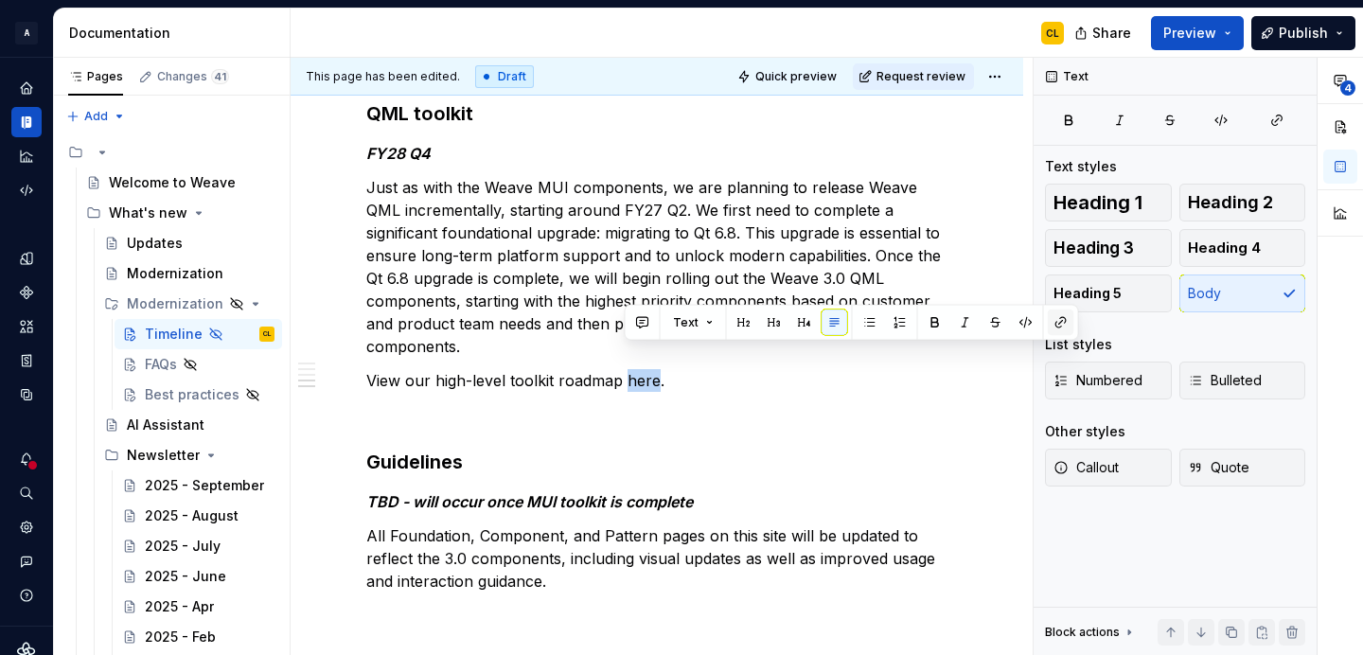
click at [1058, 321] on button "button" at bounding box center [1061, 322] width 27 height 27
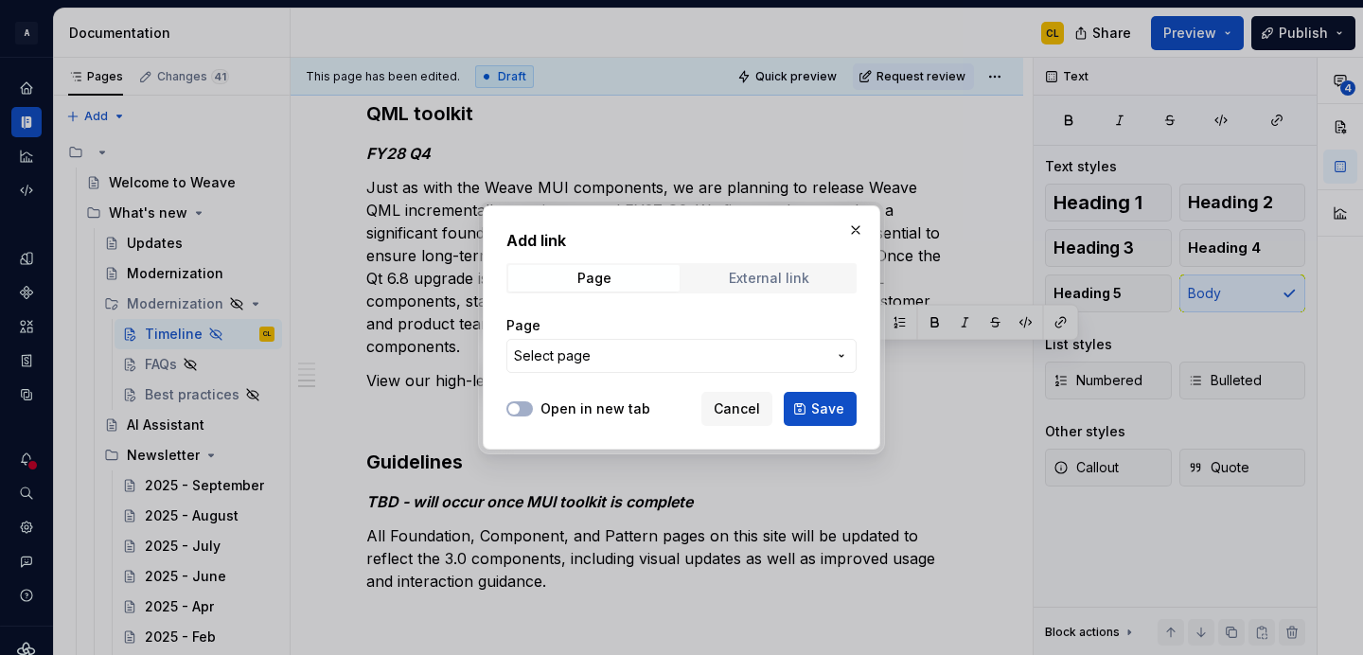
click at [726, 280] on span "External link" at bounding box center [768, 278] width 171 height 27
click at [587, 362] on input "URL" at bounding box center [681, 356] width 350 height 34
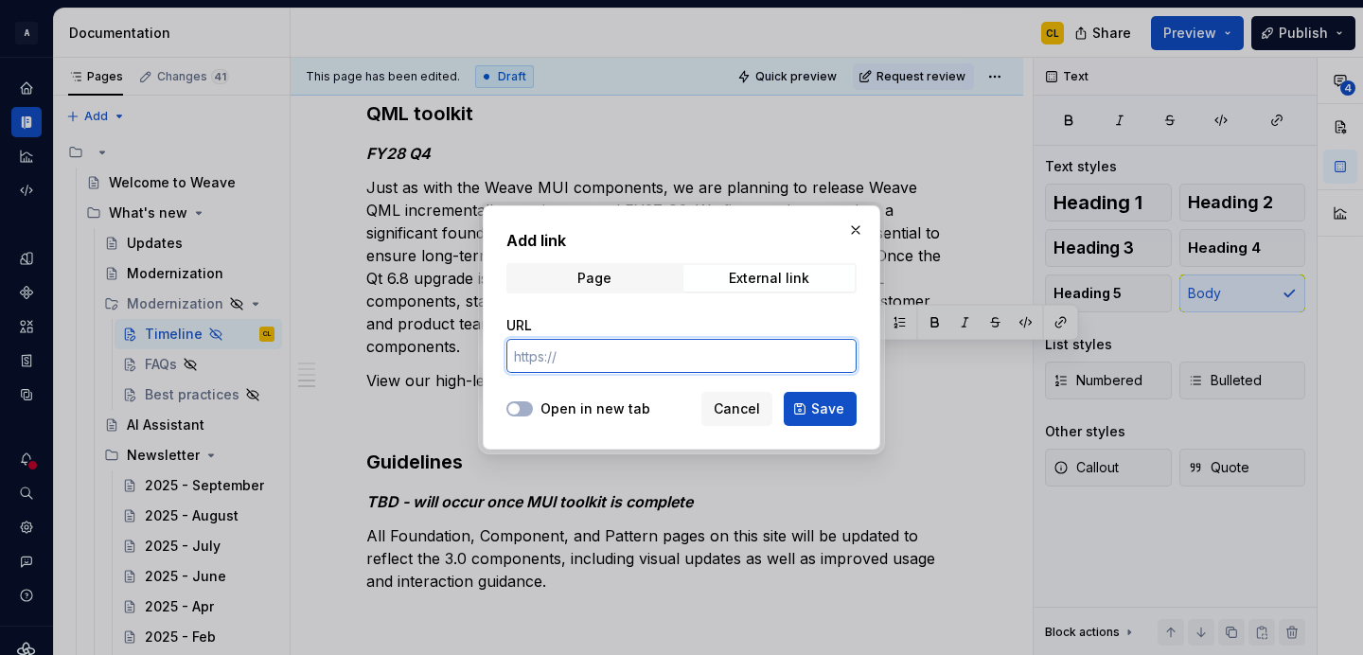
paste input "https://miro.com/app/board/uXjVJAfXYro=/?share_link_id=295619655725"
type input "https://miro.com/app/board/uXjVJAfXYro=/?share_link_id=295619655725"
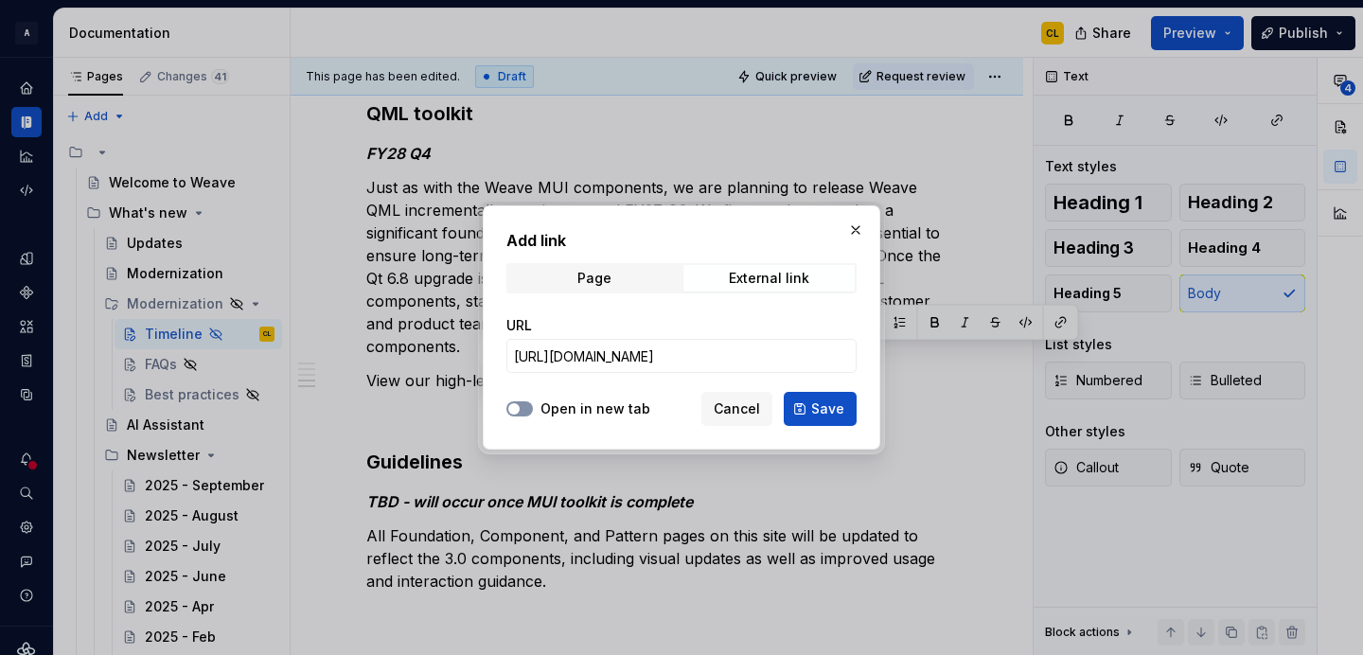
click at [520, 403] on icon "button" at bounding box center [513, 408] width 15 height 11
click at [824, 410] on span "Save" at bounding box center [827, 408] width 33 height 19
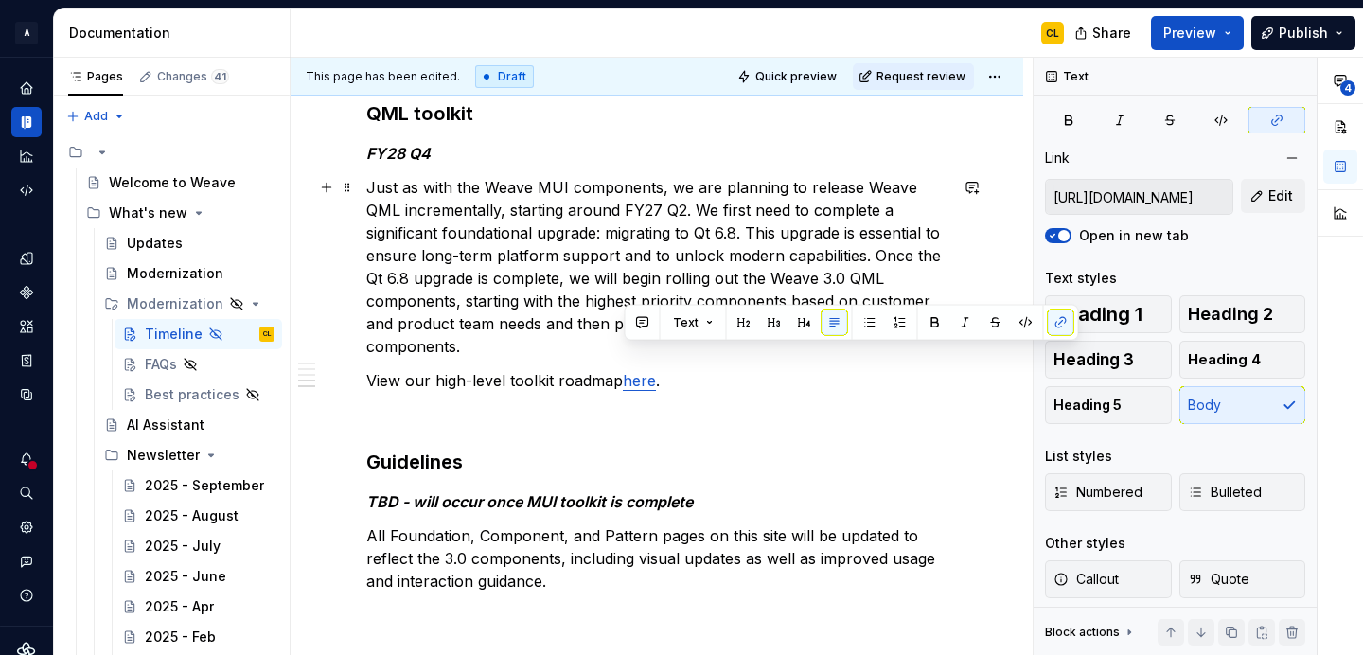
click at [576, 260] on p "Just as with the Weave MUI components, we are planning to release Weave QML inc…" at bounding box center [656, 267] width 581 height 182
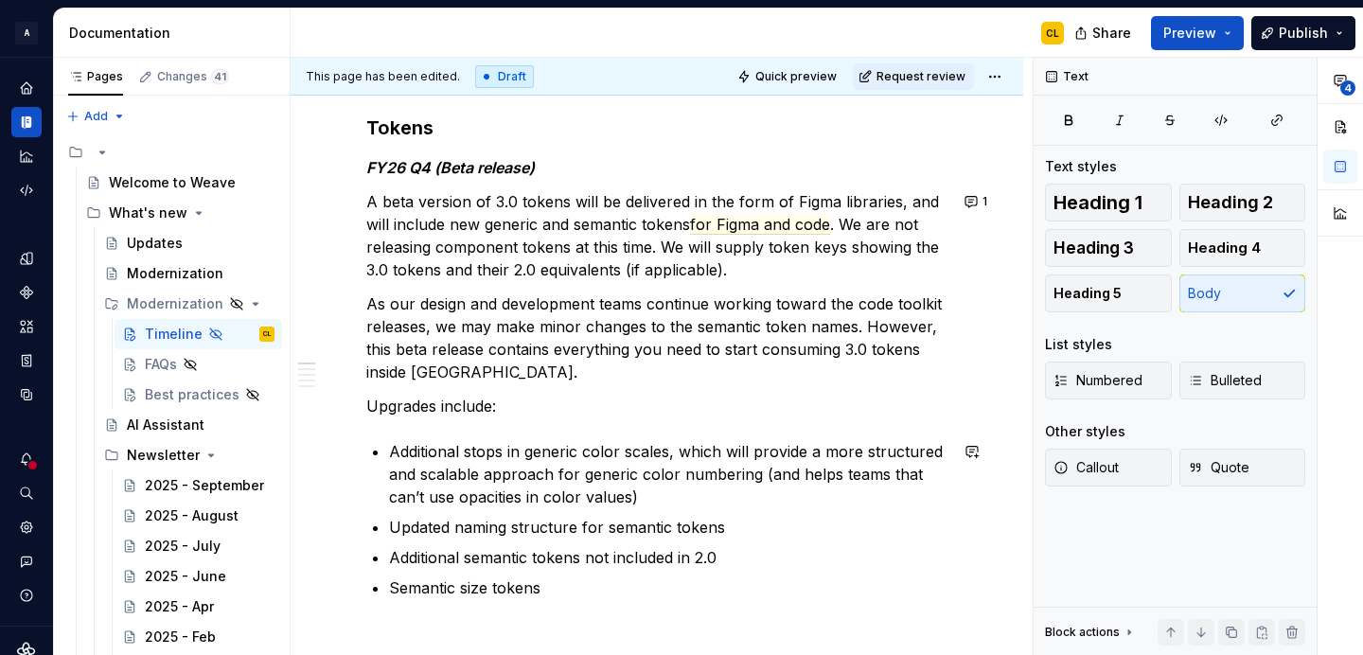
scroll to position [353, 0]
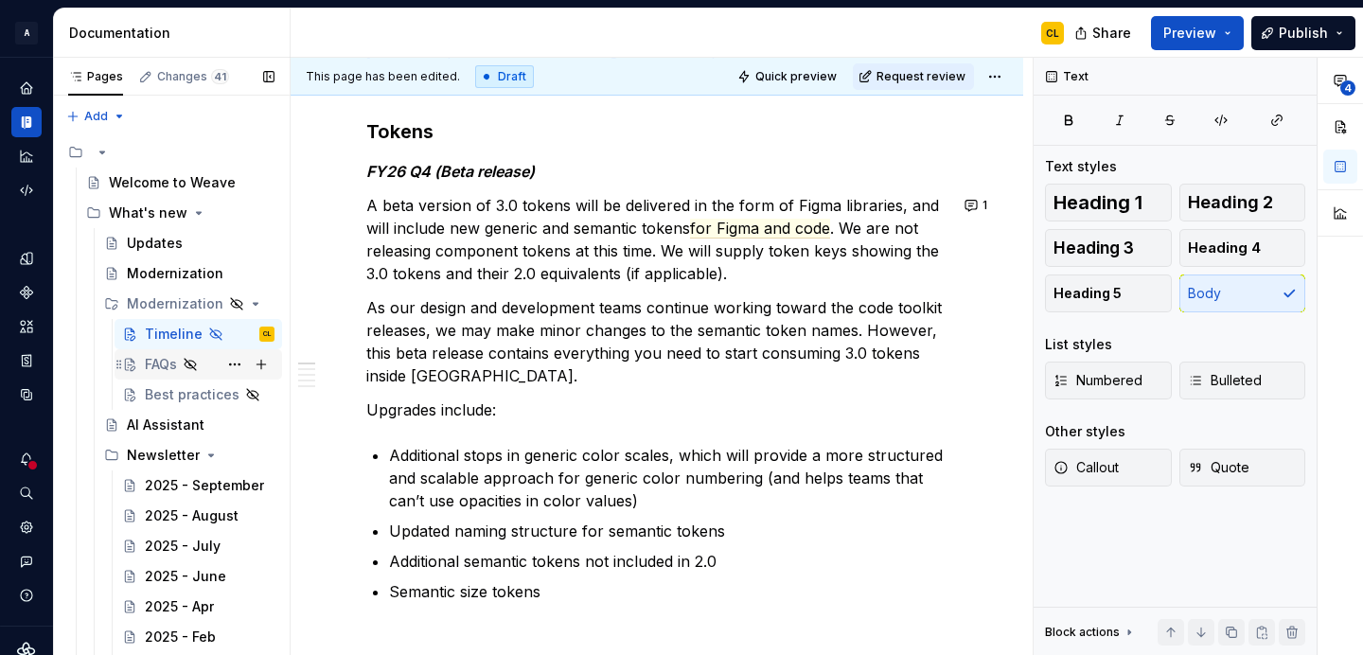
click at [158, 363] on div "FAQs" at bounding box center [161, 364] width 32 height 19
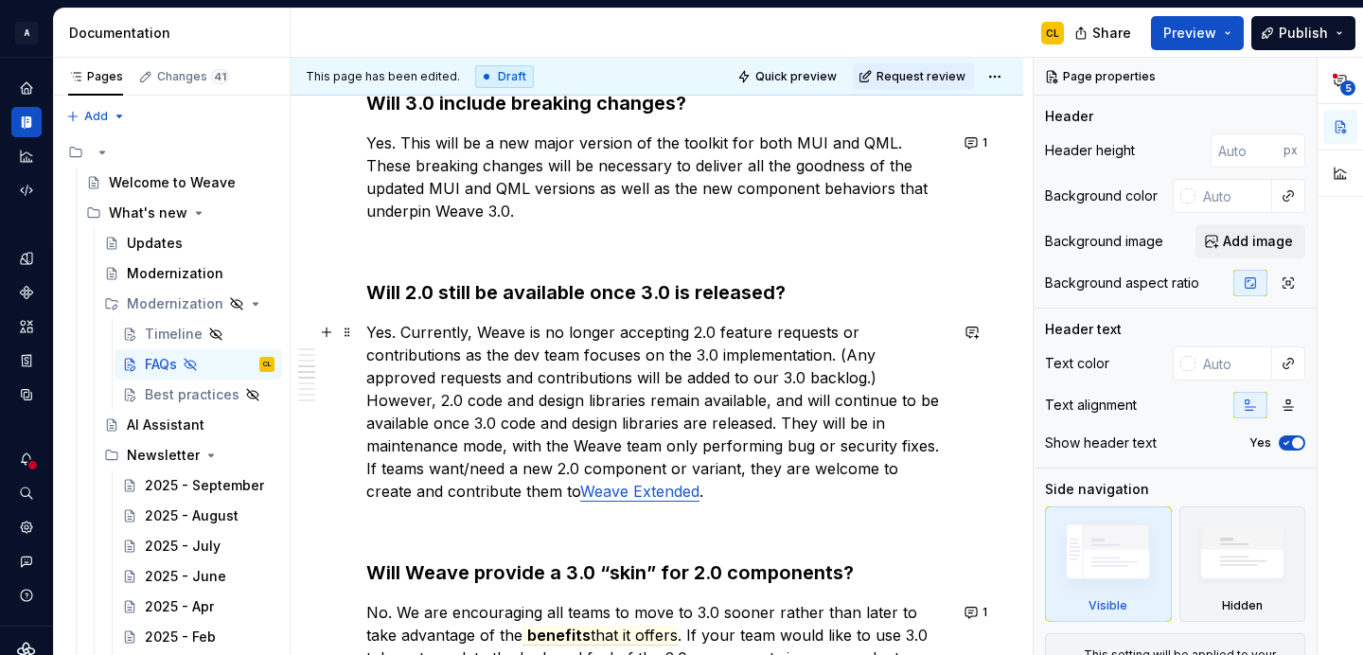
scroll to position [1259, 0]
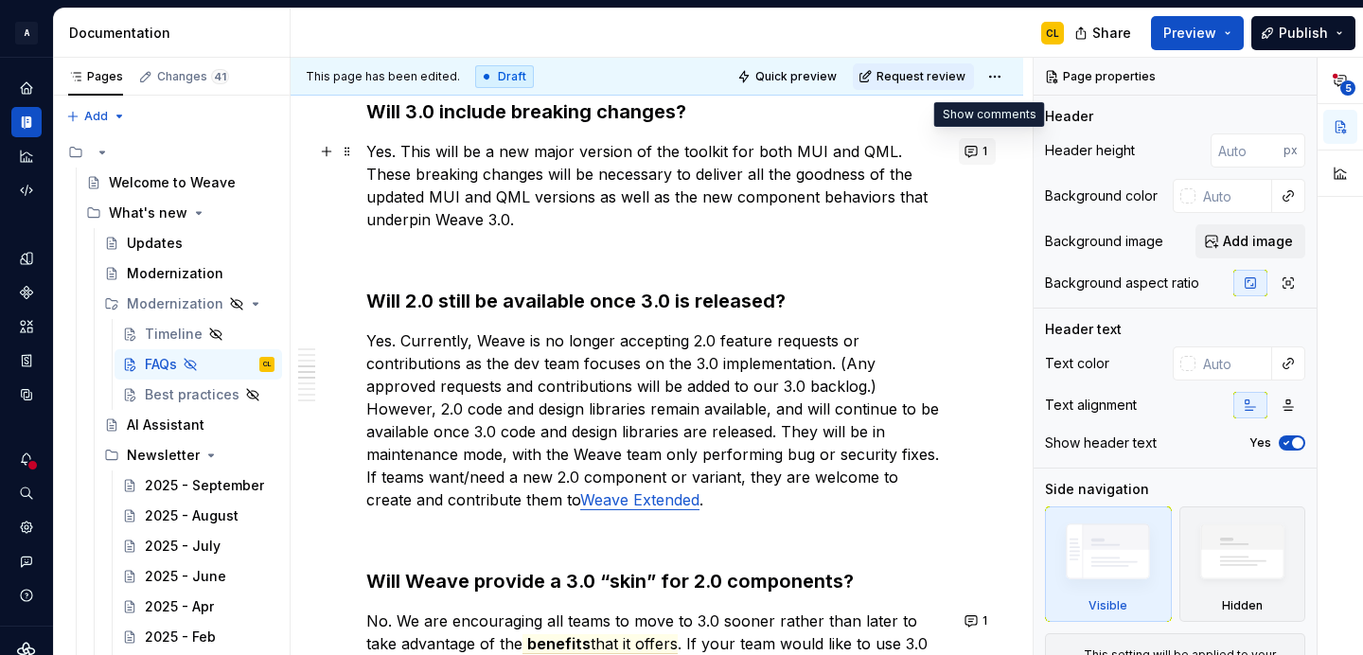
click at [981, 152] on button "1" at bounding box center [977, 151] width 37 height 27
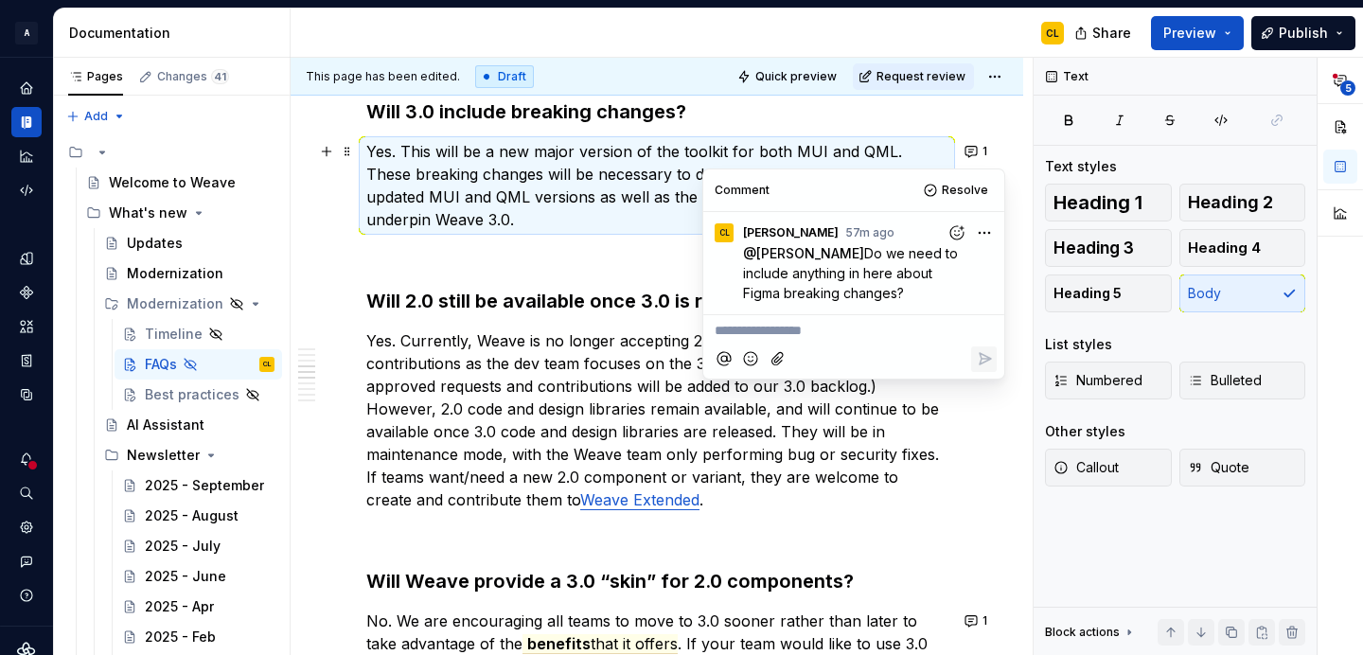
click at [566, 195] on p "Yes. This will be a new major version of the toolkit for both MUI and QML. Thes…" at bounding box center [656, 185] width 581 height 91
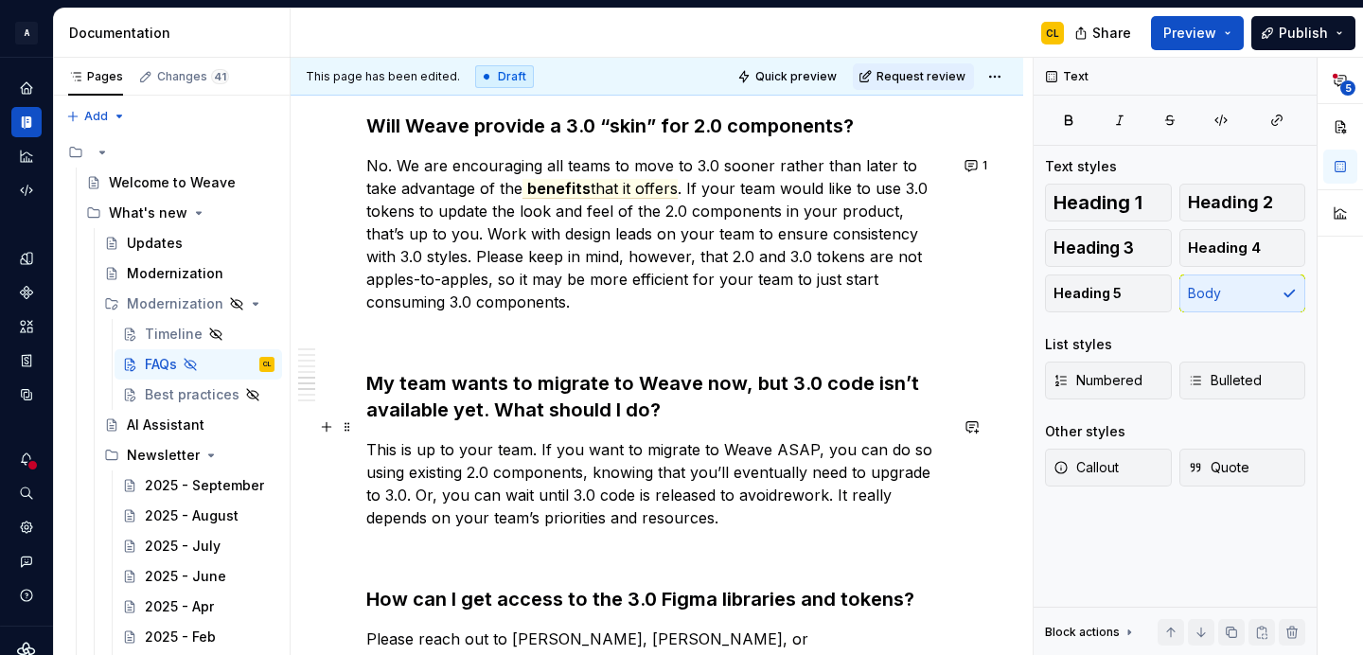
scroll to position [1713, 0]
click at [180, 336] on div "Timeline" at bounding box center [171, 334] width 52 height 19
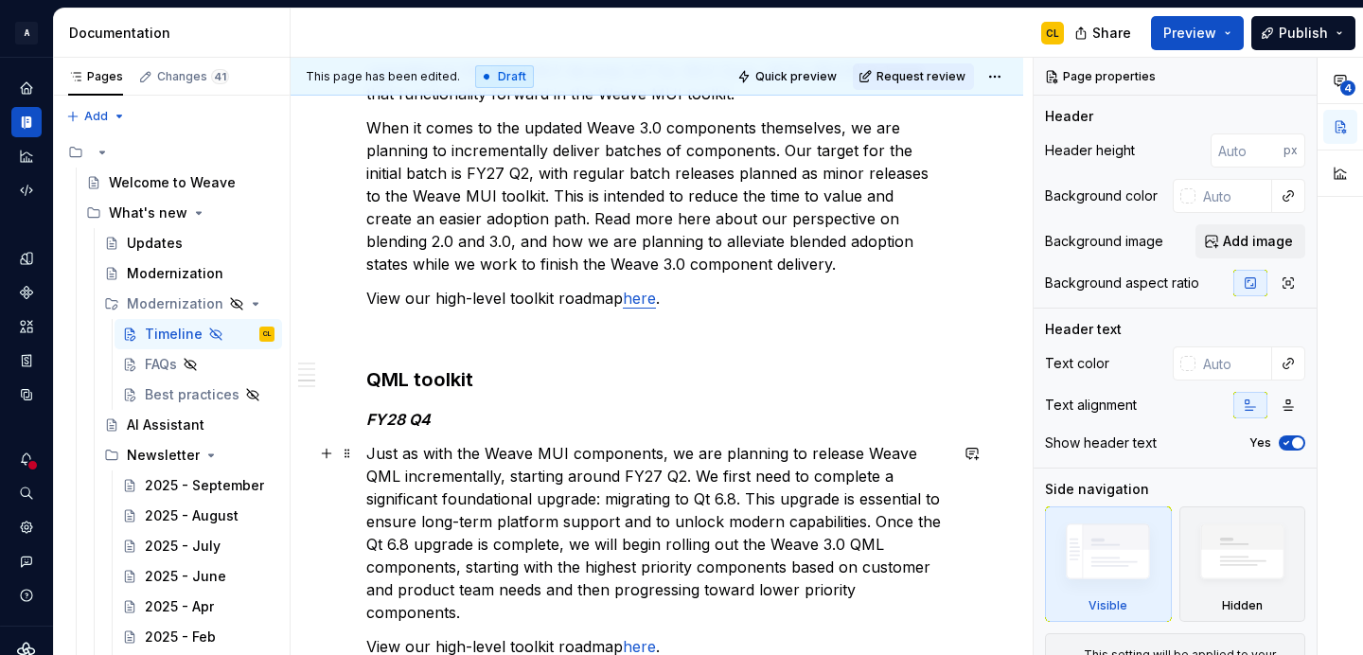
scroll to position [1389, 0]
click at [512, 298] on p "View our high-level toolkit roadmap here ." at bounding box center [656, 297] width 581 height 23
type textarea "*"
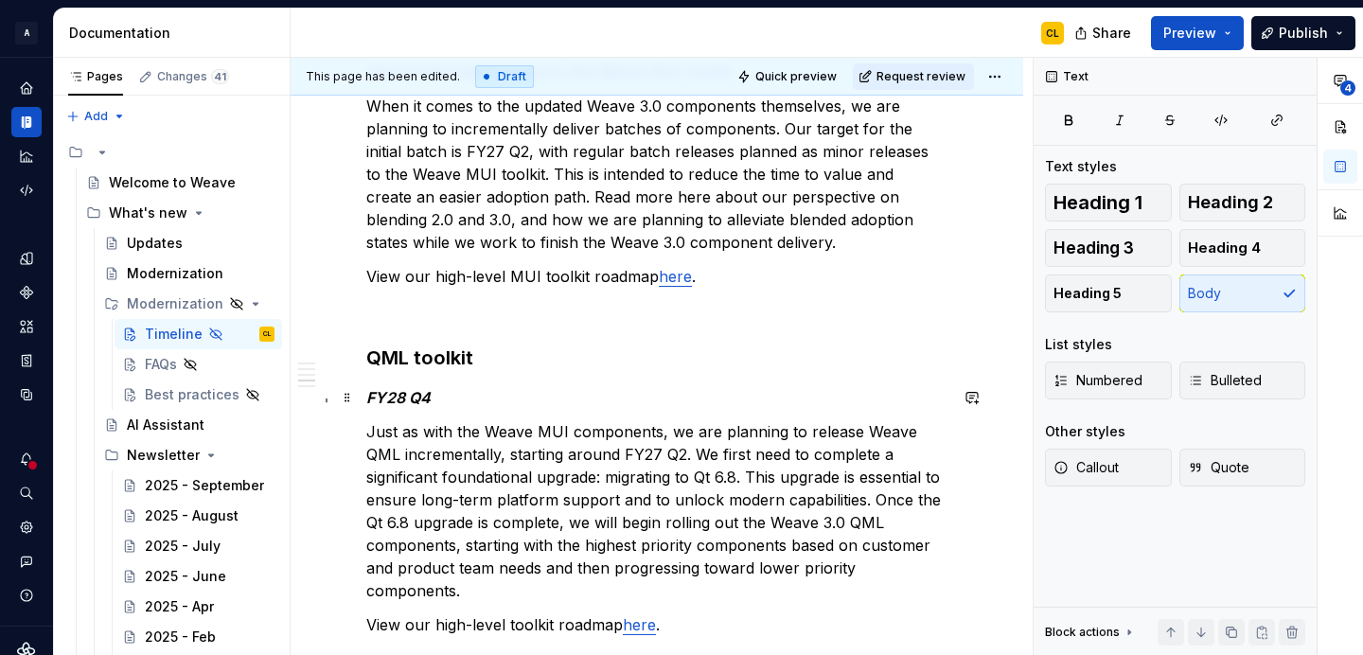
scroll to position [1414, 0]
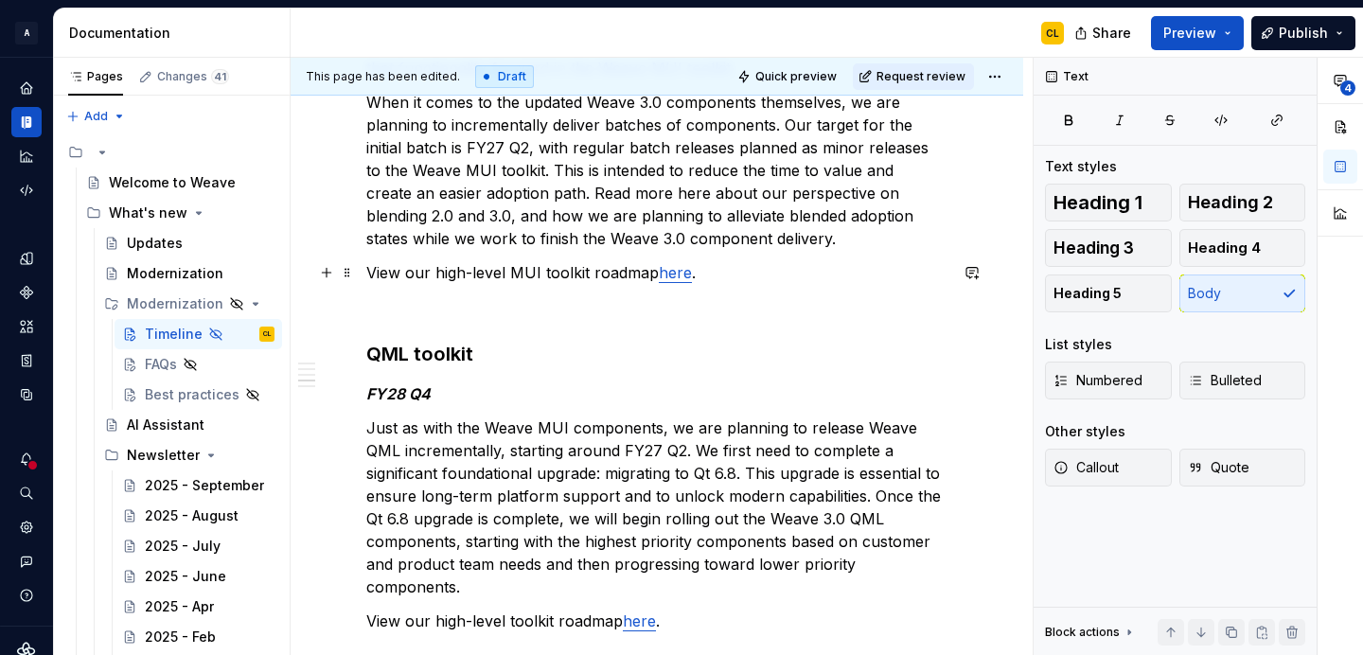
click at [520, 272] on p "View our high-level MUI toolkit roadmap here ." at bounding box center [656, 272] width 581 height 23
click at [672, 476] on p "Just as with the Weave MUI components, we are planning to release Weave QML inc…" at bounding box center [656, 507] width 581 height 182
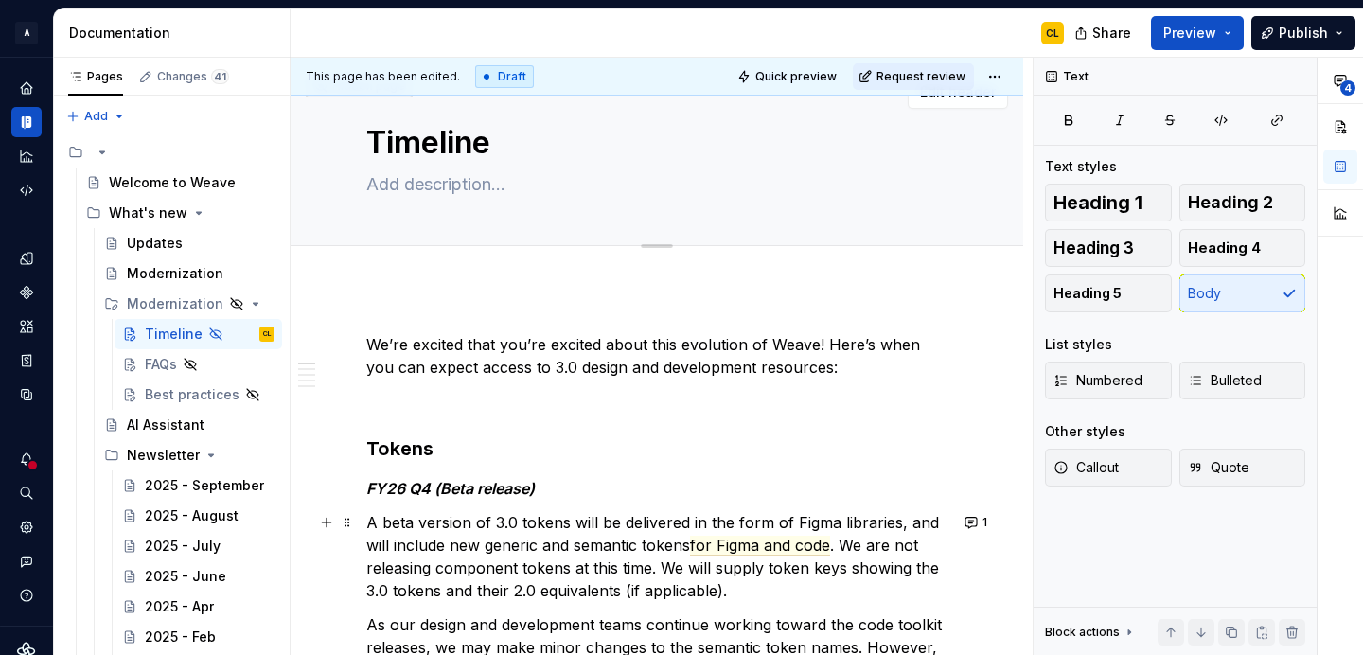
scroll to position [0, 0]
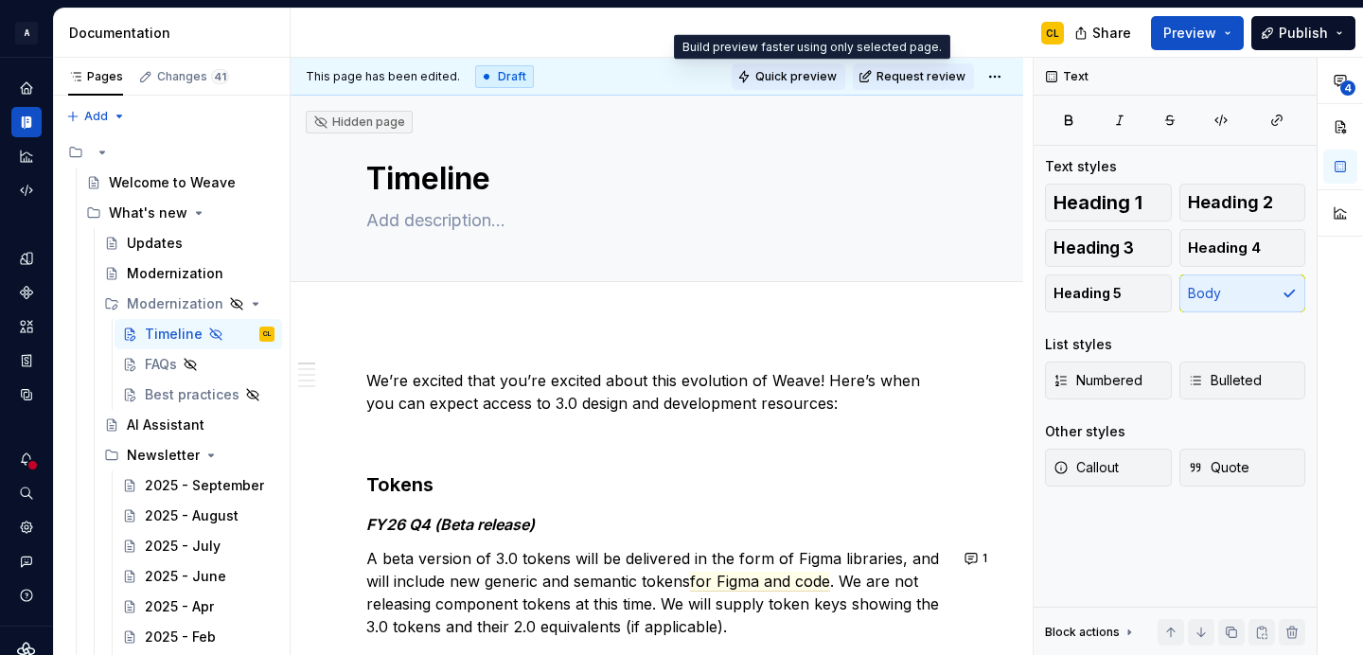
click at [813, 77] on span "Quick preview" at bounding box center [795, 76] width 81 height 15
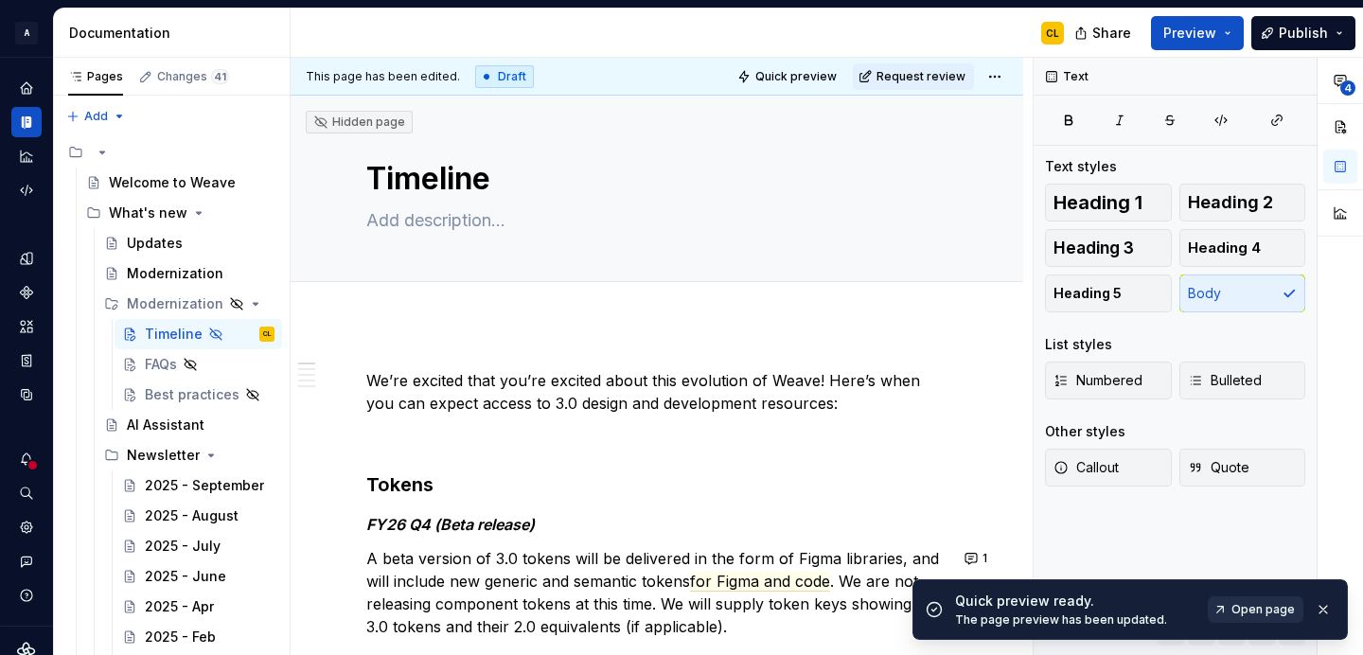
click at [1256, 602] on span "Open page" at bounding box center [1262, 609] width 63 height 15
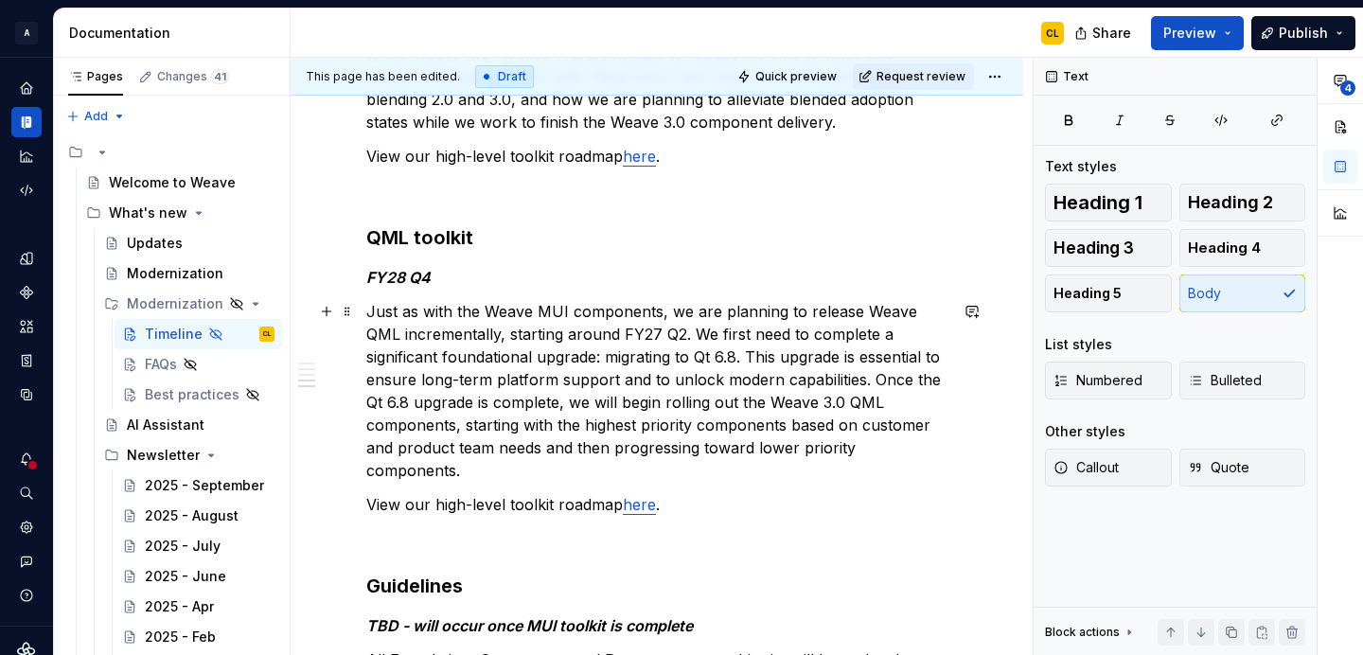
scroll to position [1477, 0]
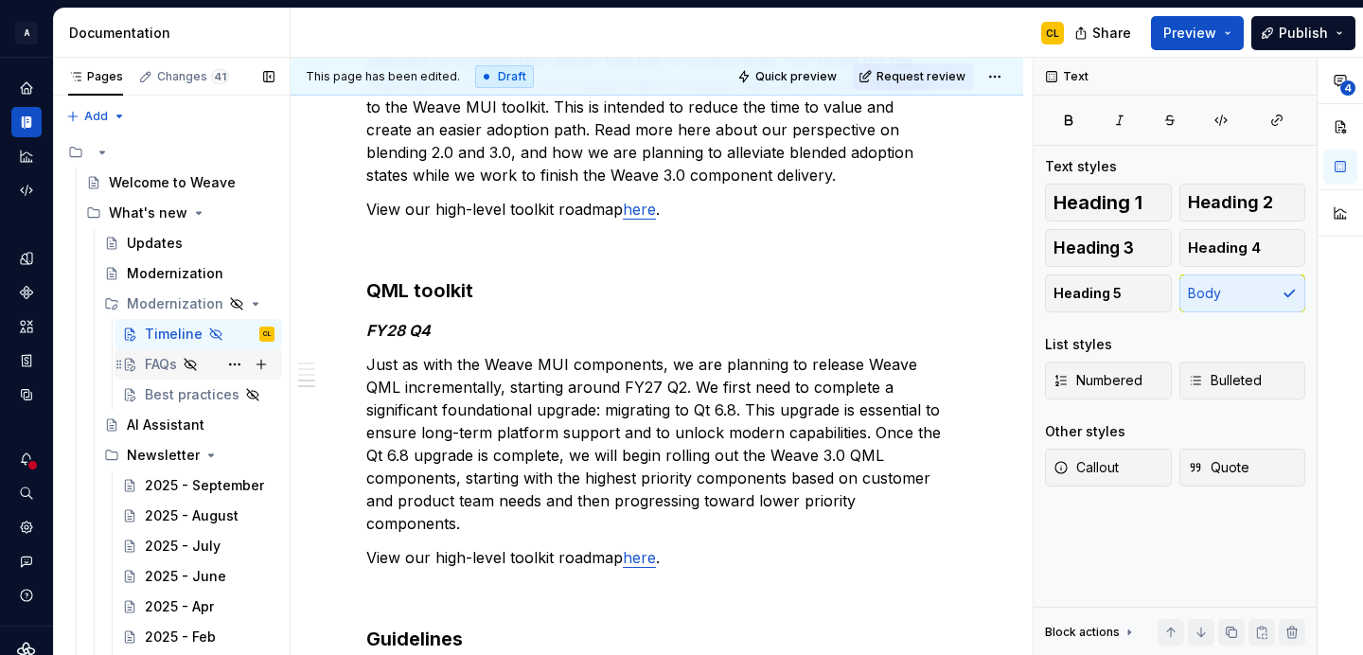
click at [175, 362] on div "FAQs" at bounding box center [161, 364] width 32 height 19
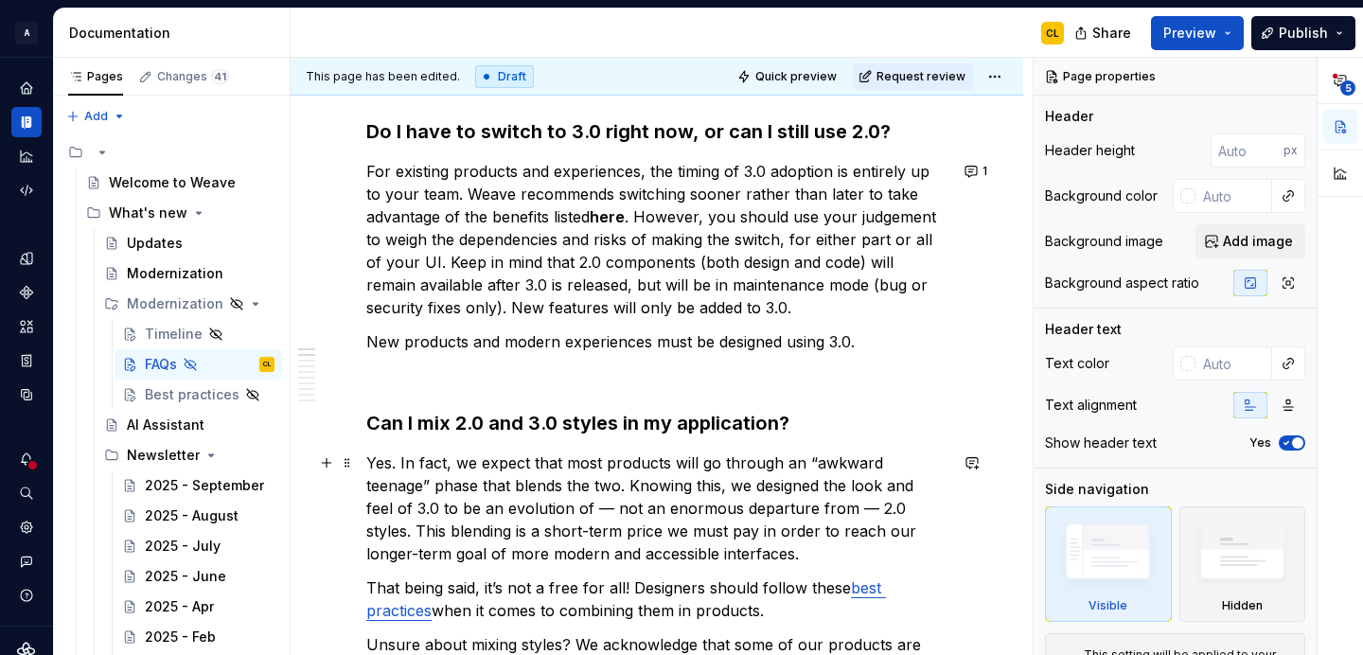
scroll to position [209, 0]
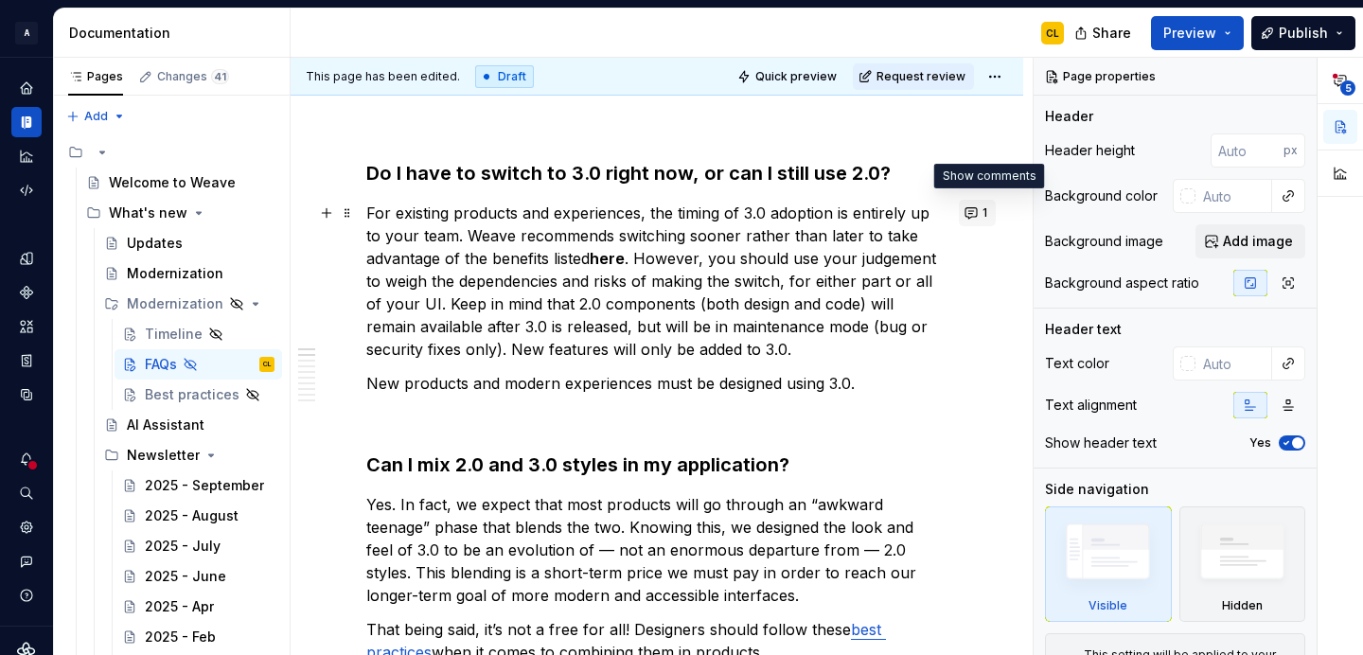
click at [981, 213] on button "1" at bounding box center [977, 213] width 37 height 27
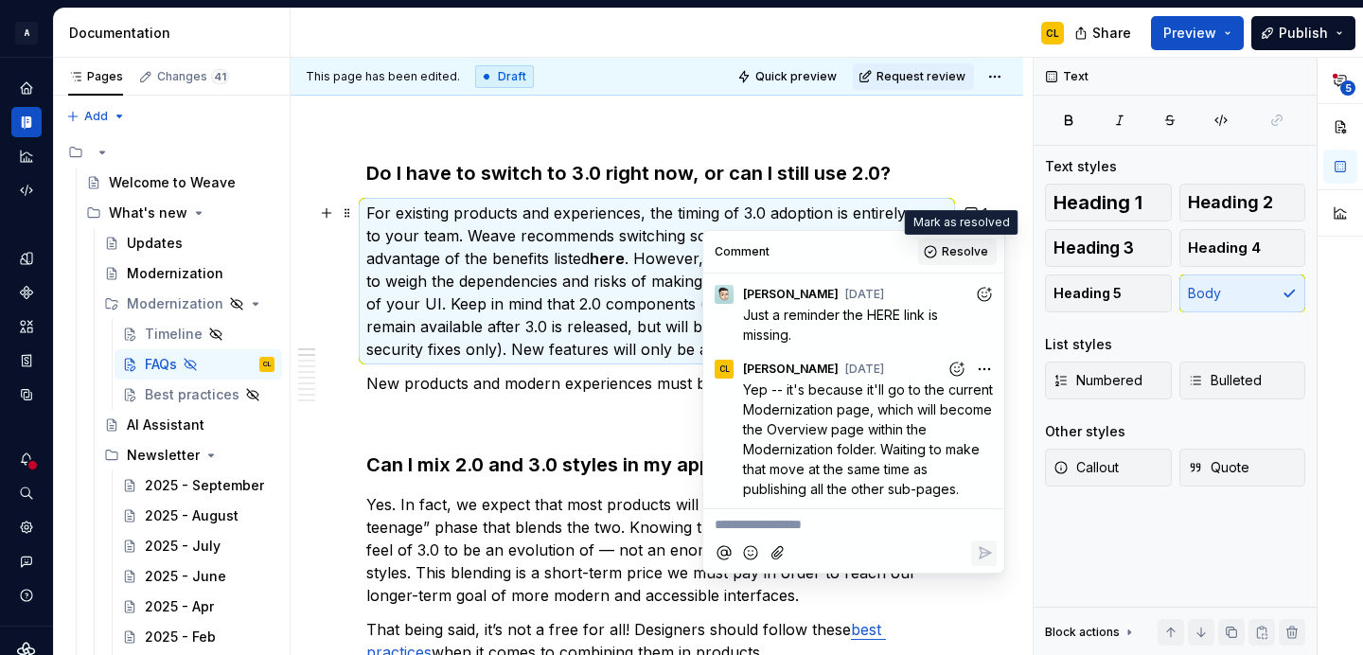
click at [958, 251] on span "Resolve" at bounding box center [965, 251] width 46 height 15
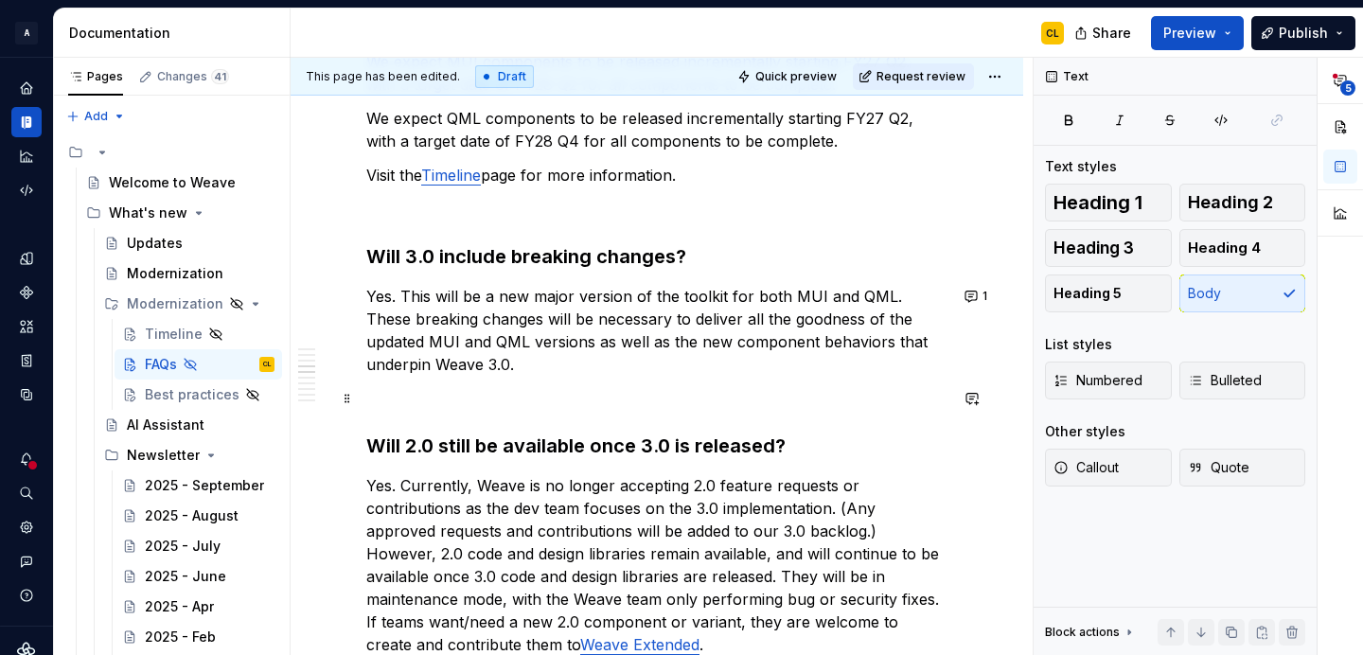
scroll to position [1118, 0]
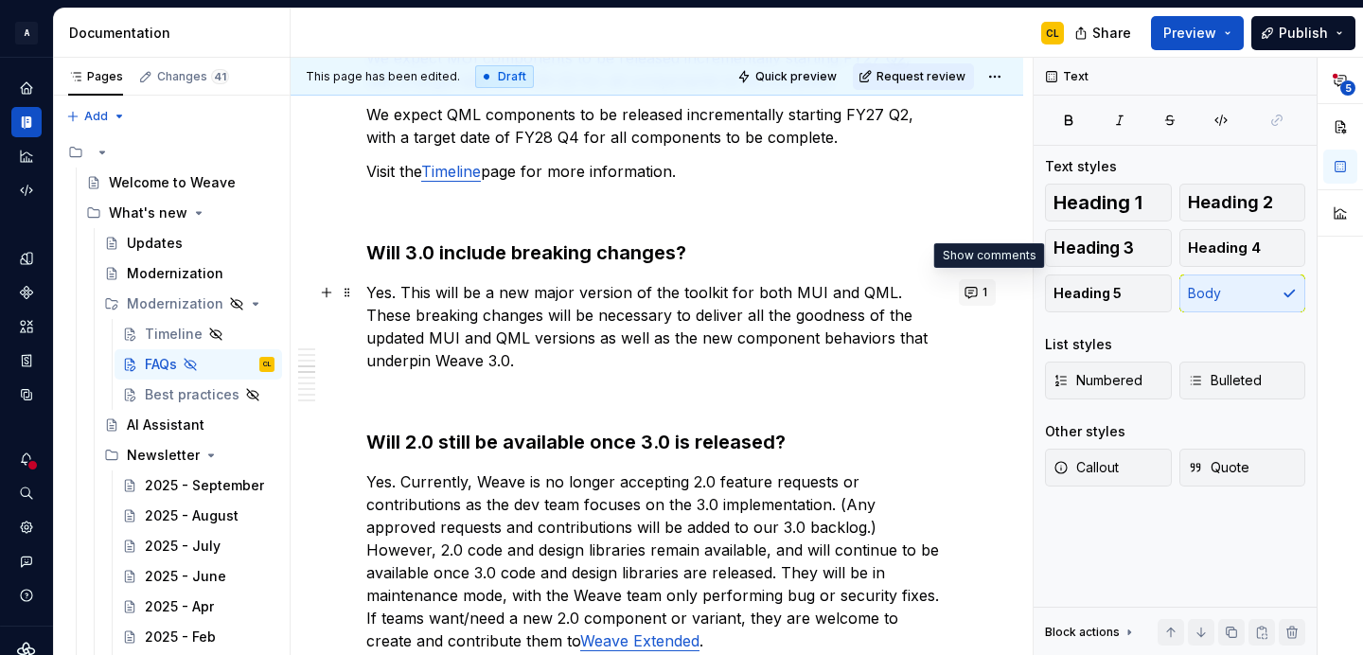
click at [987, 291] on button "1" at bounding box center [977, 292] width 37 height 27
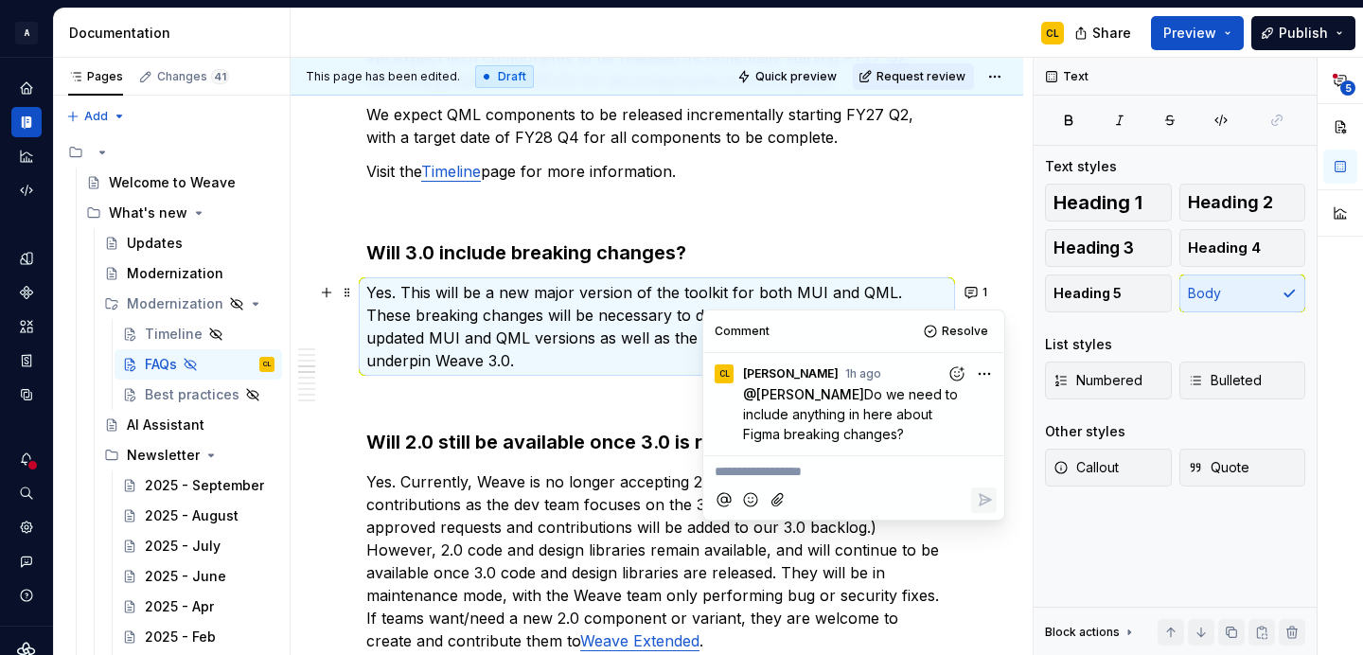
click at [845, 259] on h3 "Will 3.0 include breaking changes?" at bounding box center [656, 252] width 581 height 27
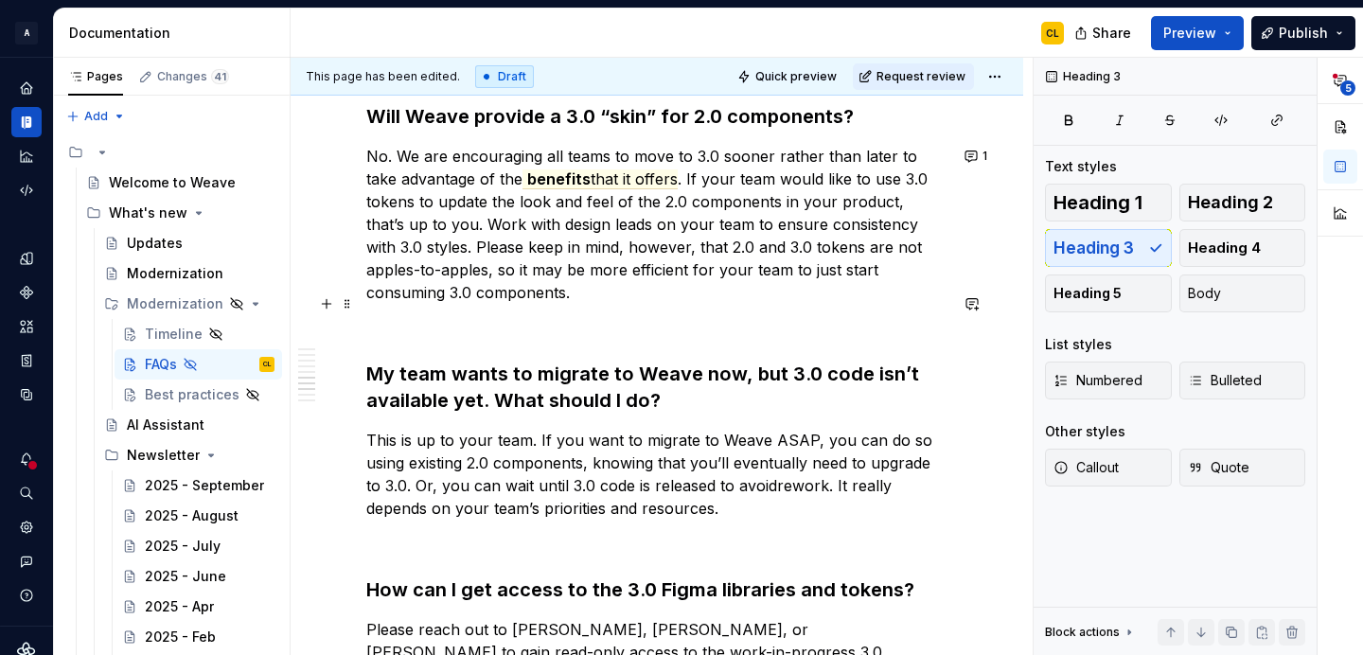
scroll to position [1721, 0]
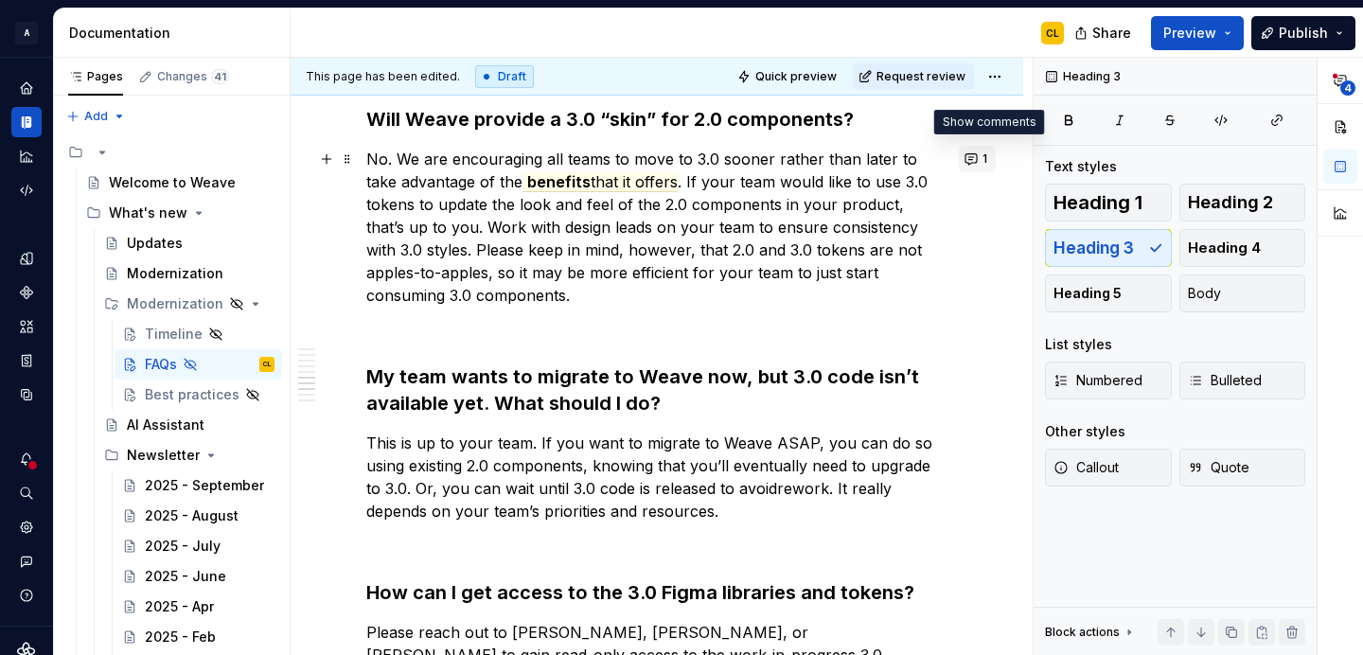
click at [979, 164] on button "1" at bounding box center [977, 159] width 37 height 27
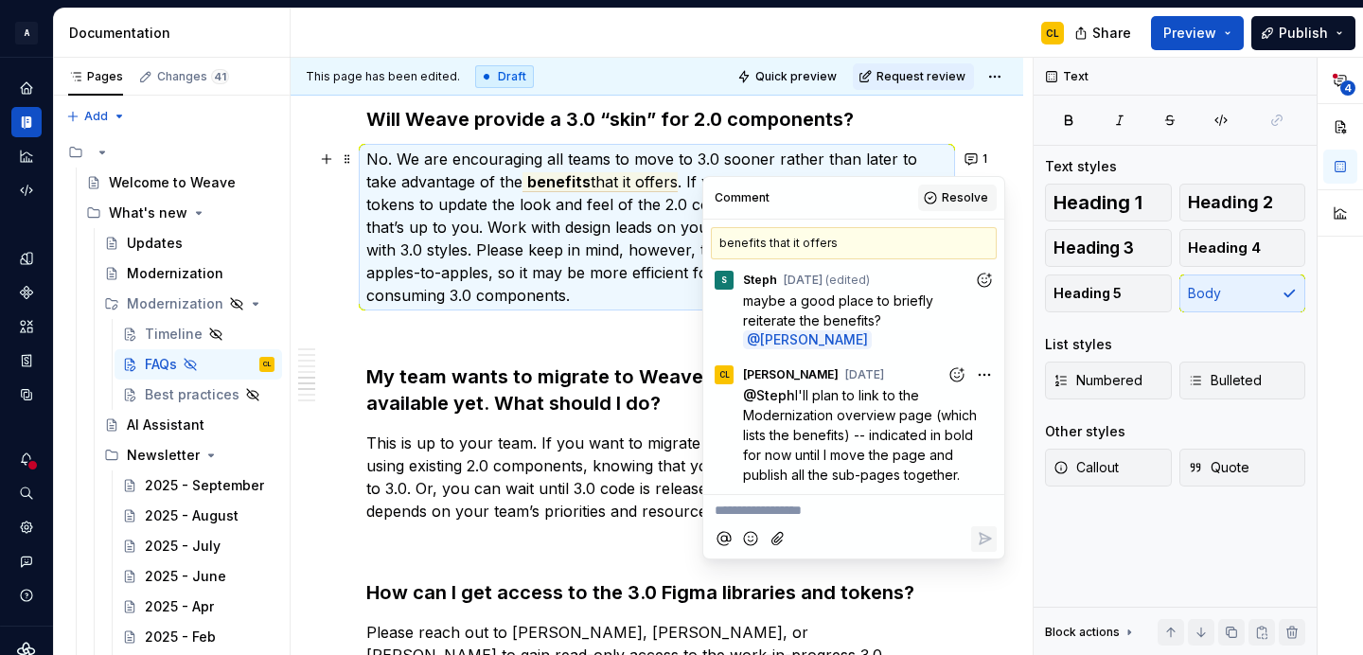
click at [959, 199] on span "Resolve" at bounding box center [965, 197] width 46 height 15
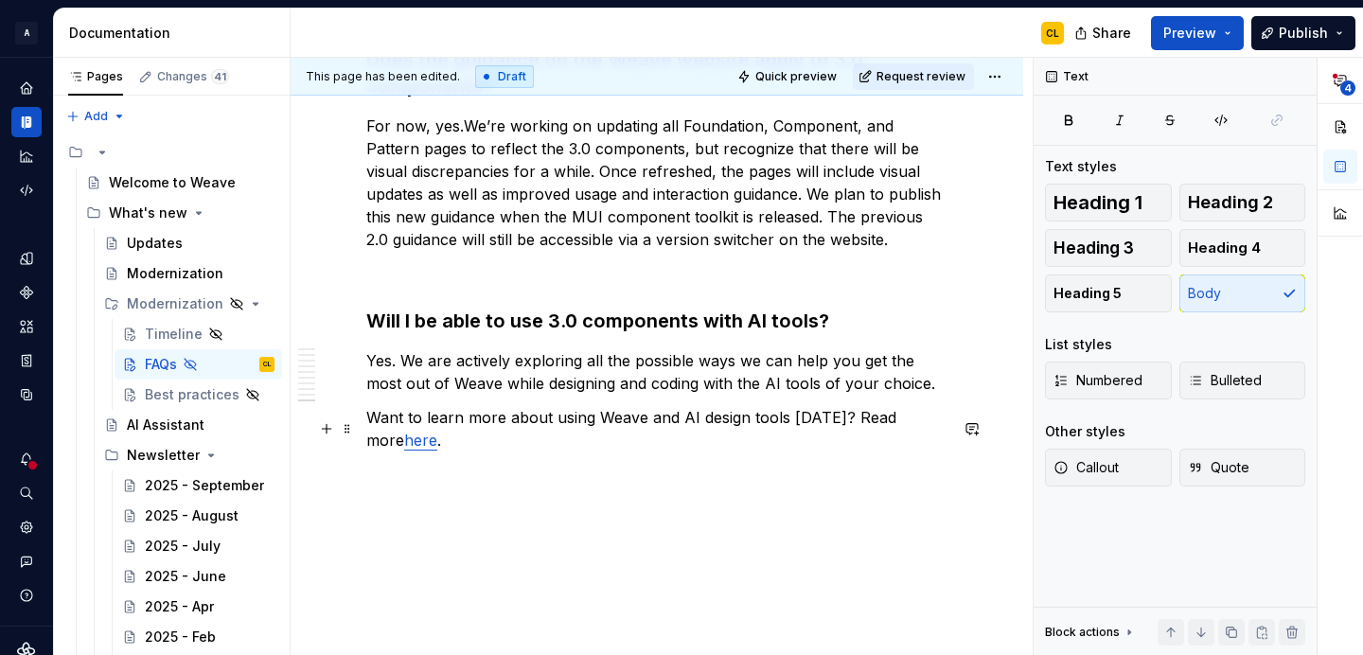
scroll to position [2446, 0]
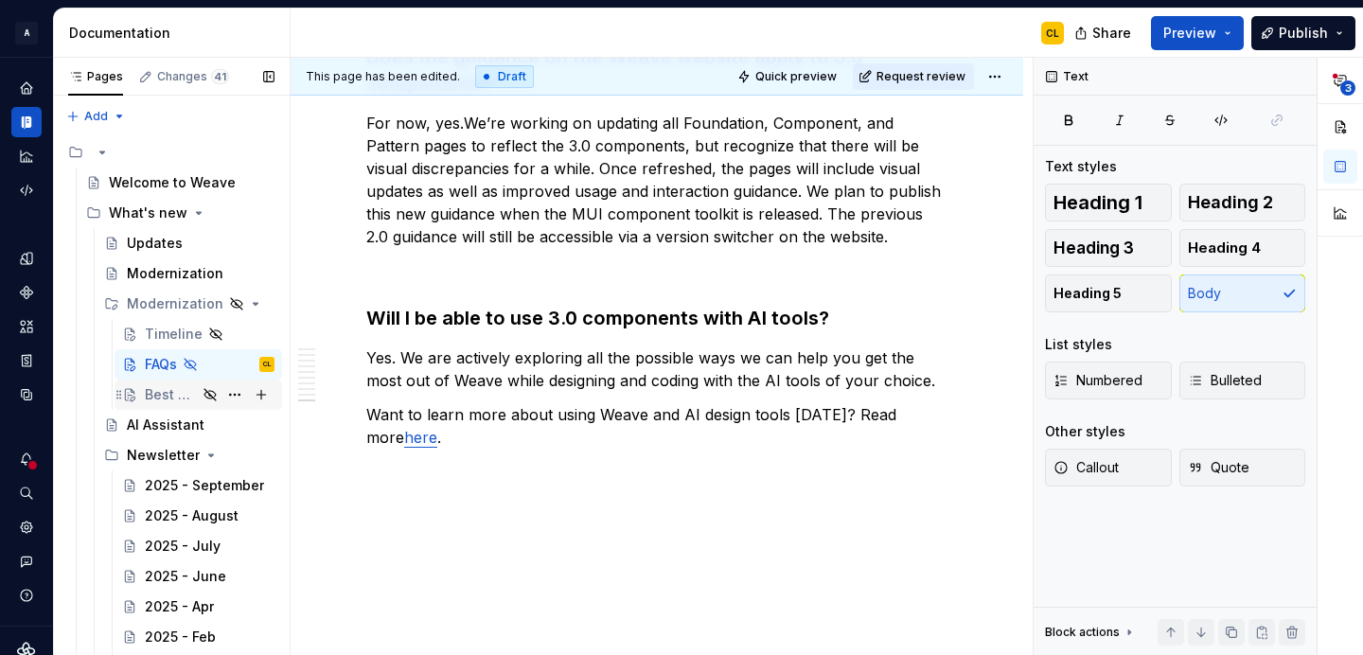
click at [182, 390] on div "Best practices" at bounding box center [171, 394] width 52 height 19
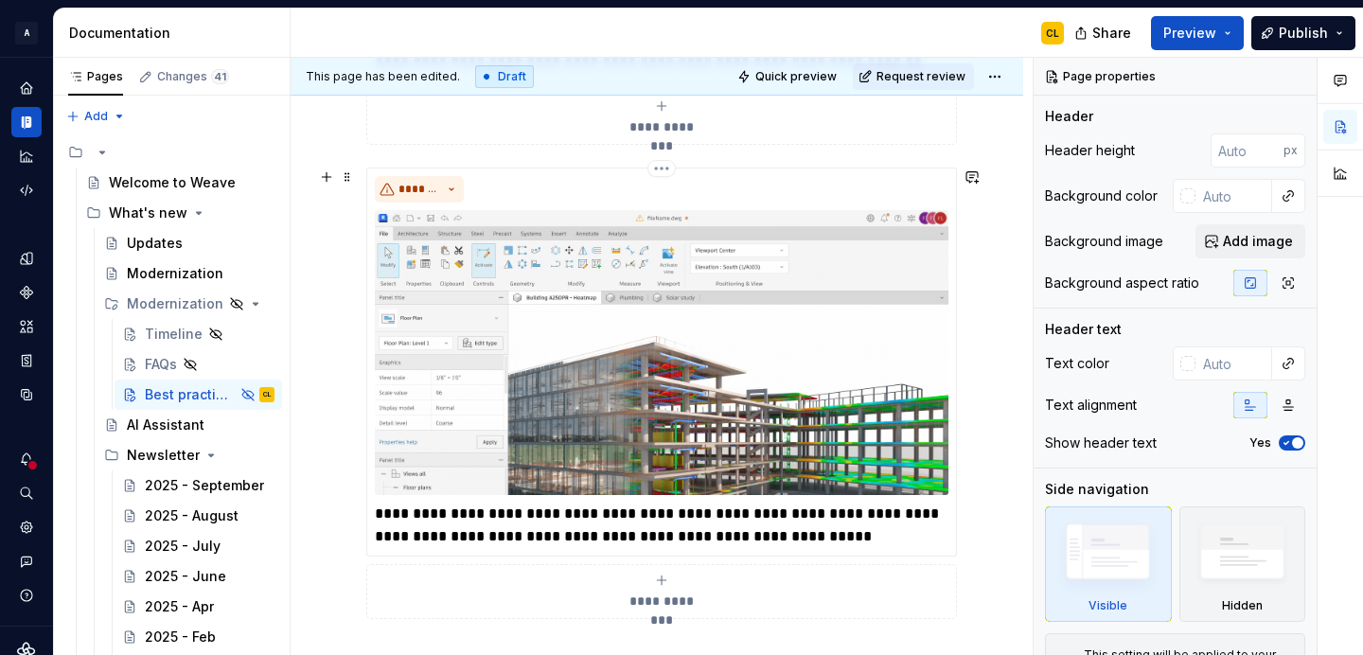
scroll to position [2264, 0]
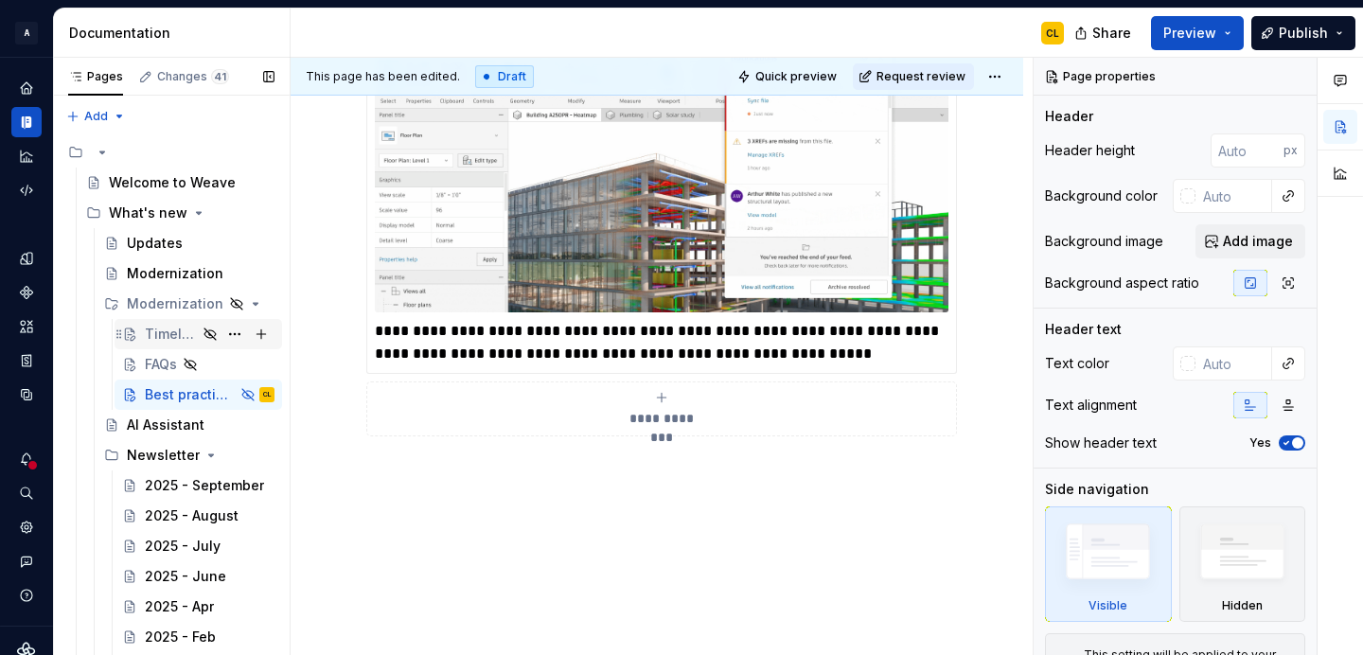
click at [163, 339] on div "Timeline" at bounding box center [171, 334] width 52 height 19
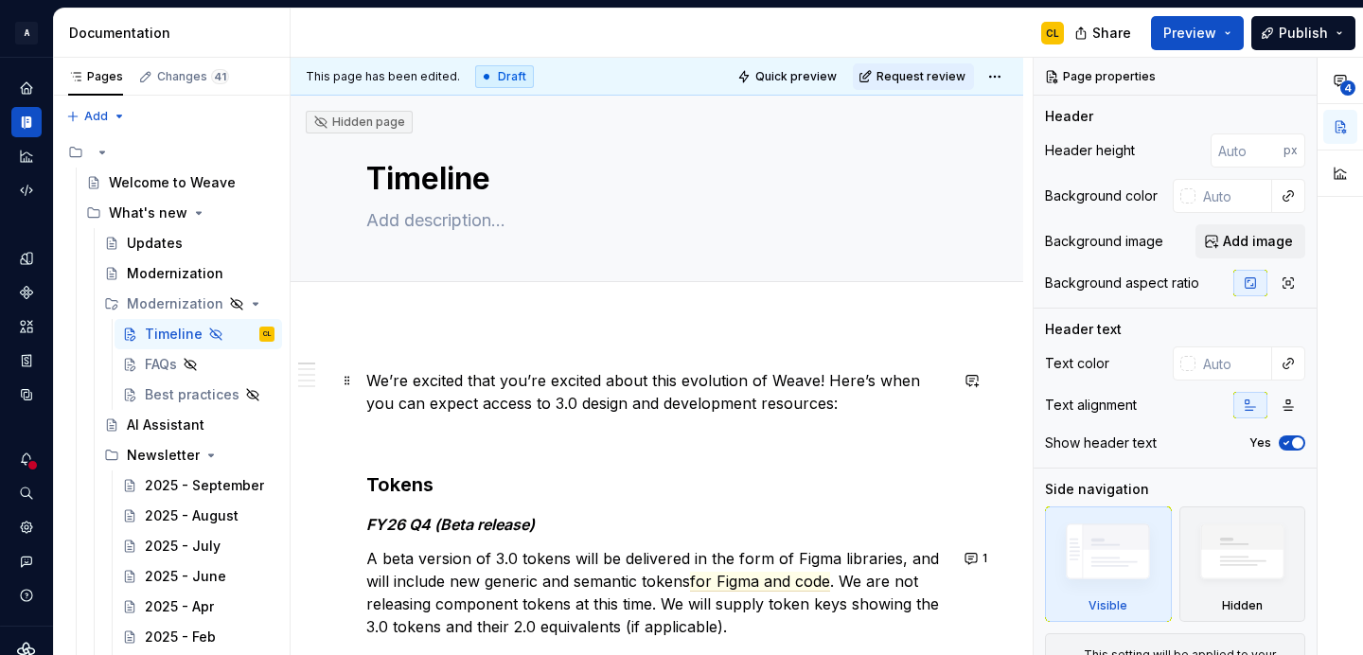
click at [590, 380] on p "We’re excited that you’re excited about this evolution of Weave! Here’s when yo…" at bounding box center [656, 391] width 581 height 45
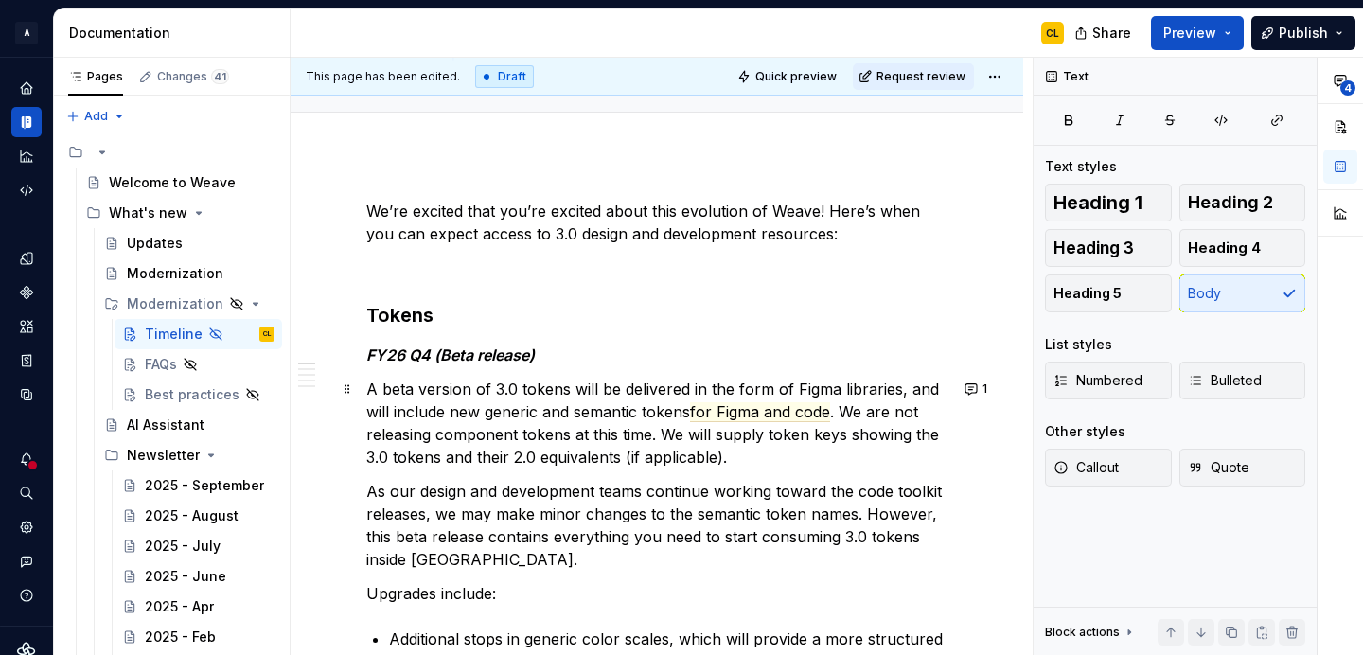
scroll to position [180, 0]
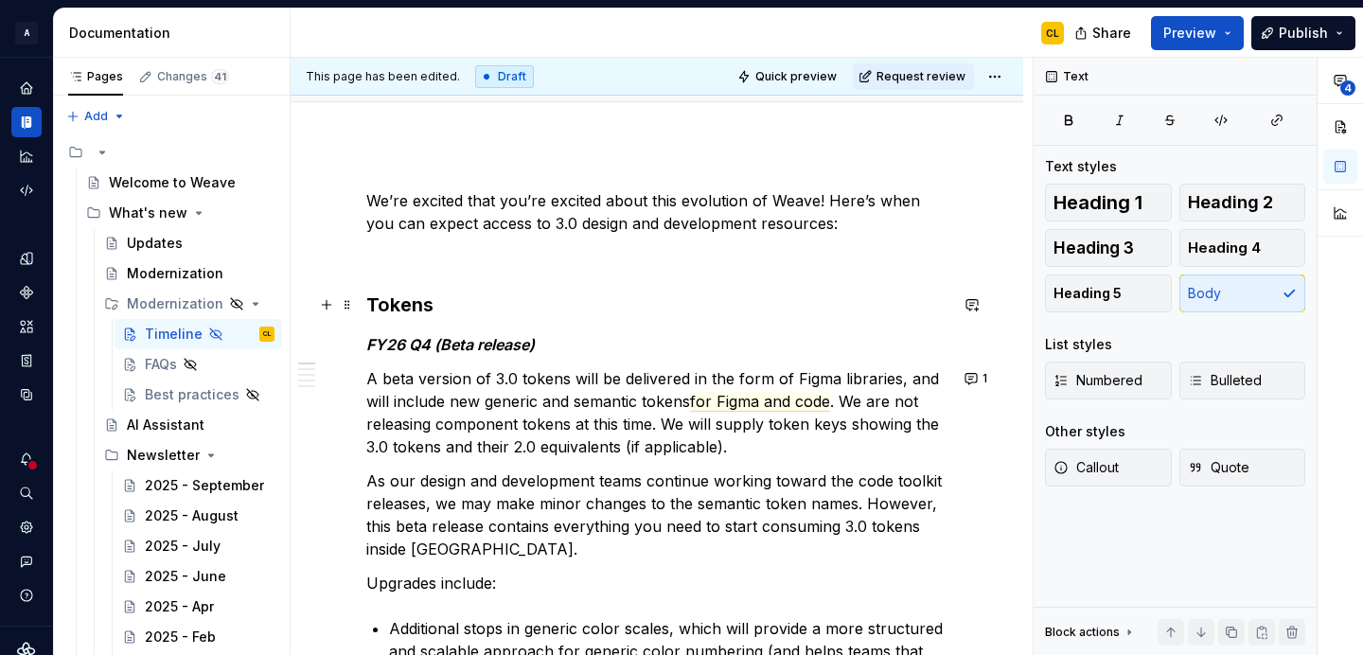
click at [399, 300] on h3 "Tokens" at bounding box center [656, 305] width 581 height 27
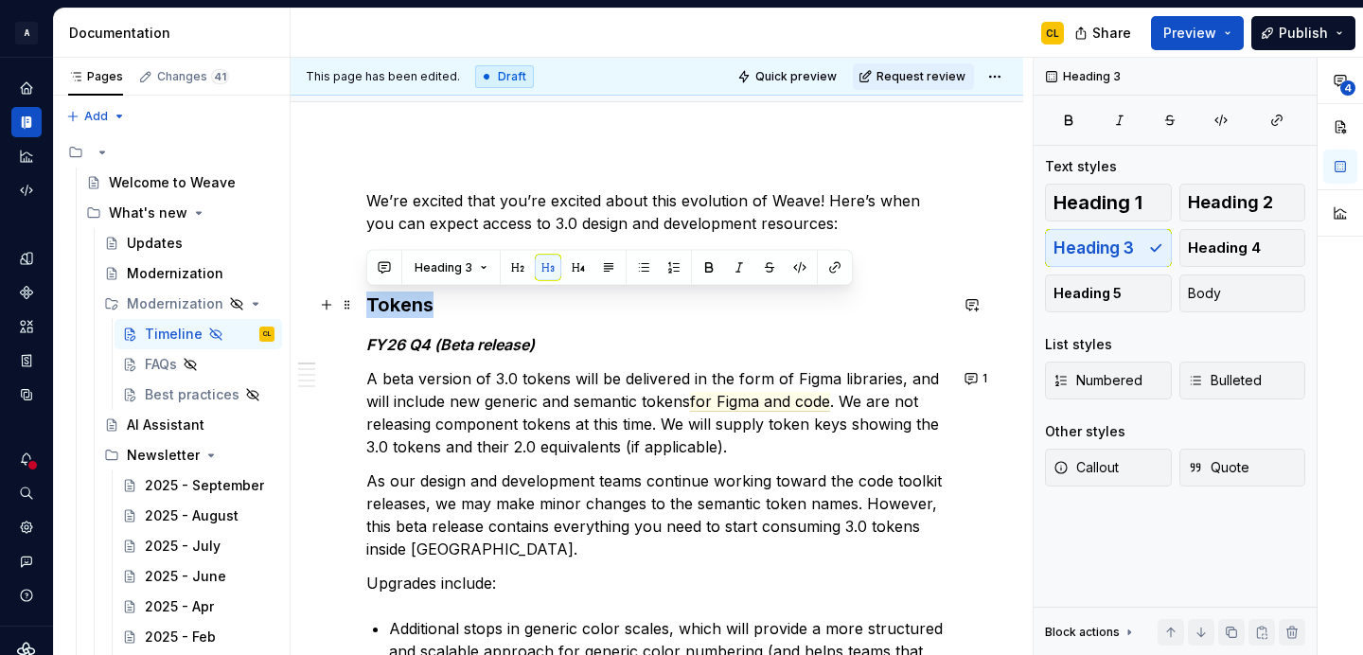
click at [399, 300] on h3 "Tokens" at bounding box center [656, 305] width 581 height 27
click at [574, 266] on button "button" at bounding box center [578, 268] width 27 height 27
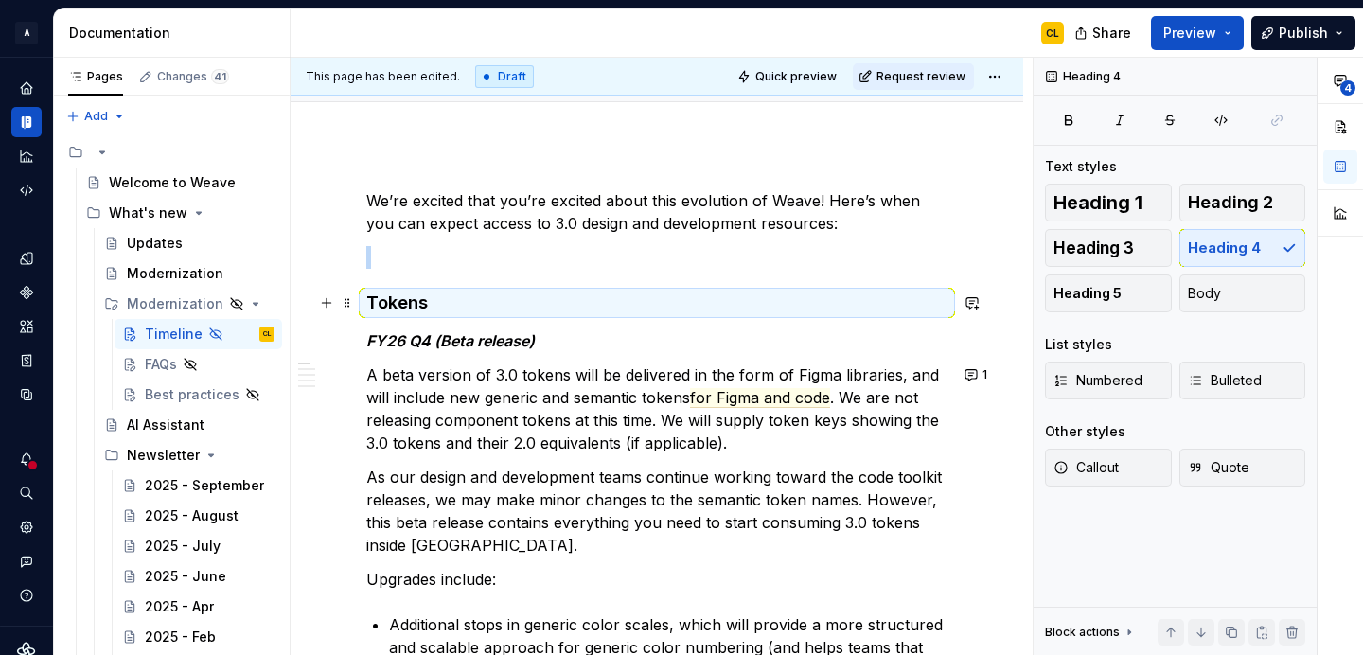
click at [397, 307] on h4 "Tokens" at bounding box center [656, 303] width 581 height 23
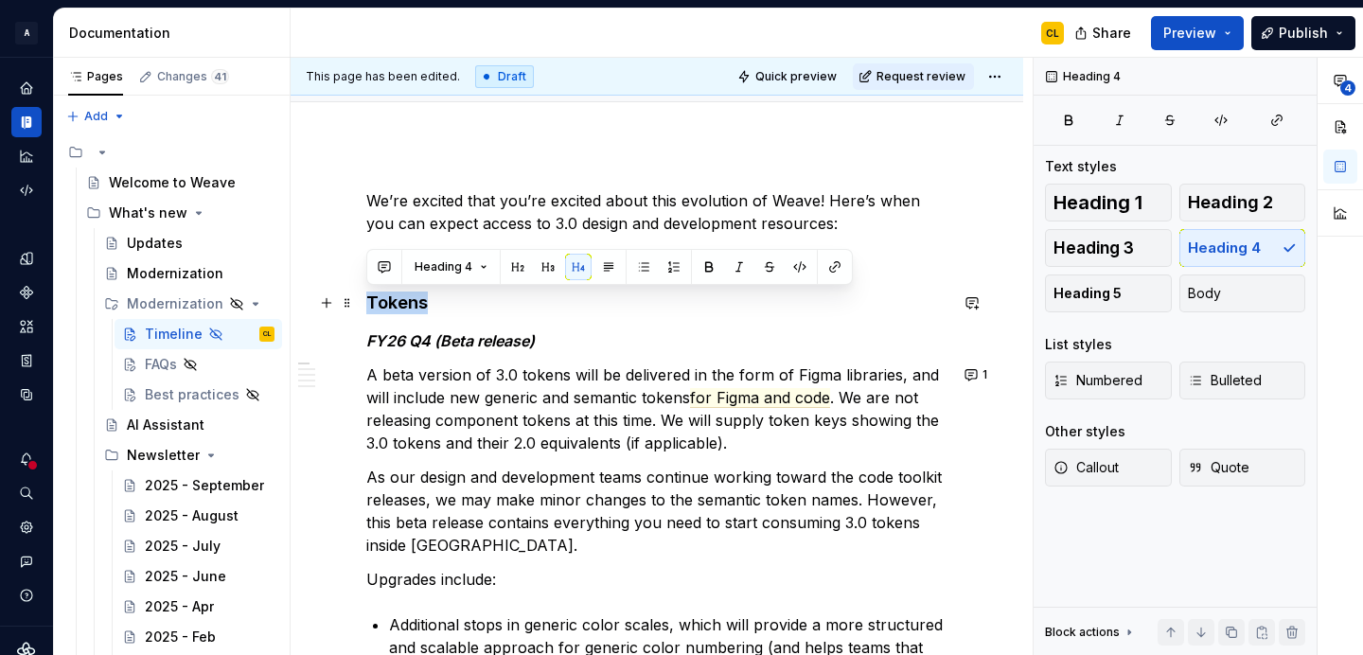
click at [397, 307] on h4 "Tokens" at bounding box center [656, 303] width 581 height 23
click at [520, 266] on button "button" at bounding box center [517, 267] width 27 height 27
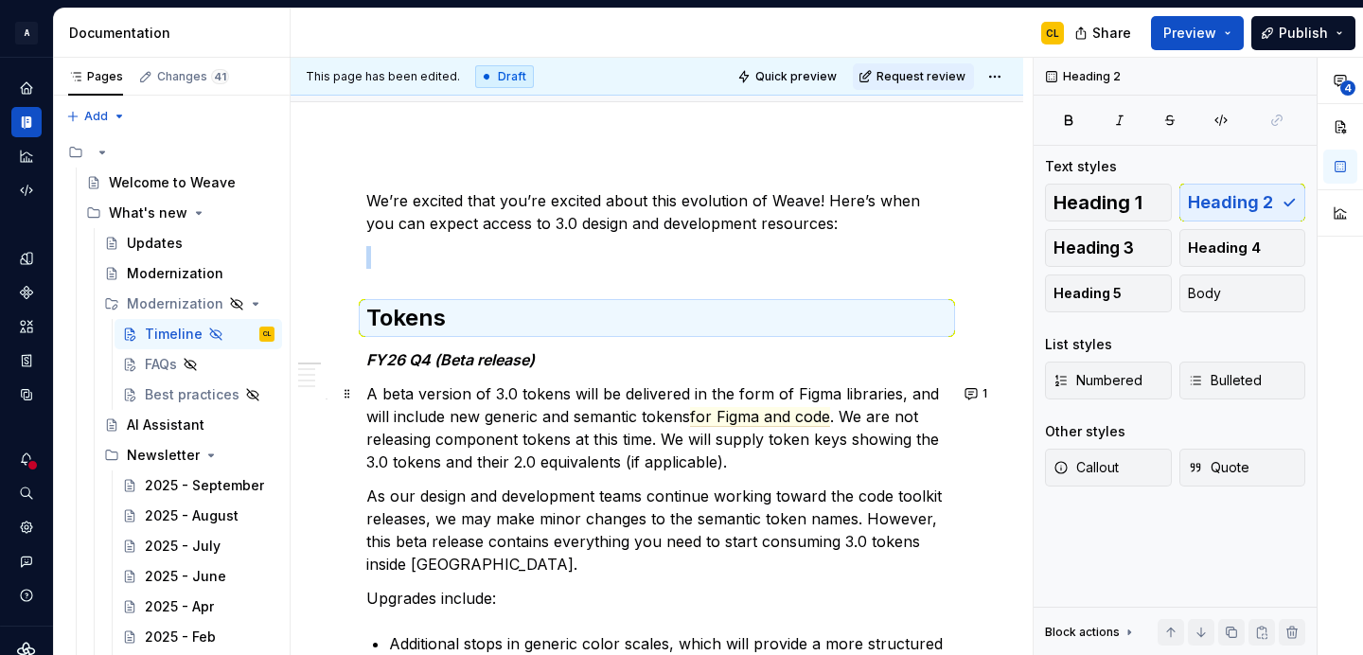
click at [486, 429] on p "A beta version of 3.0 tokens will be delivered in the form of Figma libraries, …" at bounding box center [656, 427] width 581 height 91
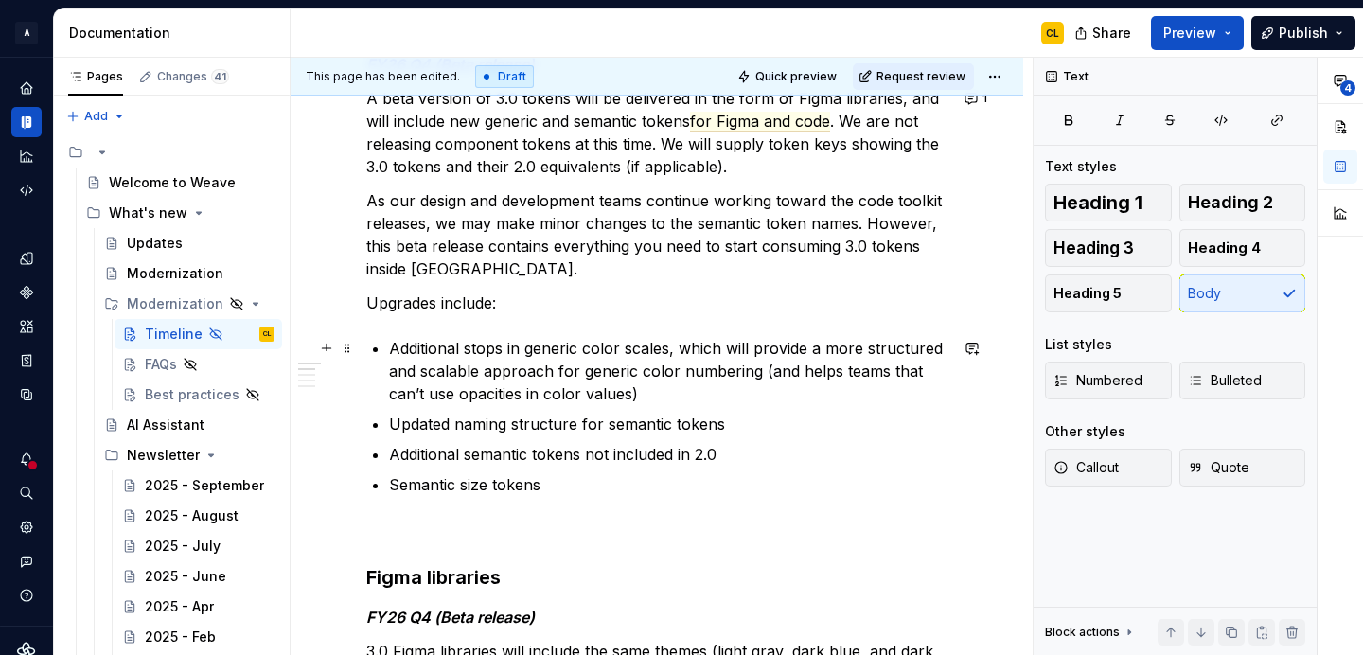
scroll to position [523, 0]
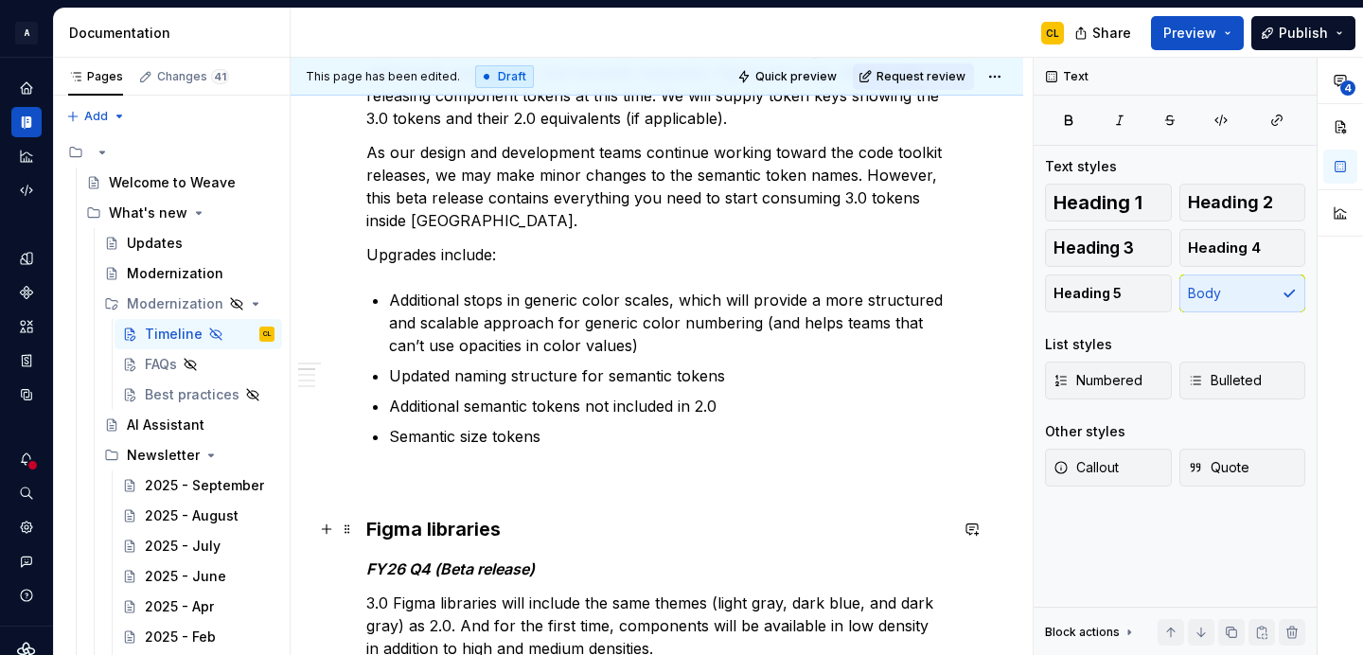
click at [453, 534] on h3 "Figma libraries" at bounding box center [656, 529] width 581 height 27
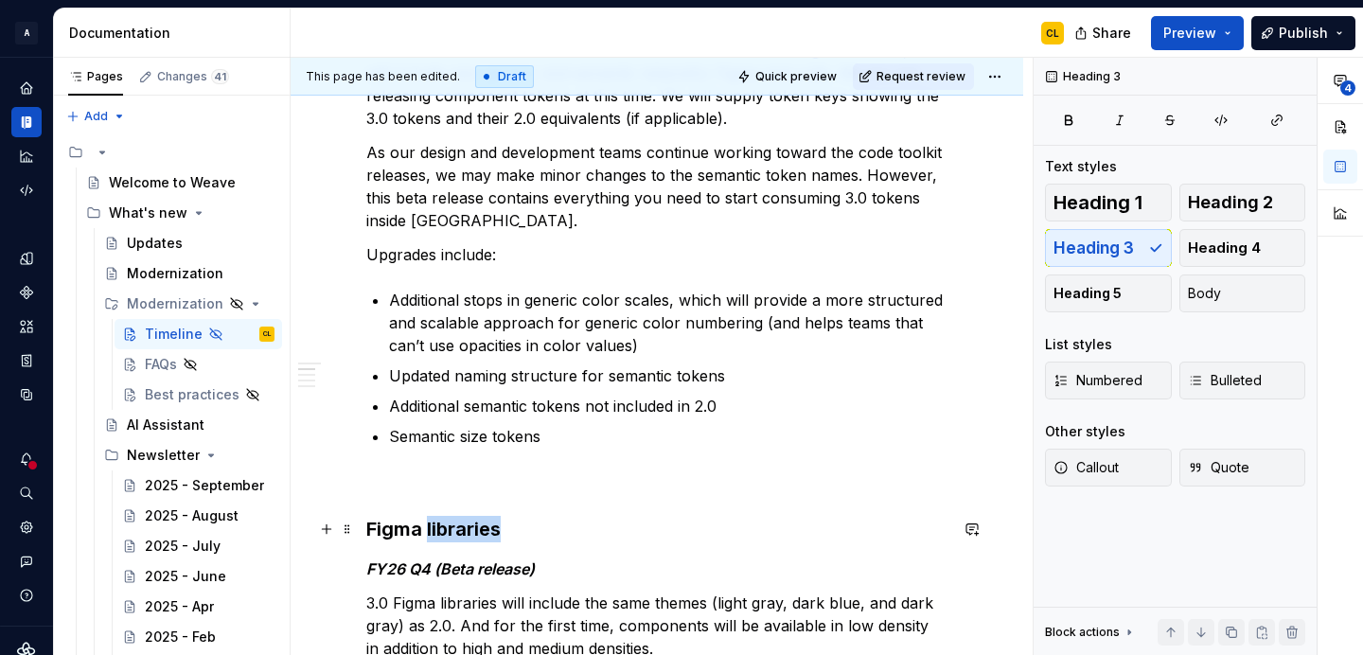
click at [453, 534] on h3 "Figma libraries" at bounding box center [656, 529] width 581 height 27
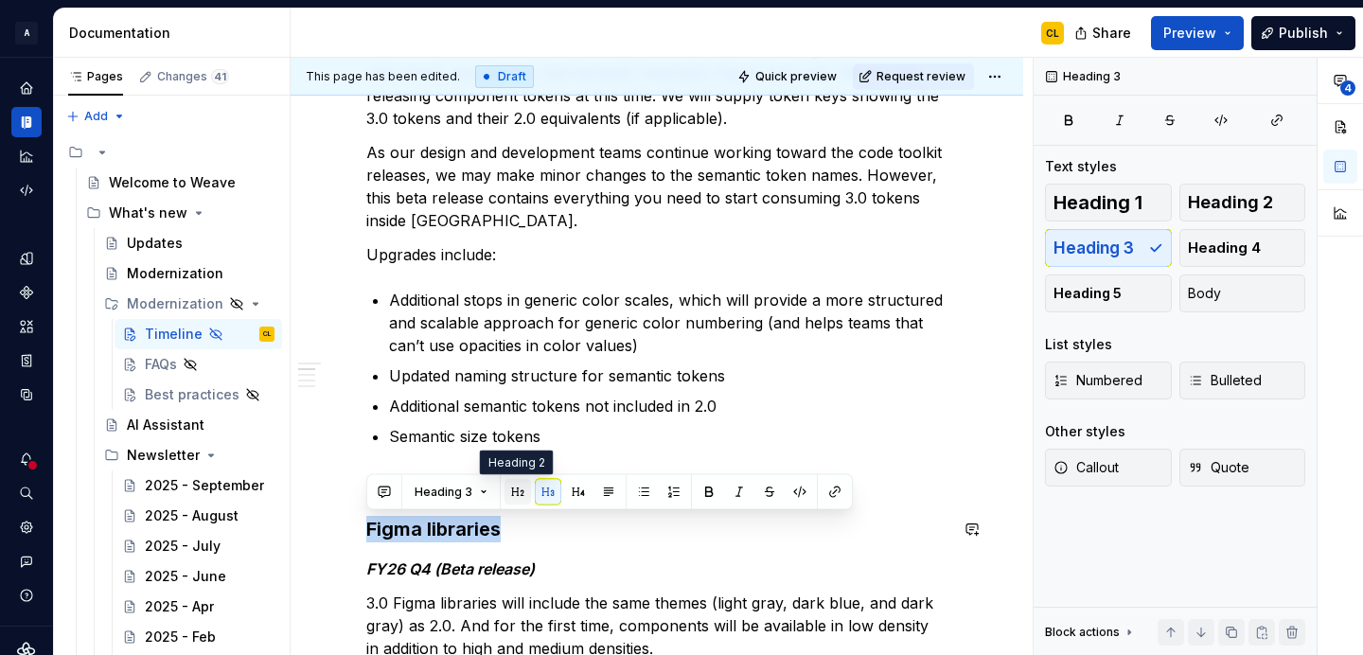
click at [515, 492] on button "button" at bounding box center [517, 492] width 27 height 27
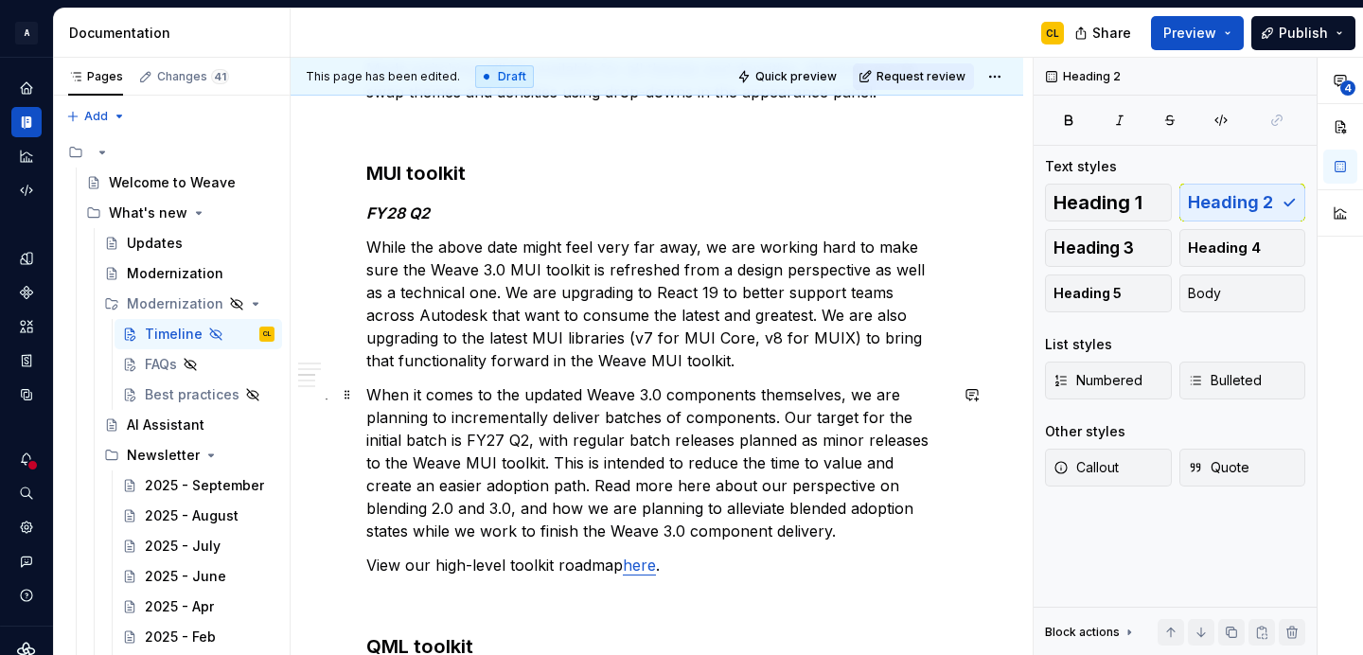
scroll to position [1175, 0]
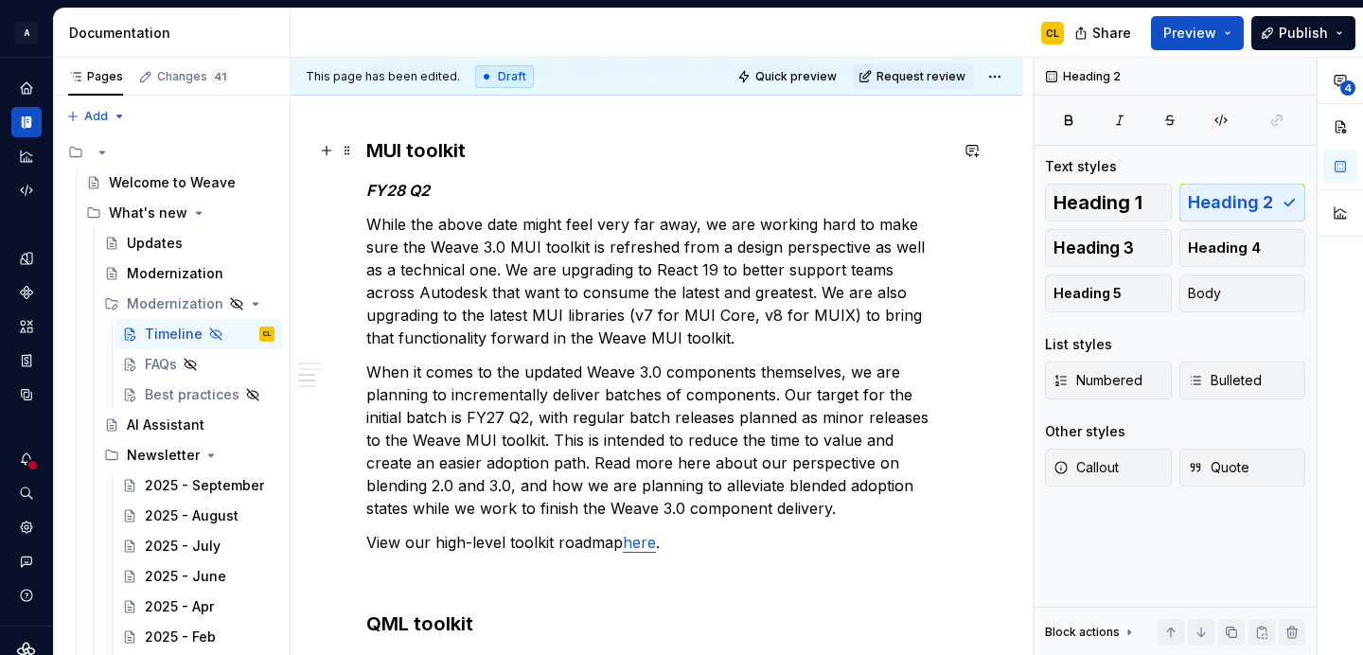
click at [403, 145] on h3 "MUI toolkit" at bounding box center [656, 150] width 581 height 27
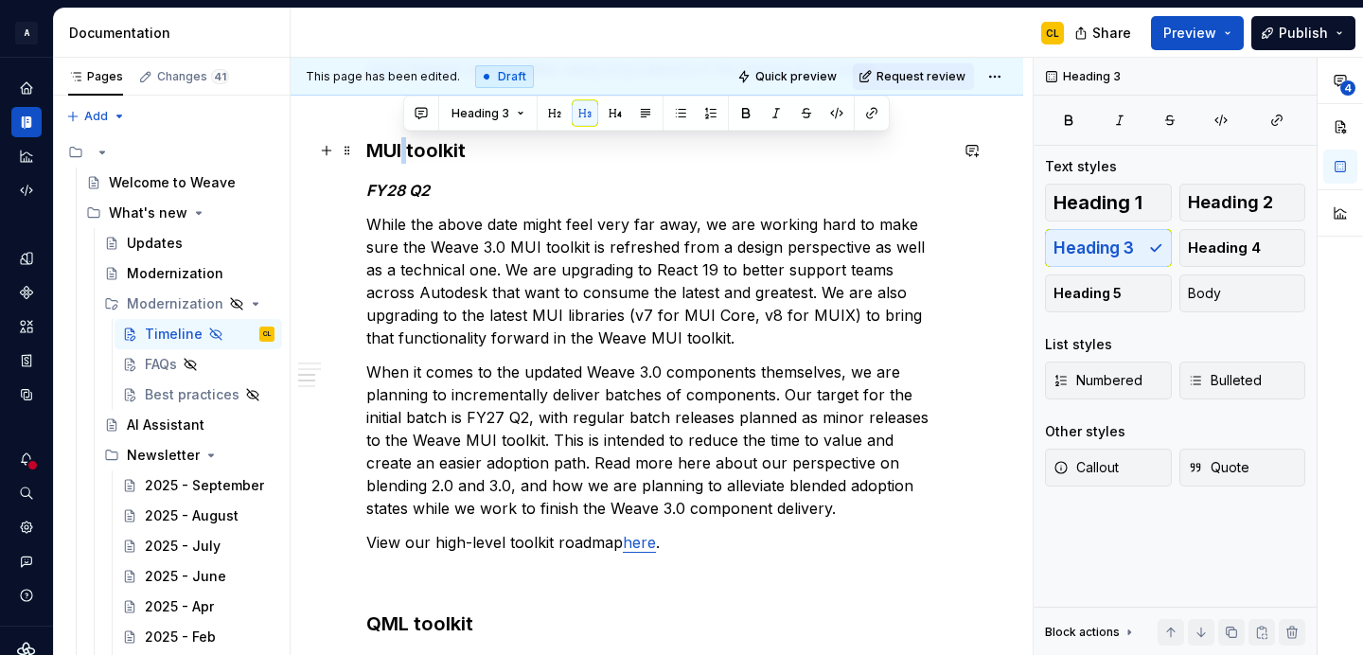
click at [403, 145] on h3 "MUI toolkit" at bounding box center [656, 150] width 581 height 27
click at [518, 113] on button "button" at bounding box center [517, 113] width 27 height 27
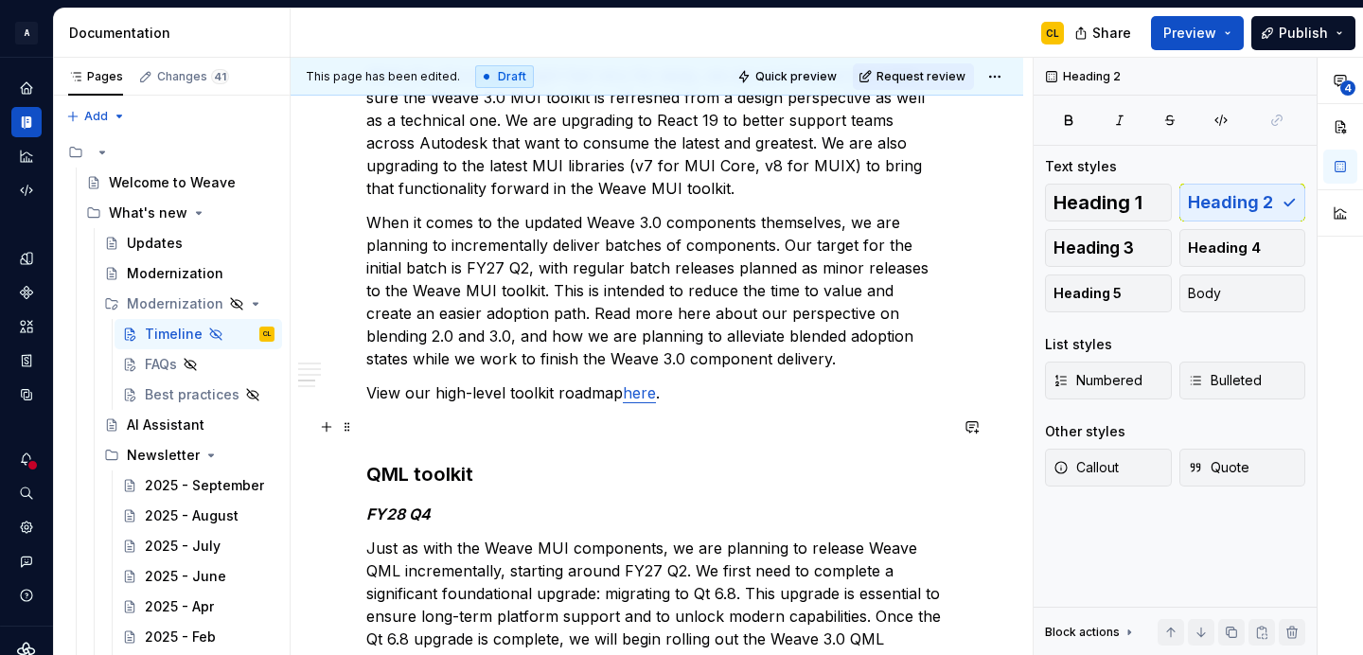
scroll to position [1407, 0]
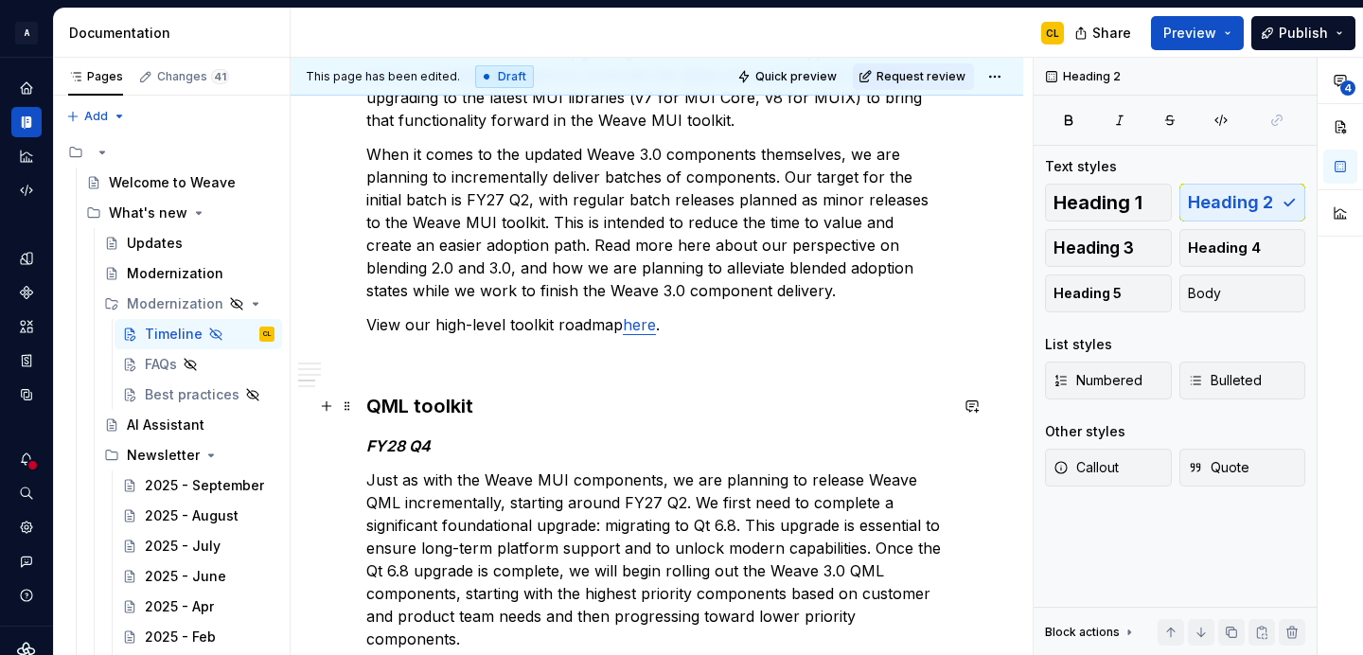
click at [425, 406] on h3 "QML toolkit" at bounding box center [656, 406] width 581 height 27
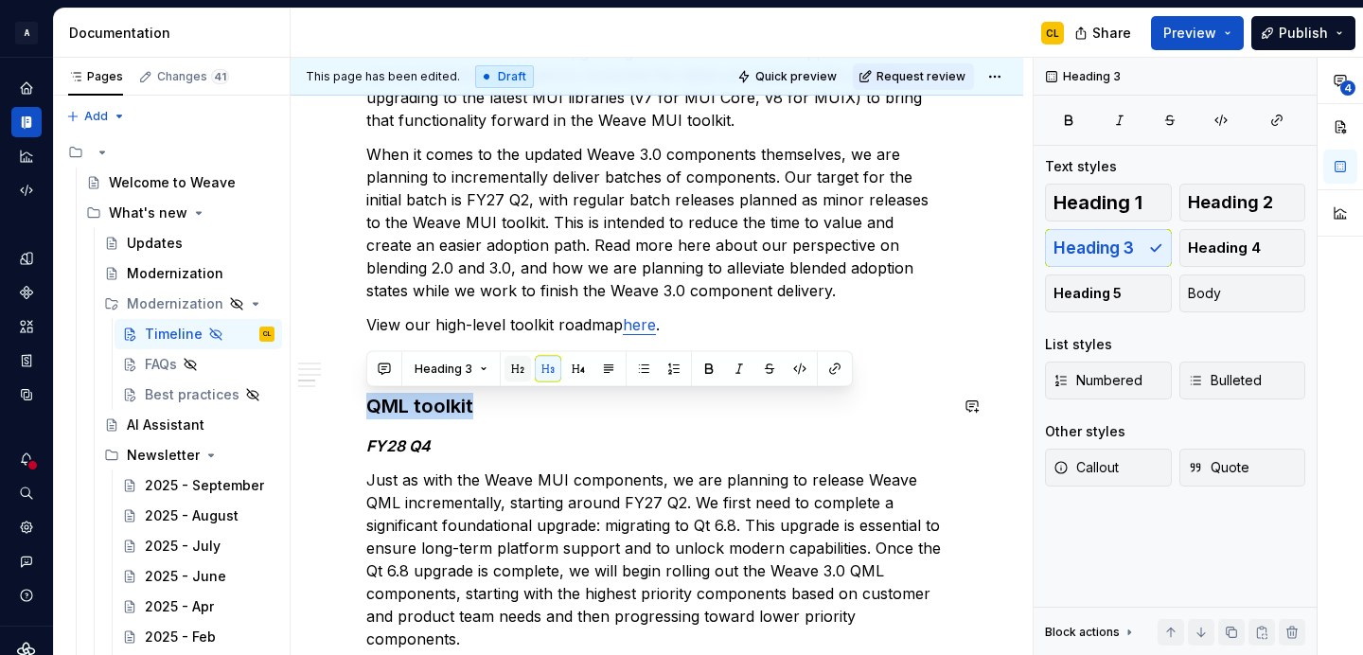
click at [512, 364] on button "button" at bounding box center [517, 369] width 27 height 27
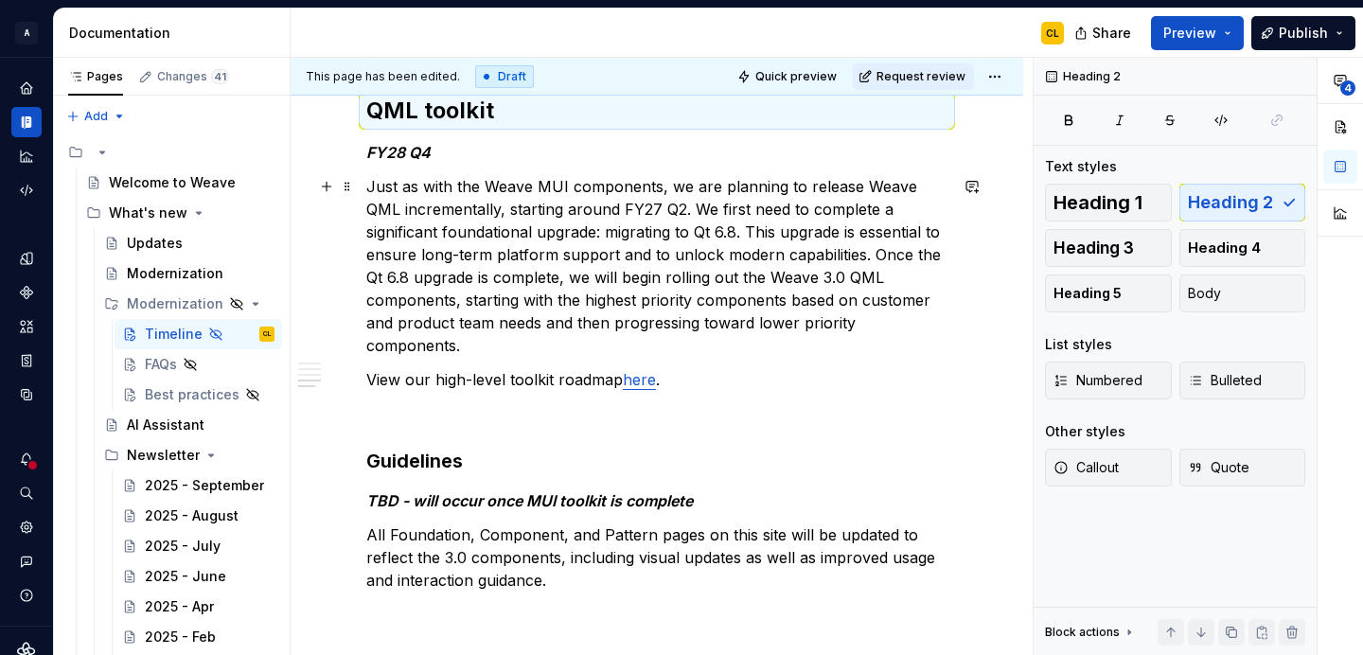
scroll to position [1737, 0]
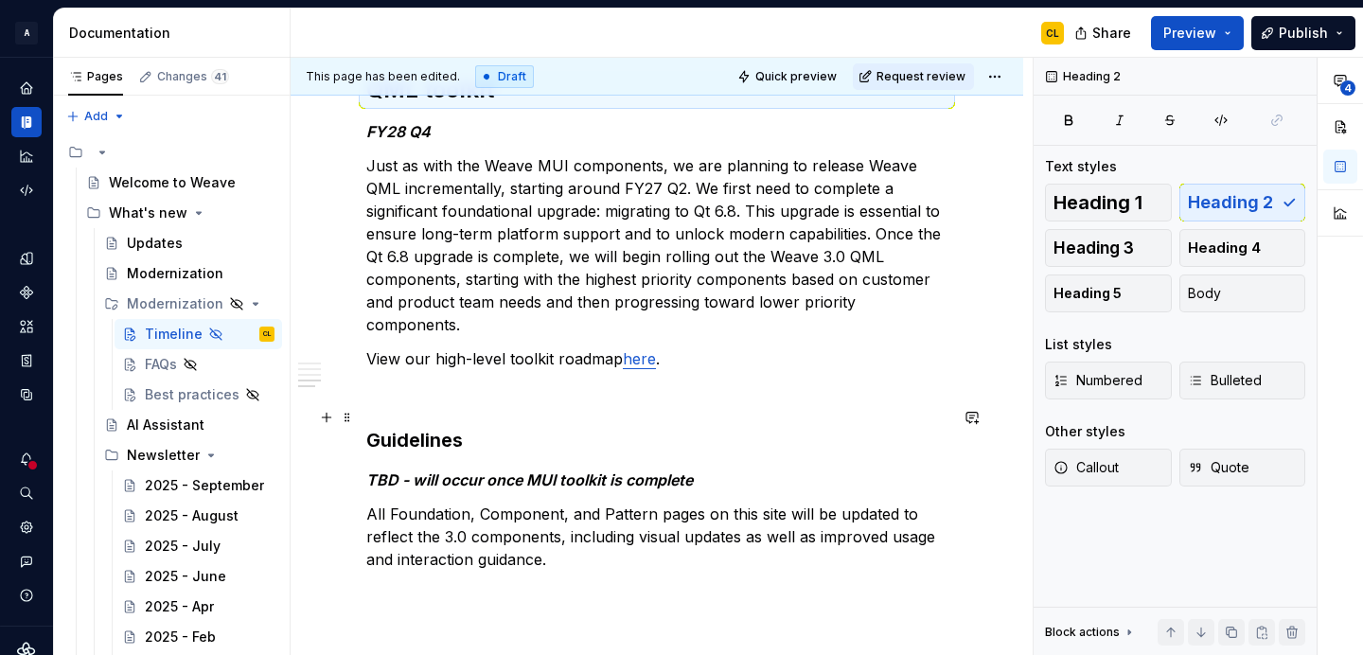
click at [432, 427] on h3 "Guidelines" at bounding box center [656, 440] width 581 height 27
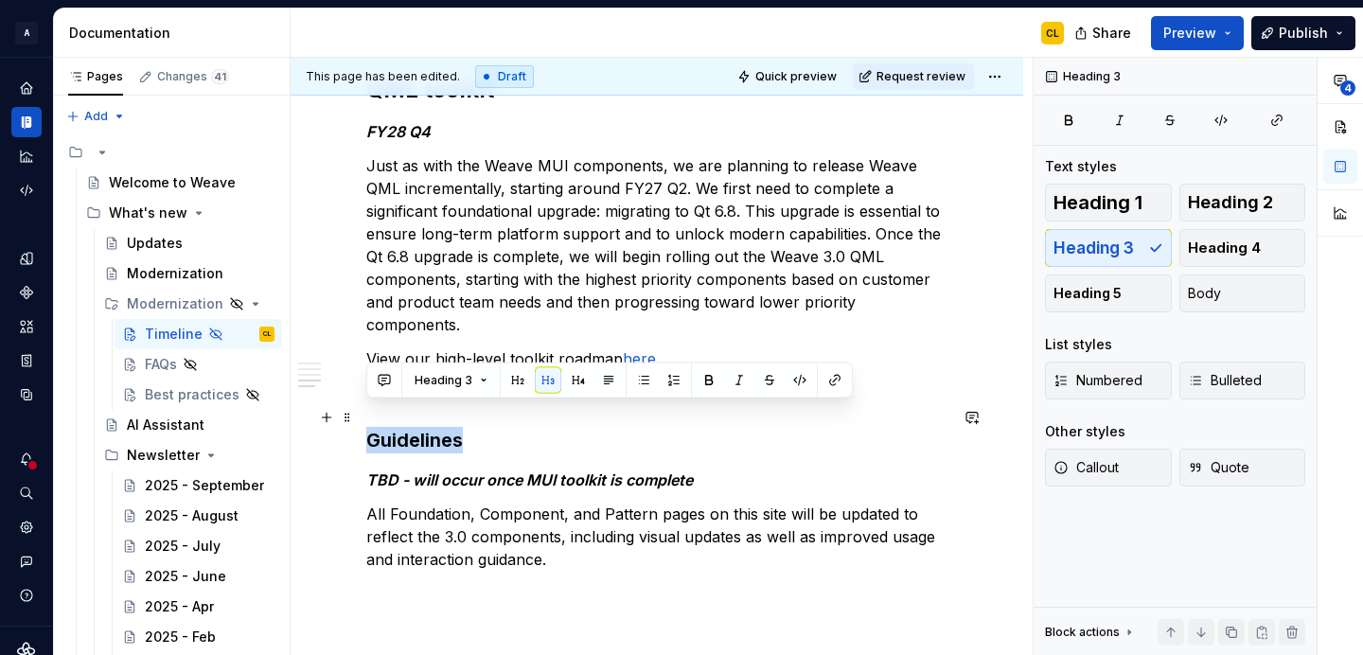
click at [432, 427] on h3 "Guidelines" at bounding box center [656, 440] width 581 height 27
click at [513, 380] on button "button" at bounding box center [517, 380] width 27 height 27
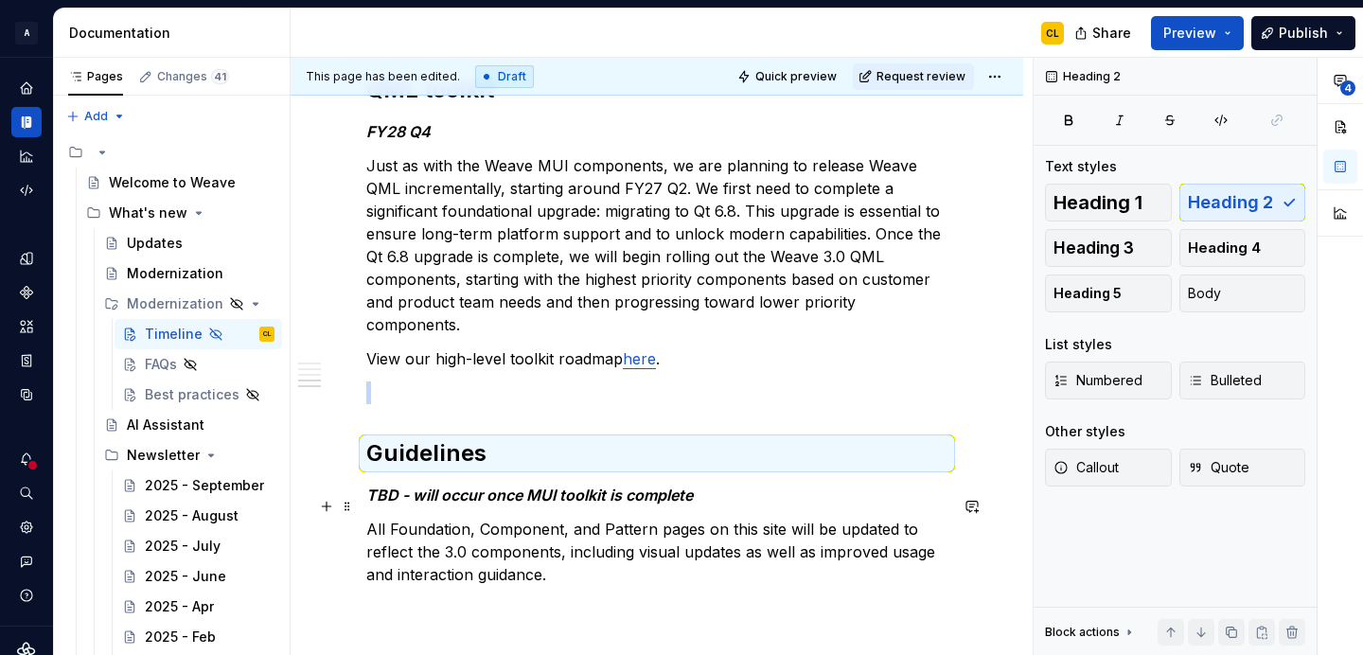
click at [514, 531] on p "All Foundation, Component, and Pattern pages on this site will be updated to re…" at bounding box center [656, 552] width 581 height 68
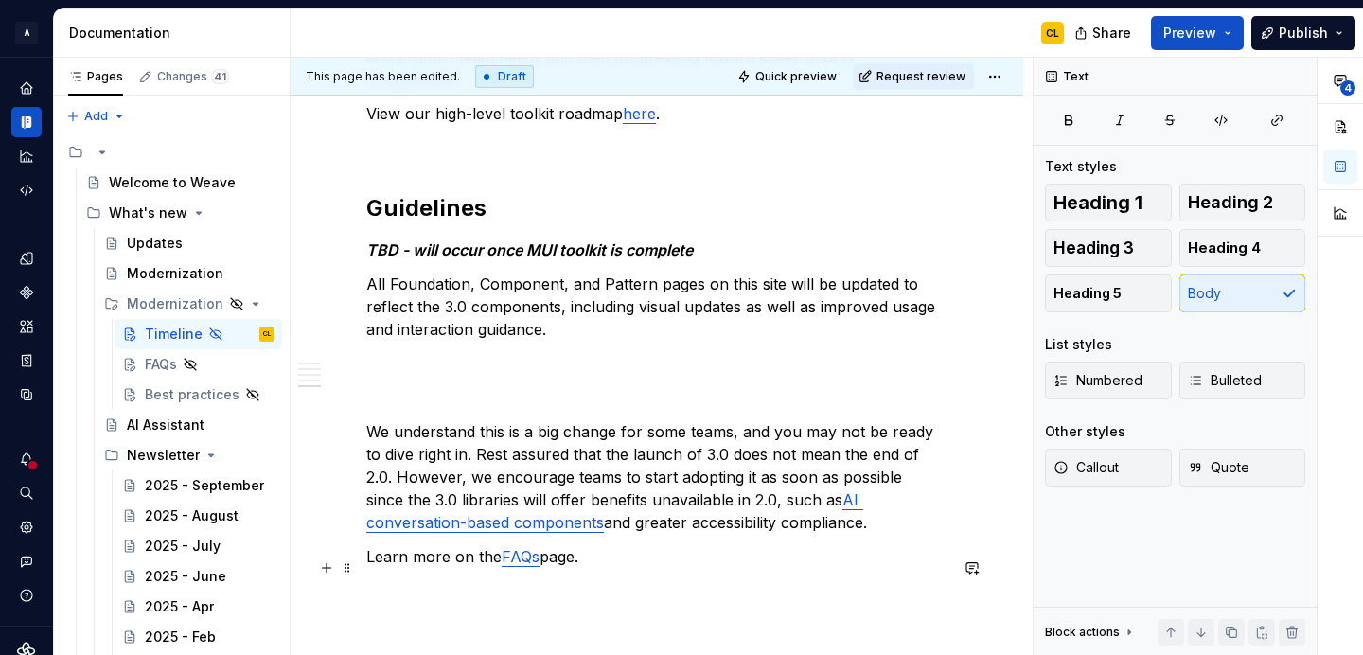
scroll to position [2124, 0]
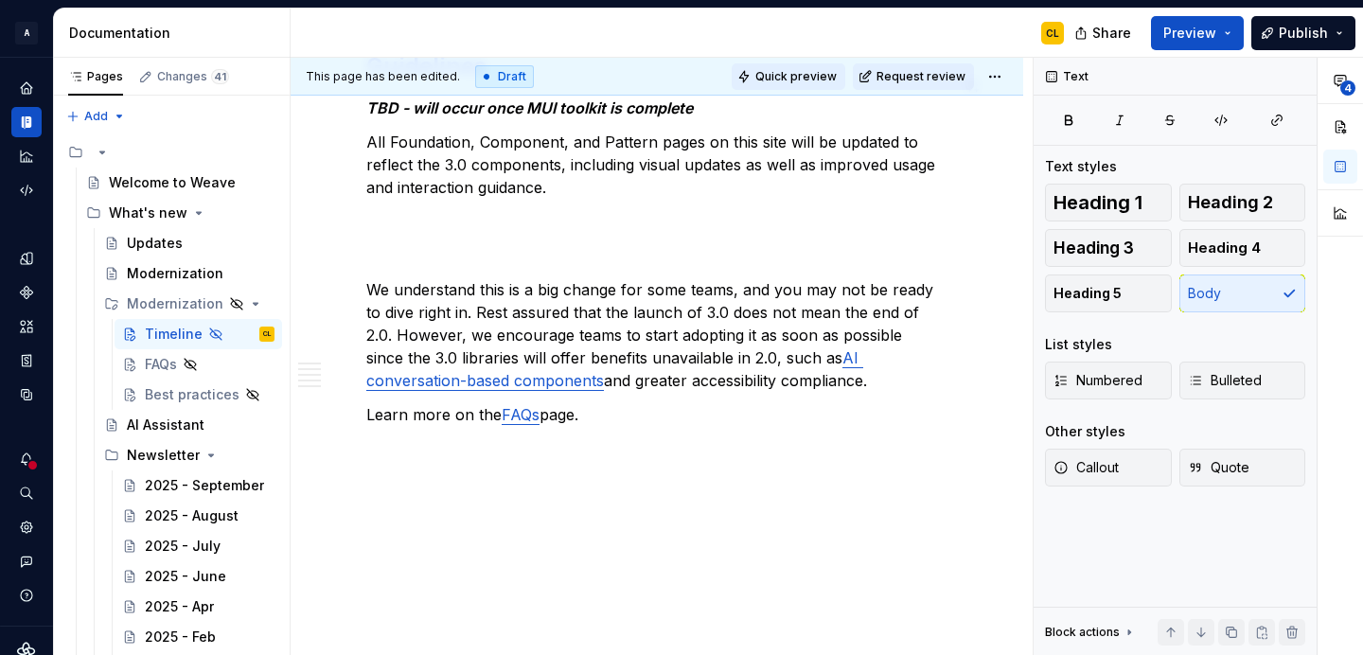
click at [783, 79] on span "Quick preview" at bounding box center [795, 76] width 81 height 15
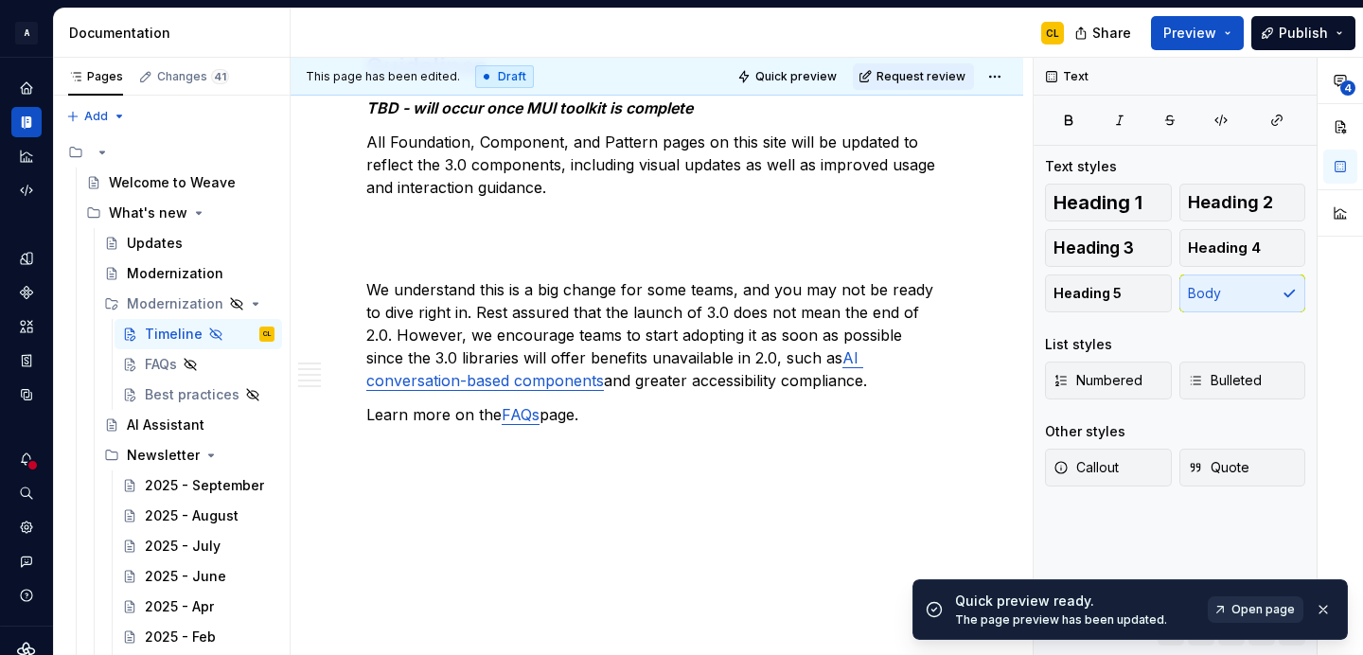
click at [1270, 610] on span "Open page" at bounding box center [1262, 609] width 63 height 15
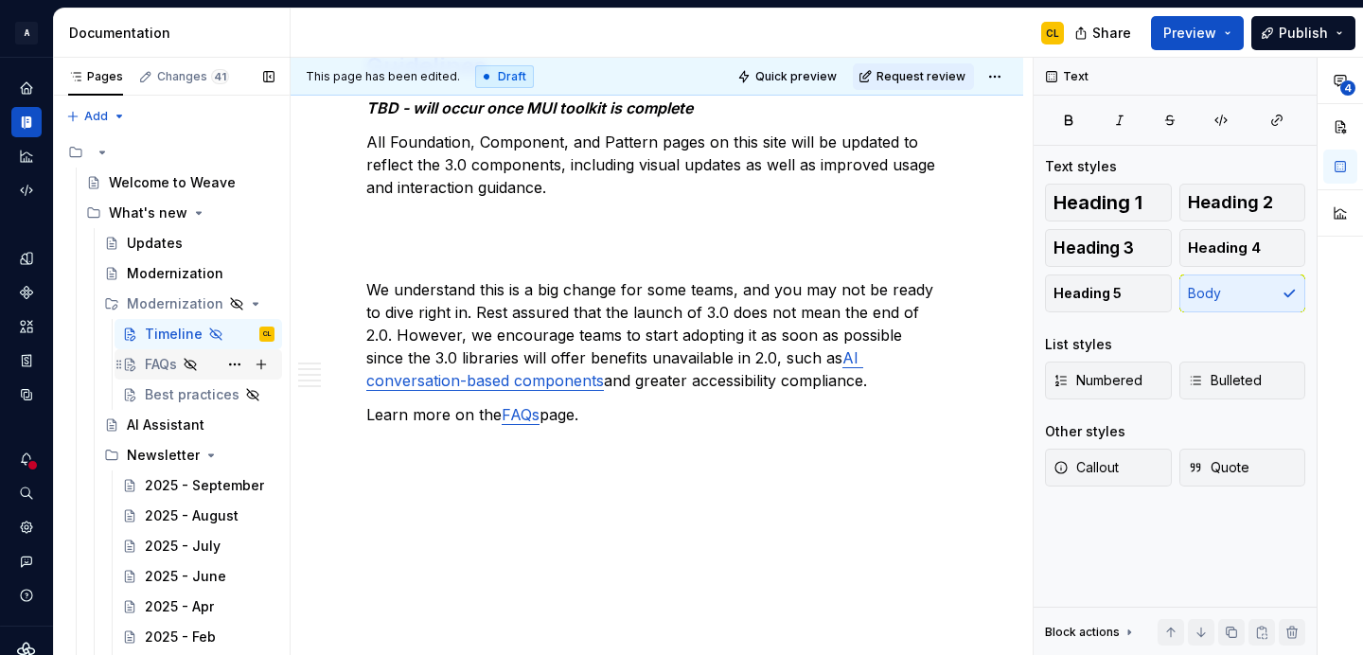
click at [163, 363] on div "FAQs" at bounding box center [161, 364] width 32 height 19
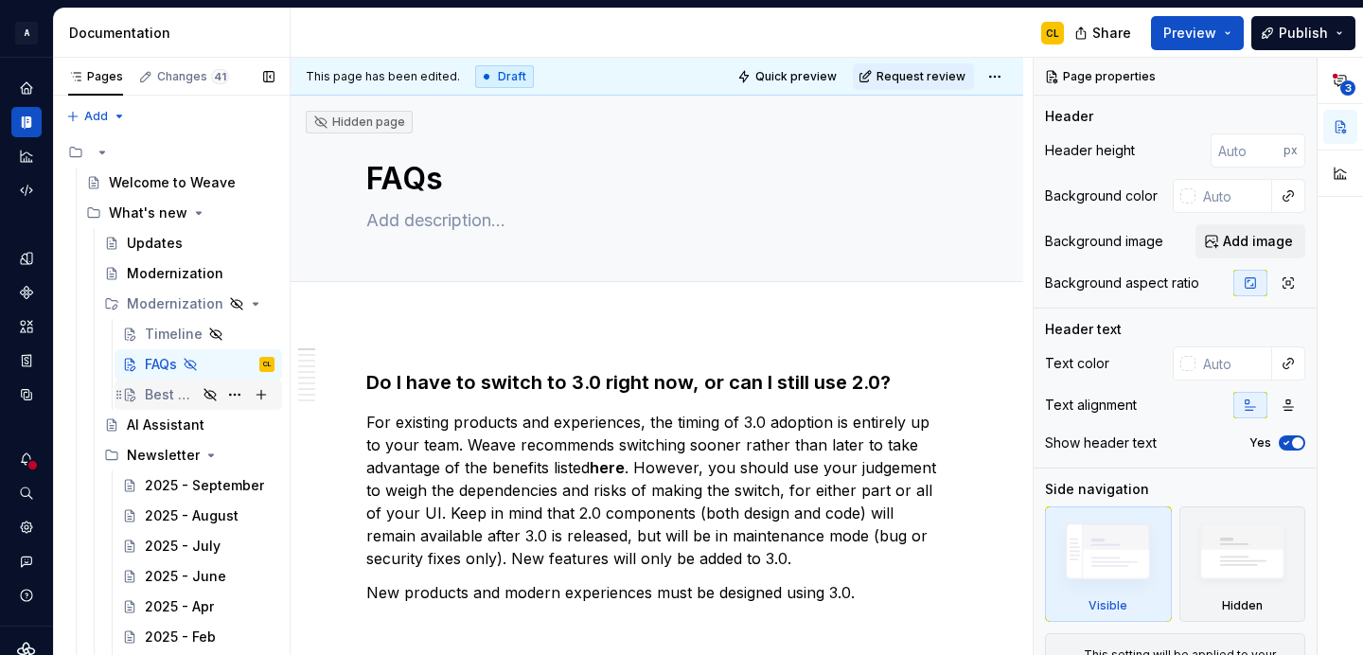
click at [167, 396] on div "Best practices" at bounding box center [171, 394] width 52 height 19
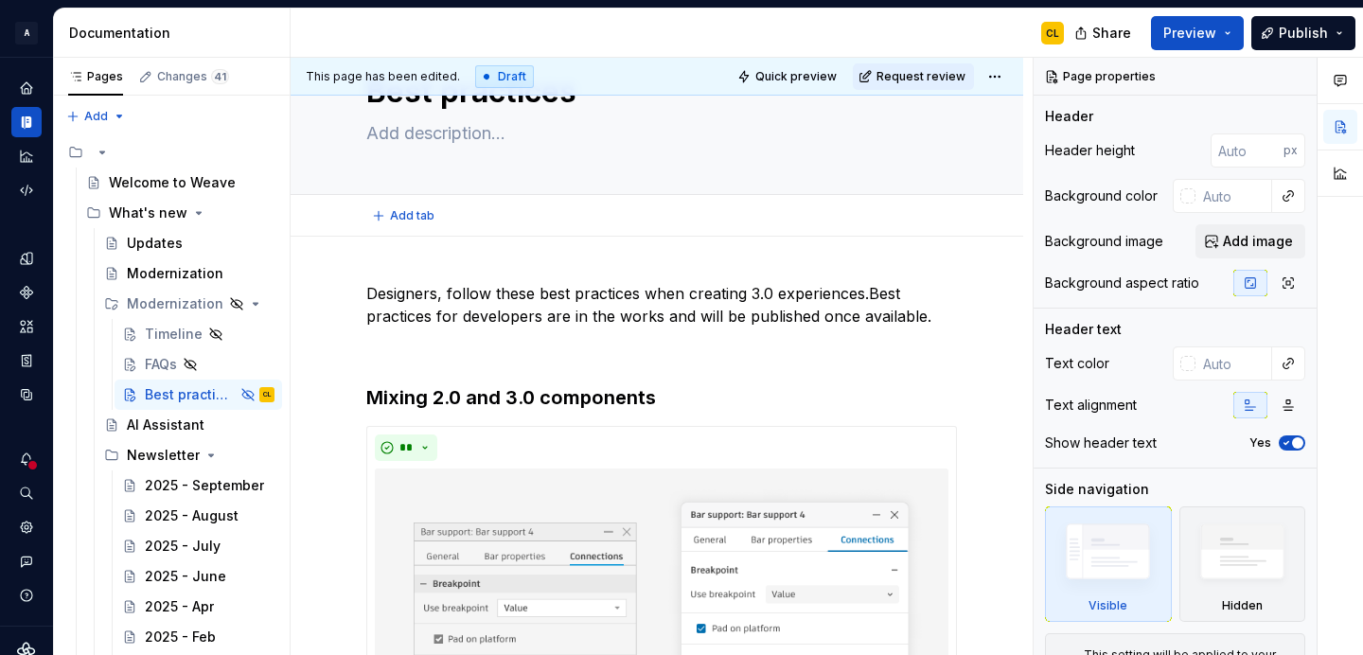
scroll to position [69, 0]
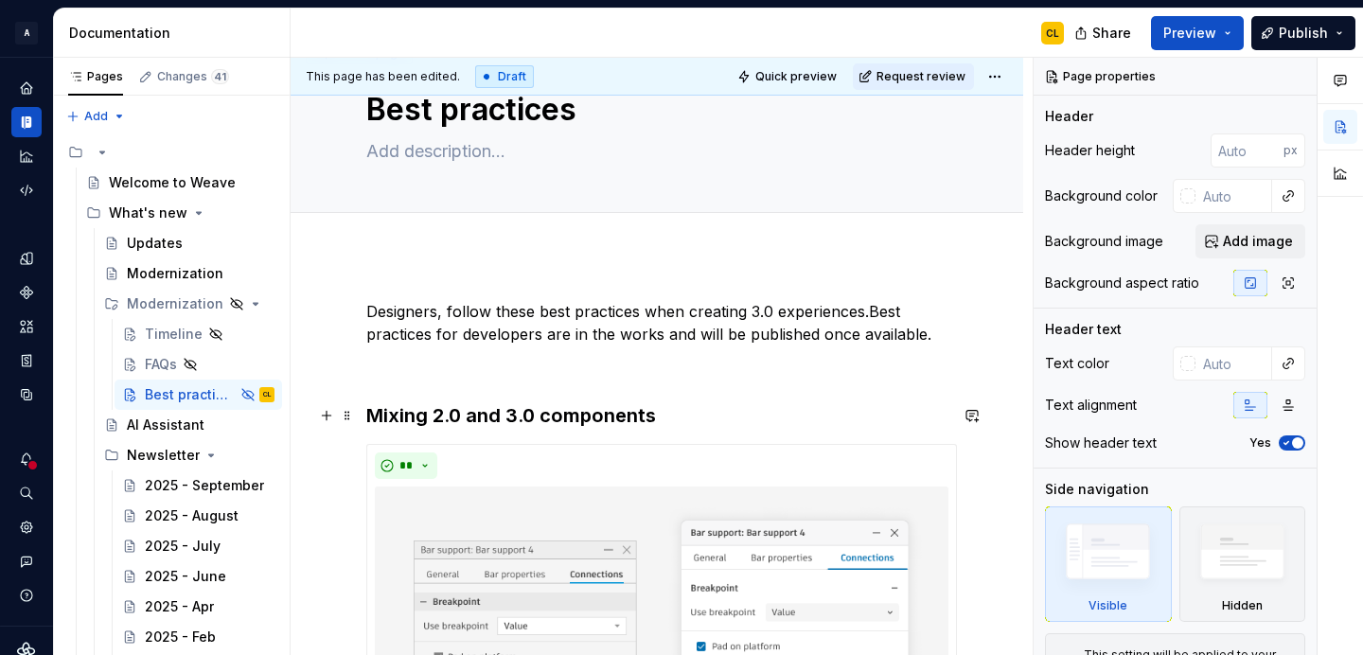
type textarea "*"
